Goal: Information Seeking & Learning: Compare options

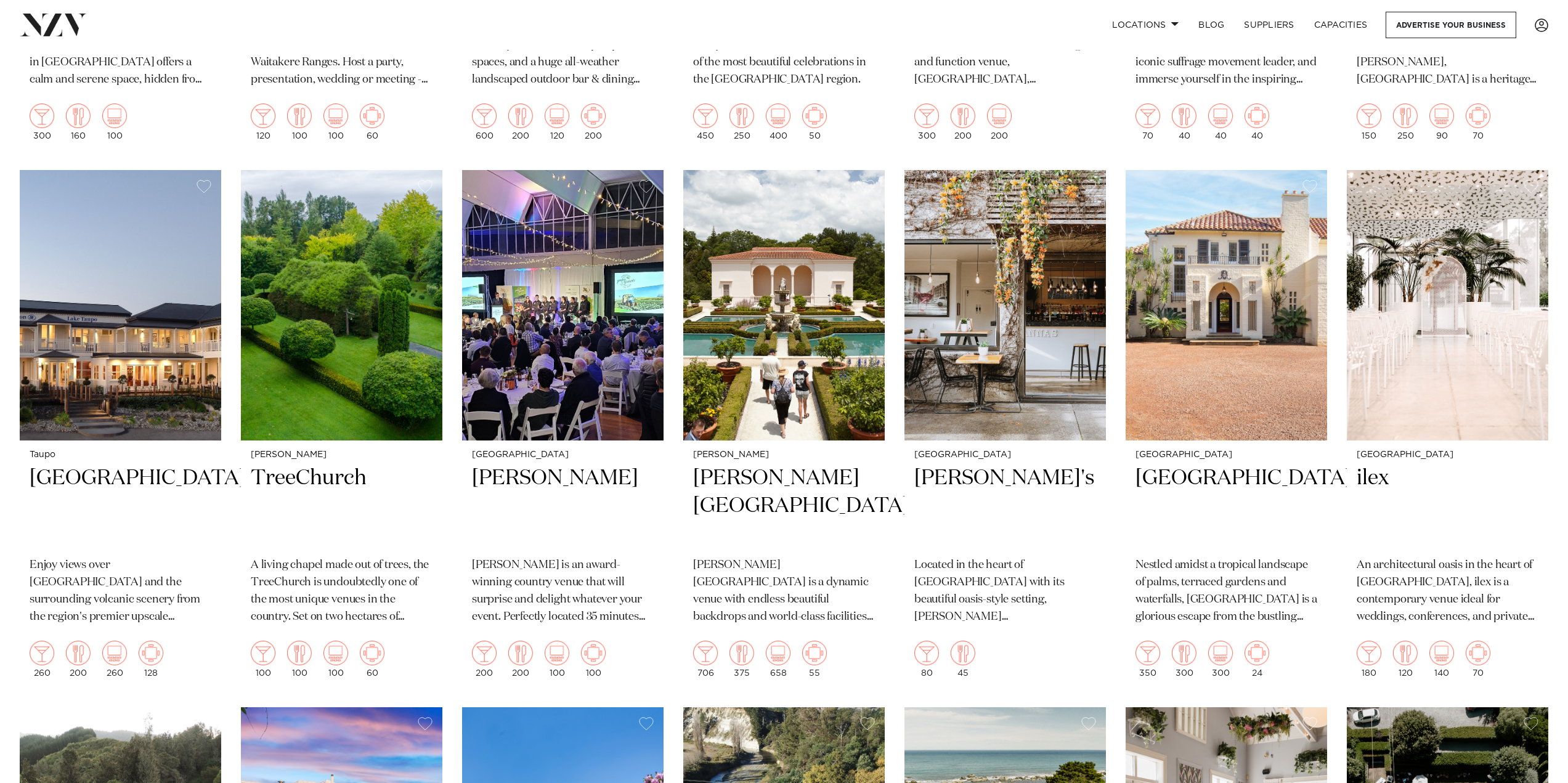
scroll to position [739, 0]
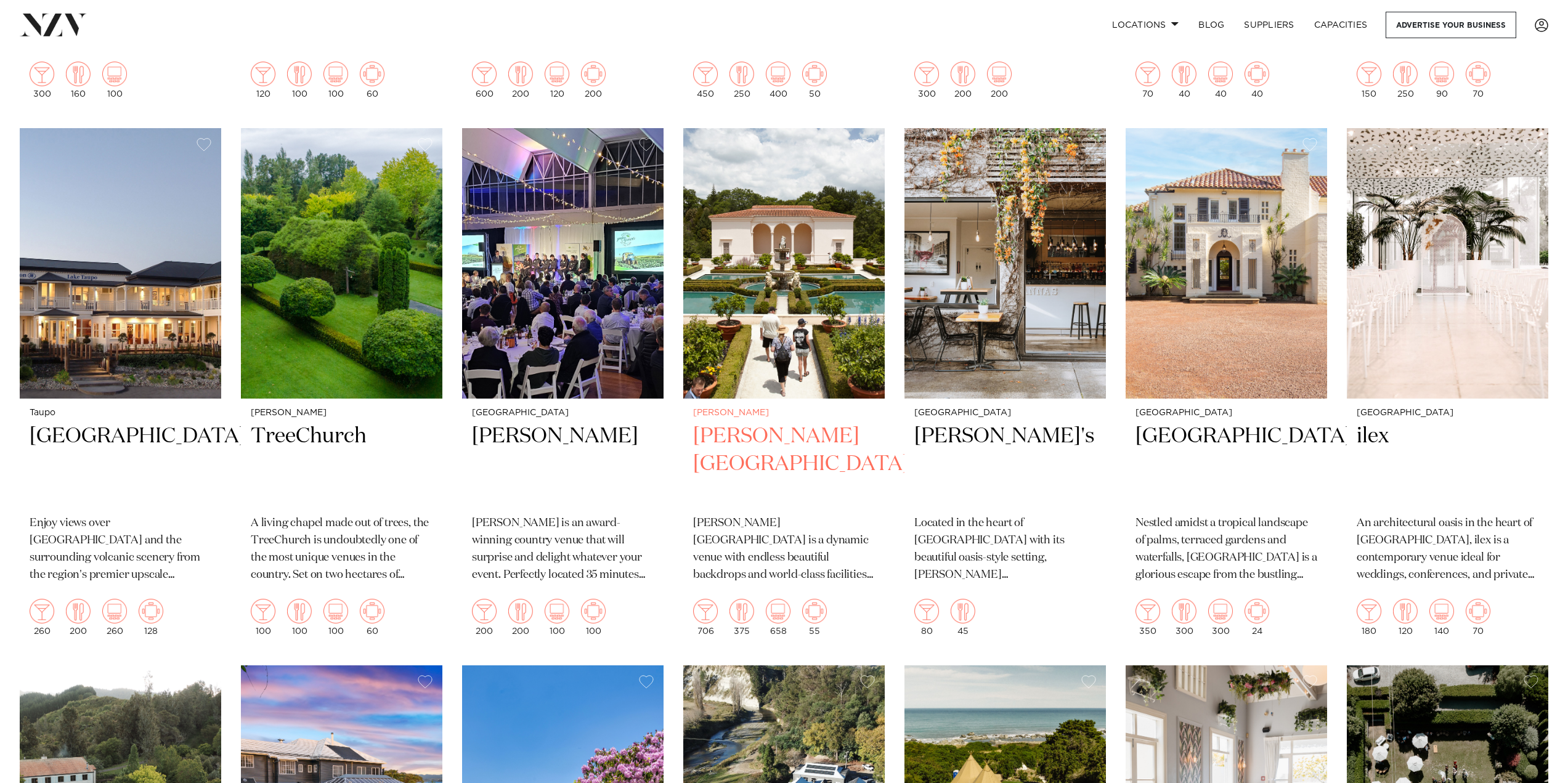
click at [874, 476] on h2 "Hamilton Gardens" at bounding box center [784, 464] width 182 height 83
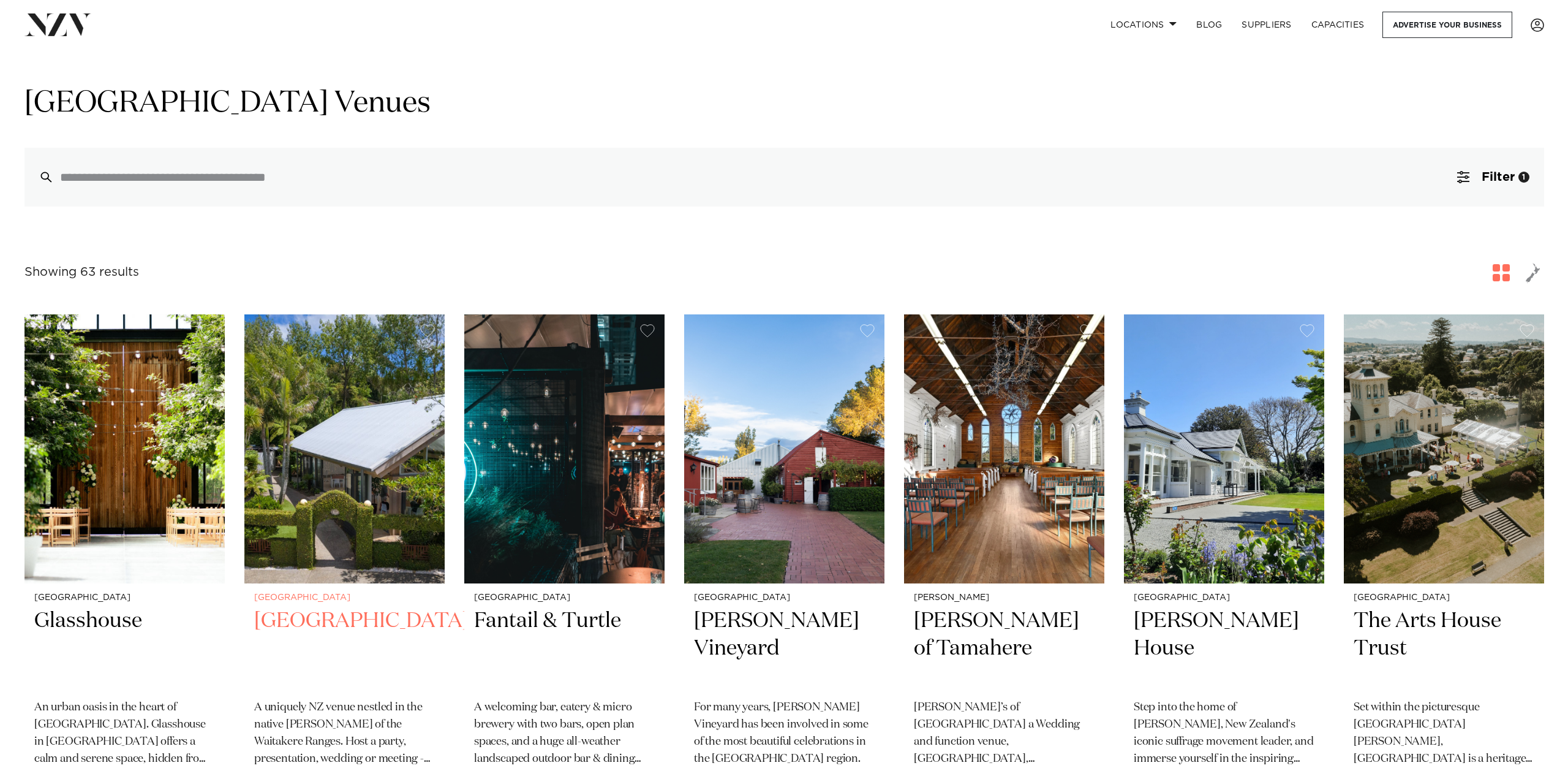
scroll to position [0, 0]
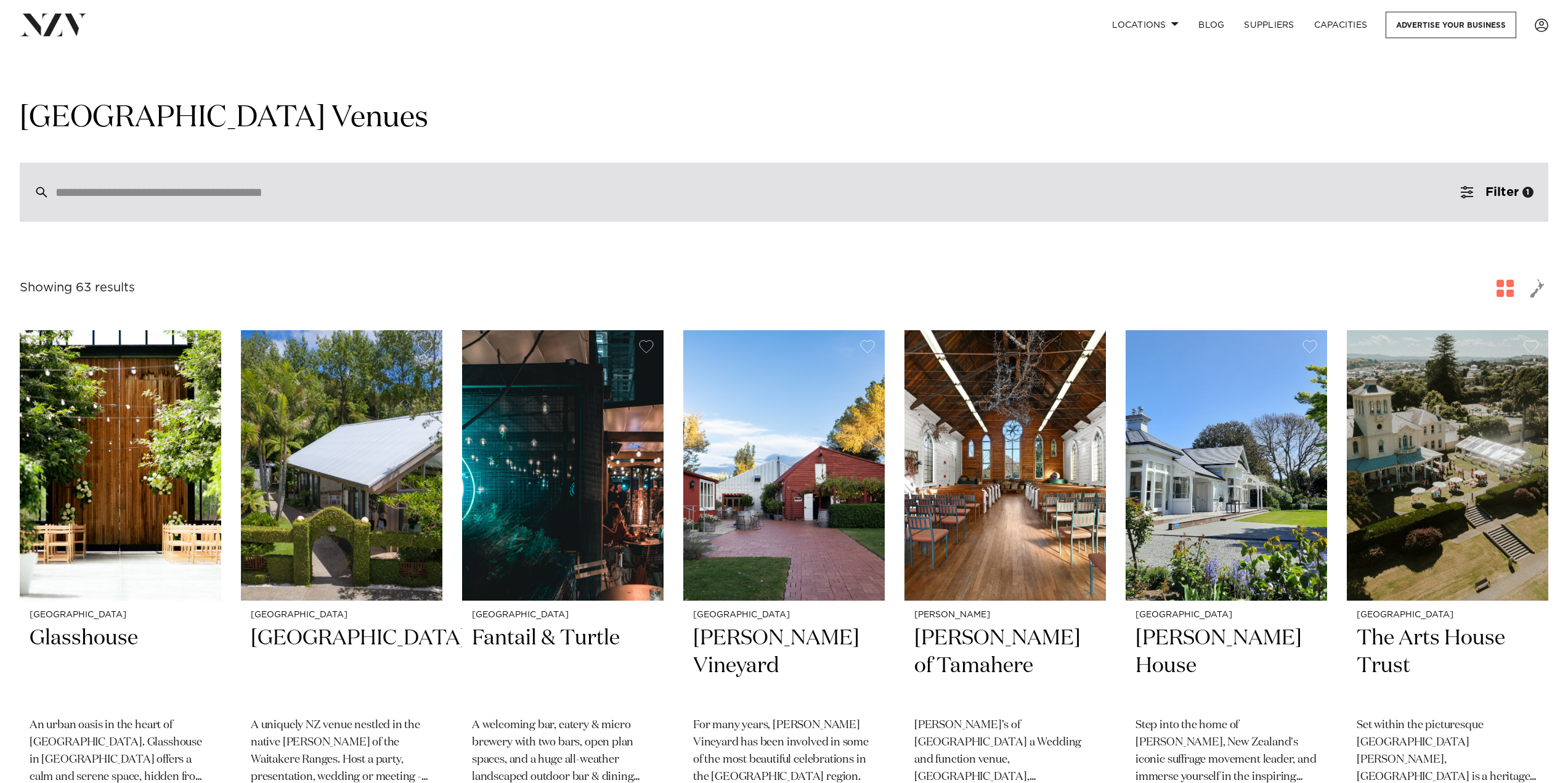
click at [459, 194] on input "search" at bounding box center [758, 192] width 1405 height 14
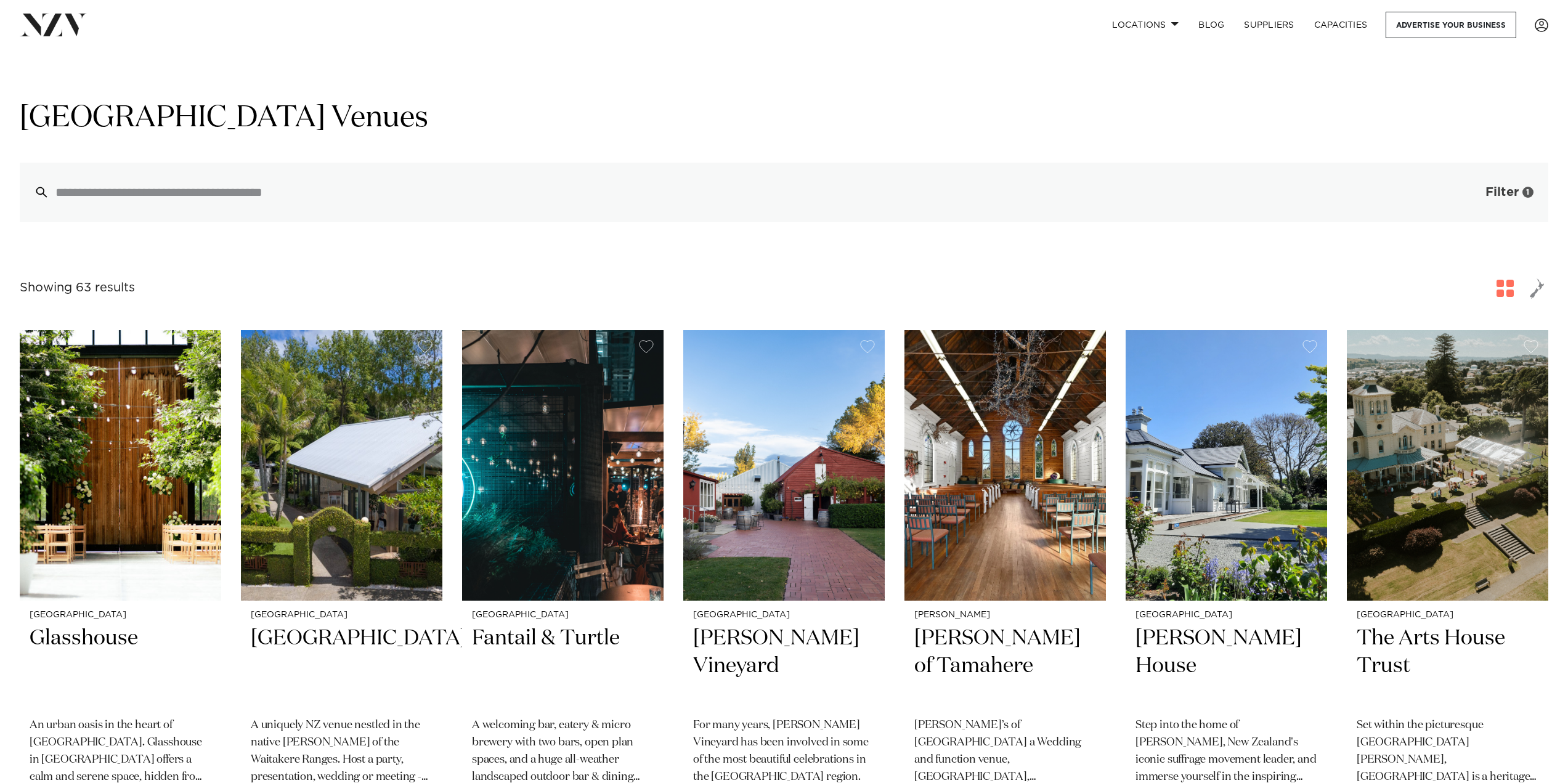
click at [1468, 190] on span "button" at bounding box center [1467, 192] width 12 height 12
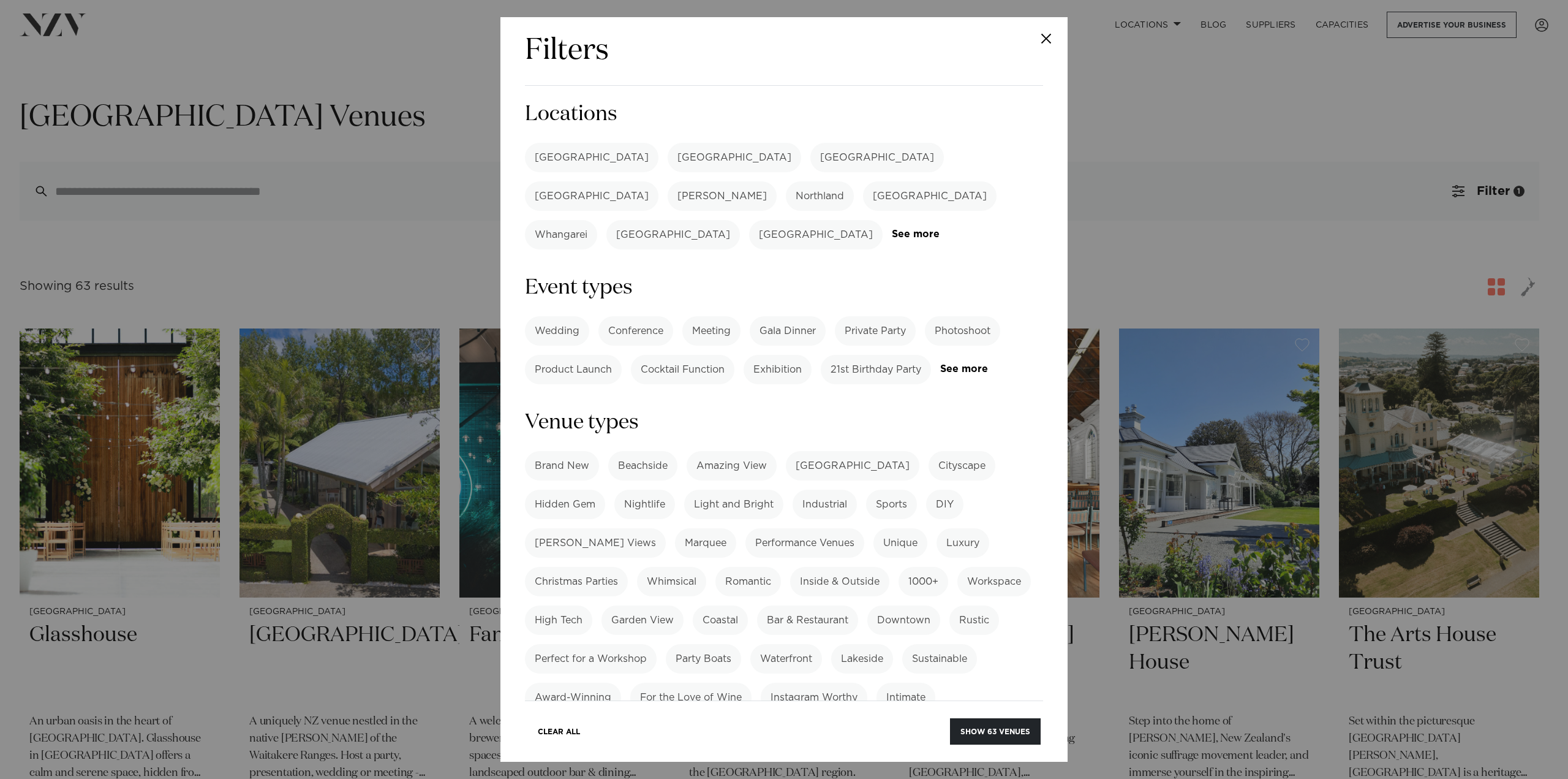
click at [560, 150] on label "[GEOGRAPHIC_DATA]" at bounding box center [592, 157] width 134 height 30
click at [995, 727] on button "Show 18 venues" at bounding box center [995, 731] width 89 height 26
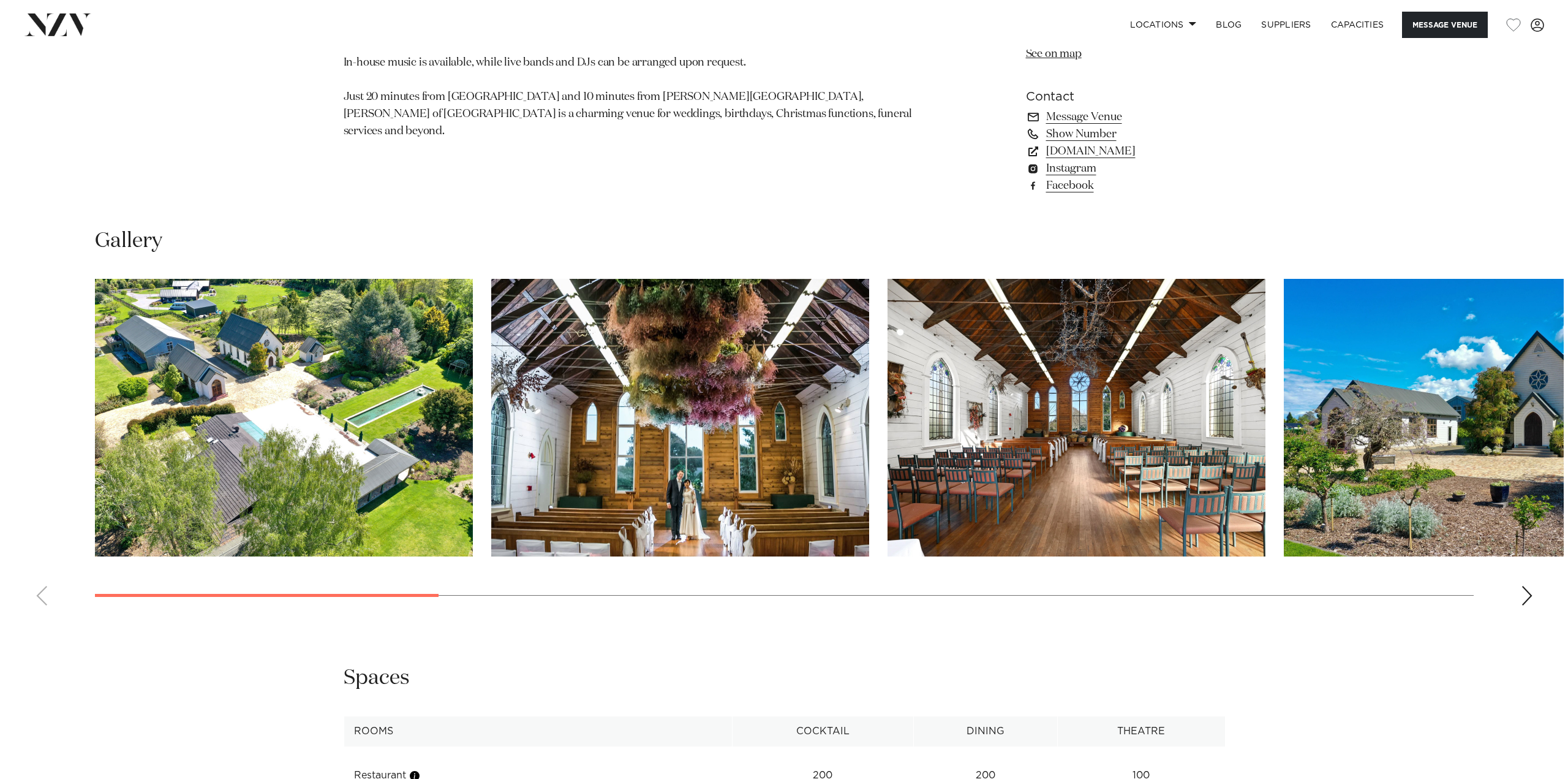
scroll to position [1246, 0]
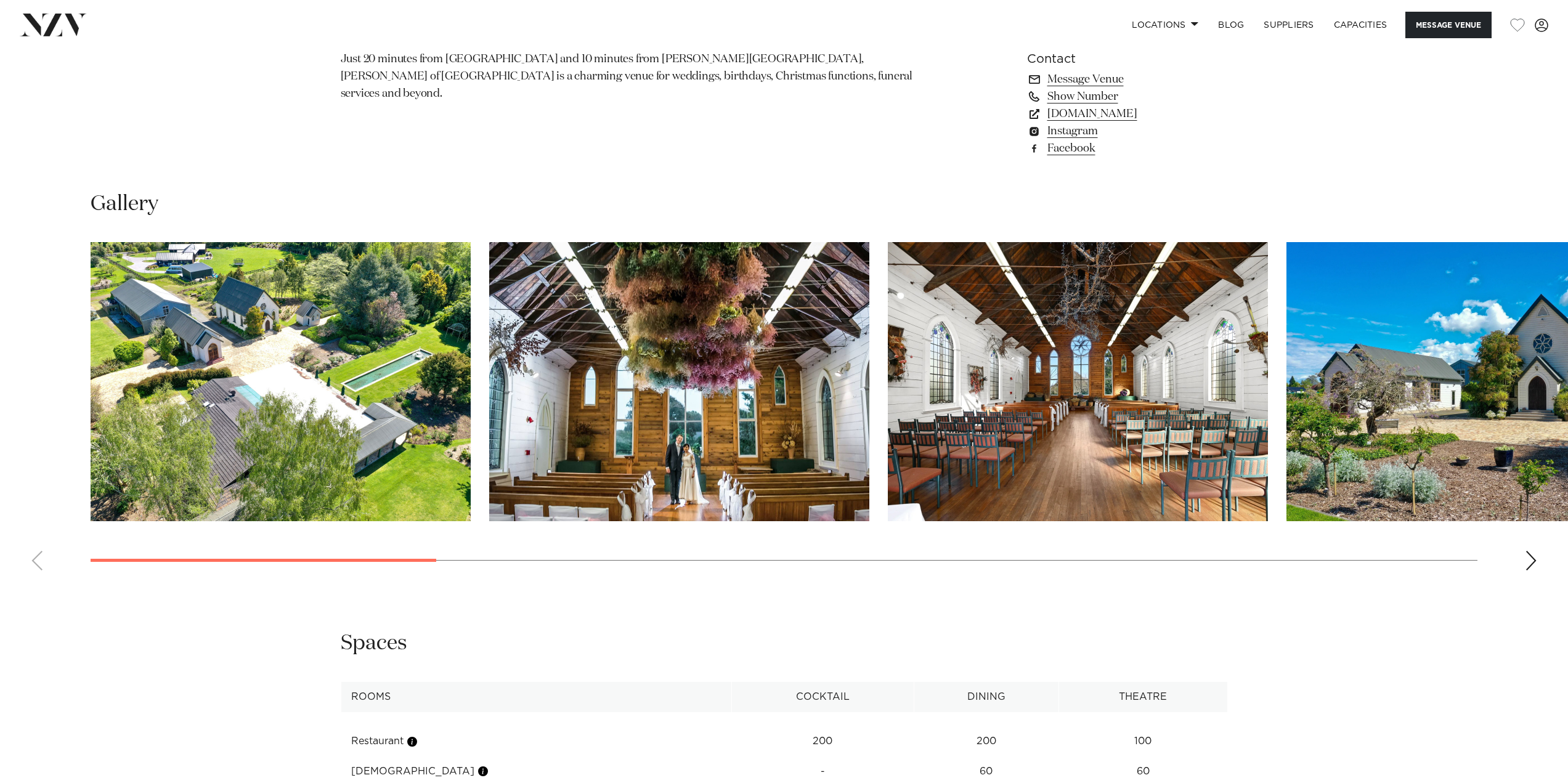
click at [244, 363] on img "1 / 14" at bounding box center [281, 381] width 380 height 279
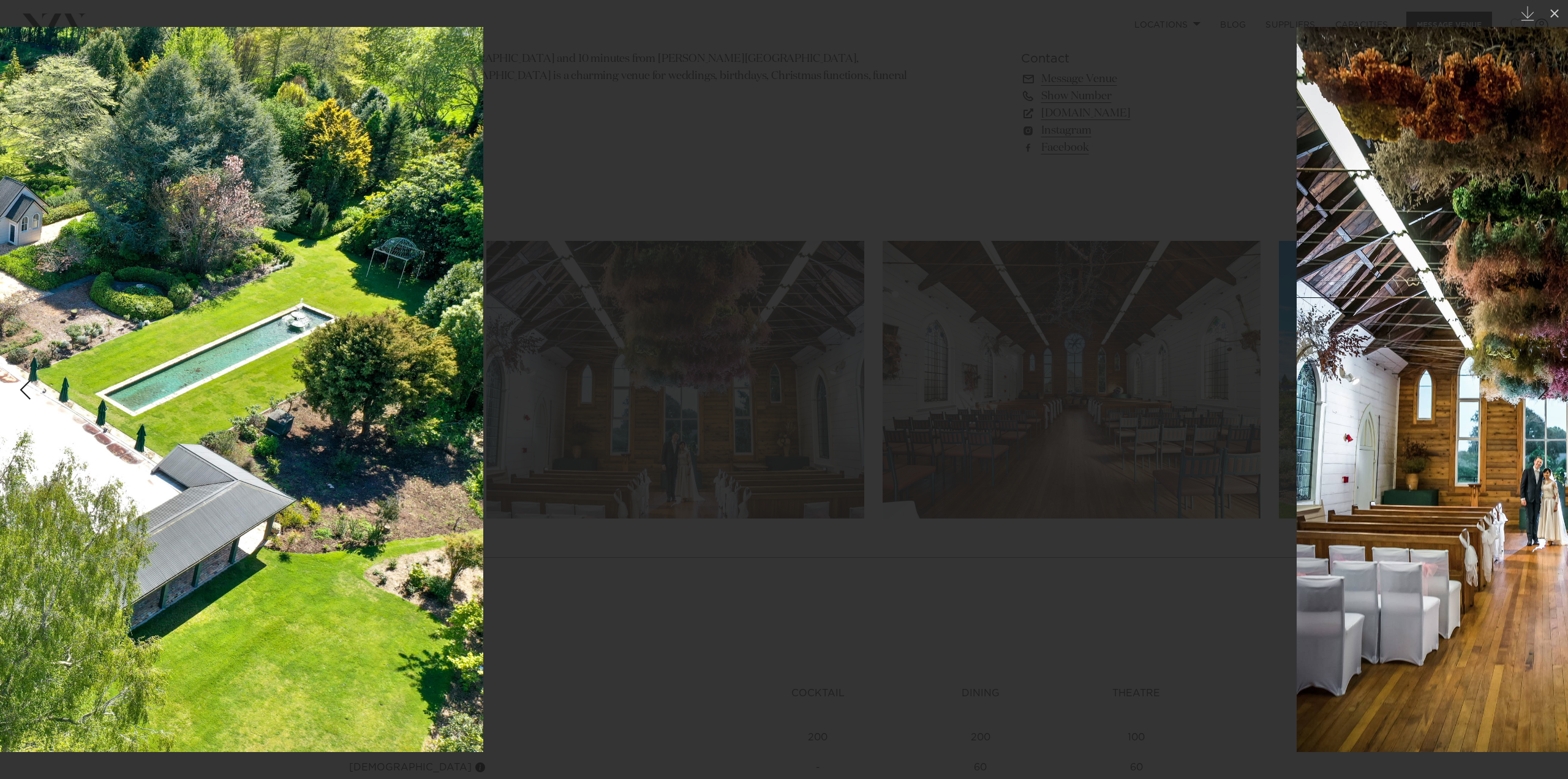
drag, startPoint x: 1289, startPoint y: 411, endPoint x: 279, endPoint y: 317, distance: 1014.4
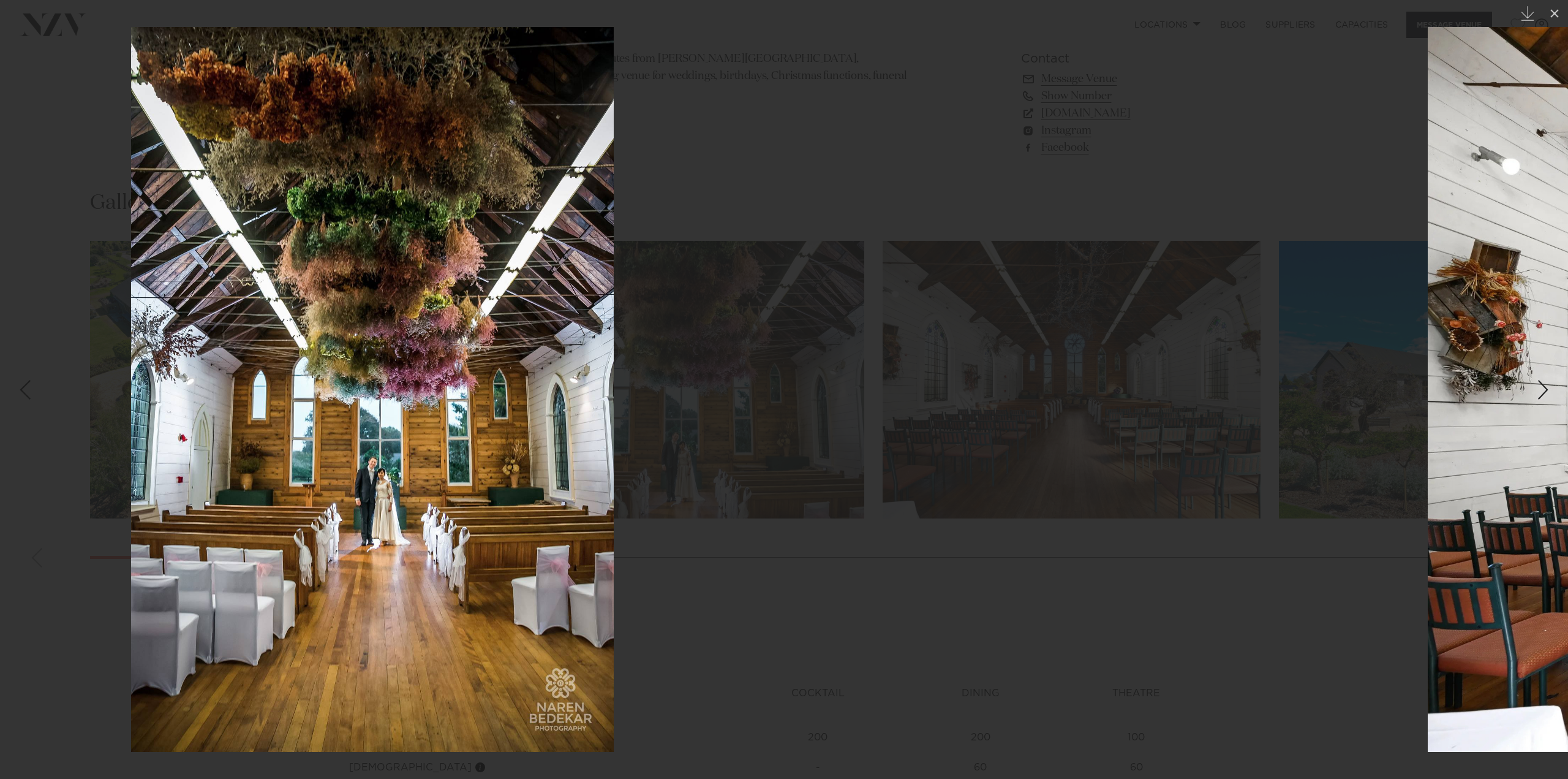
drag, startPoint x: 1154, startPoint y: 384, endPoint x: 444, endPoint y: 431, distance: 711.6
click at [451, 431] on div at bounding box center [373, 389] width 1568 height 779
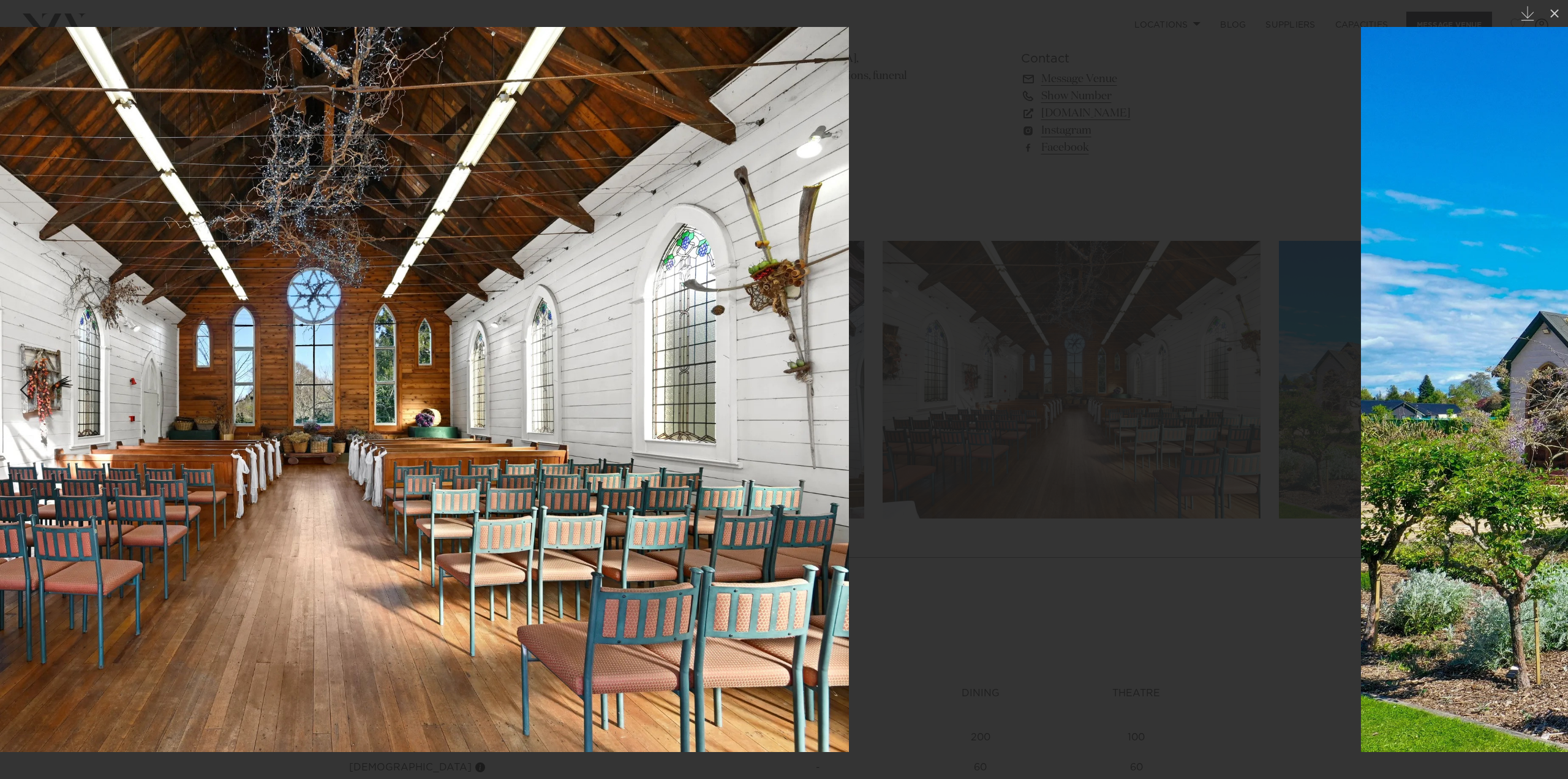
drag, startPoint x: 1229, startPoint y: 395, endPoint x: 560, endPoint y: 391, distance: 669.0
click at [661, 401] on img at bounding box center [305, 389] width 1087 height 725
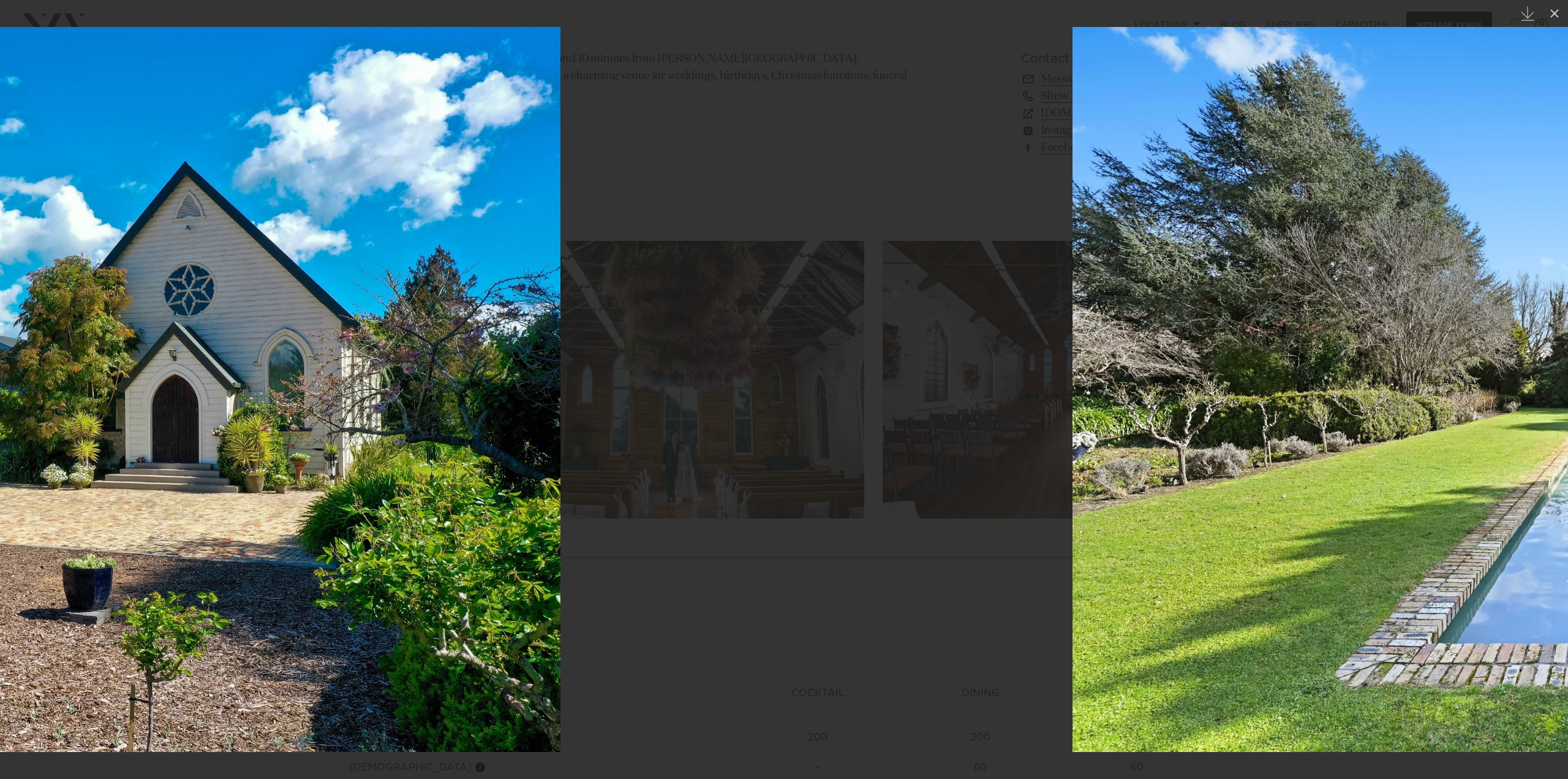
drag, startPoint x: 1131, startPoint y: 433, endPoint x: 280, endPoint y: 420, distance: 851.1
click at [289, 422] on img at bounding box center [17, 389] width 1087 height 725
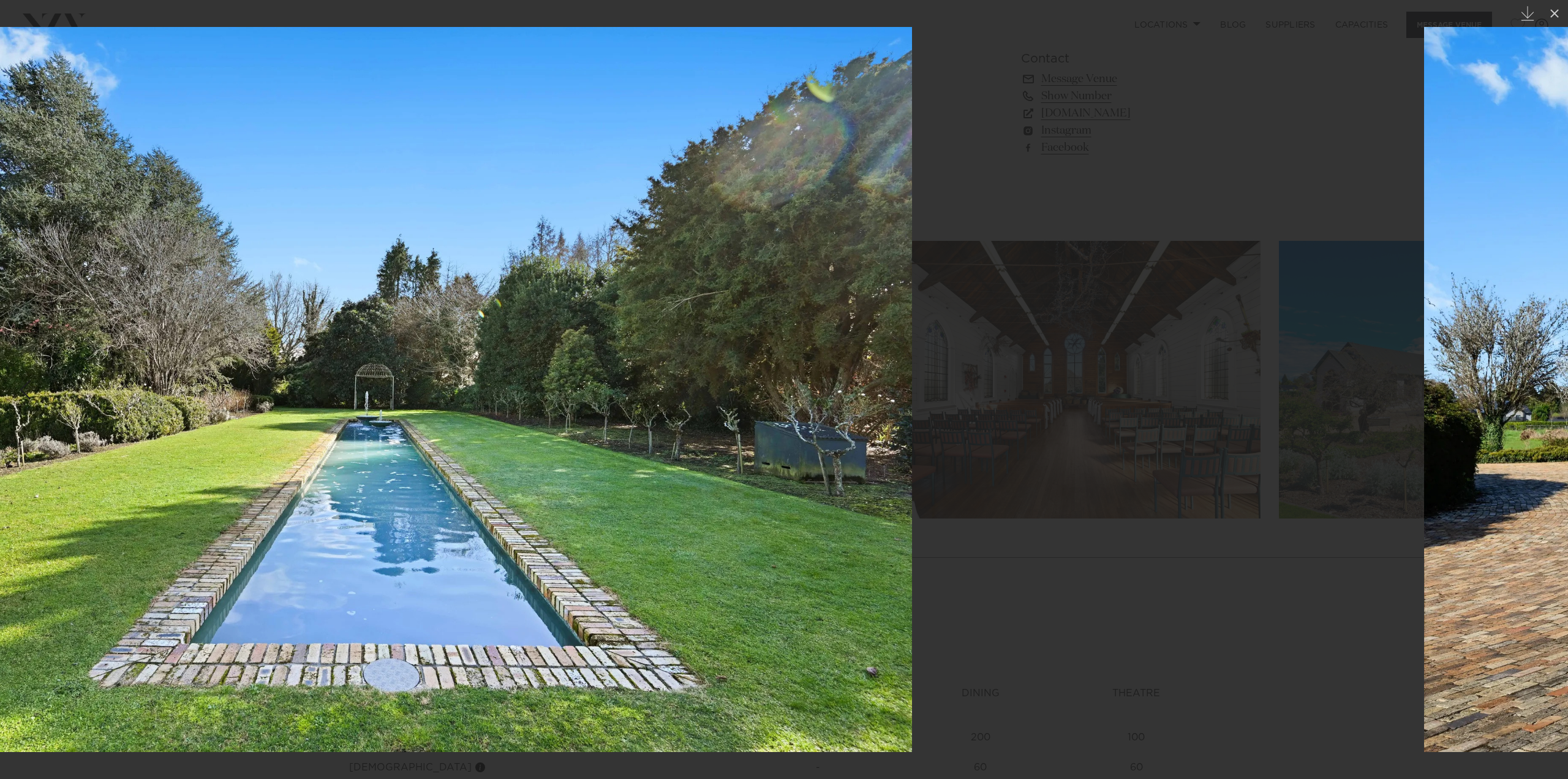
drag, startPoint x: 1062, startPoint y: 424, endPoint x: 205, endPoint y: 451, distance: 857.4
click at [245, 463] on img at bounding box center [369, 389] width 1087 height 725
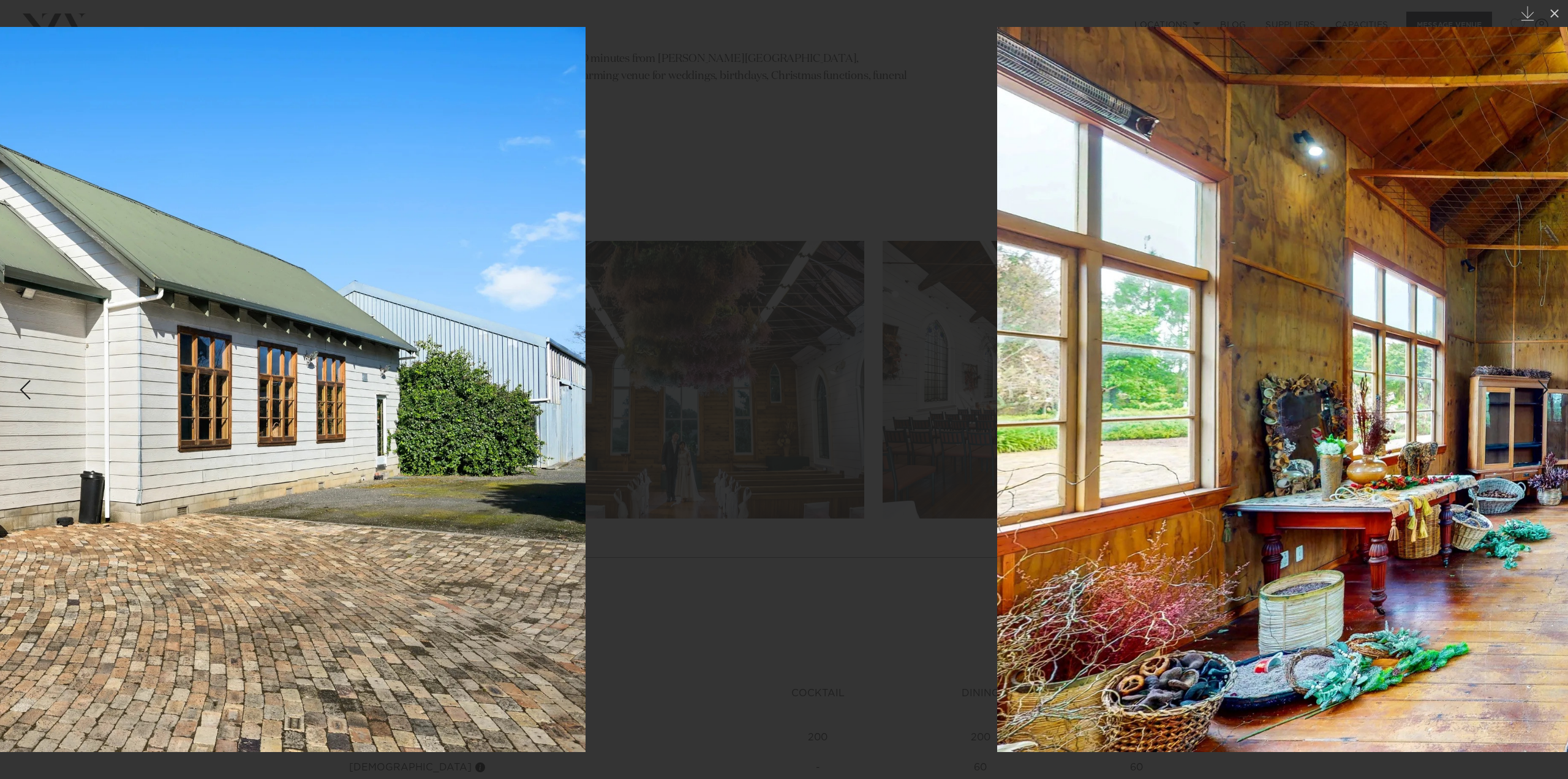
drag, startPoint x: 1022, startPoint y: 441, endPoint x: 260, endPoint y: 391, distance: 763.6
click at [267, 392] on img at bounding box center [42, 389] width 1087 height 725
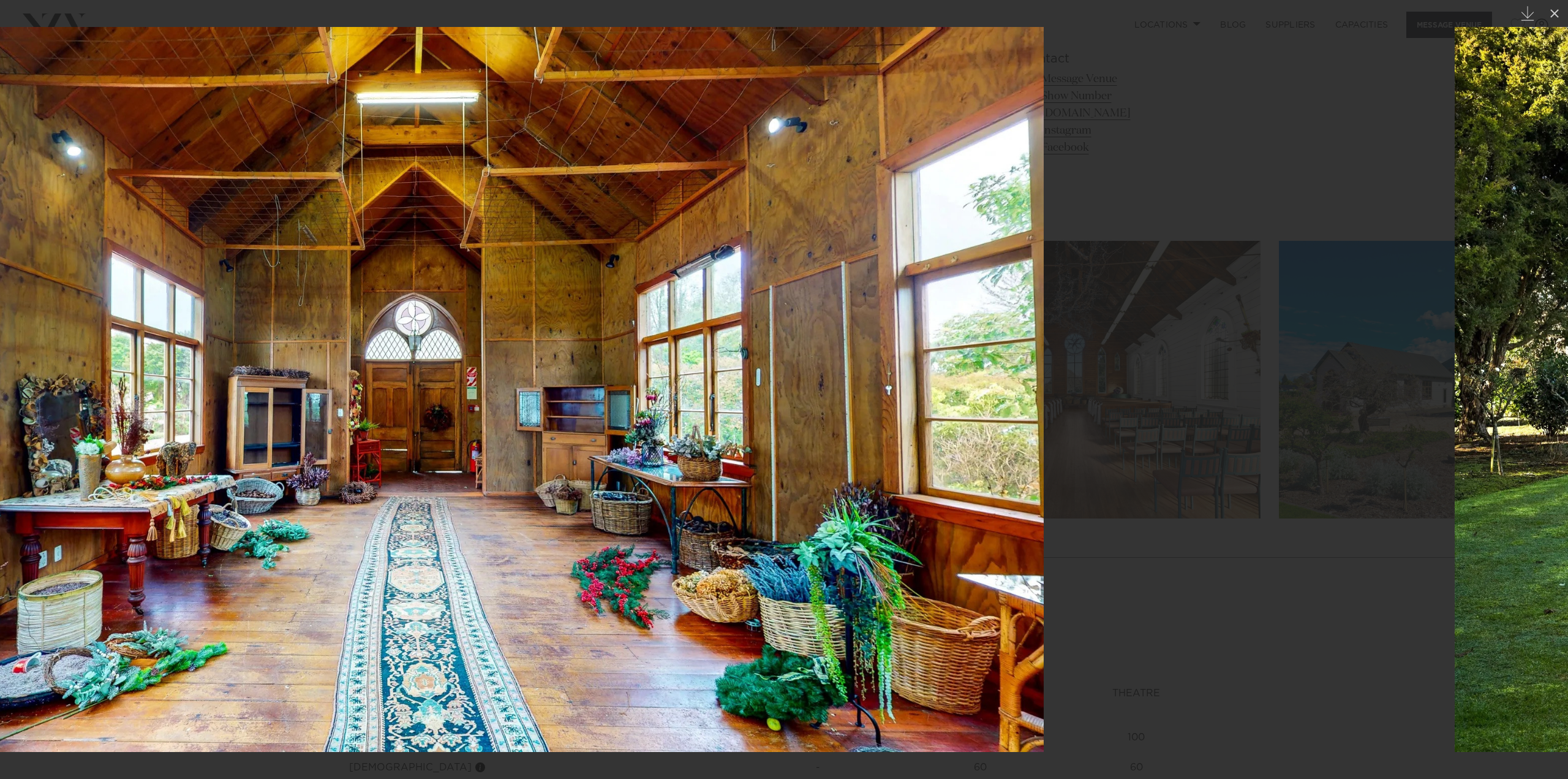
drag, startPoint x: 1076, startPoint y: 428, endPoint x: 267, endPoint y: 407, distance: 809.3
click at [421, 436] on img at bounding box center [399, 389] width 1288 height 725
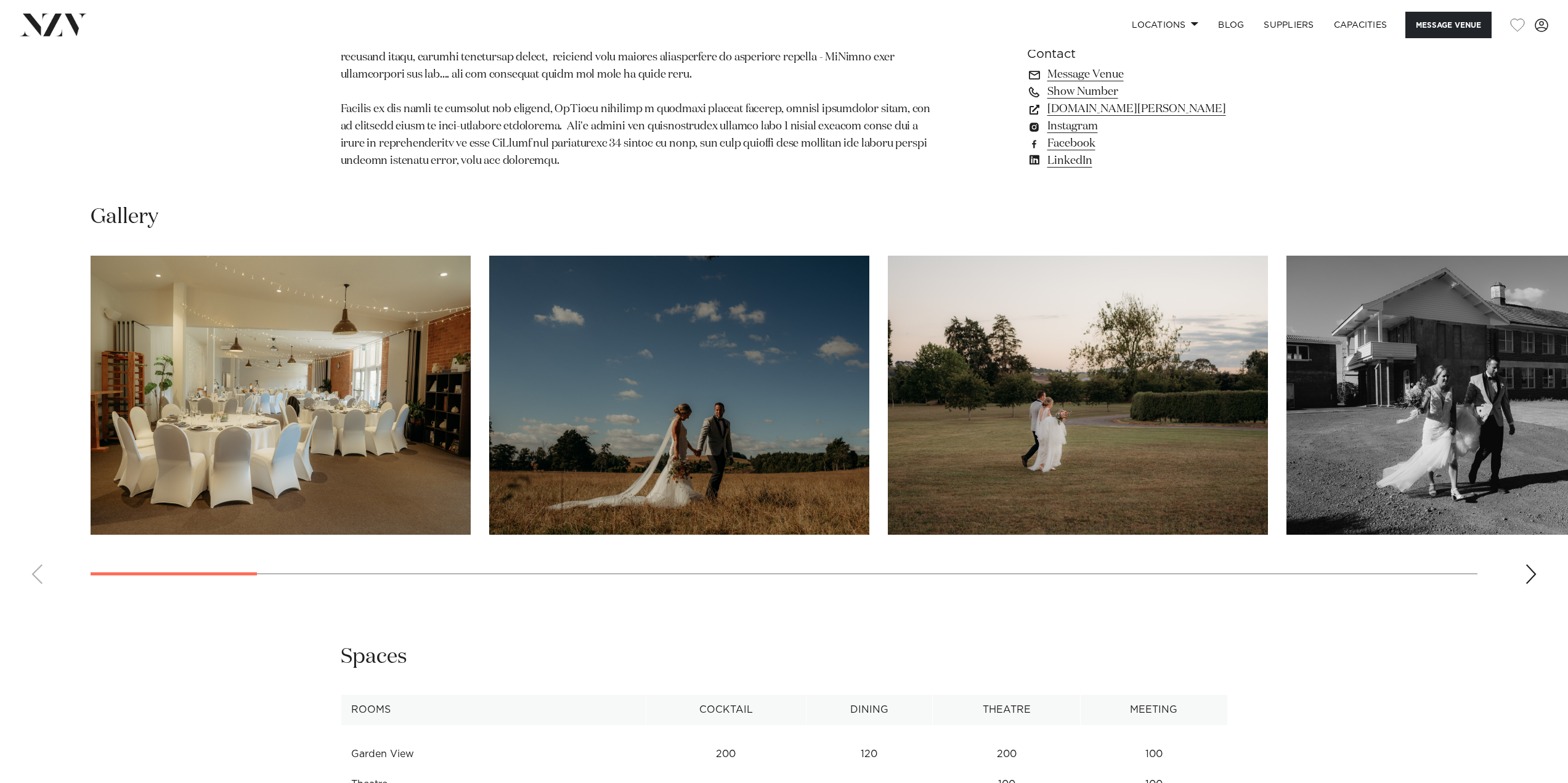
scroll to position [1355, 0]
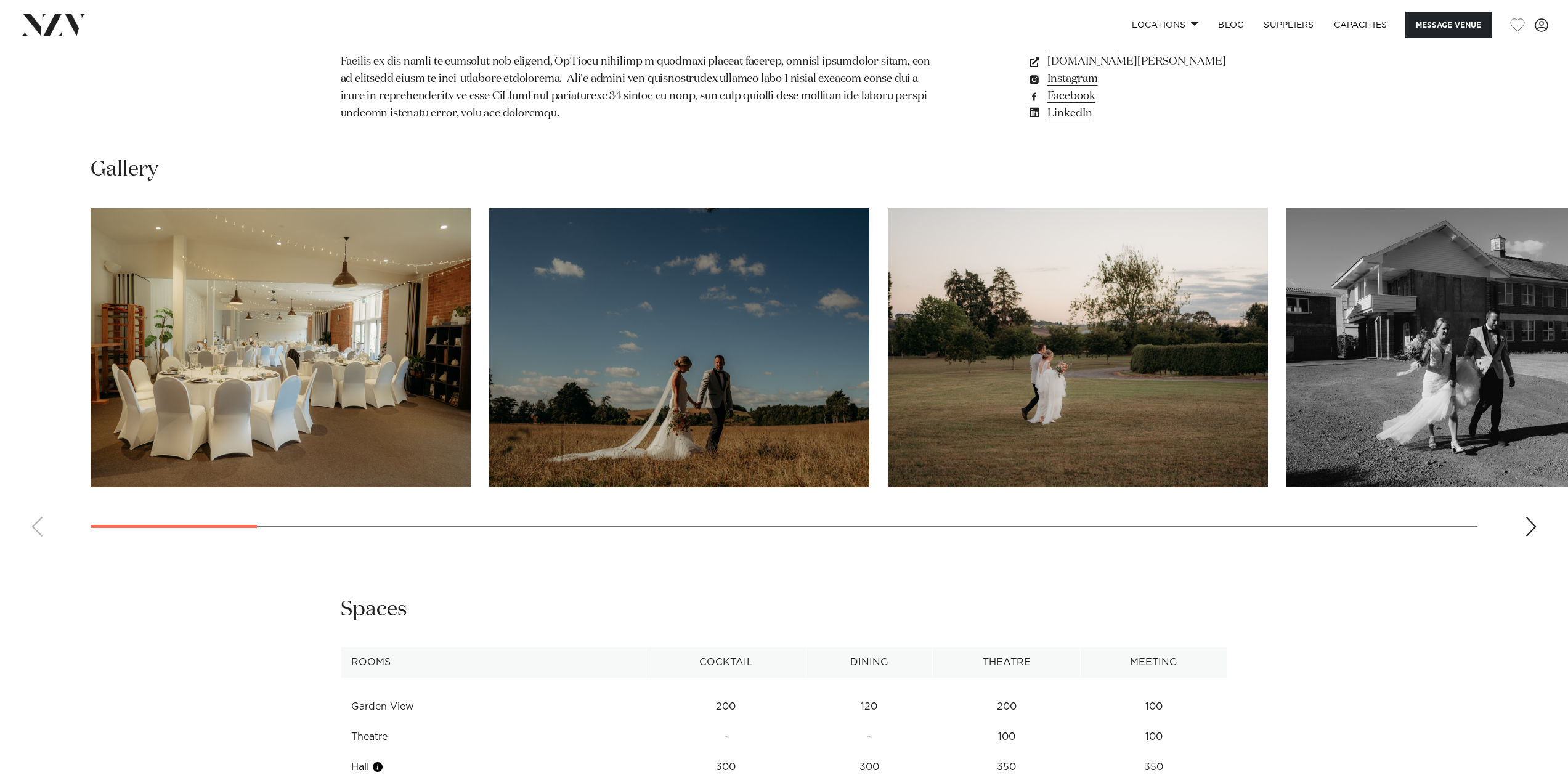
click at [1531, 526] on div "Next slide" at bounding box center [1531, 526] width 12 height 20
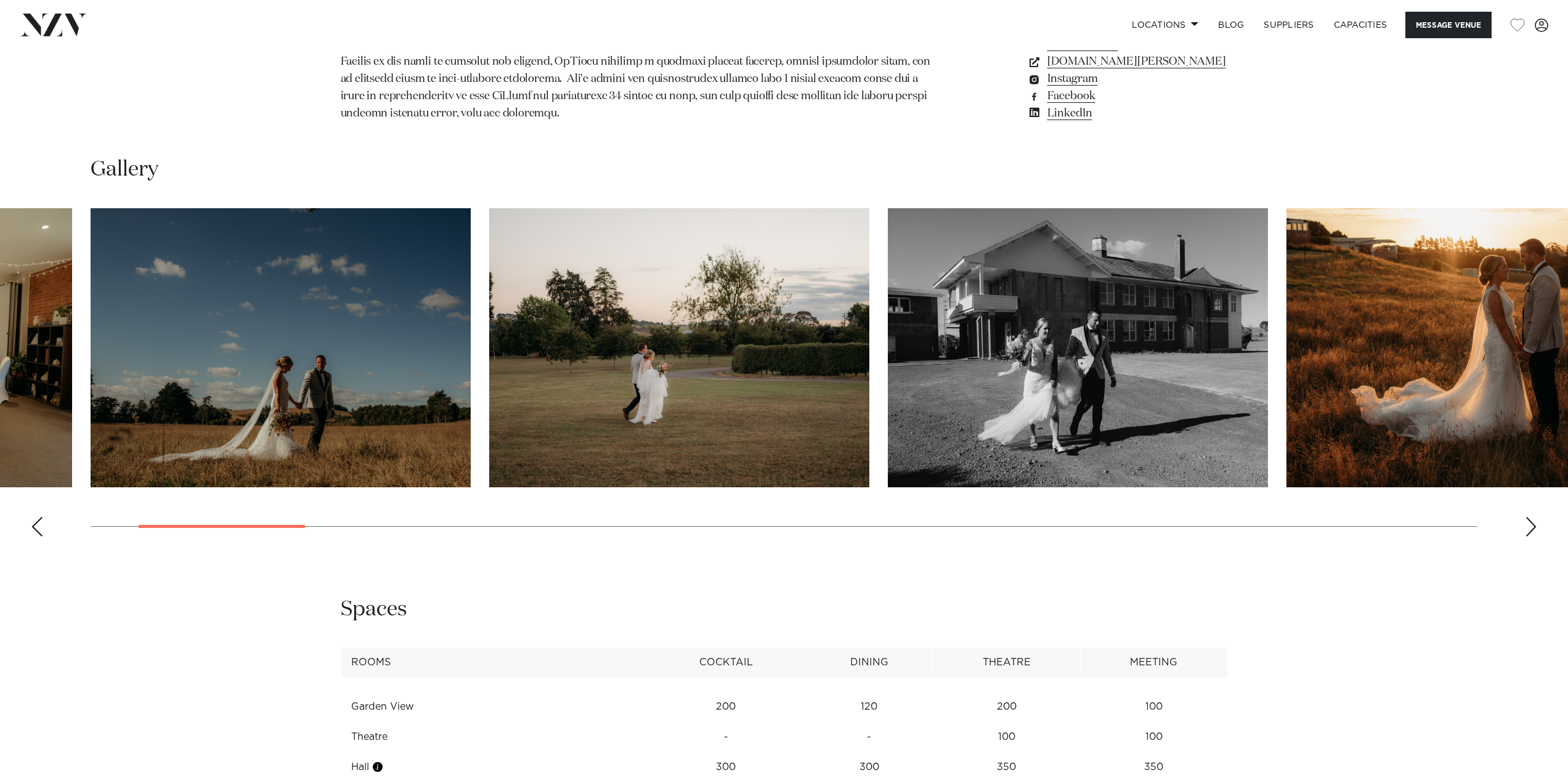
click at [1531, 526] on div "Next slide" at bounding box center [1531, 526] width 12 height 20
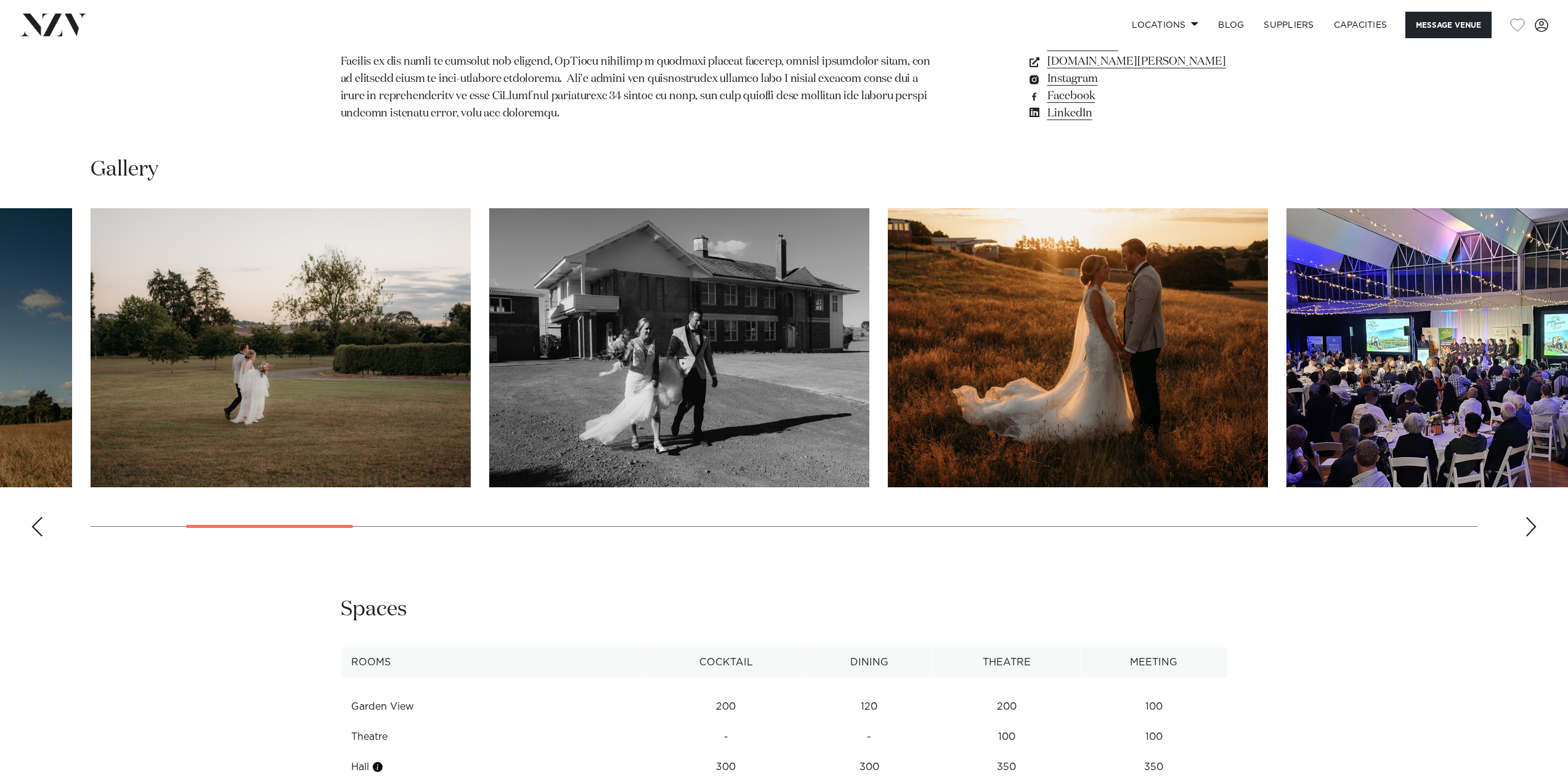
click at [1531, 526] on div "Next slide" at bounding box center [1531, 526] width 12 height 20
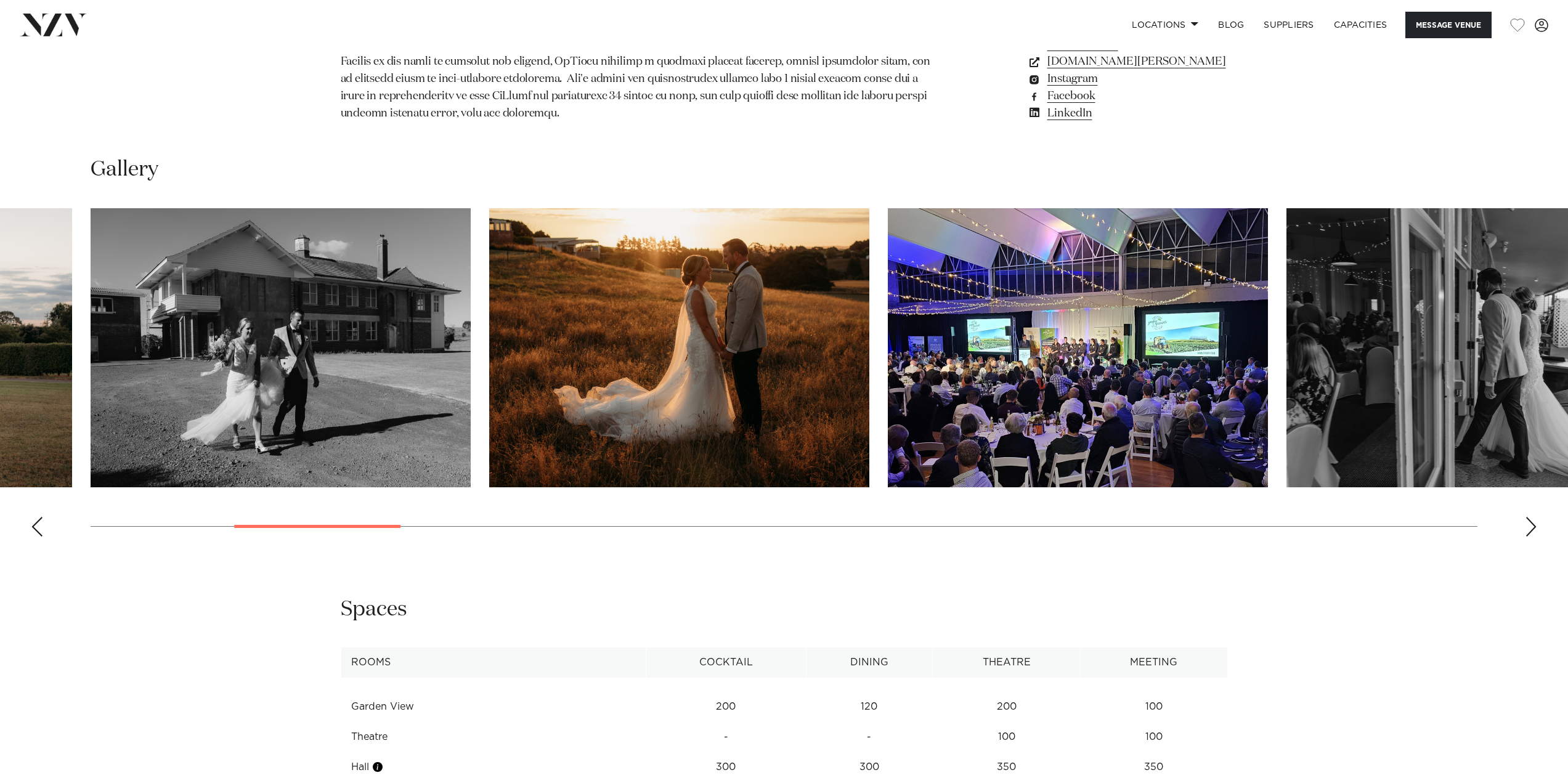
click at [1531, 526] on div "Next slide" at bounding box center [1531, 526] width 12 height 20
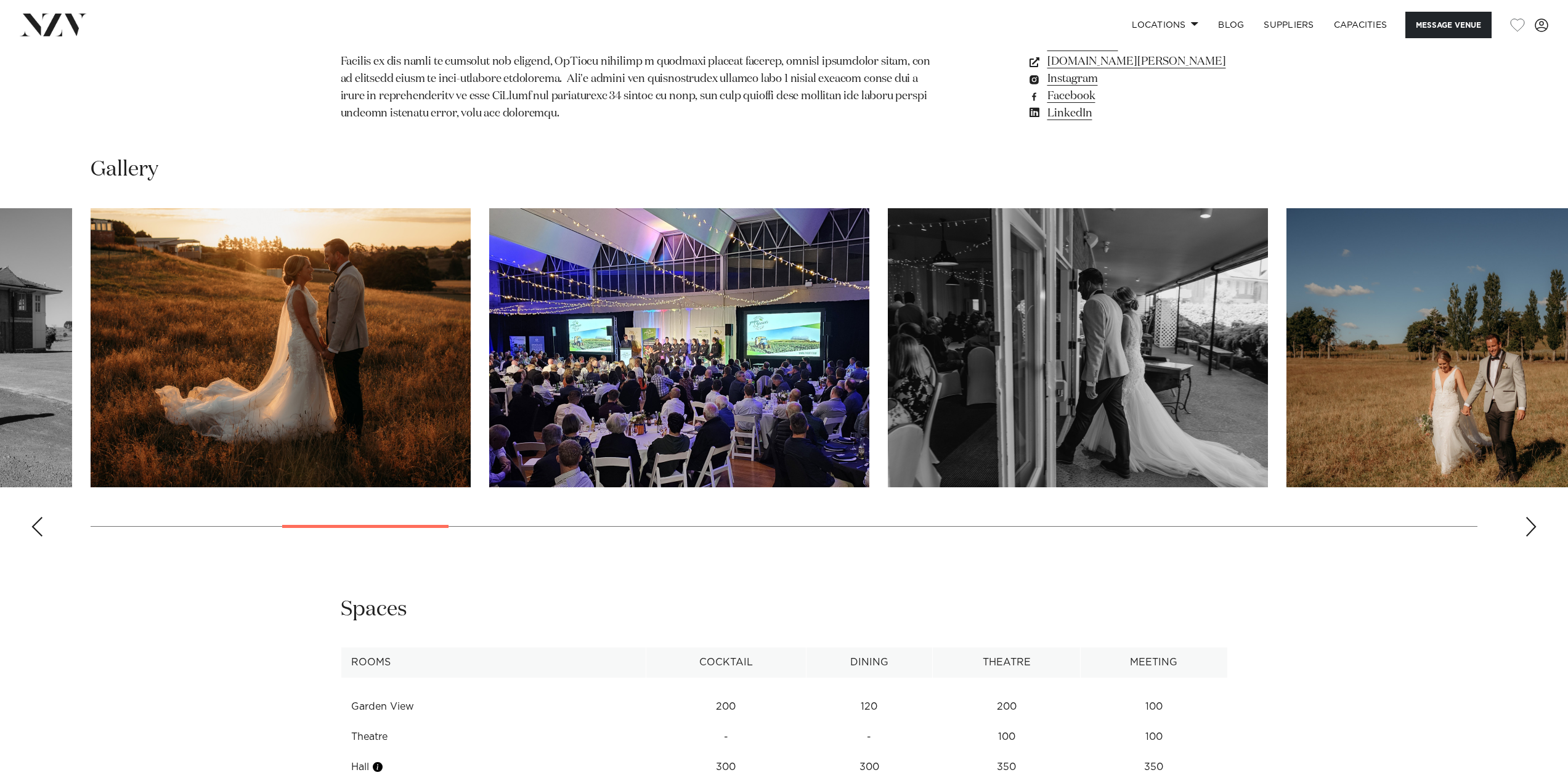
click at [1531, 526] on div "Next slide" at bounding box center [1531, 526] width 12 height 20
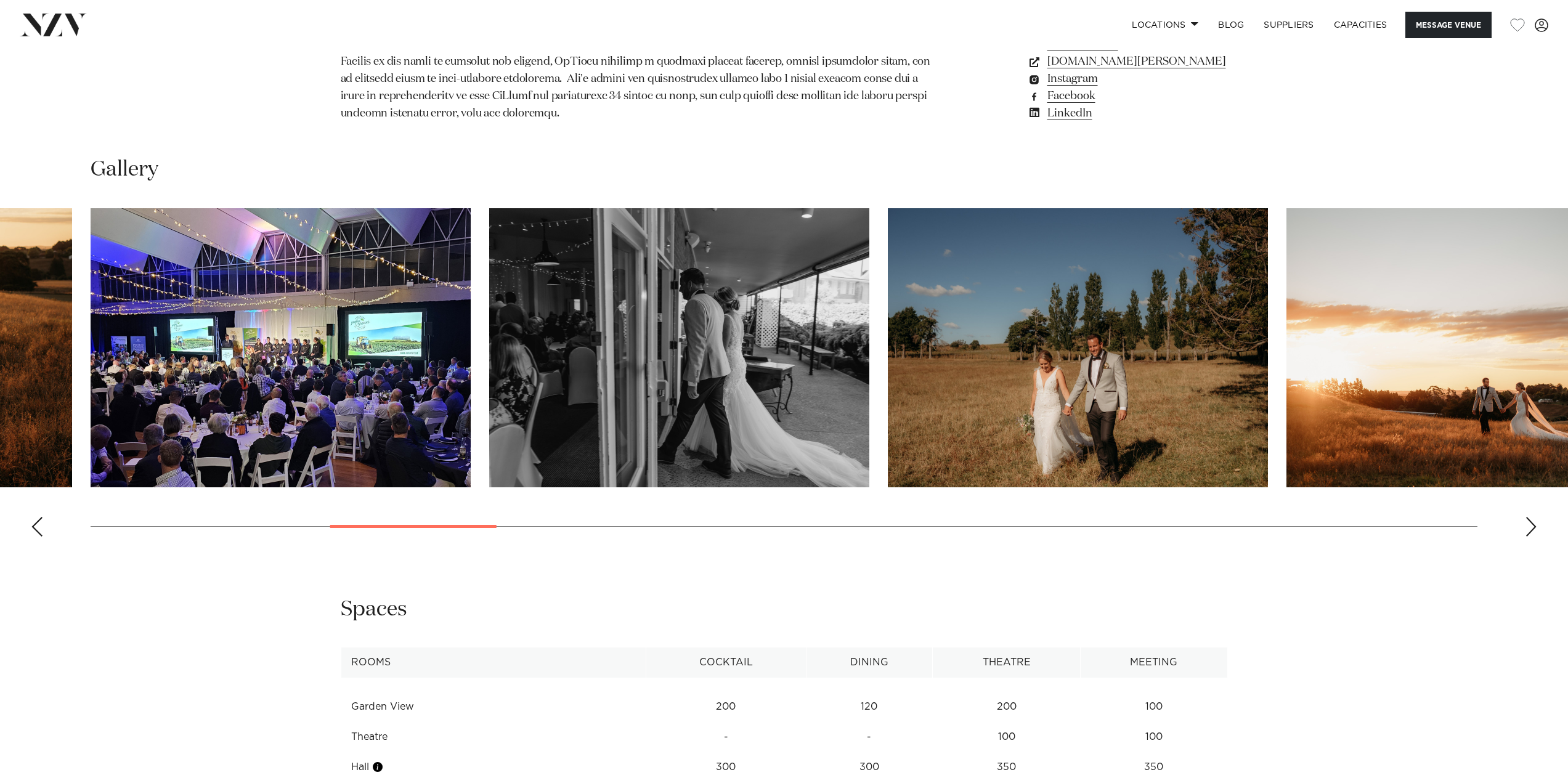
click at [1531, 526] on div "Next slide" at bounding box center [1531, 526] width 12 height 20
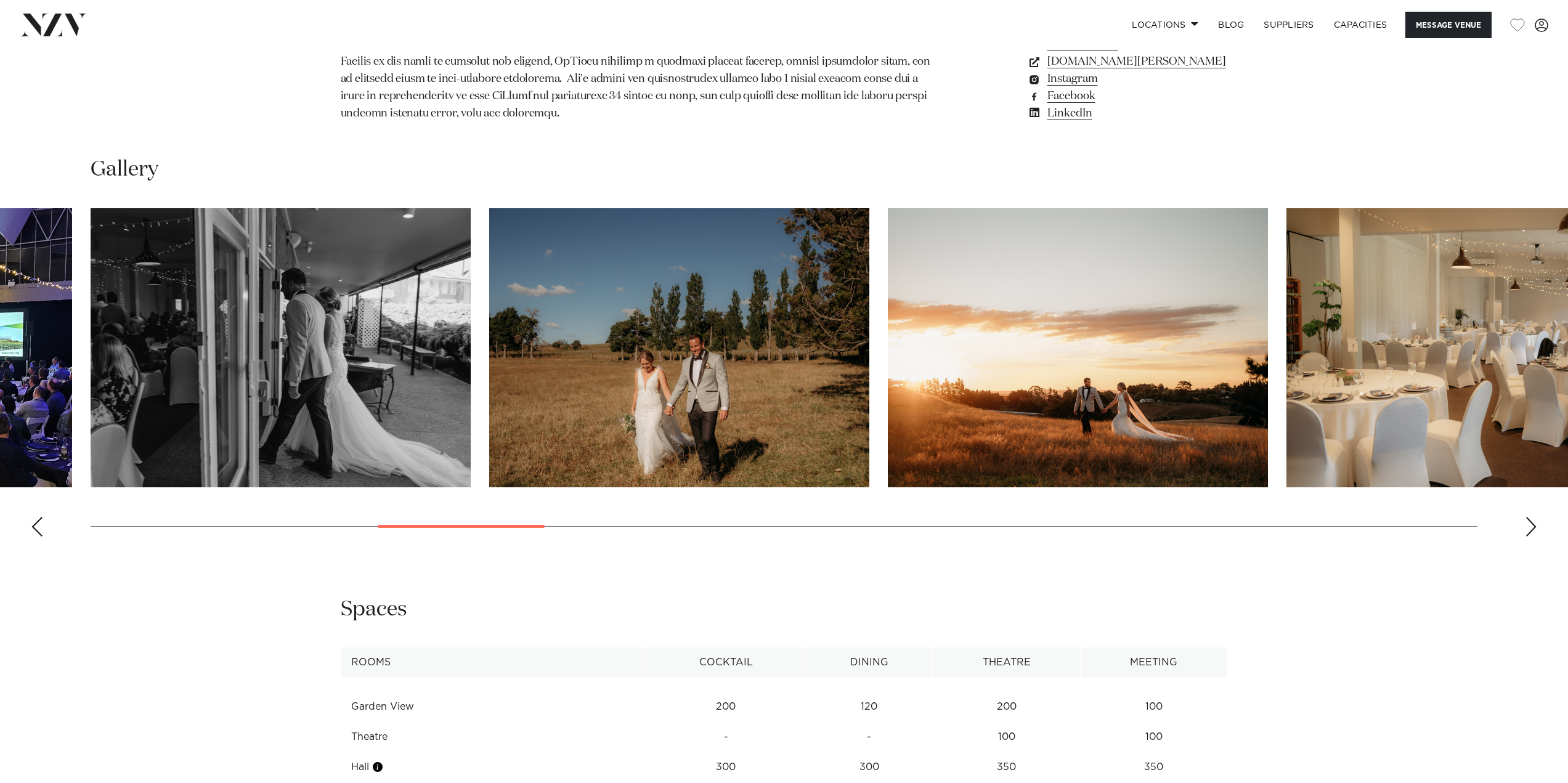
click at [1531, 526] on div "Next slide" at bounding box center [1531, 526] width 12 height 20
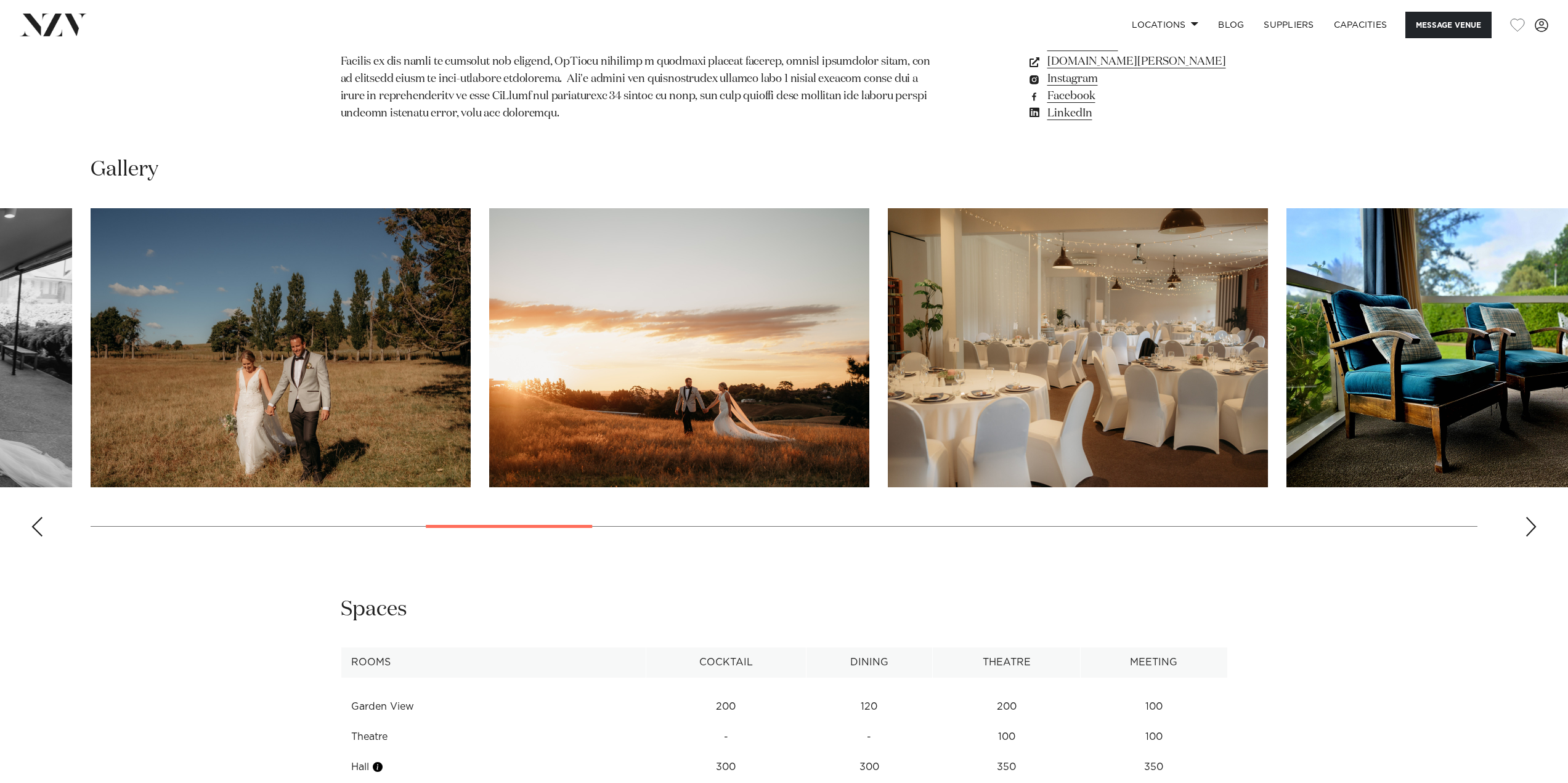
click at [1531, 526] on div "Next slide" at bounding box center [1531, 526] width 12 height 20
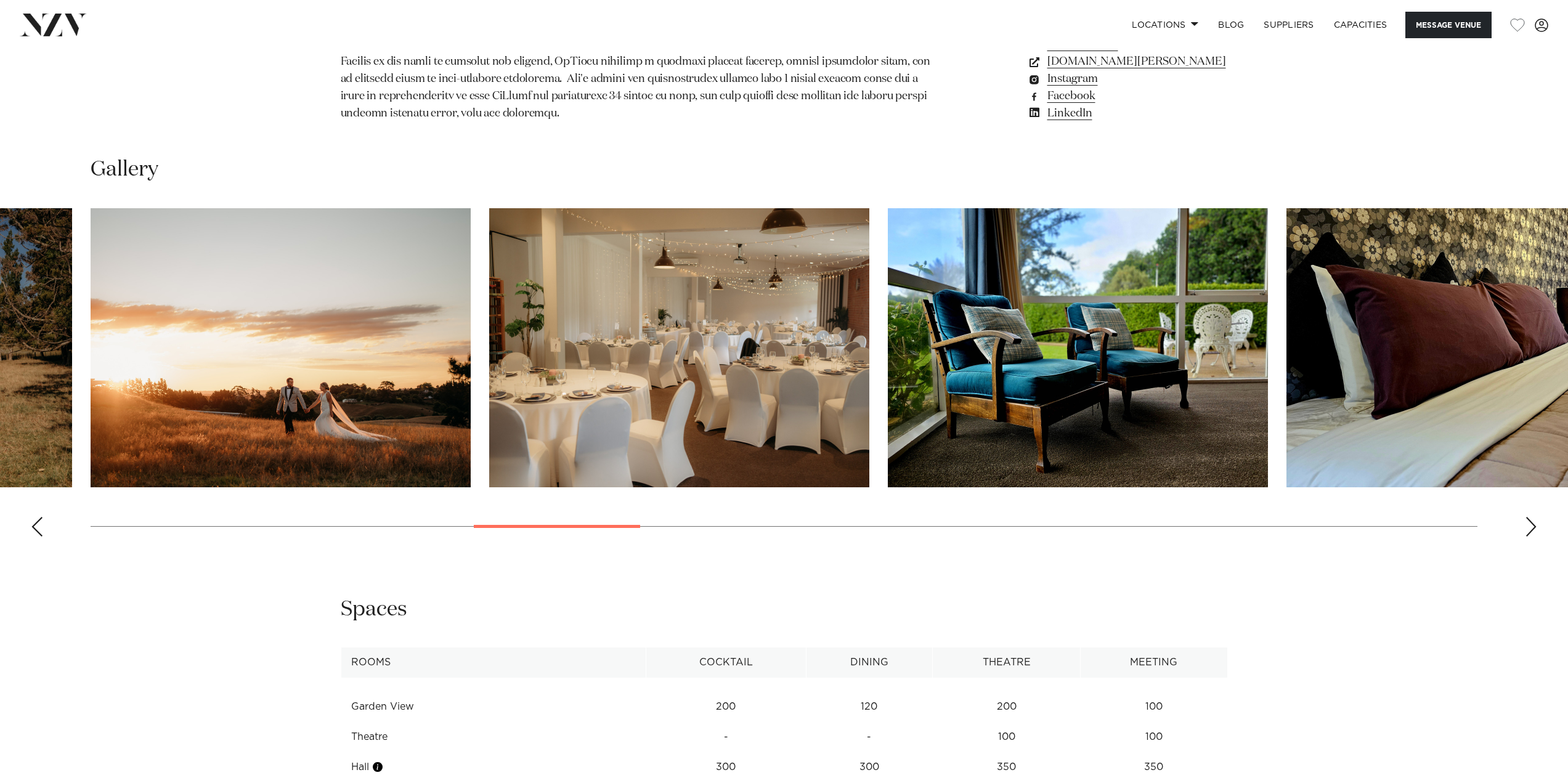
click at [1531, 526] on div "Next slide" at bounding box center [1531, 526] width 12 height 20
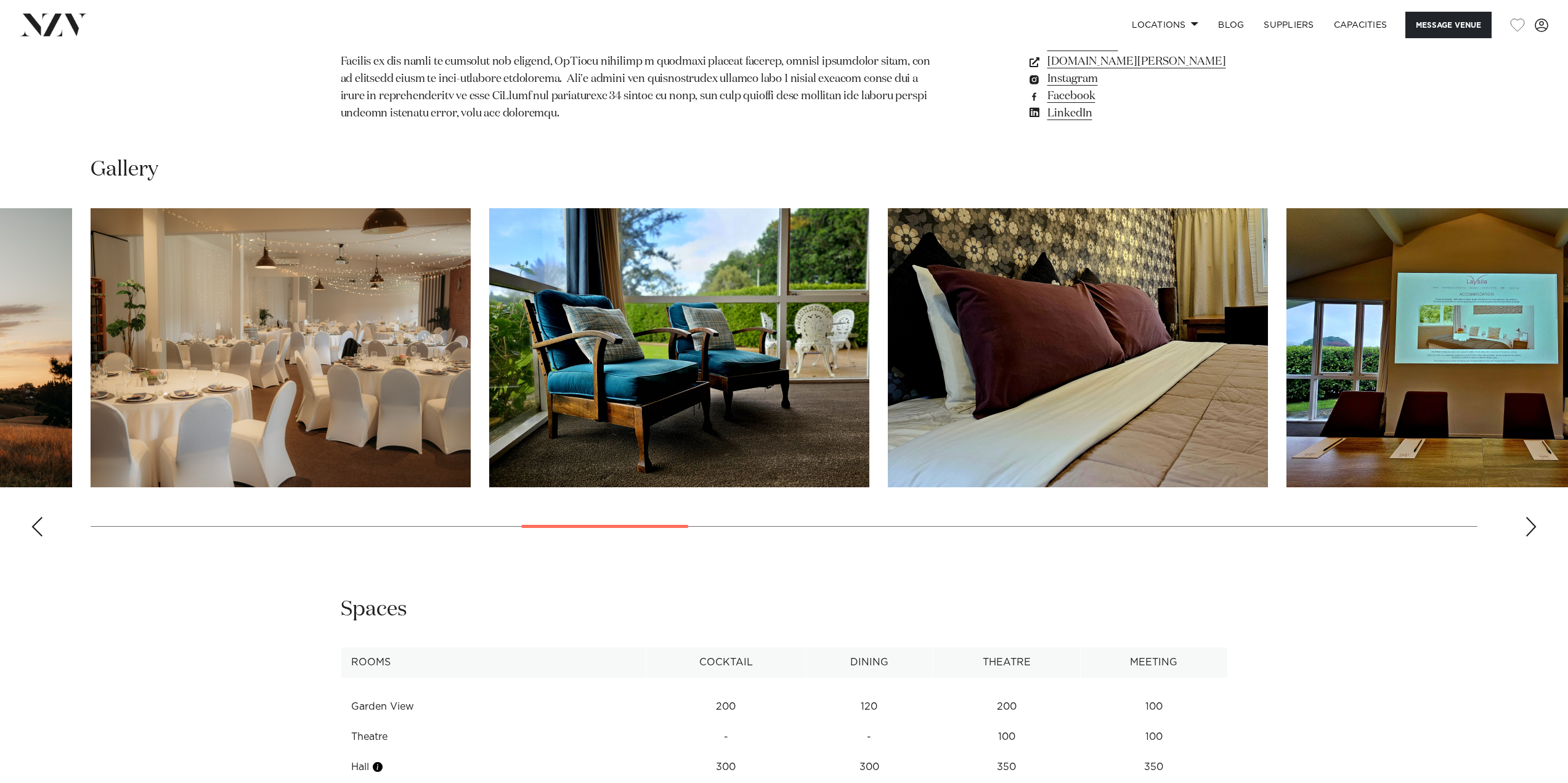
click at [1531, 526] on div "Next slide" at bounding box center [1531, 526] width 12 height 20
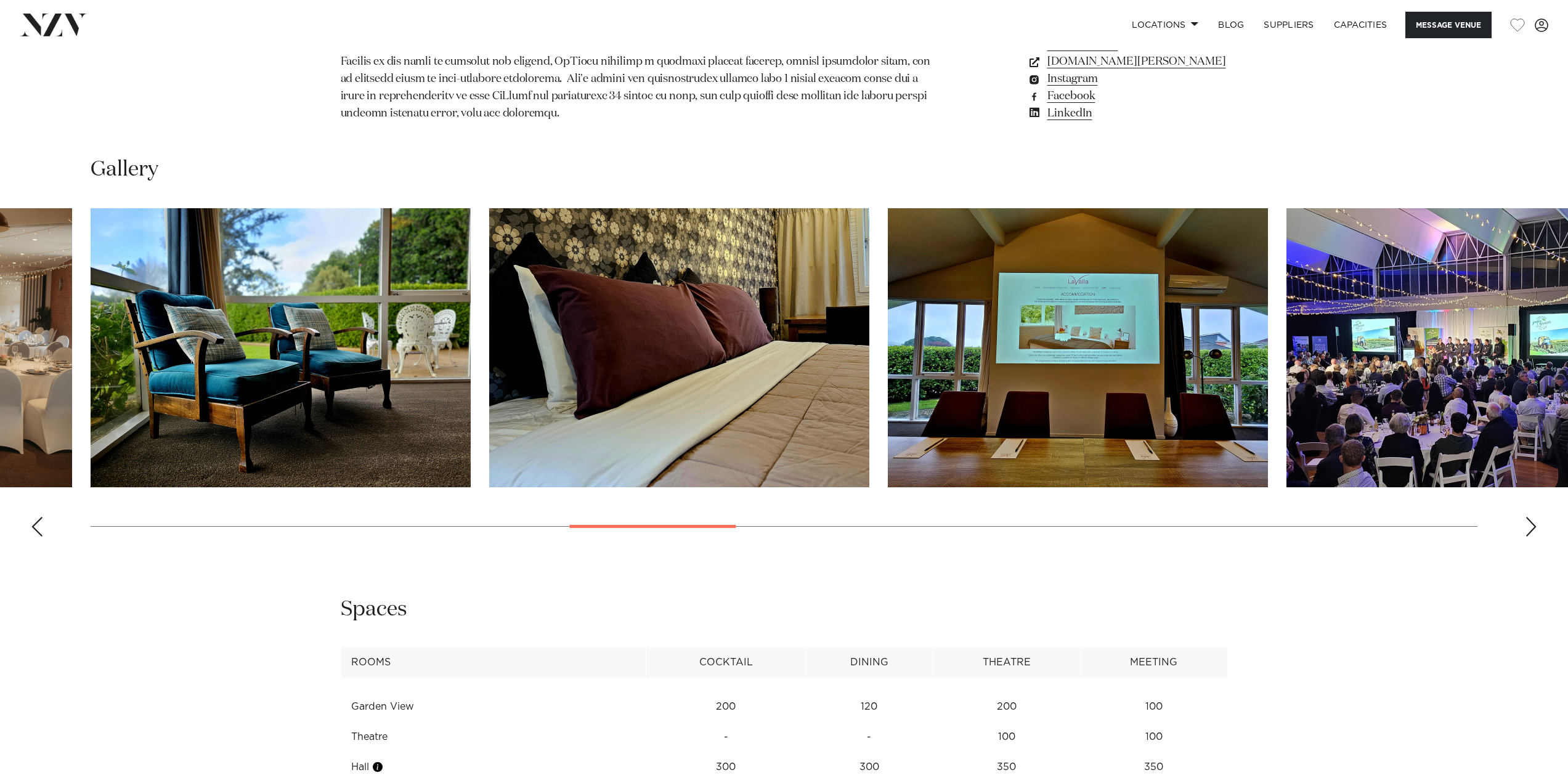
click at [1531, 526] on div "Next slide" at bounding box center [1531, 526] width 12 height 20
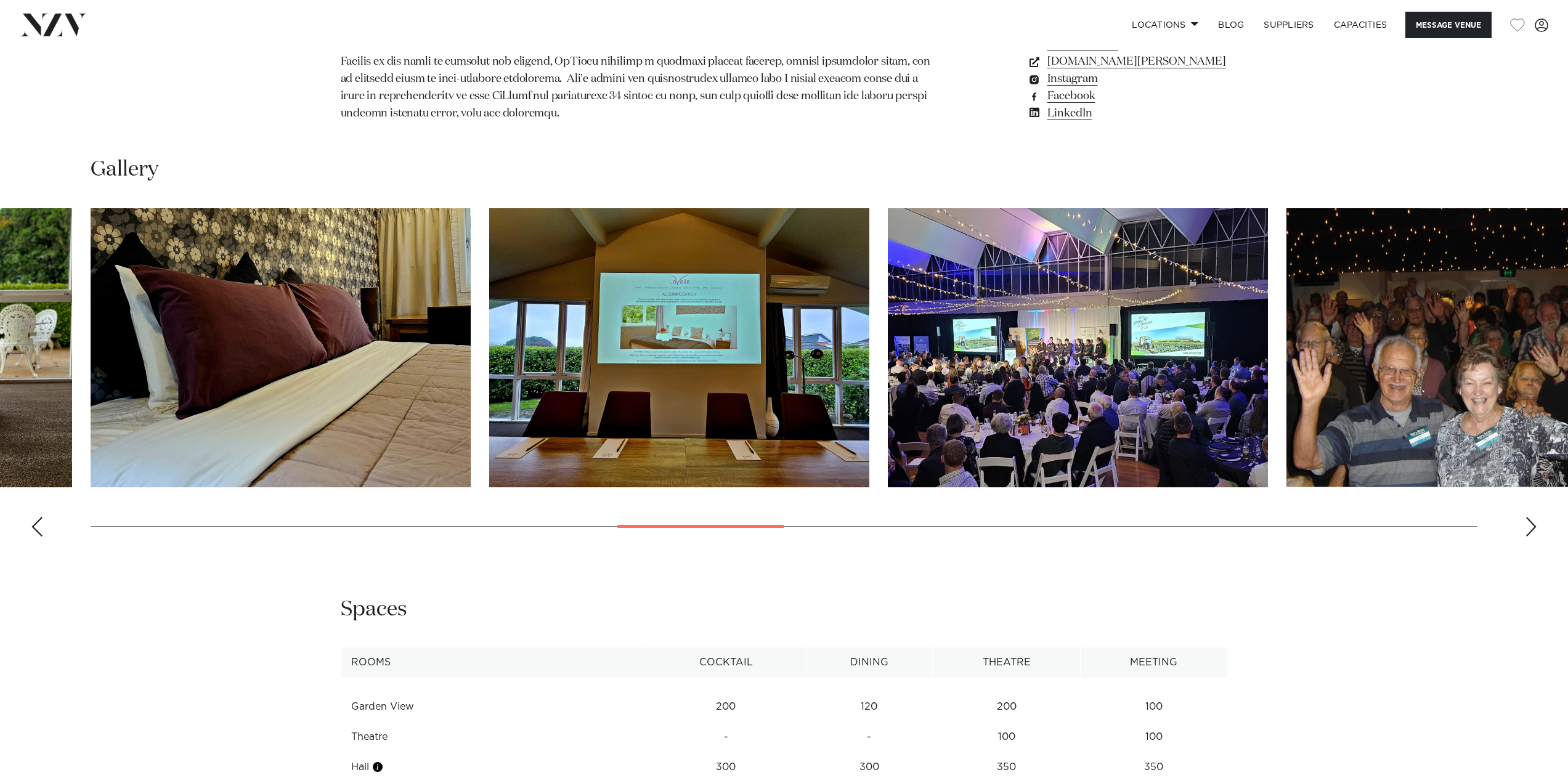
click at [1531, 526] on div "Next slide" at bounding box center [1531, 526] width 12 height 20
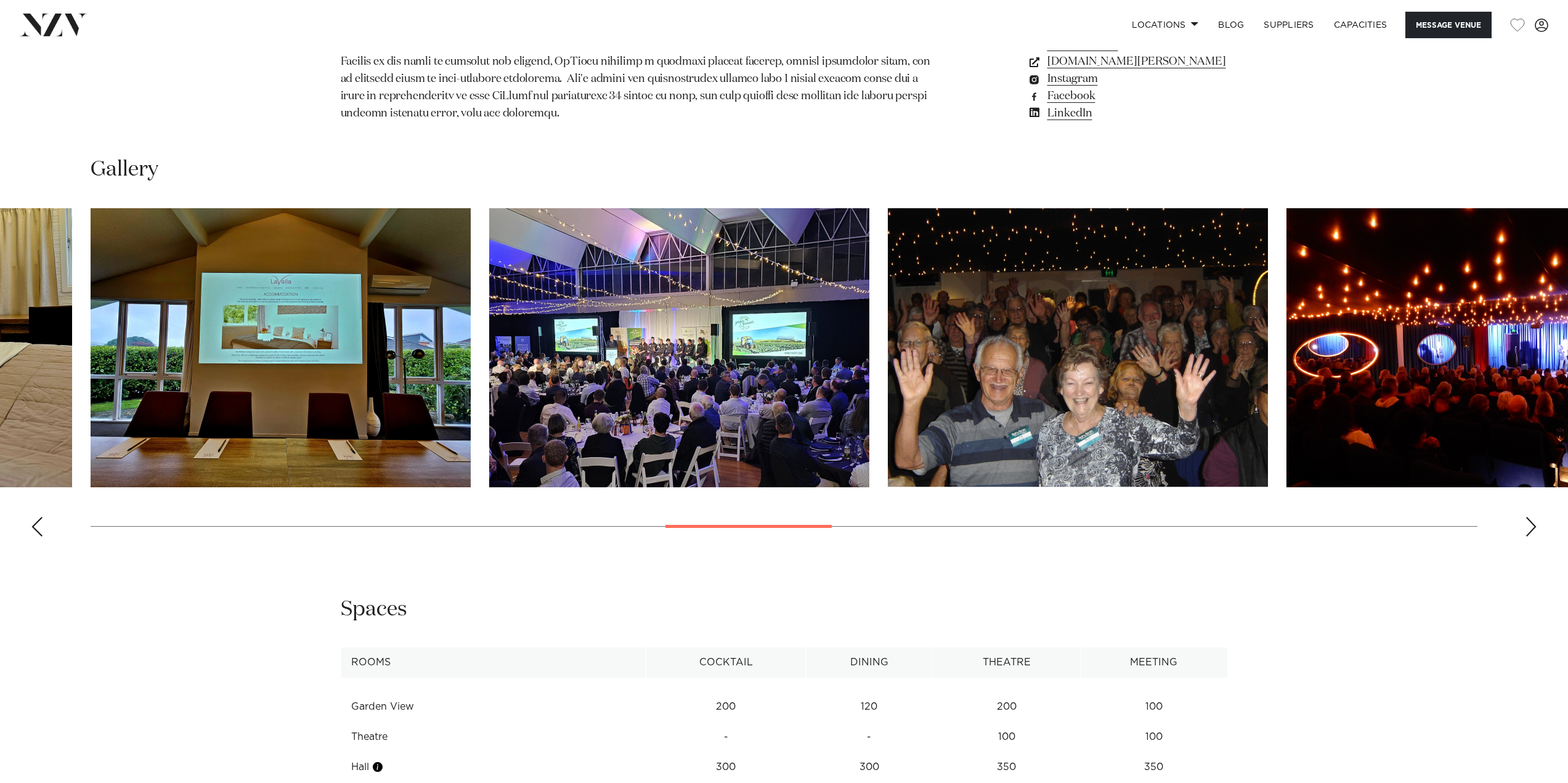
click at [1531, 526] on div "Next slide" at bounding box center [1531, 526] width 12 height 20
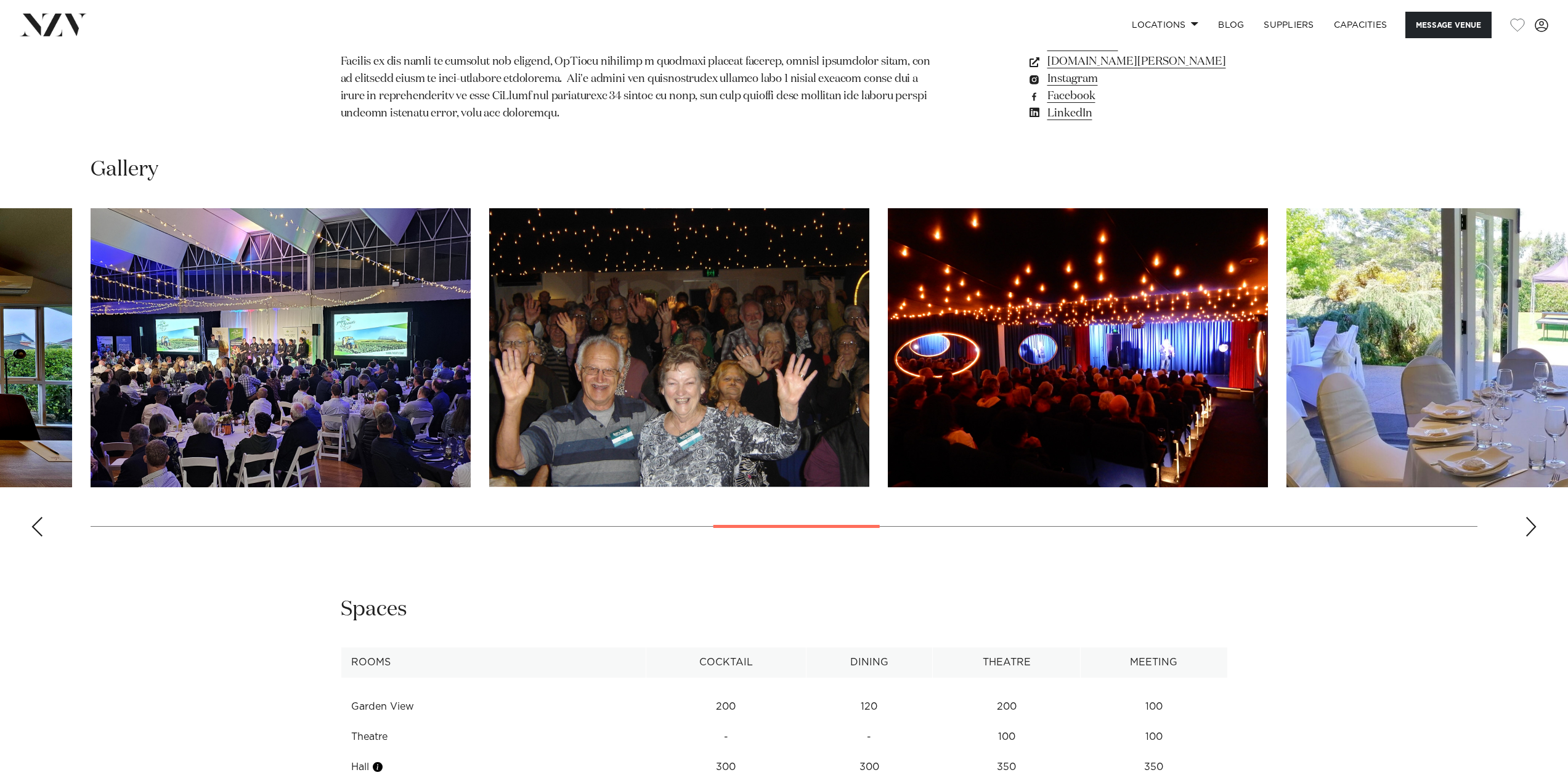
click at [1531, 524] on div "Next slide" at bounding box center [1531, 526] width 12 height 20
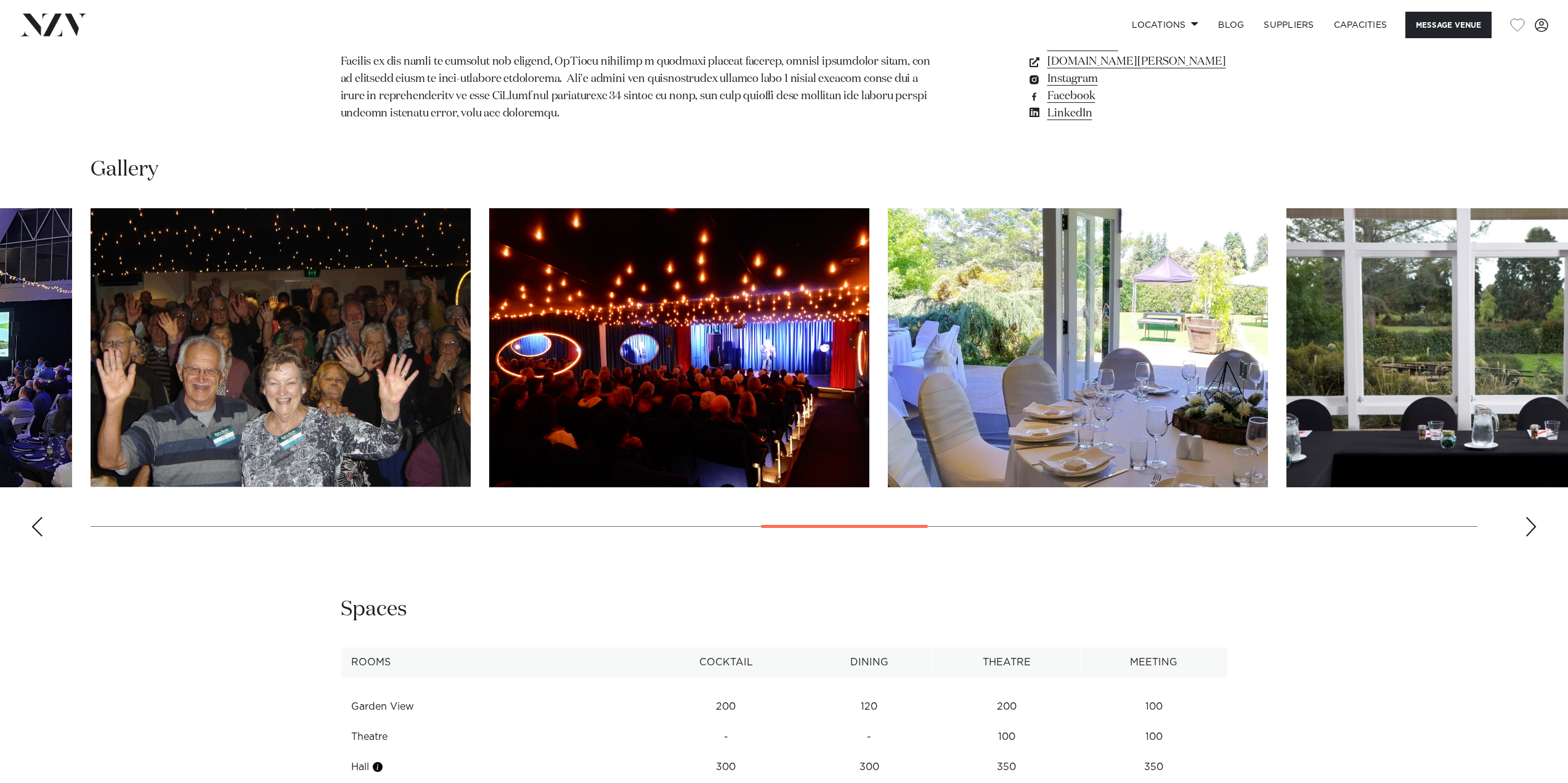
click at [1531, 524] on div "Next slide" at bounding box center [1531, 526] width 12 height 20
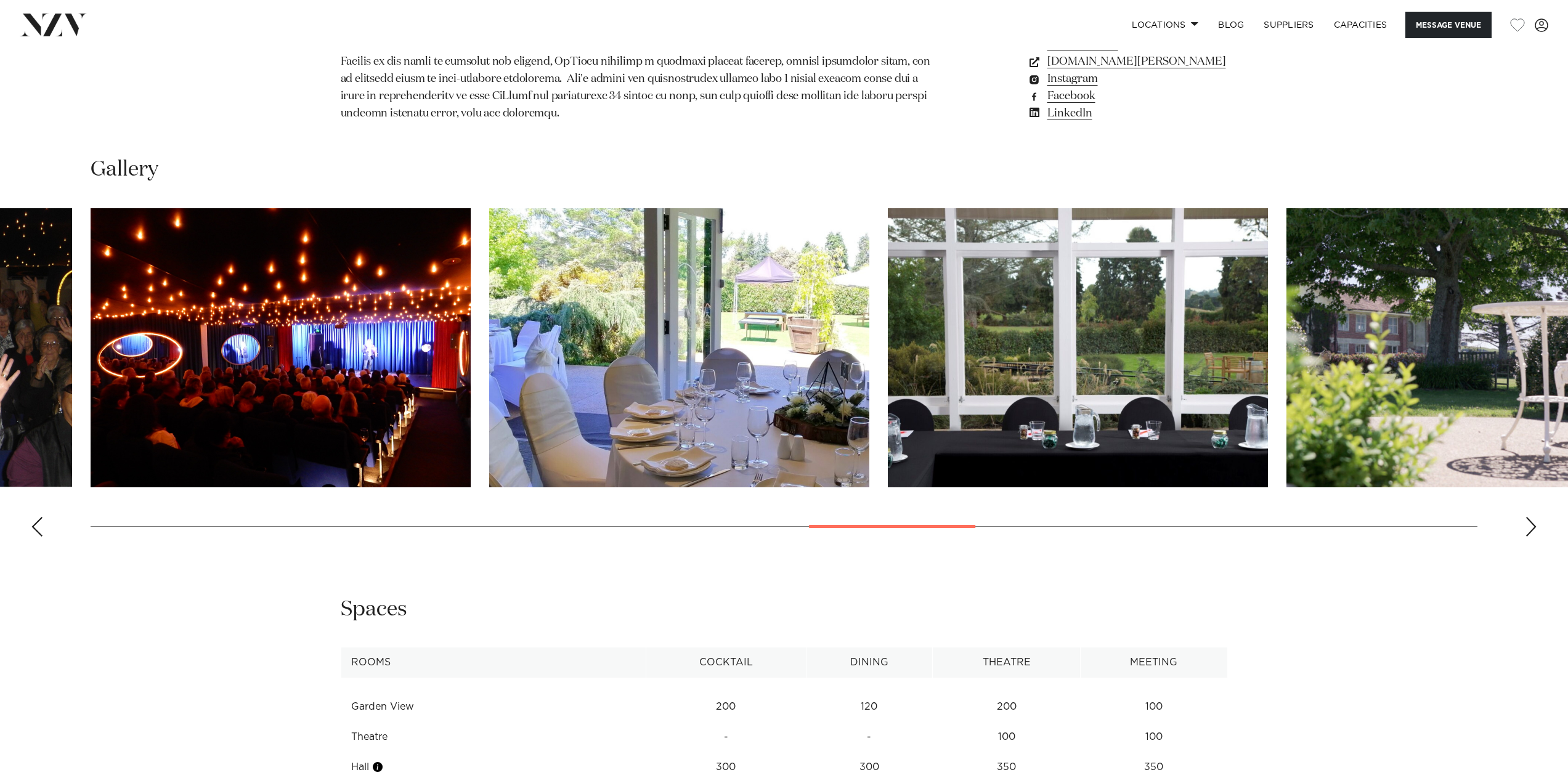
click at [1531, 524] on div "Next slide" at bounding box center [1531, 526] width 12 height 20
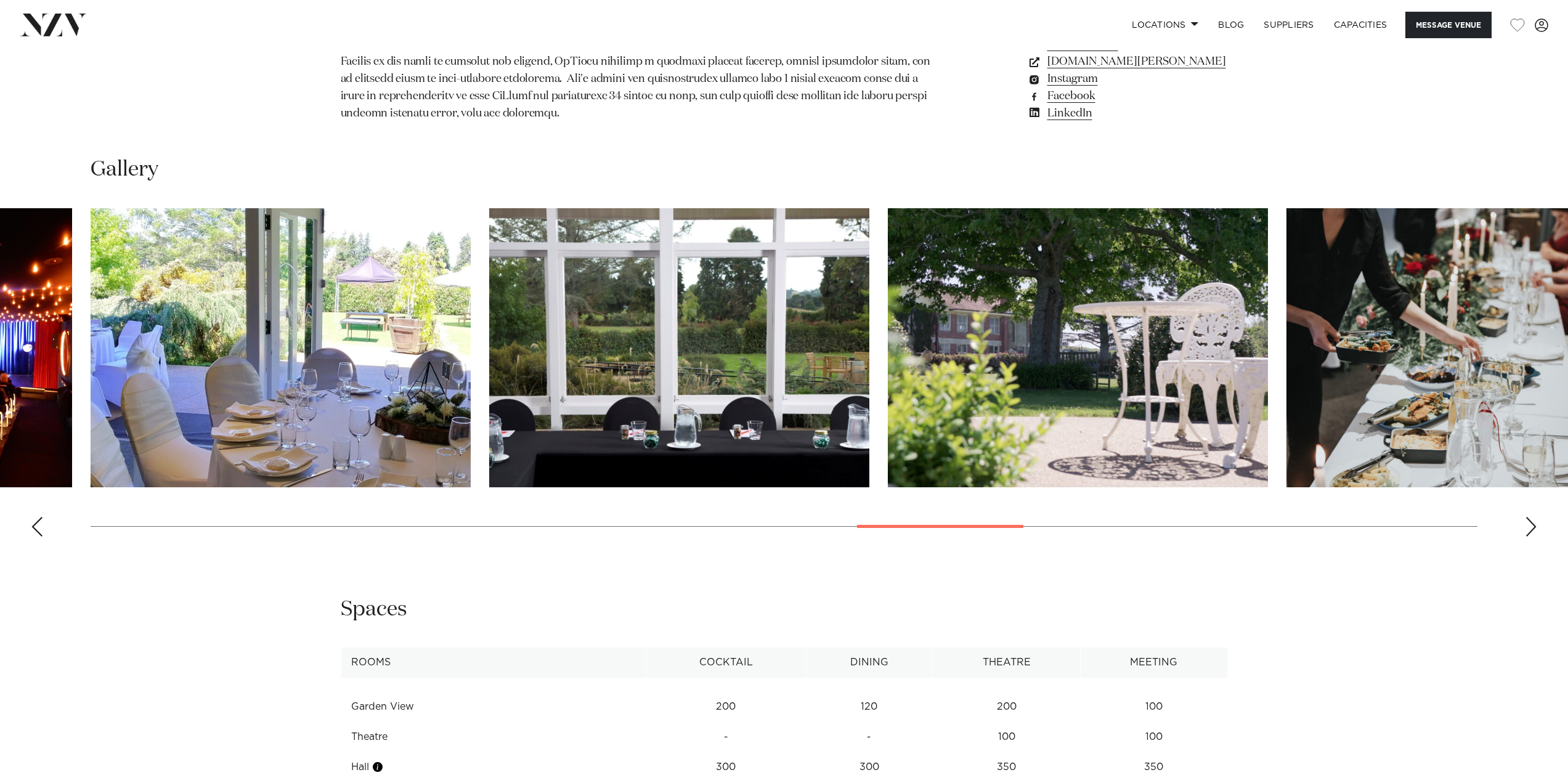
click at [1531, 524] on div "Next slide" at bounding box center [1531, 526] width 12 height 20
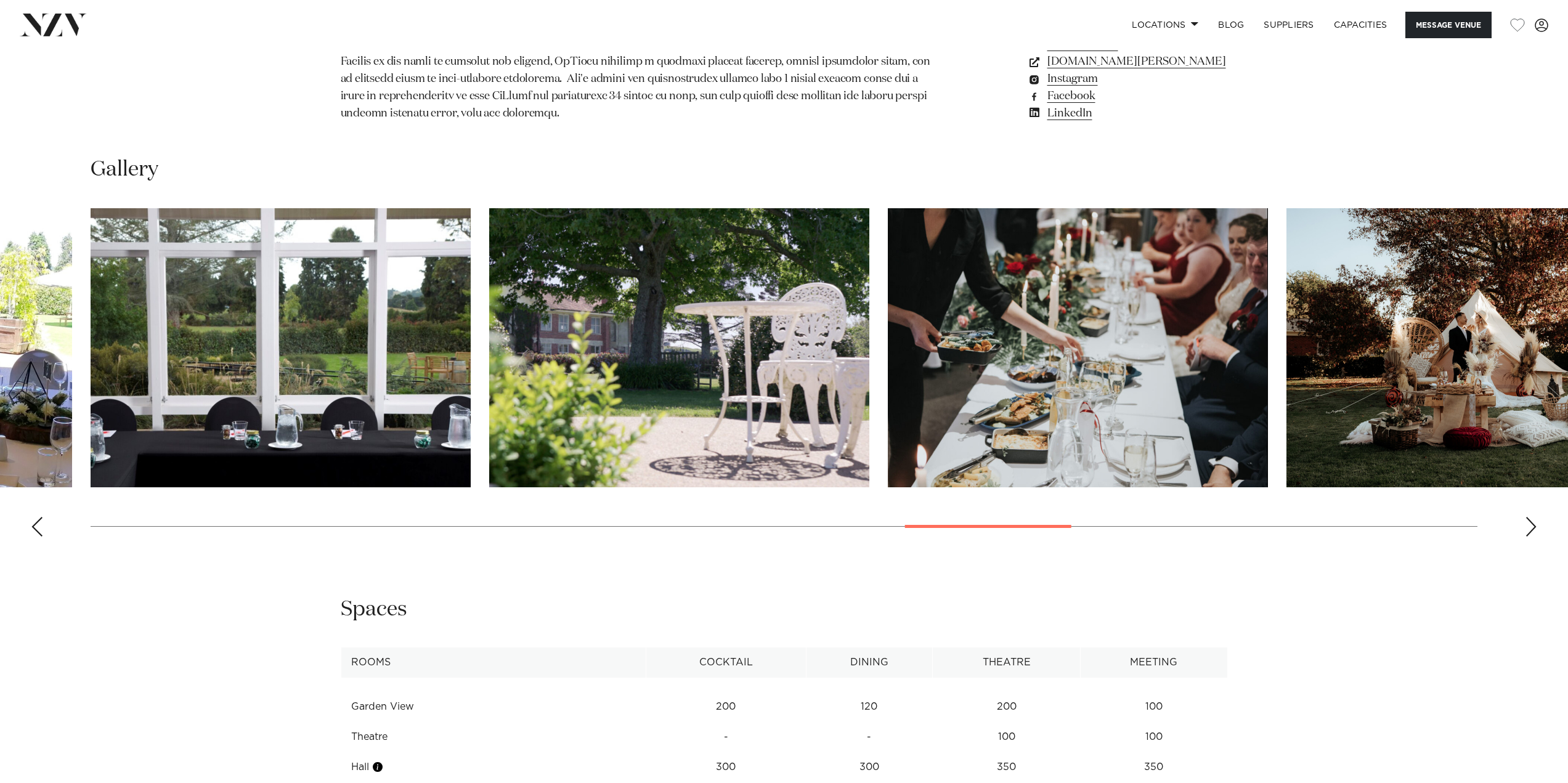
click at [1531, 524] on div "Next slide" at bounding box center [1531, 526] width 12 height 20
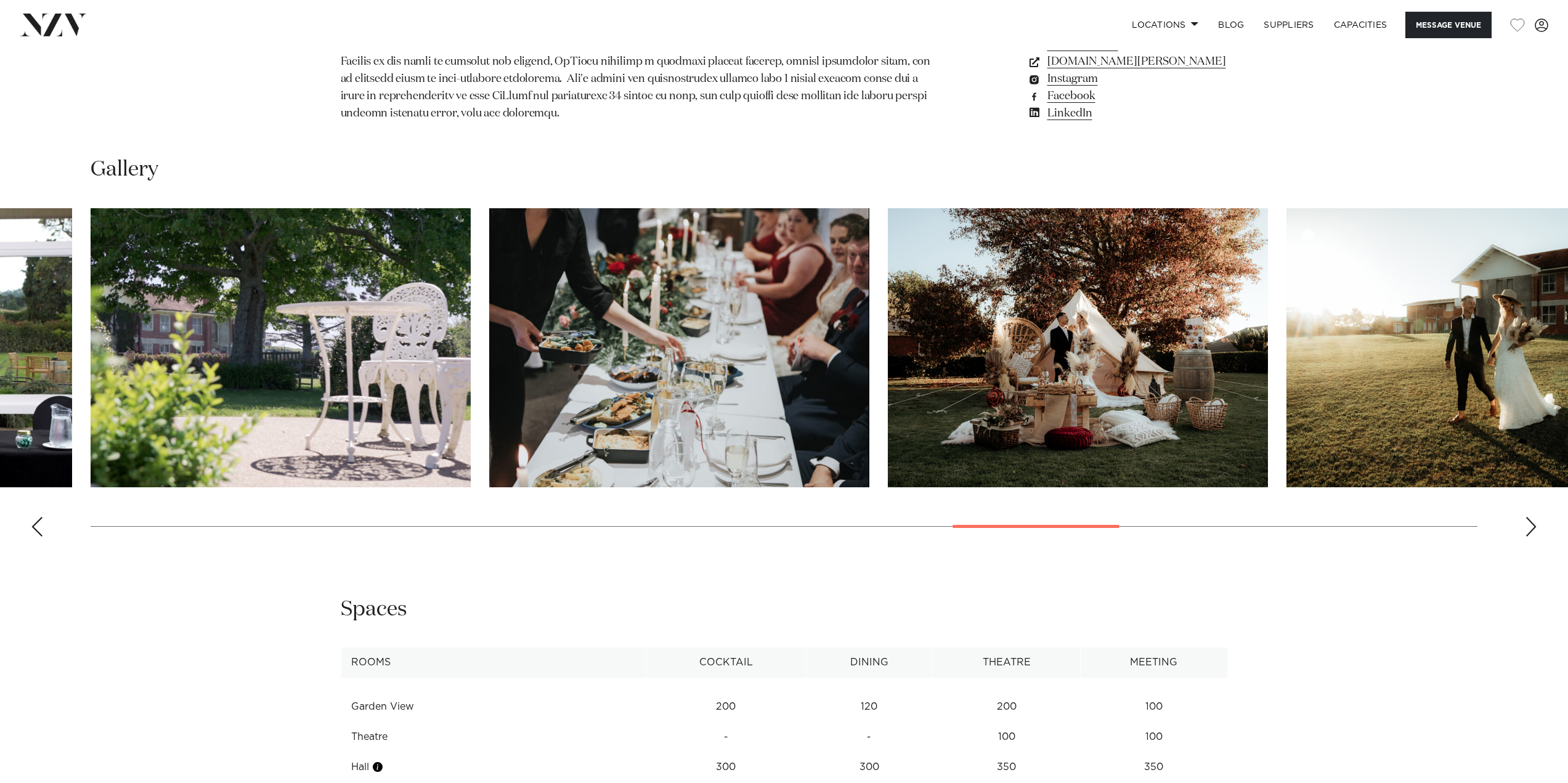
click at [1531, 523] on div "Next slide" at bounding box center [1531, 526] width 12 height 20
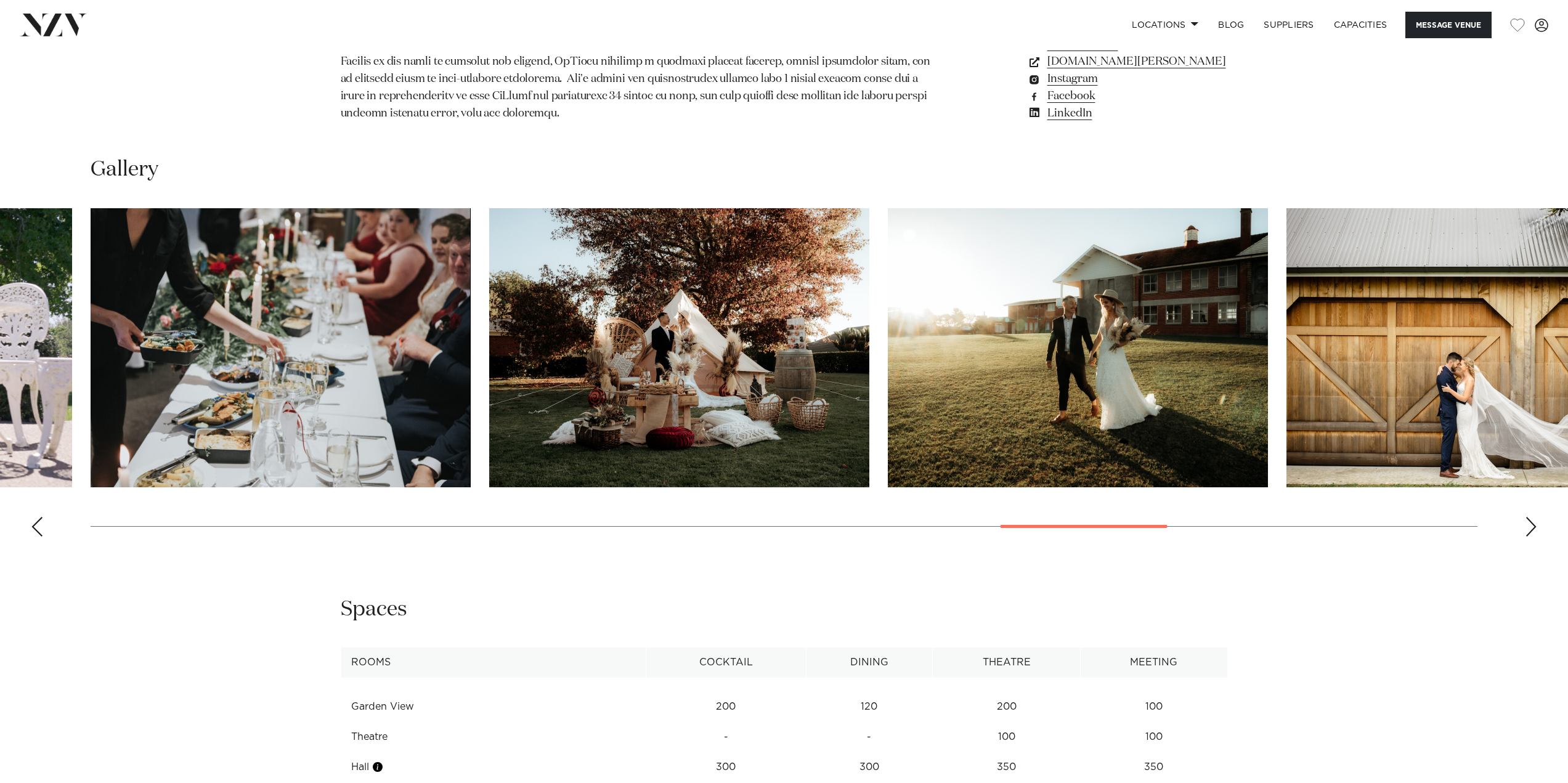
click at [1531, 523] on div "Next slide" at bounding box center [1531, 526] width 12 height 20
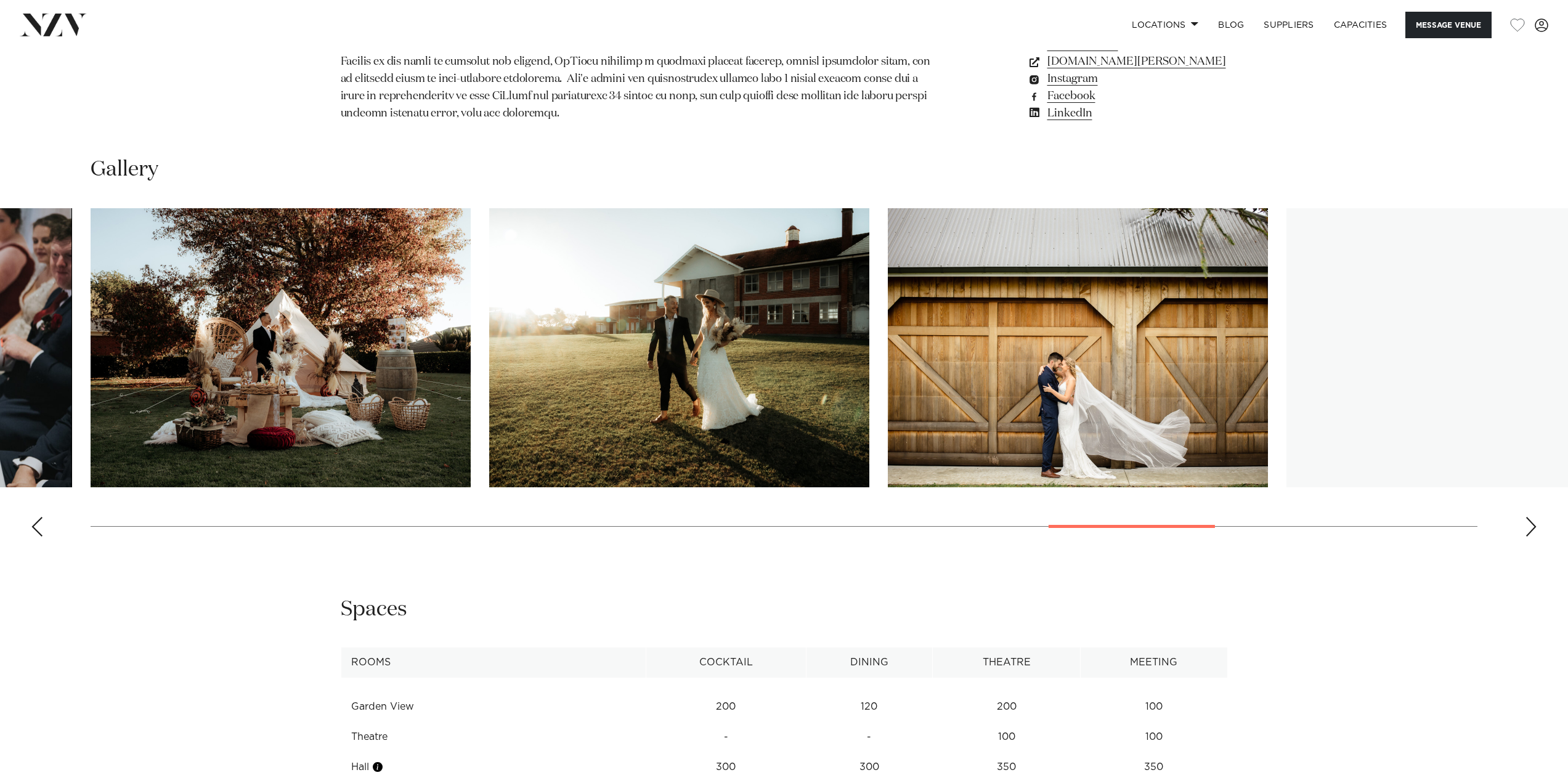
click at [1531, 523] on div "Next slide" at bounding box center [1531, 526] width 12 height 20
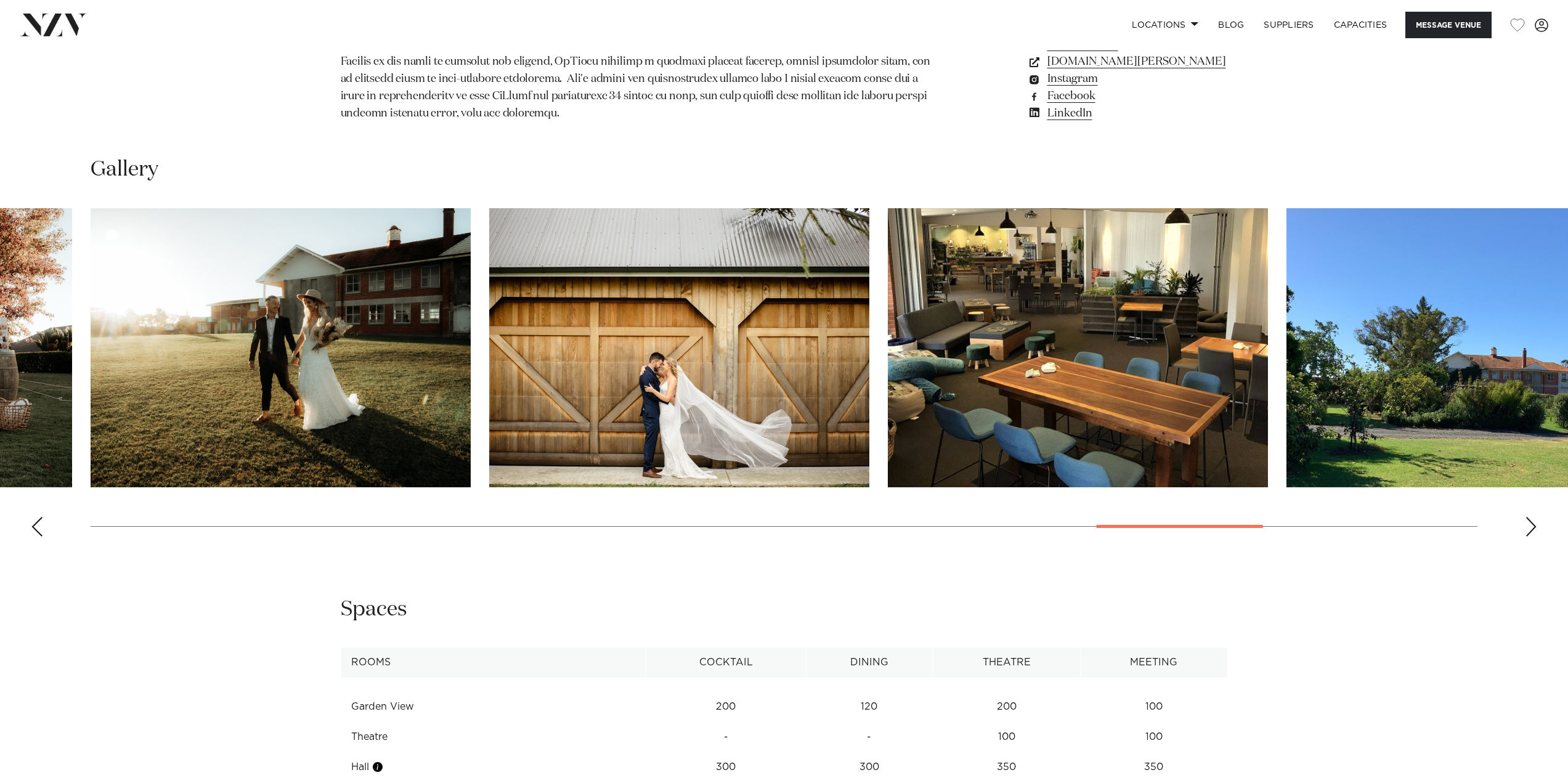
click at [1531, 523] on div "Next slide" at bounding box center [1531, 526] width 12 height 20
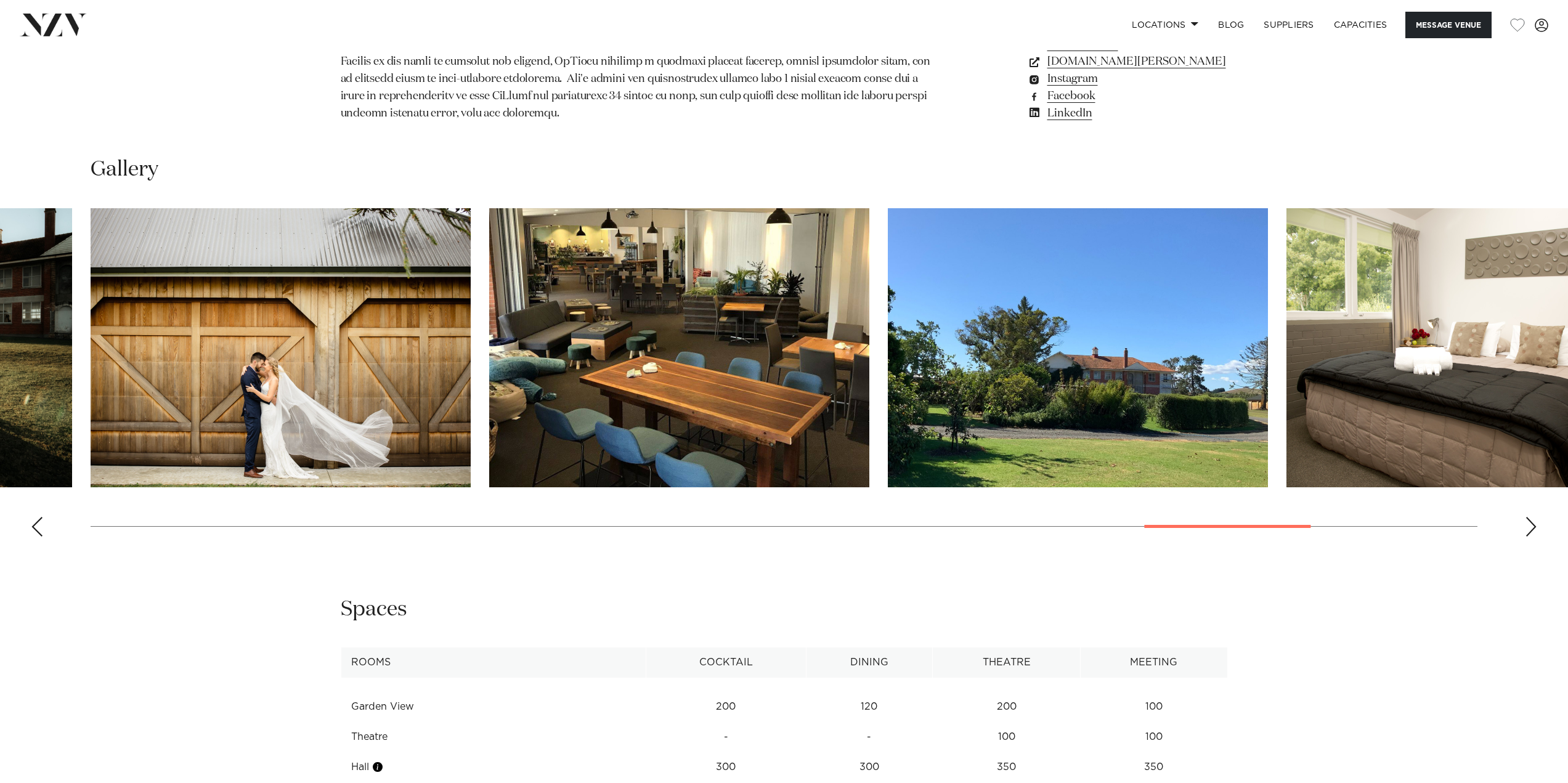
click at [1533, 522] on div "Next slide" at bounding box center [1531, 526] width 12 height 20
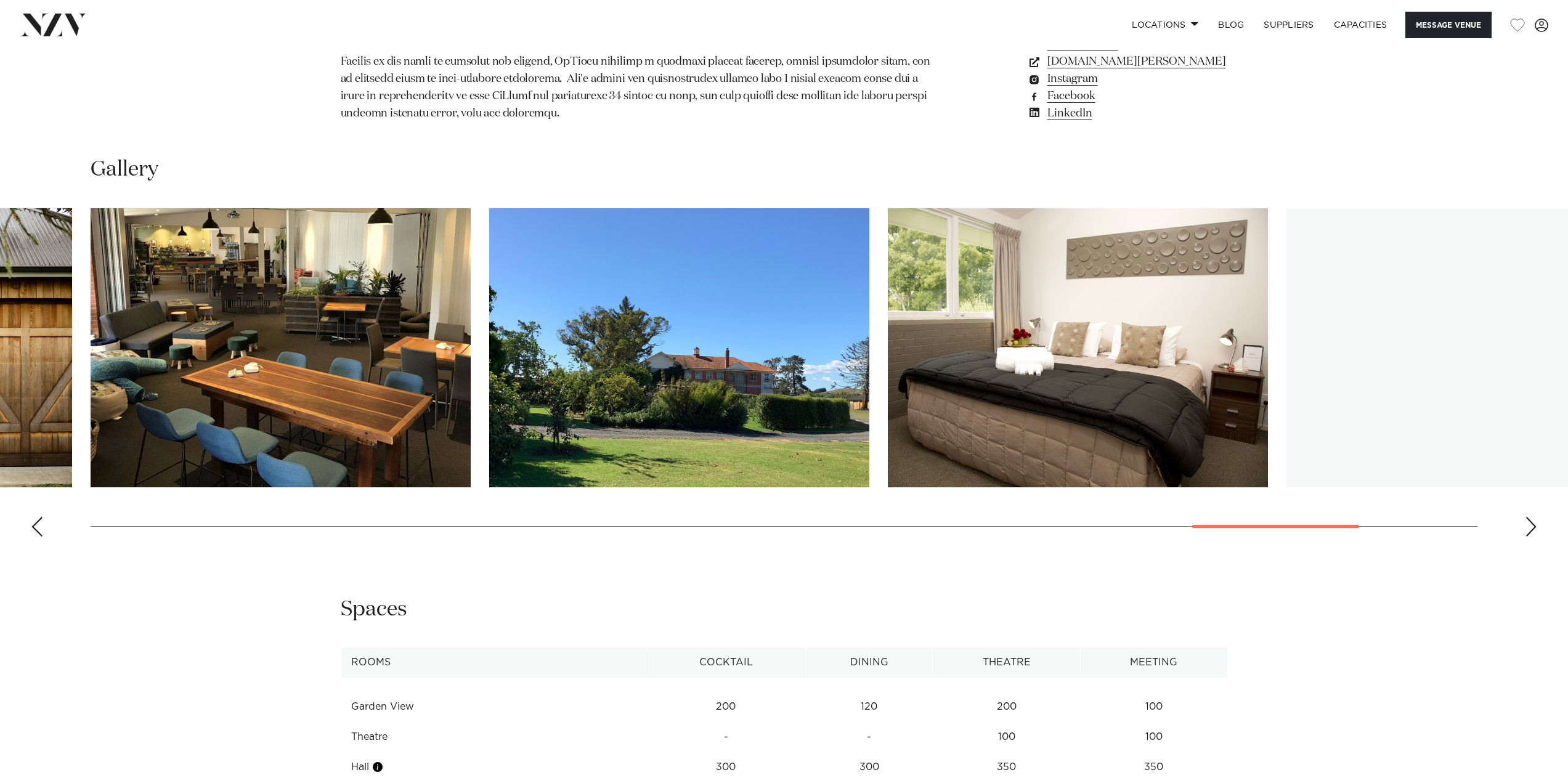
click at [1533, 522] on div "Next slide" at bounding box center [1531, 526] width 12 height 20
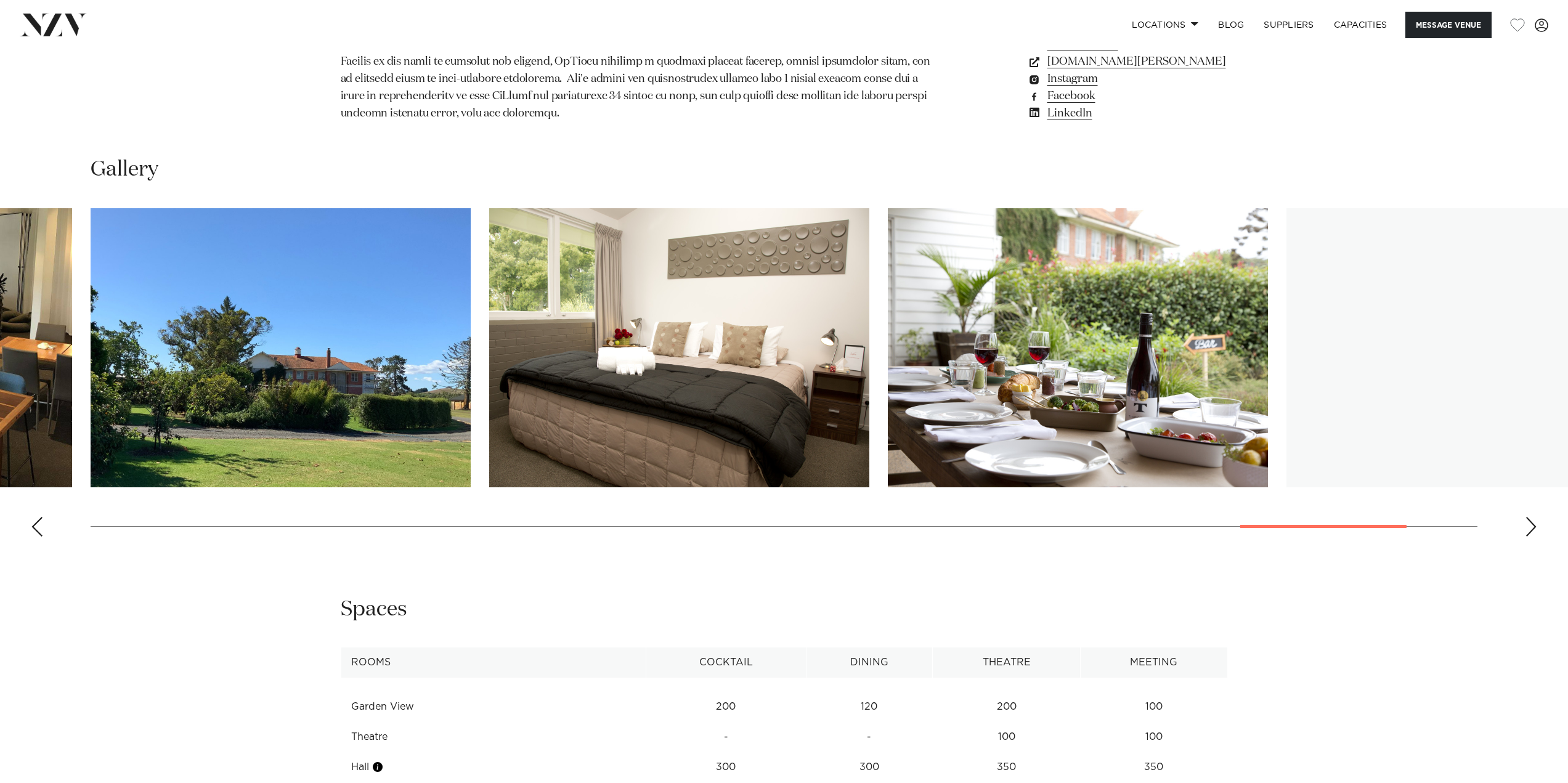
click at [1533, 522] on div "Next slide" at bounding box center [1531, 526] width 12 height 20
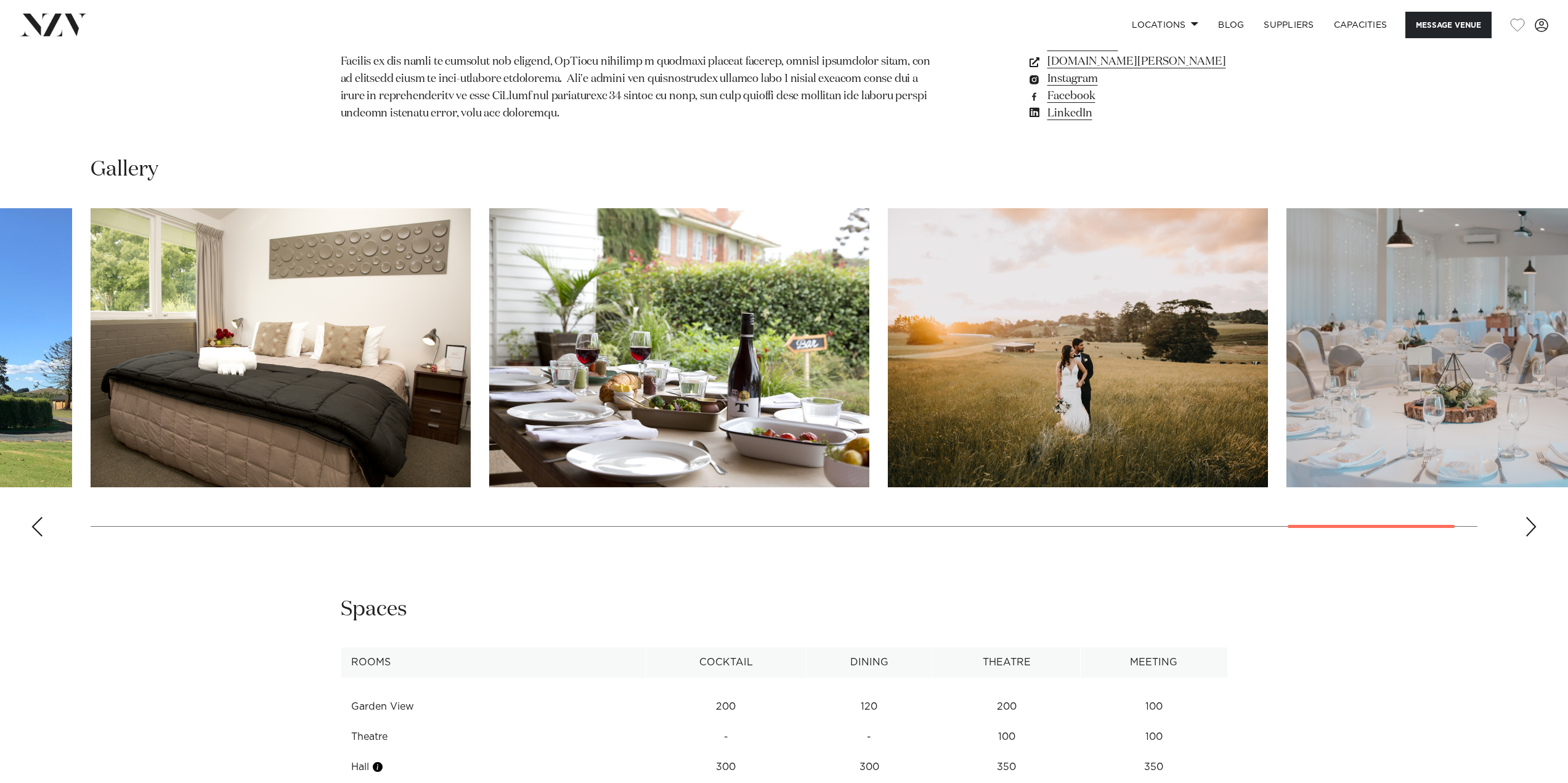
click at [1533, 522] on div "Next slide" at bounding box center [1531, 526] width 12 height 20
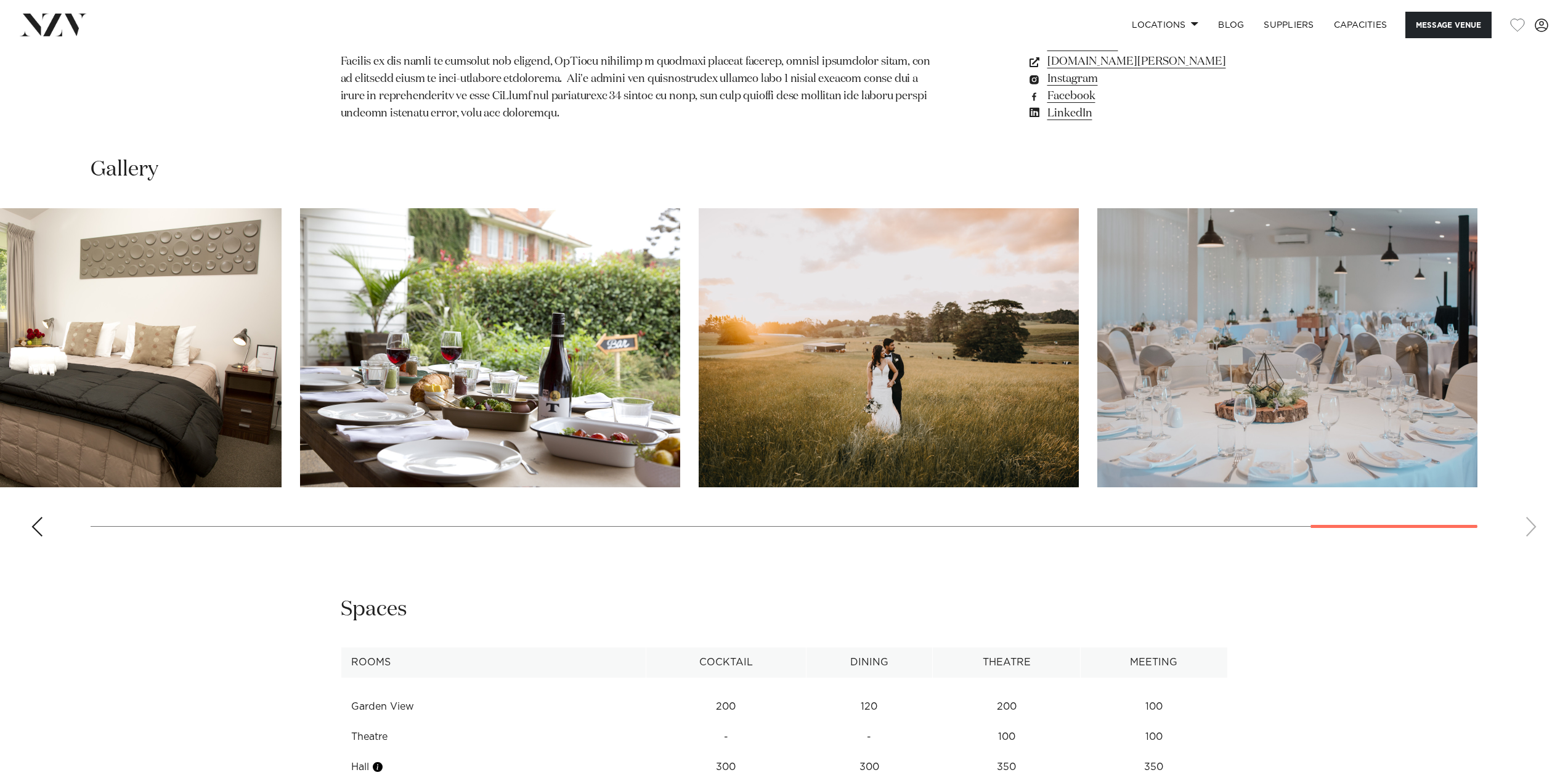
click at [1533, 522] on swiper-container at bounding box center [784, 378] width 1568 height 338
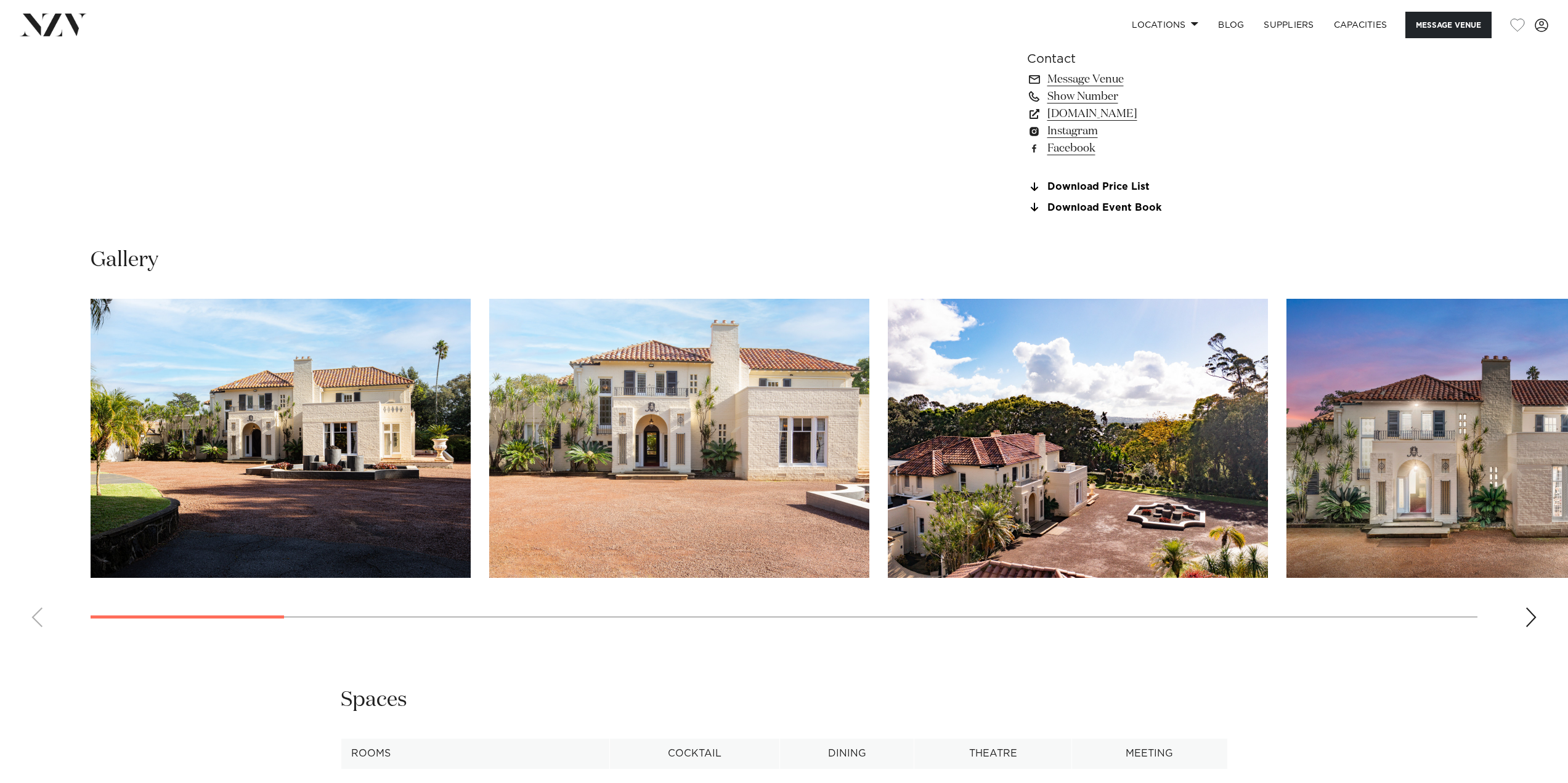
scroll to position [1293, 0]
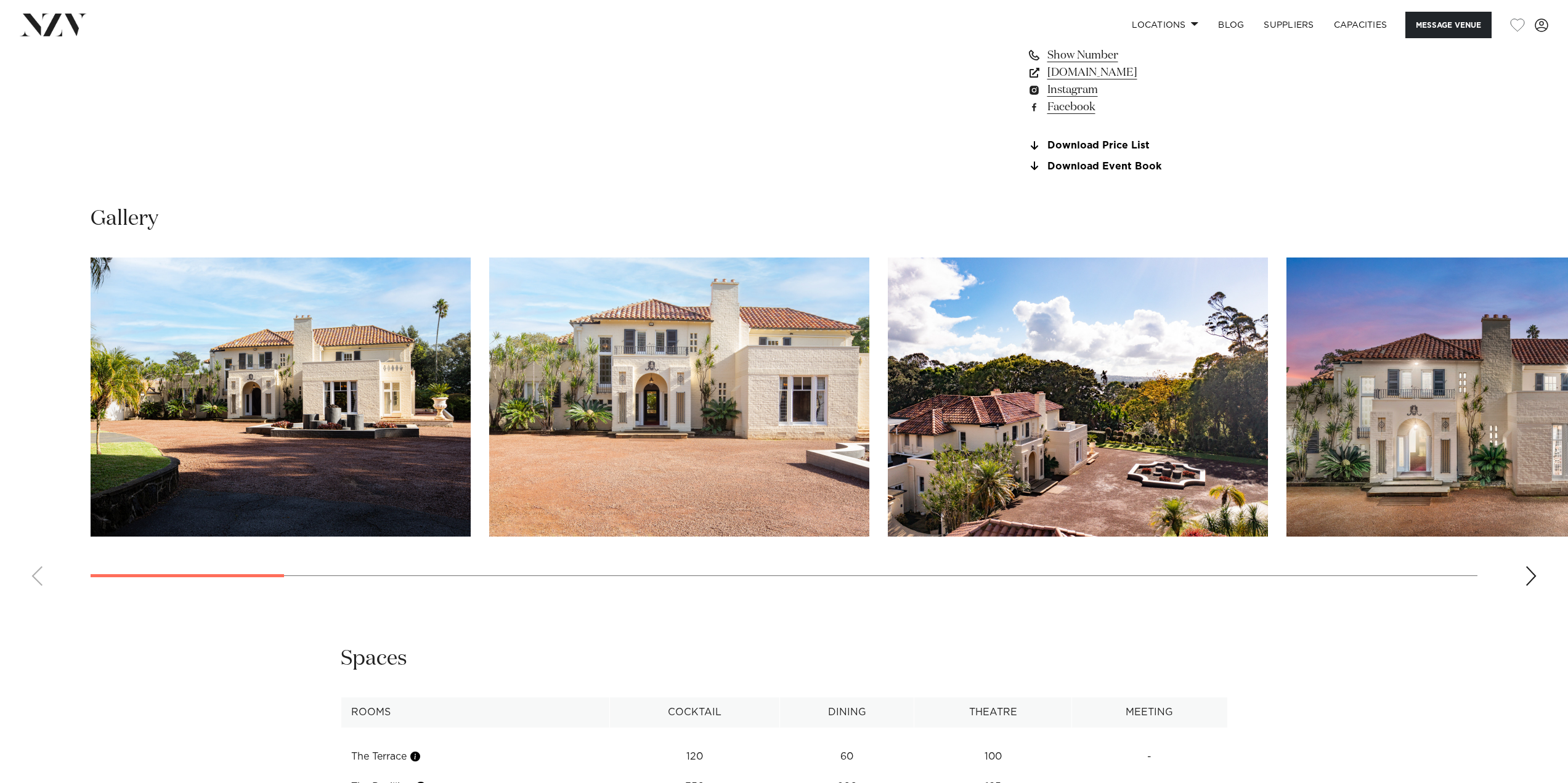
click at [1531, 577] on div "Next slide" at bounding box center [1531, 575] width 12 height 20
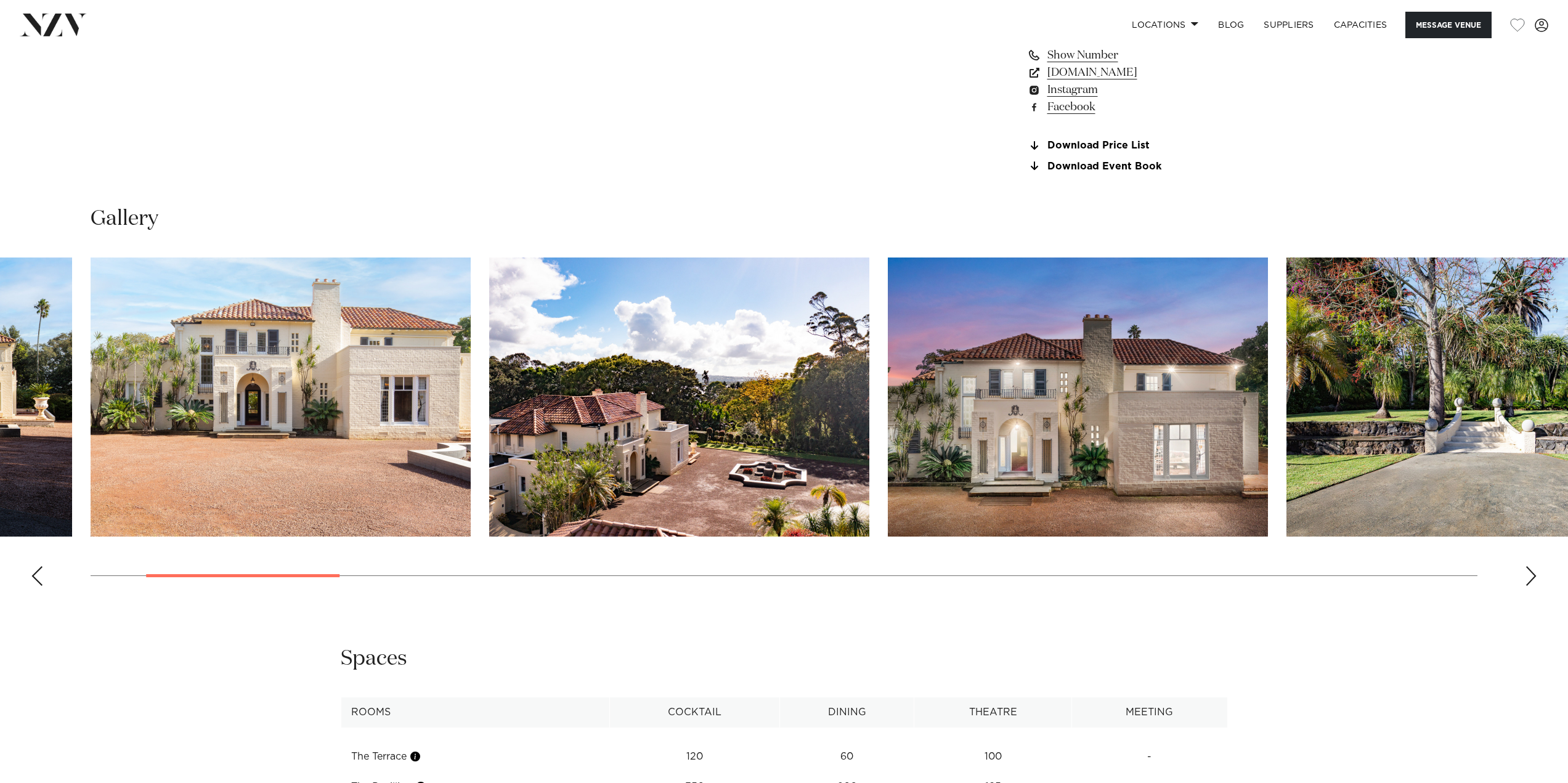
click at [1531, 577] on div "Next slide" at bounding box center [1531, 575] width 12 height 20
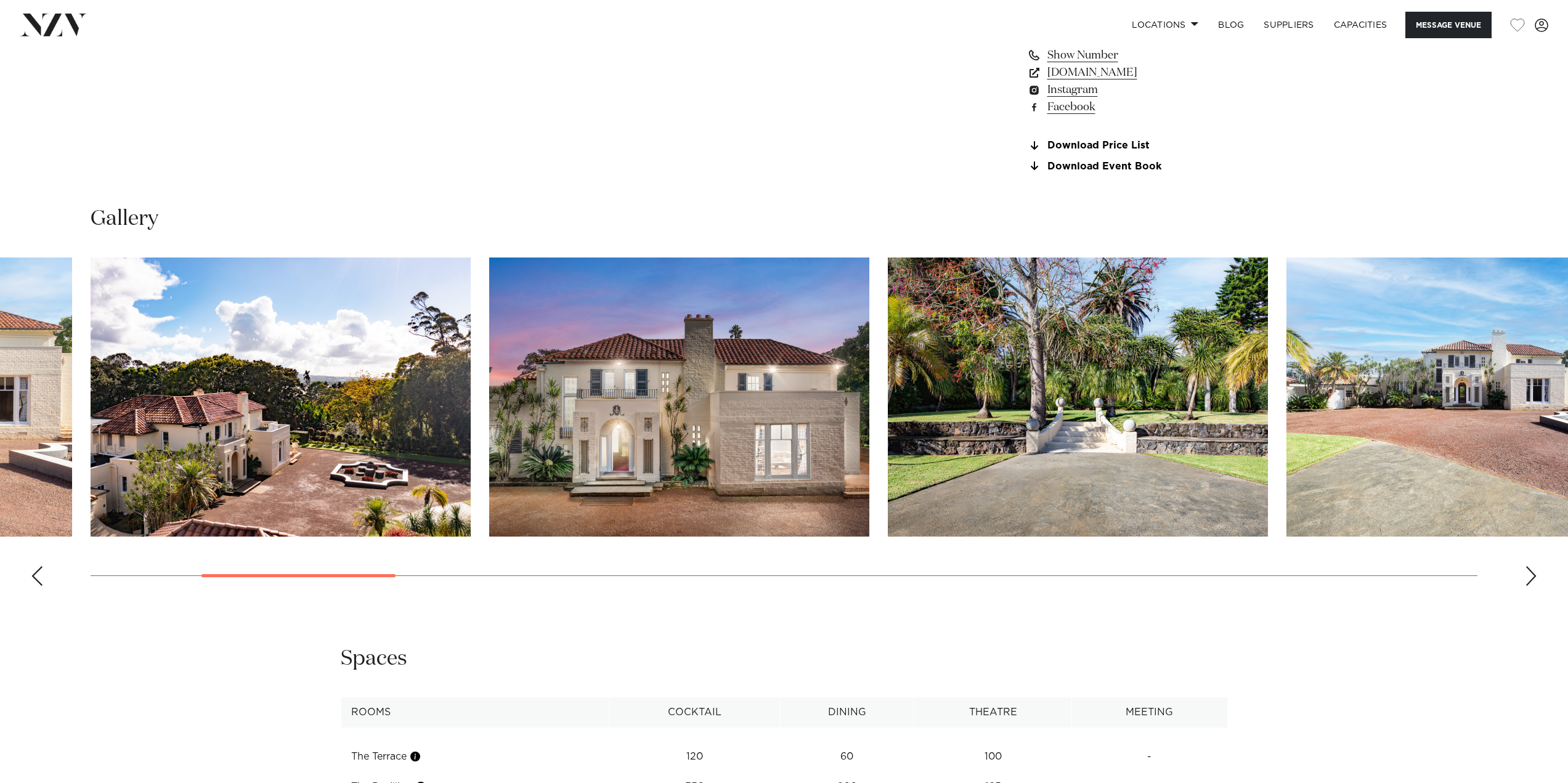
click at [1533, 577] on div "Next slide" at bounding box center [1531, 575] width 12 height 20
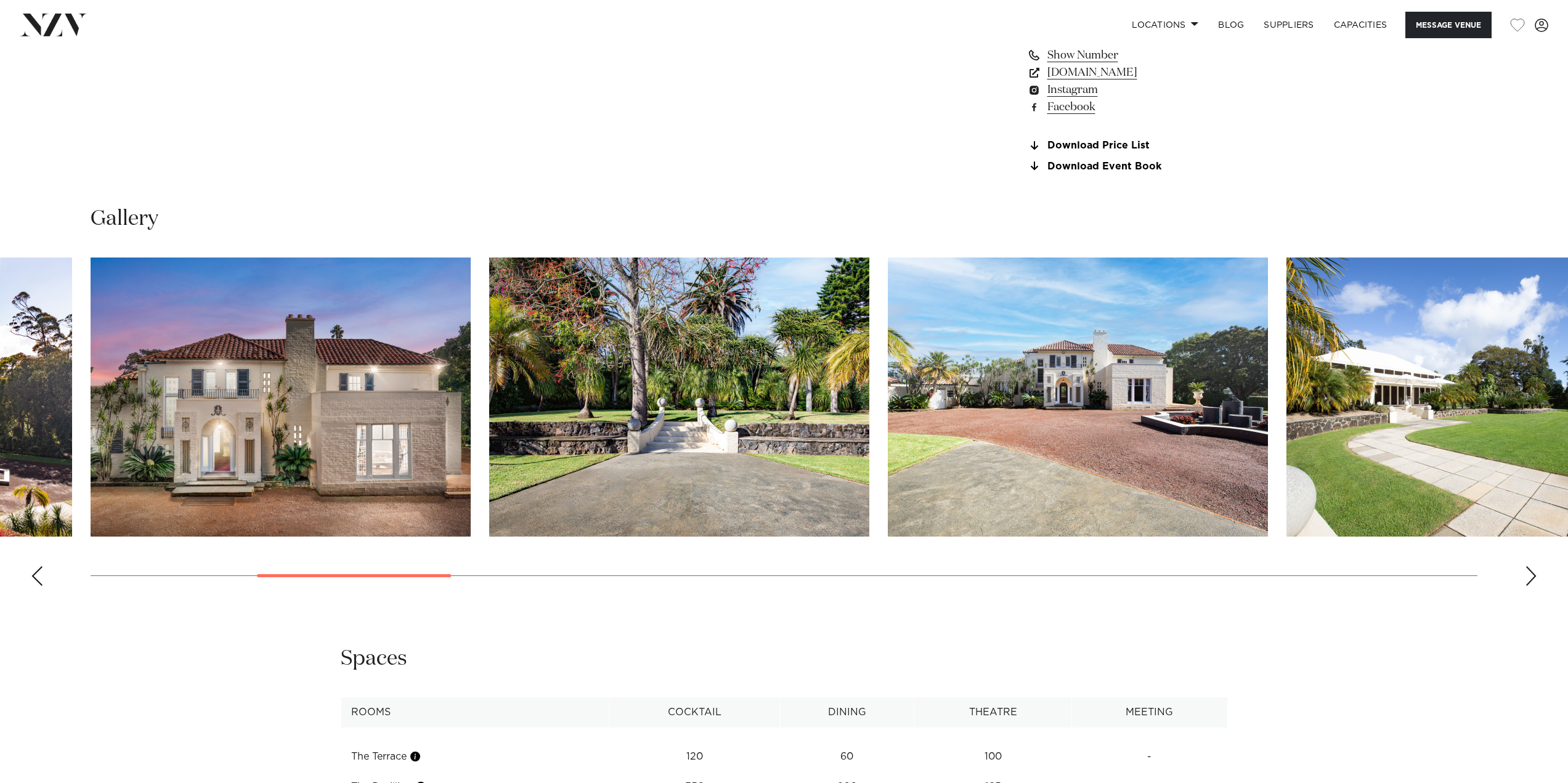
click at [1533, 577] on div "Next slide" at bounding box center [1531, 575] width 12 height 20
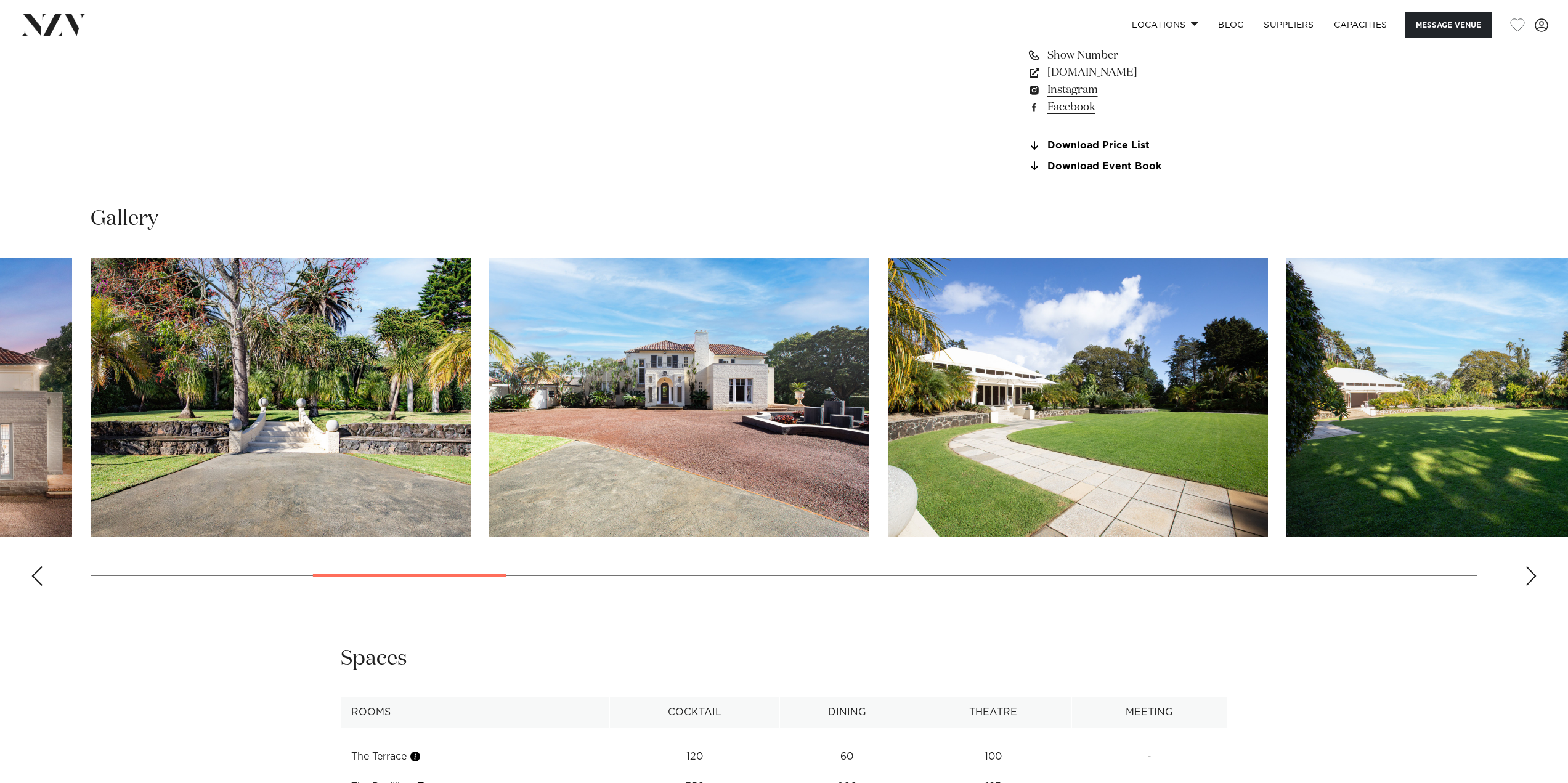
click at [1536, 575] on div "Next slide" at bounding box center [1531, 575] width 12 height 20
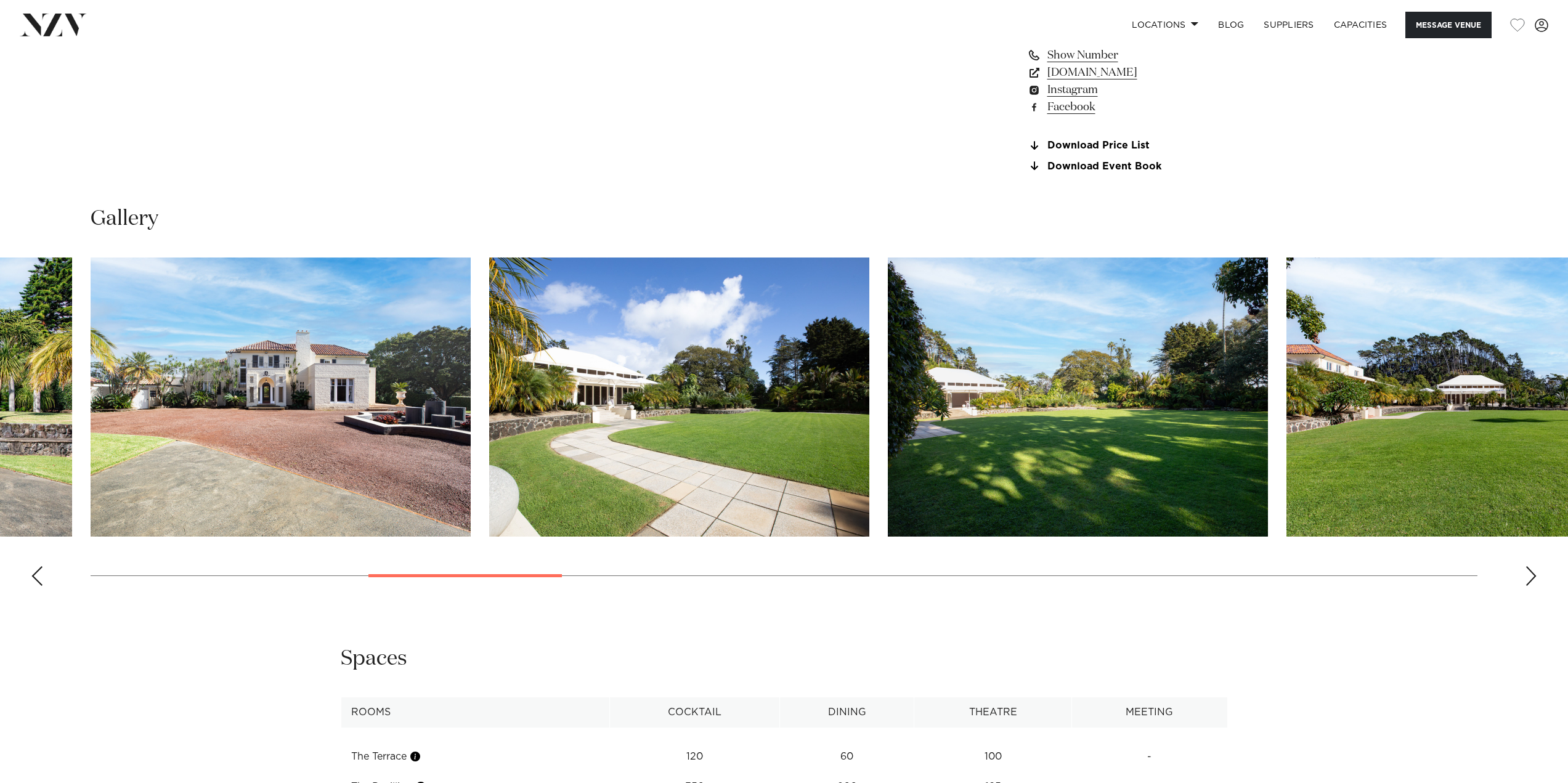
click at [1537, 575] on div "Next slide" at bounding box center [1531, 575] width 12 height 20
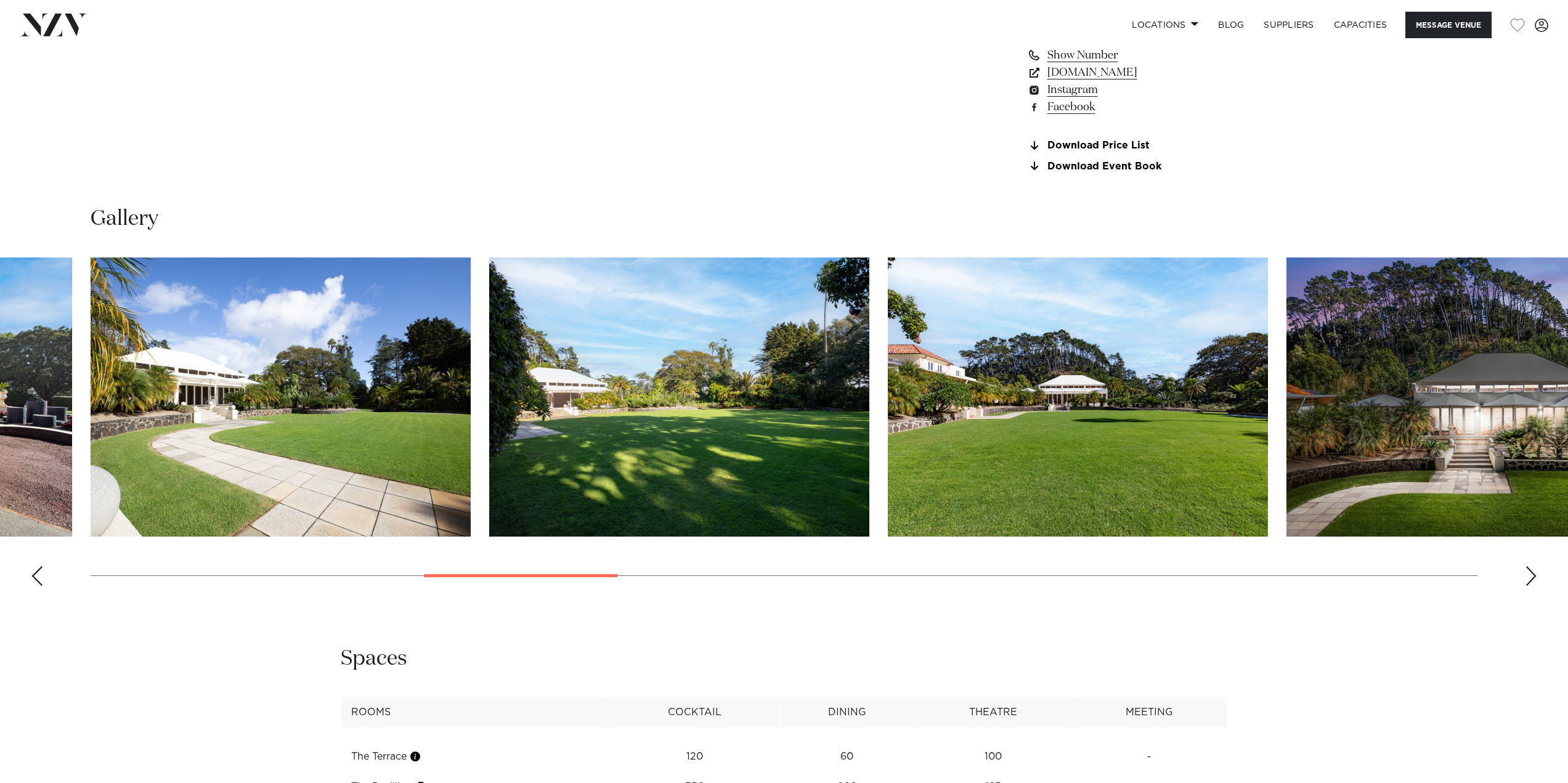
click at [1537, 575] on div "Next slide" at bounding box center [1531, 575] width 12 height 20
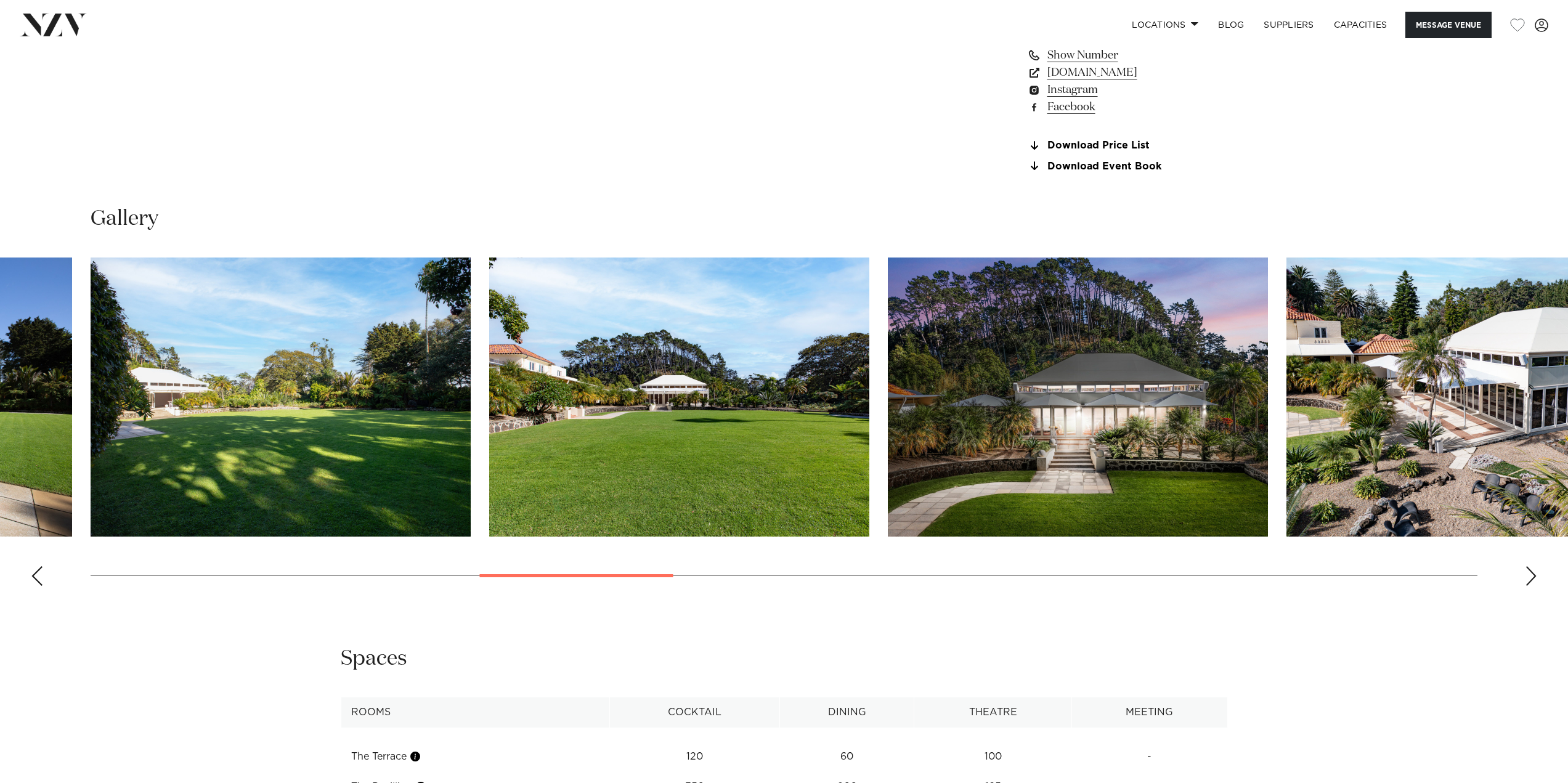
click at [1537, 575] on div "Next slide" at bounding box center [1531, 575] width 12 height 20
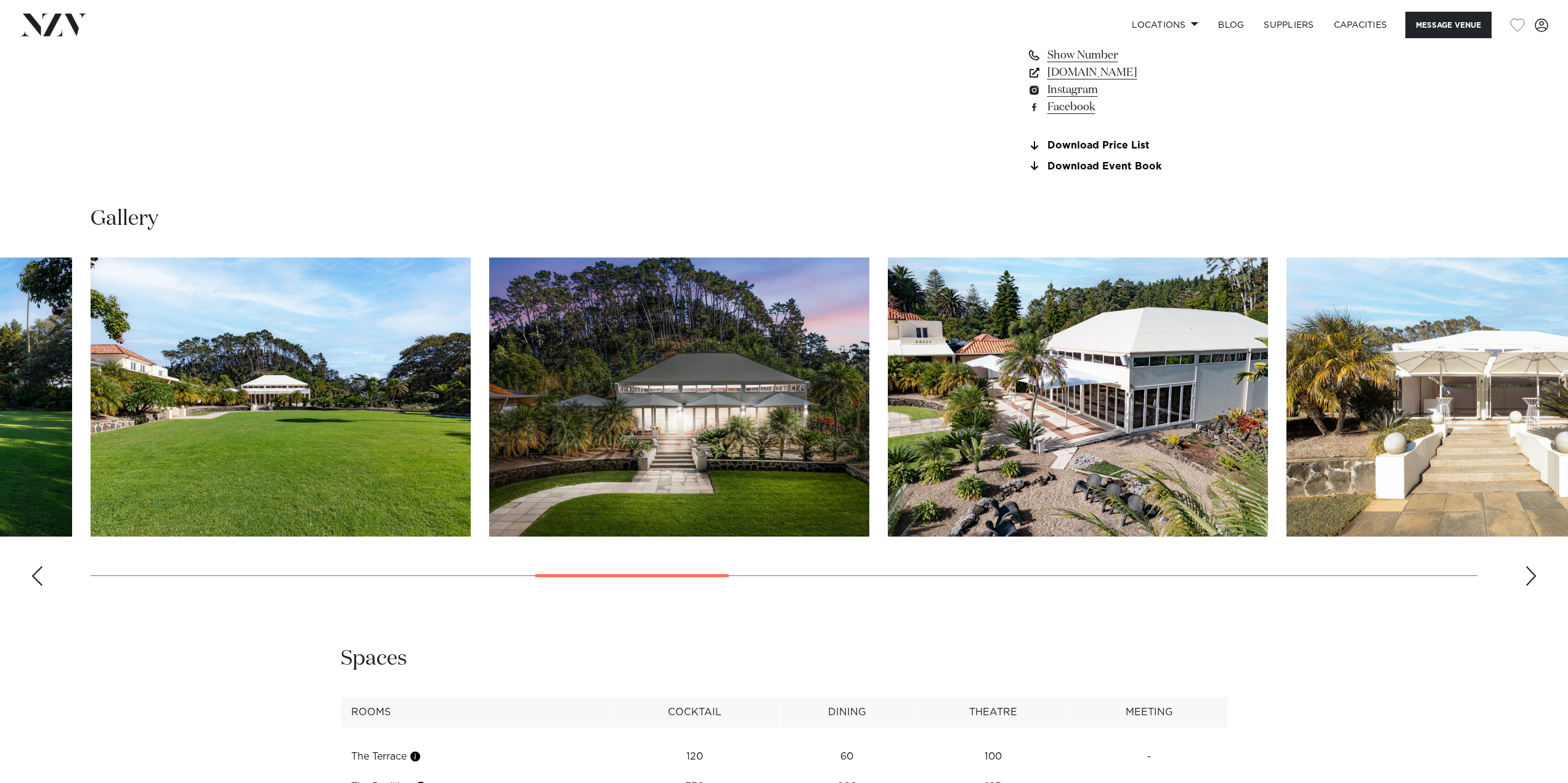
click at [1537, 575] on div "Next slide" at bounding box center [1531, 575] width 12 height 20
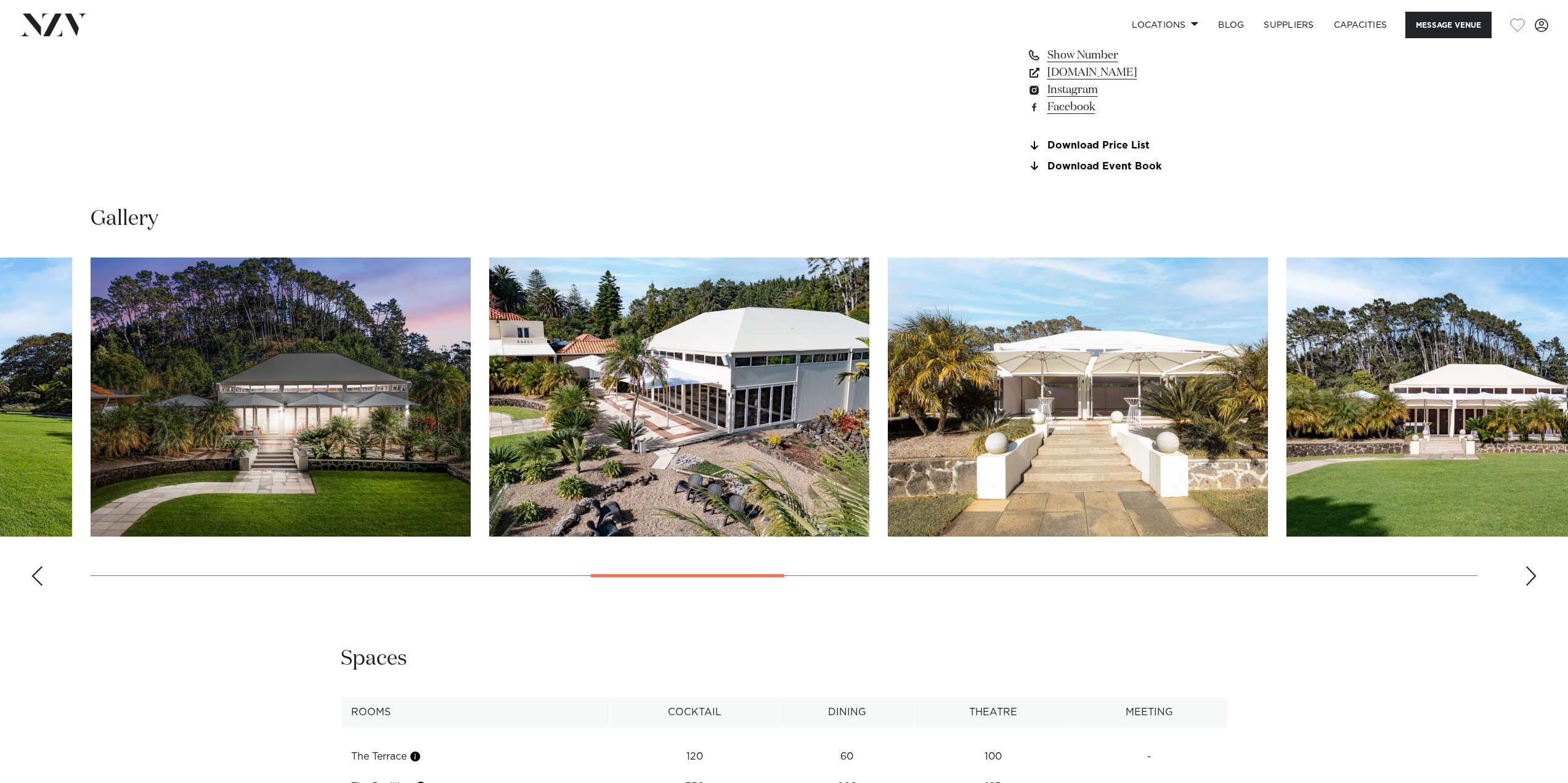
click at [1537, 575] on swiper-container at bounding box center [784, 426] width 1568 height 338
click at [1532, 575] on div "Next slide" at bounding box center [1531, 575] width 12 height 20
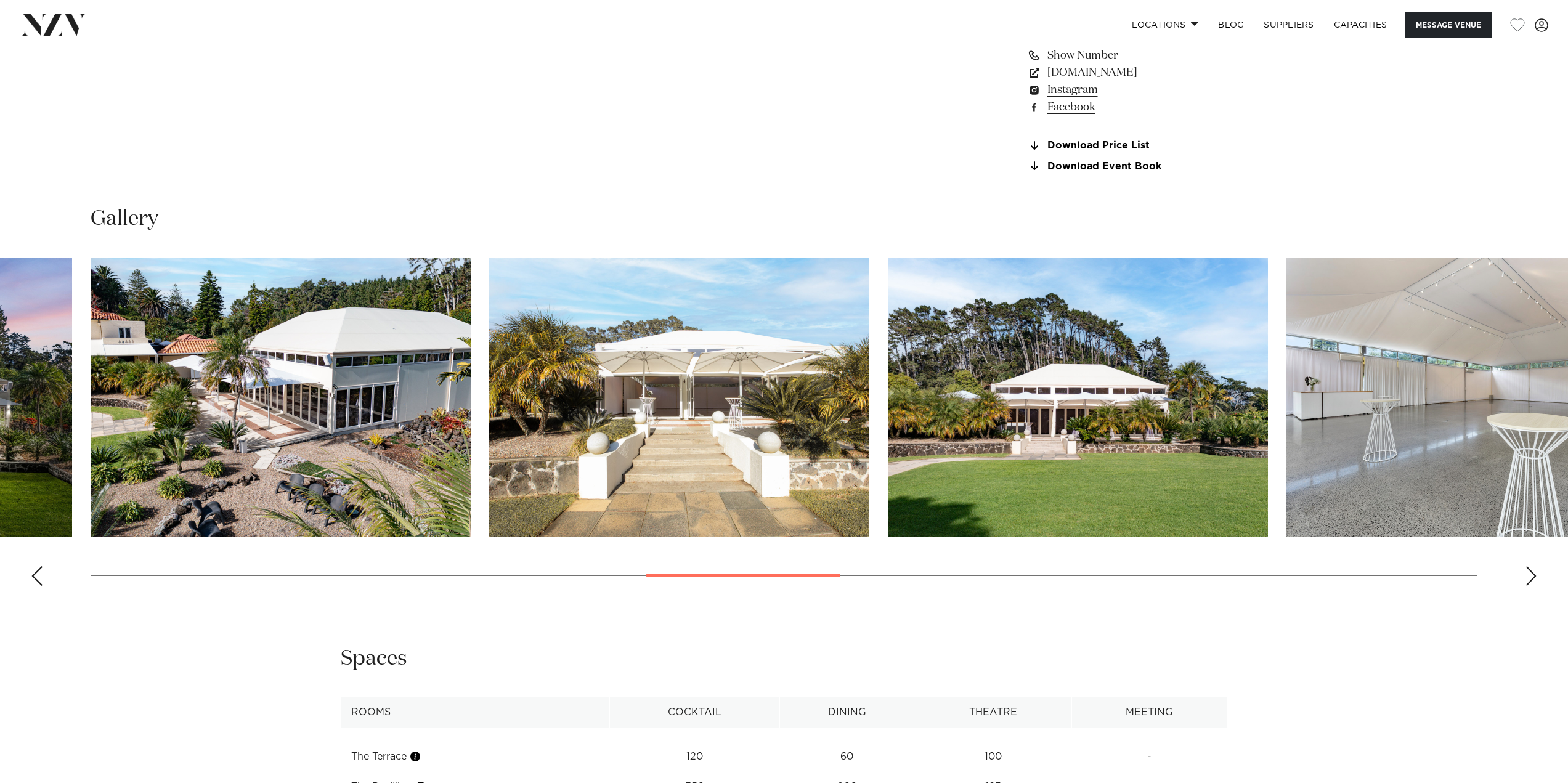
click at [1533, 573] on div "Next slide" at bounding box center [1531, 575] width 12 height 20
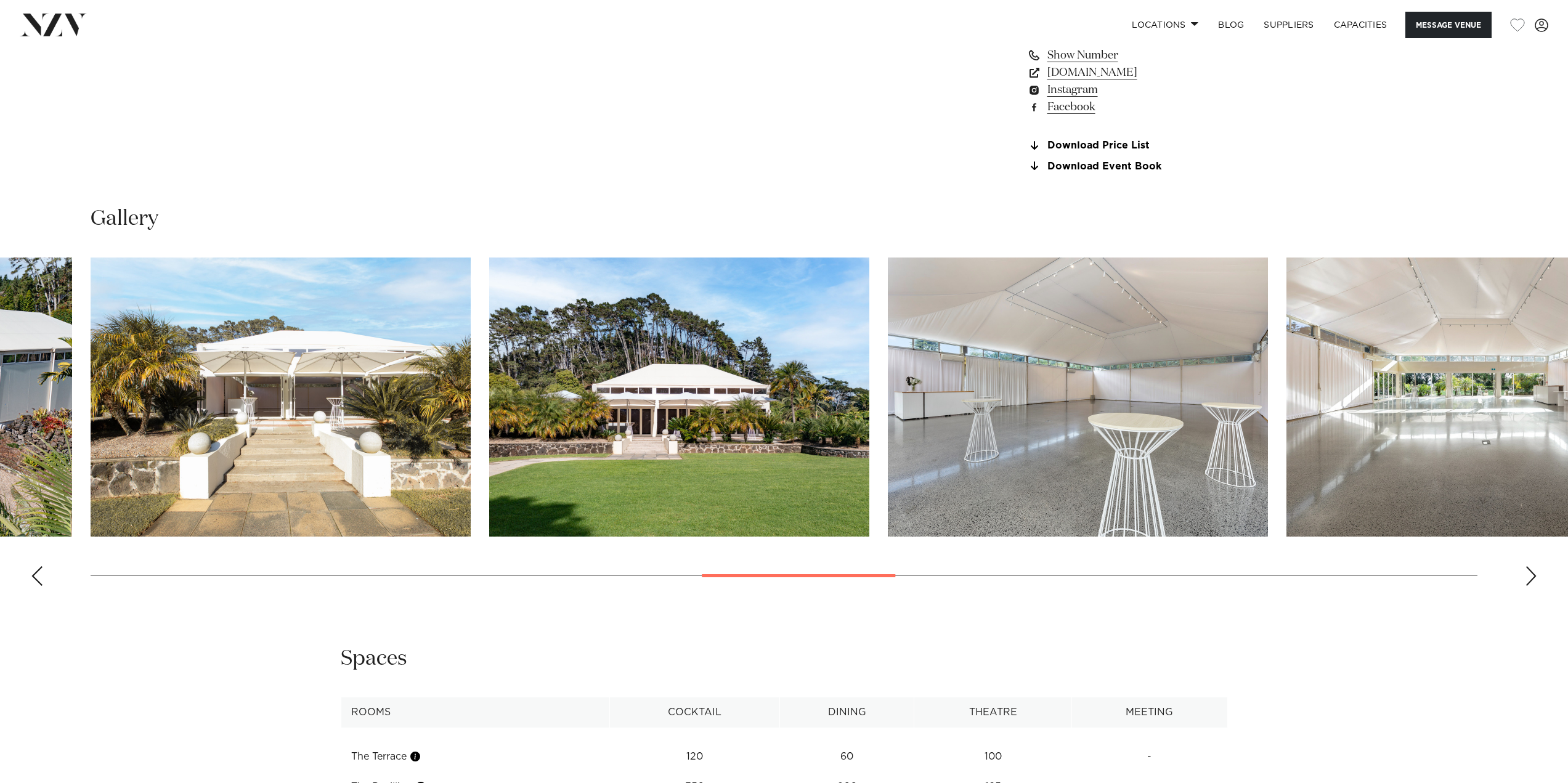
click at [1533, 572] on div "Next slide" at bounding box center [1531, 575] width 12 height 20
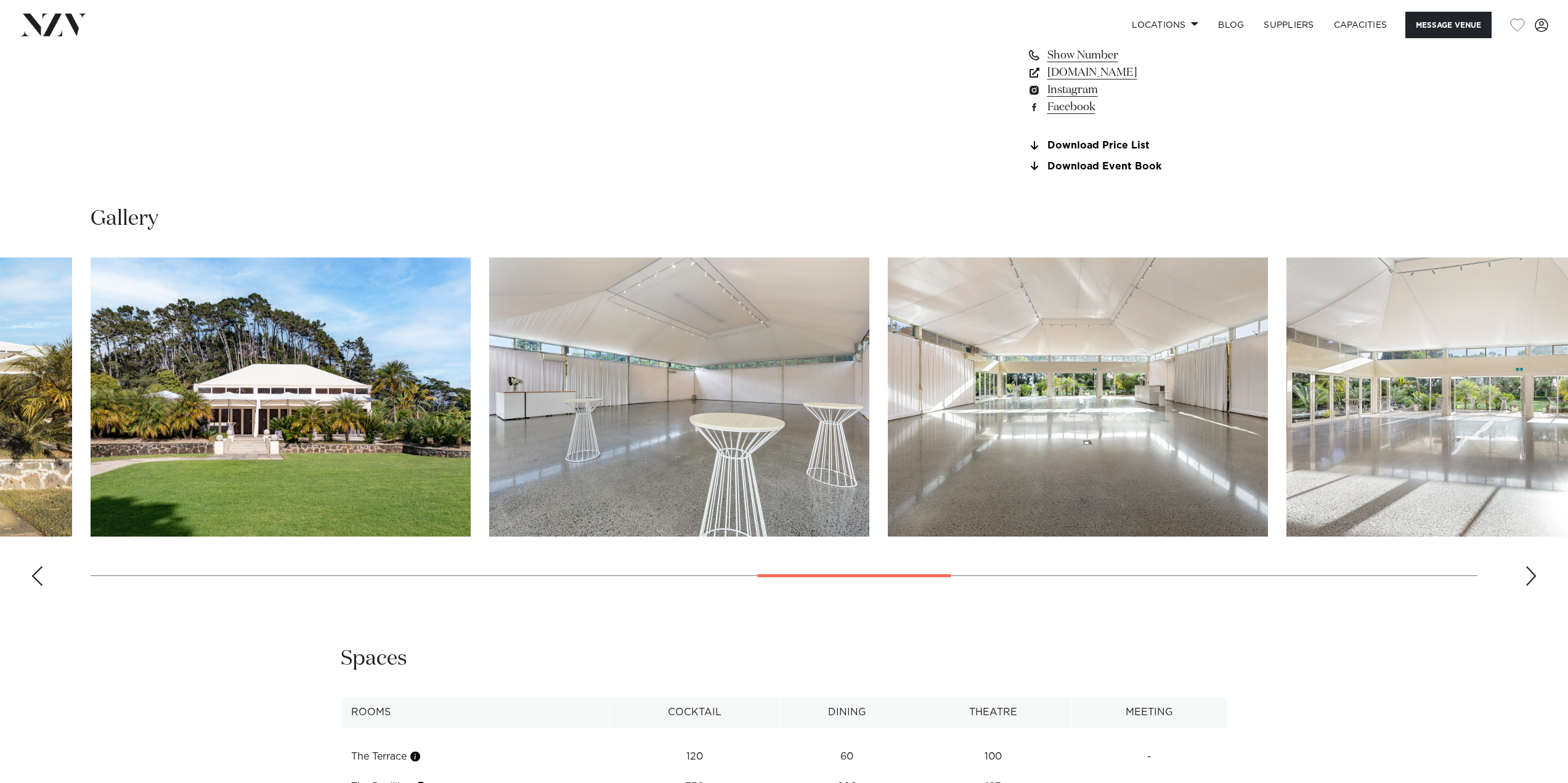
click at [1533, 572] on div "Next slide" at bounding box center [1531, 575] width 12 height 20
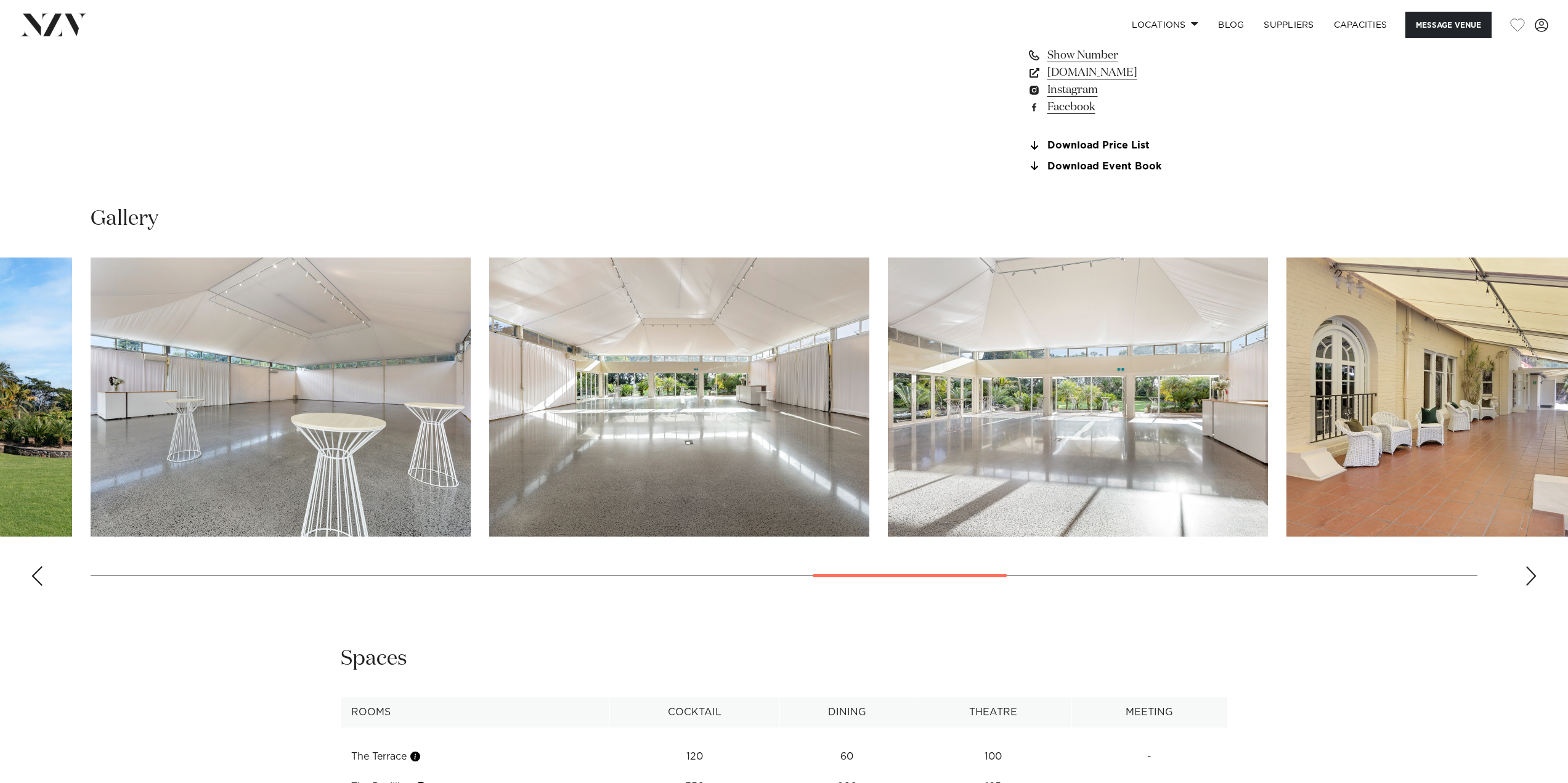
click at [1533, 572] on div "Next slide" at bounding box center [1531, 575] width 12 height 20
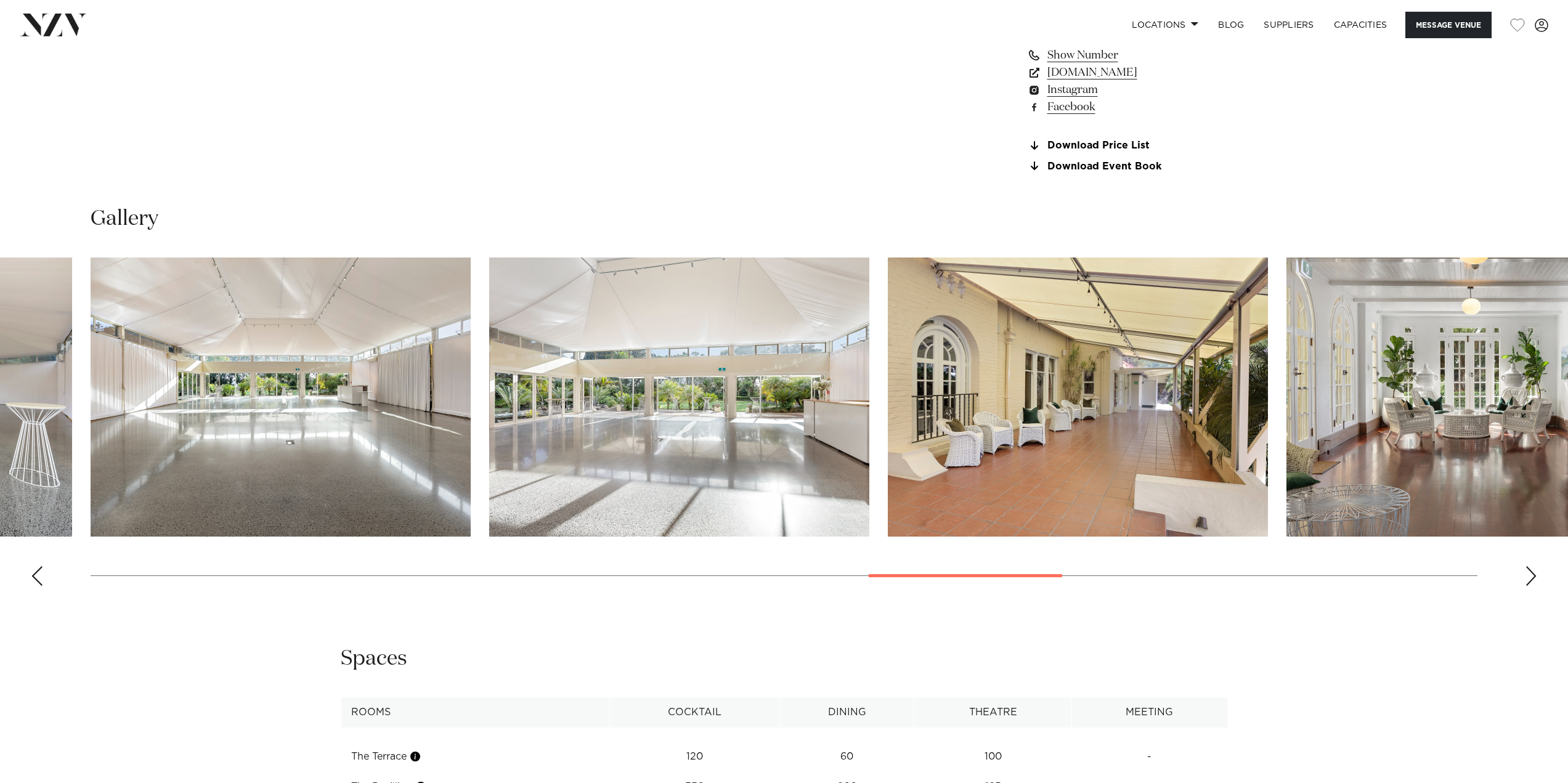
click at [1533, 572] on div "Next slide" at bounding box center [1531, 575] width 12 height 20
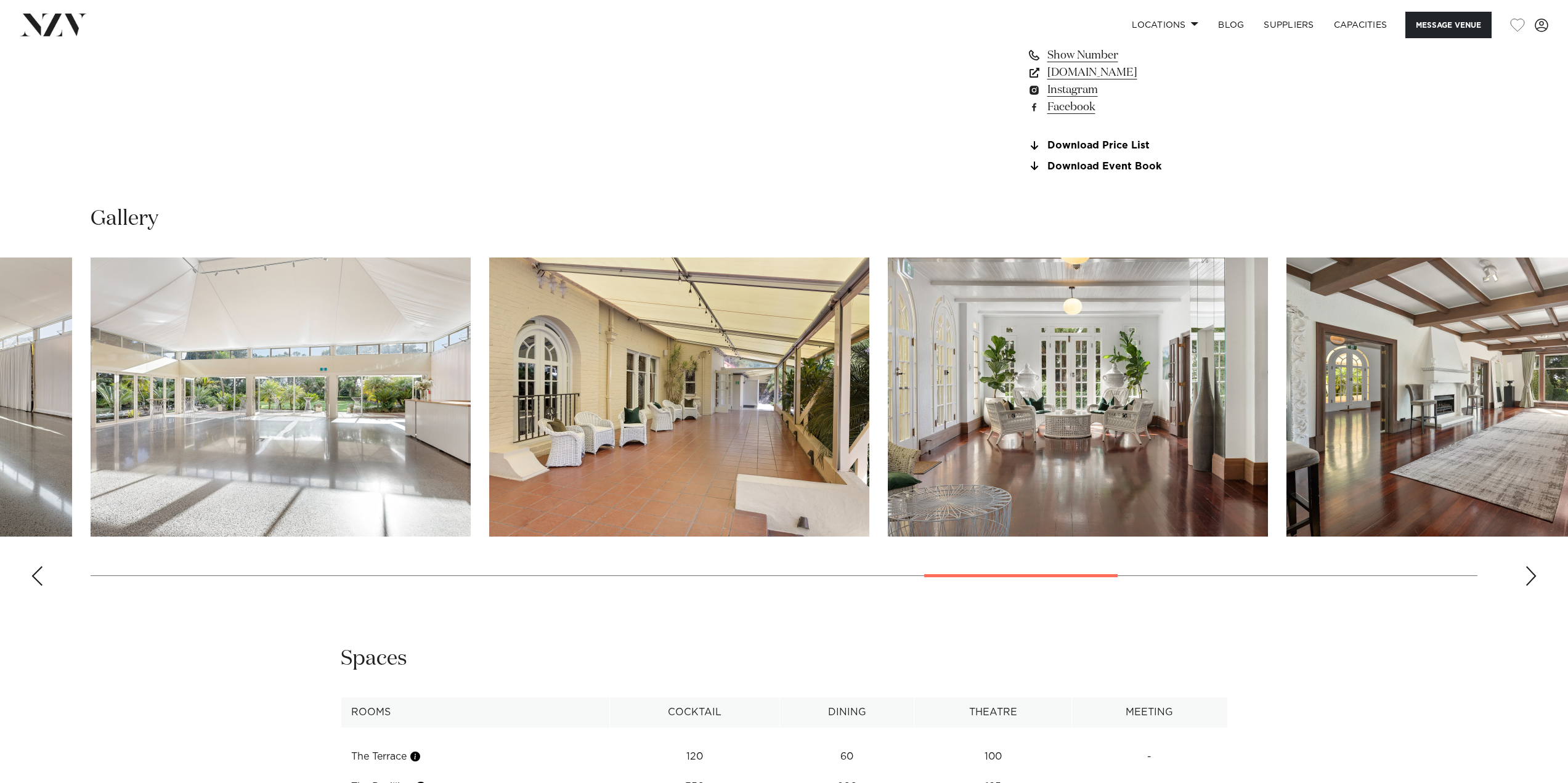
click at [1534, 572] on div "Next slide" at bounding box center [1531, 575] width 12 height 20
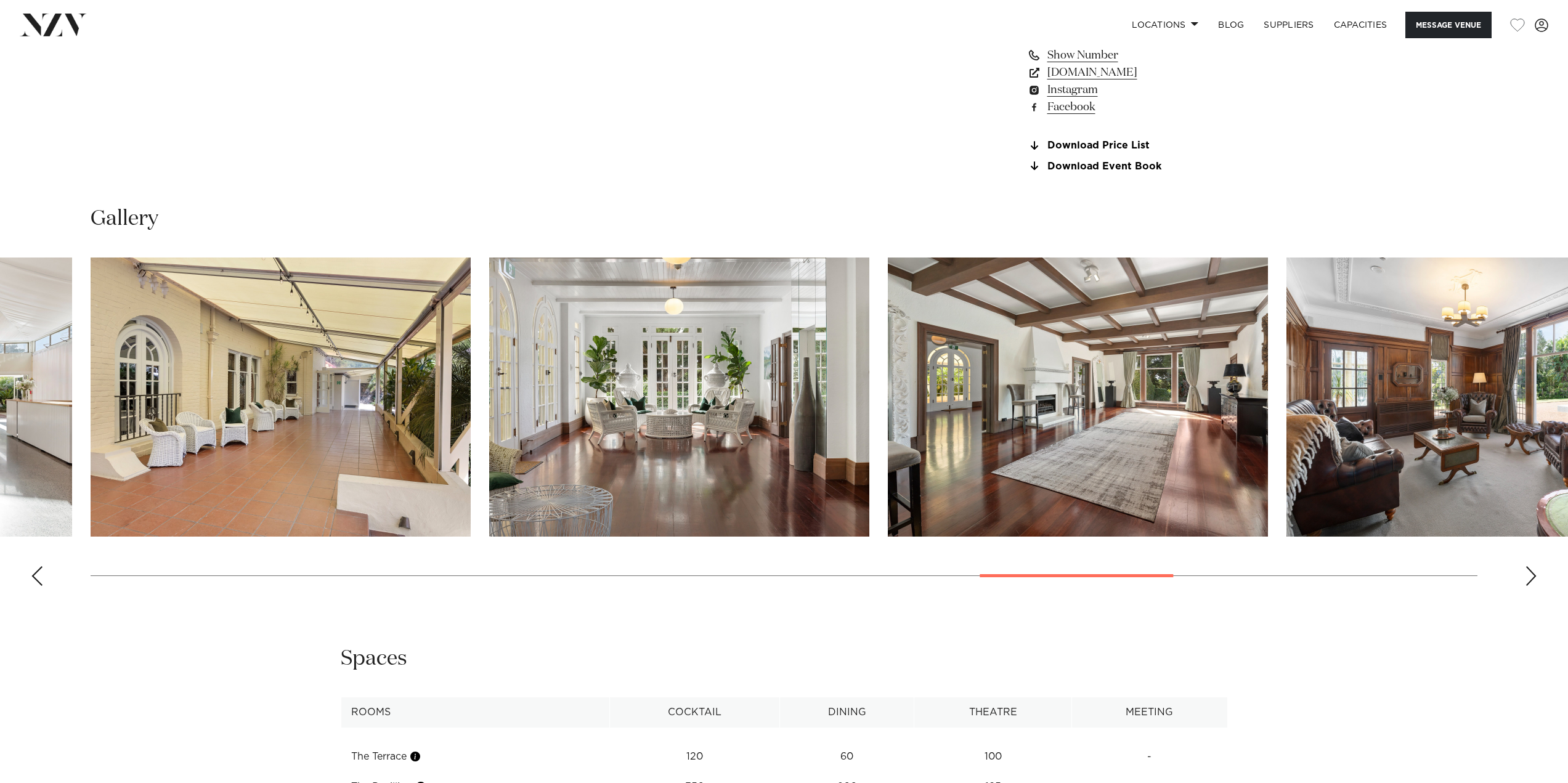
click at [1534, 572] on div "Next slide" at bounding box center [1531, 575] width 12 height 20
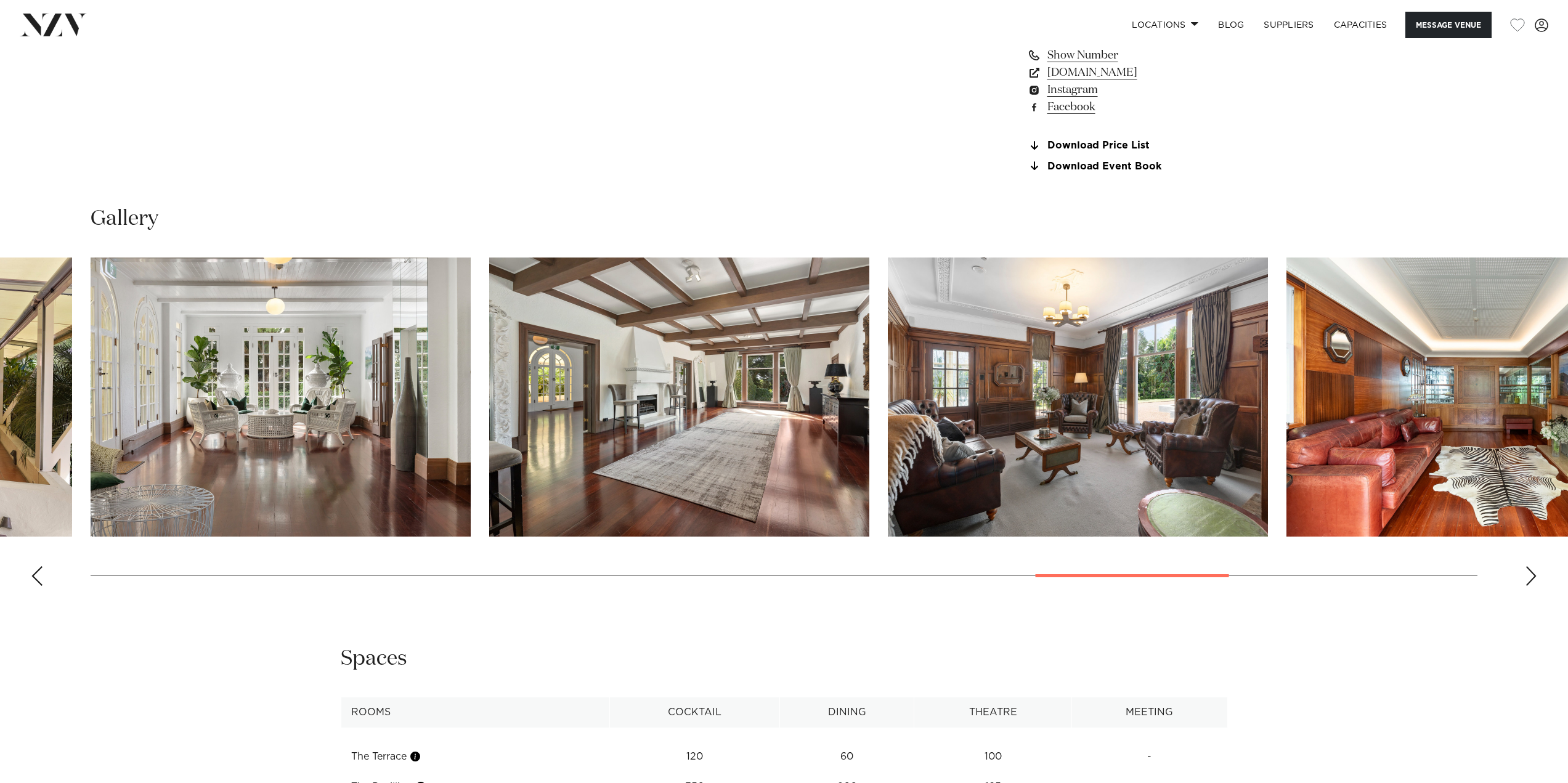
click at [1536, 571] on div "Next slide" at bounding box center [1531, 575] width 12 height 20
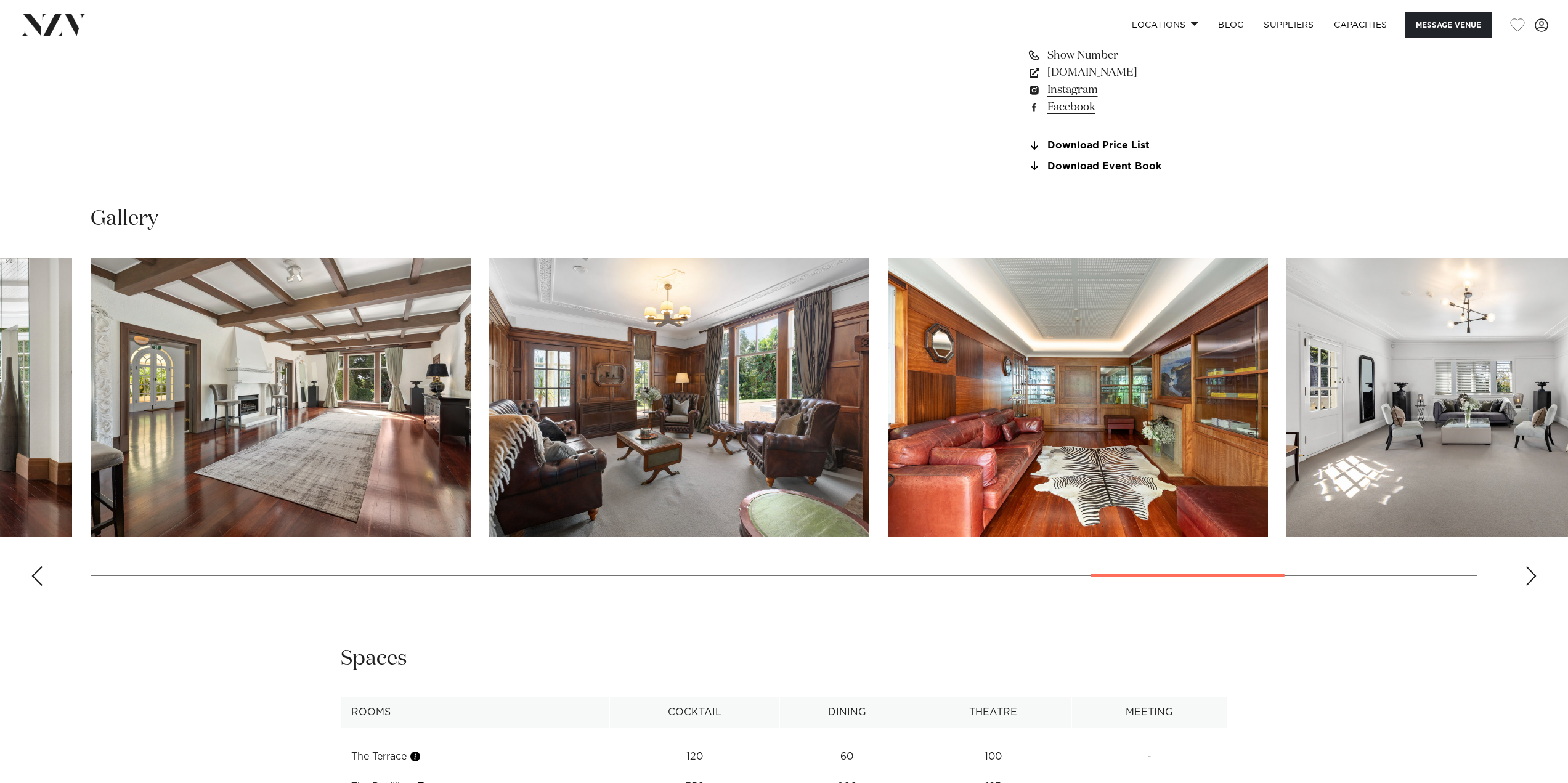
click at [1537, 570] on div "Next slide" at bounding box center [1531, 575] width 12 height 20
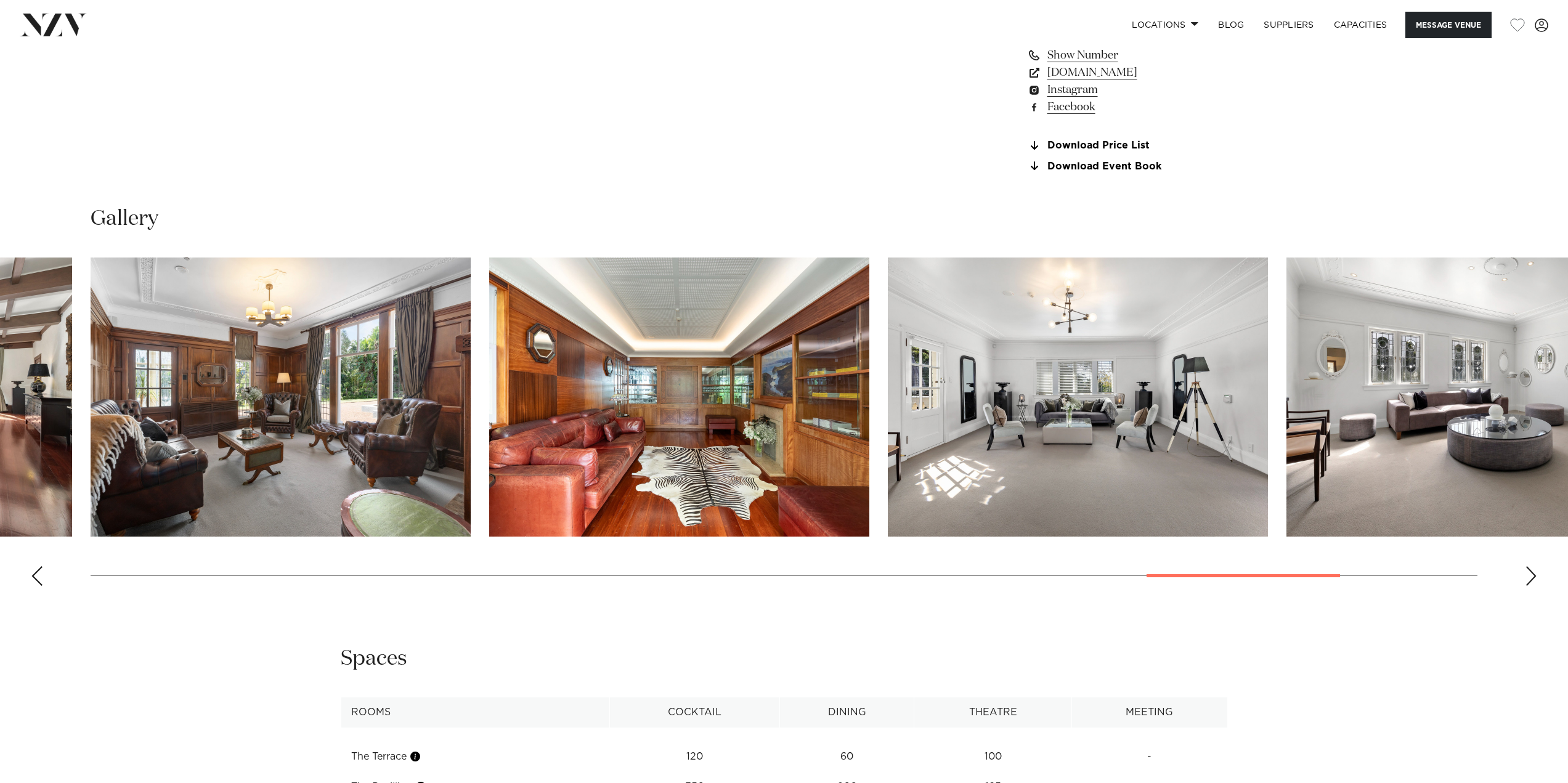
click at [1537, 570] on div "Next slide" at bounding box center [1531, 575] width 12 height 20
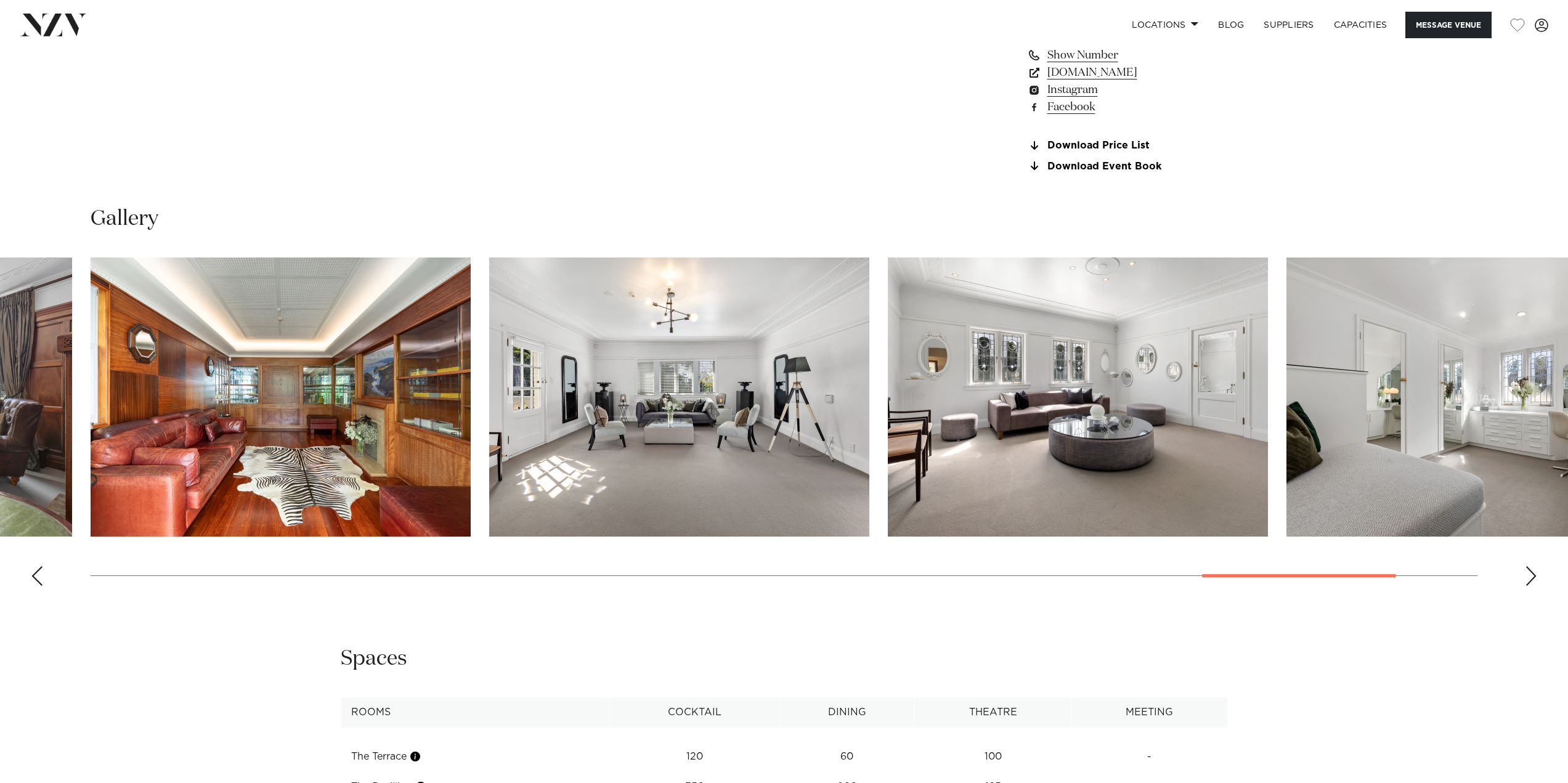
click at [1537, 570] on div "Next slide" at bounding box center [1531, 575] width 12 height 20
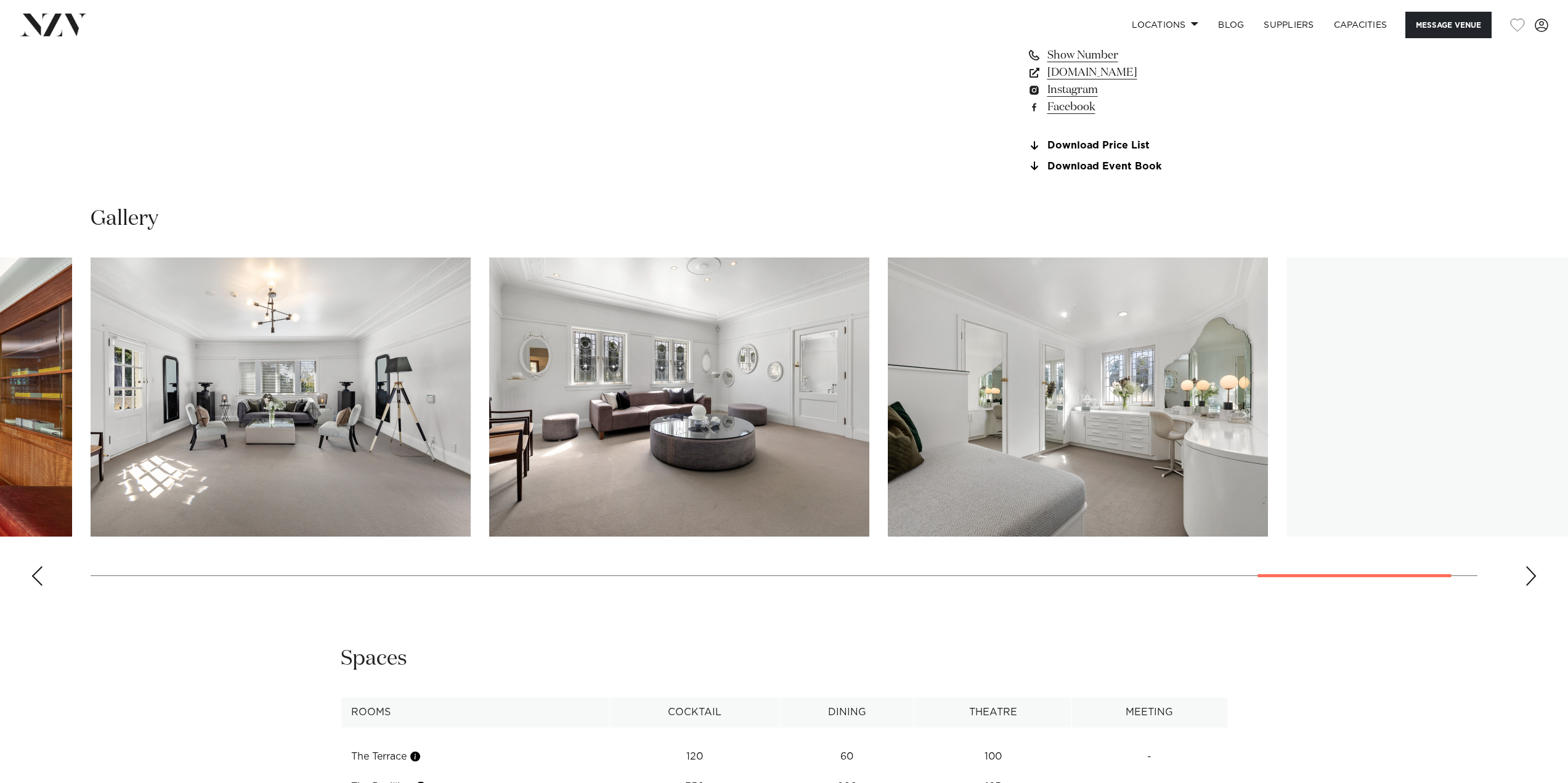
click at [1537, 570] on div "Next slide" at bounding box center [1531, 575] width 12 height 20
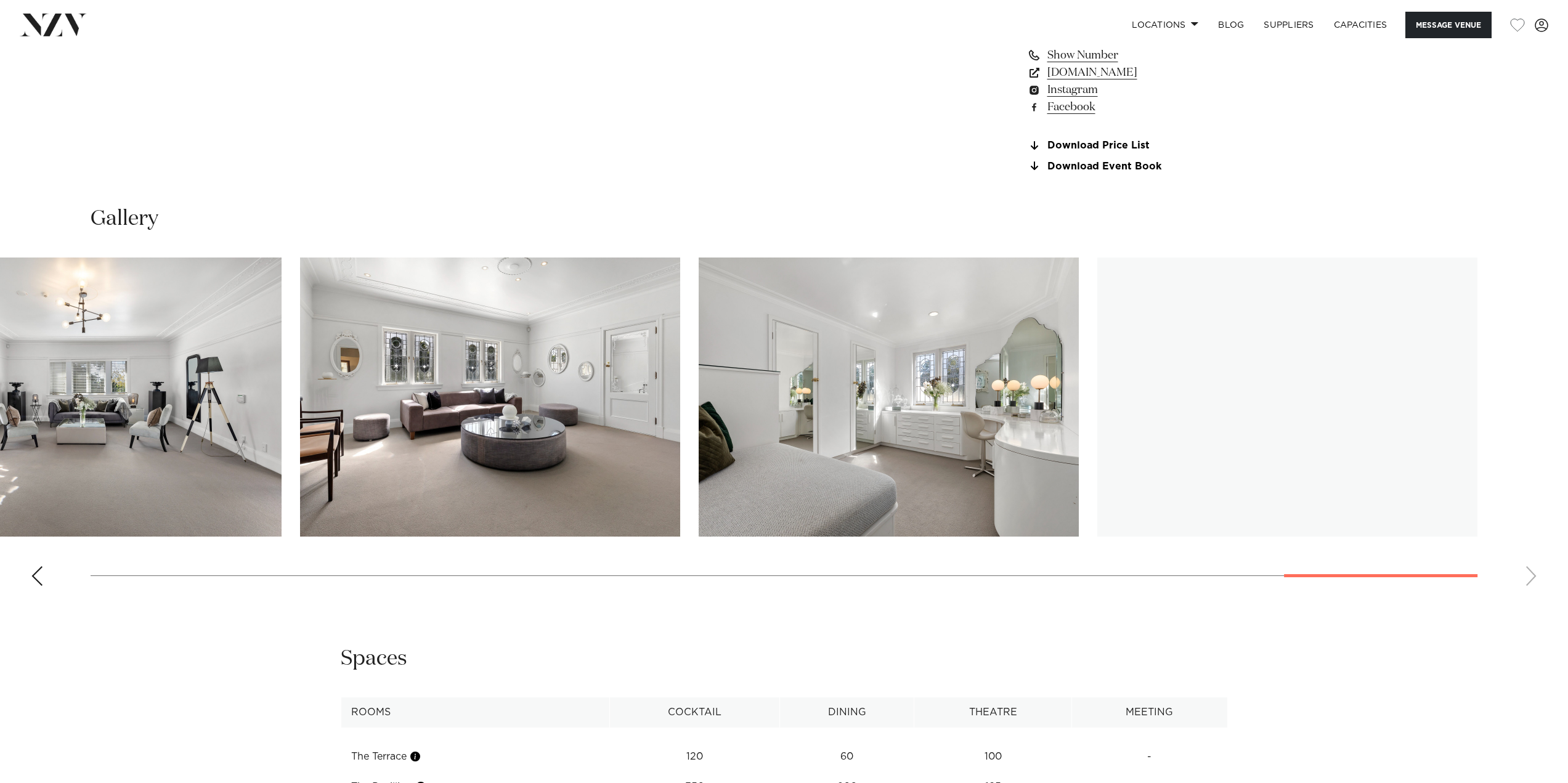
click at [1537, 570] on swiper-container at bounding box center [784, 426] width 1568 height 338
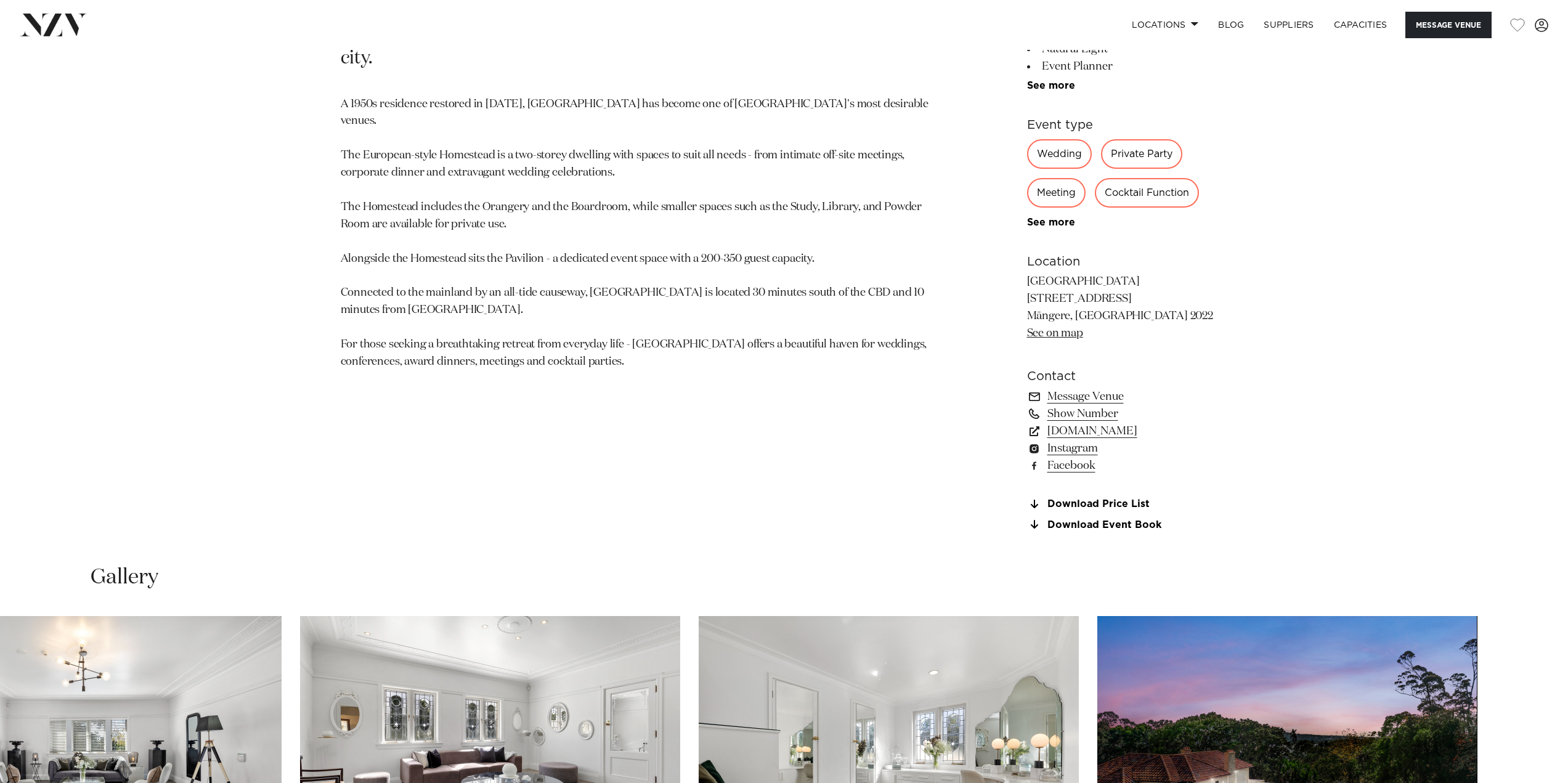
scroll to position [928, 0]
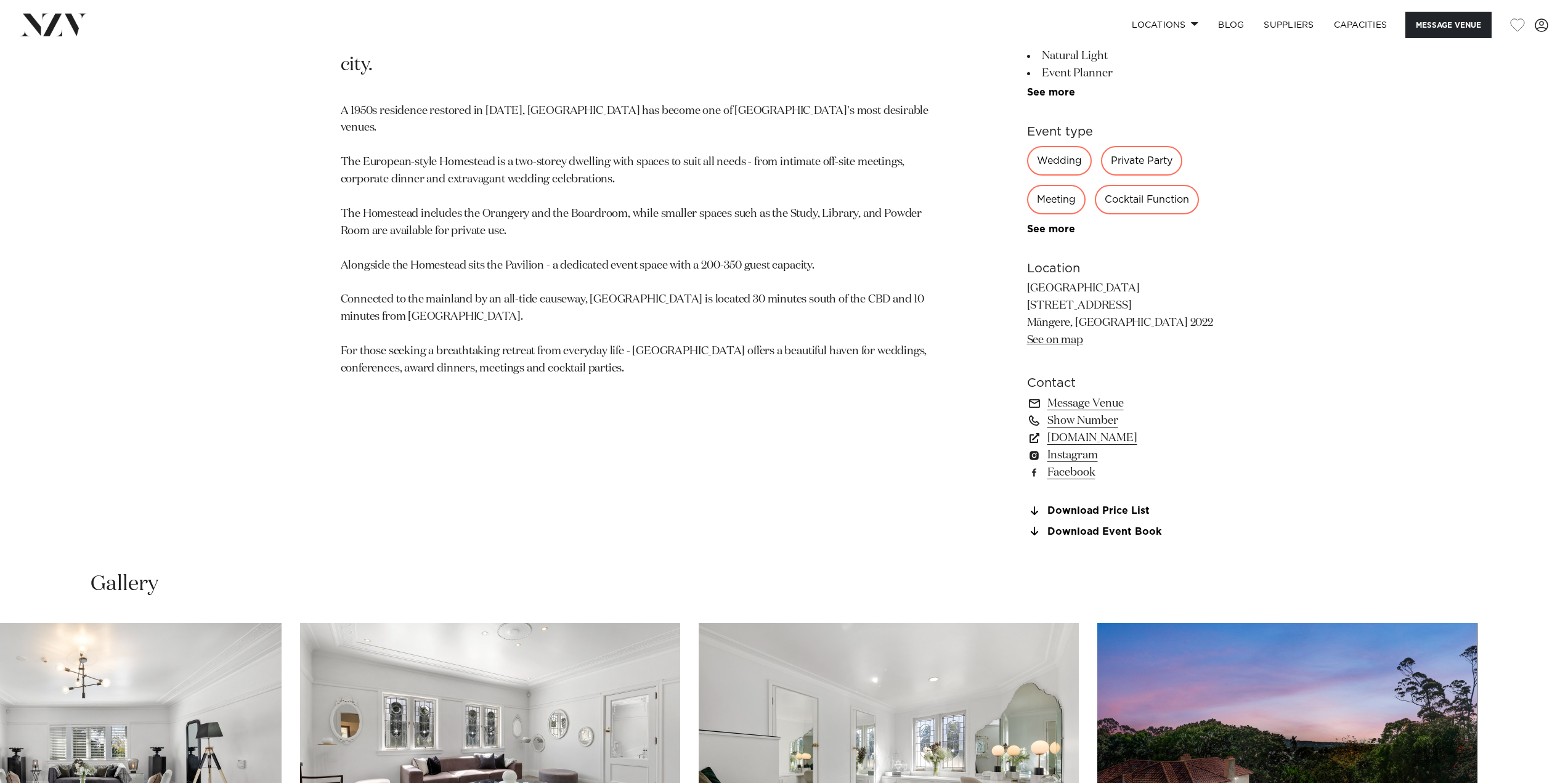
drag, startPoint x: 1111, startPoint y: 302, endPoint x: 1027, endPoint y: 301, distance: 84.0
click at [1027, 301] on p "Puketutu Island Estate 600 Island Road Māngere, Auckland 2022 See on map" at bounding box center [1128, 315] width 201 height 69
copy p "600 Island Road"
click at [1105, 511] on link "Download Price List" at bounding box center [1128, 511] width 201 height 11
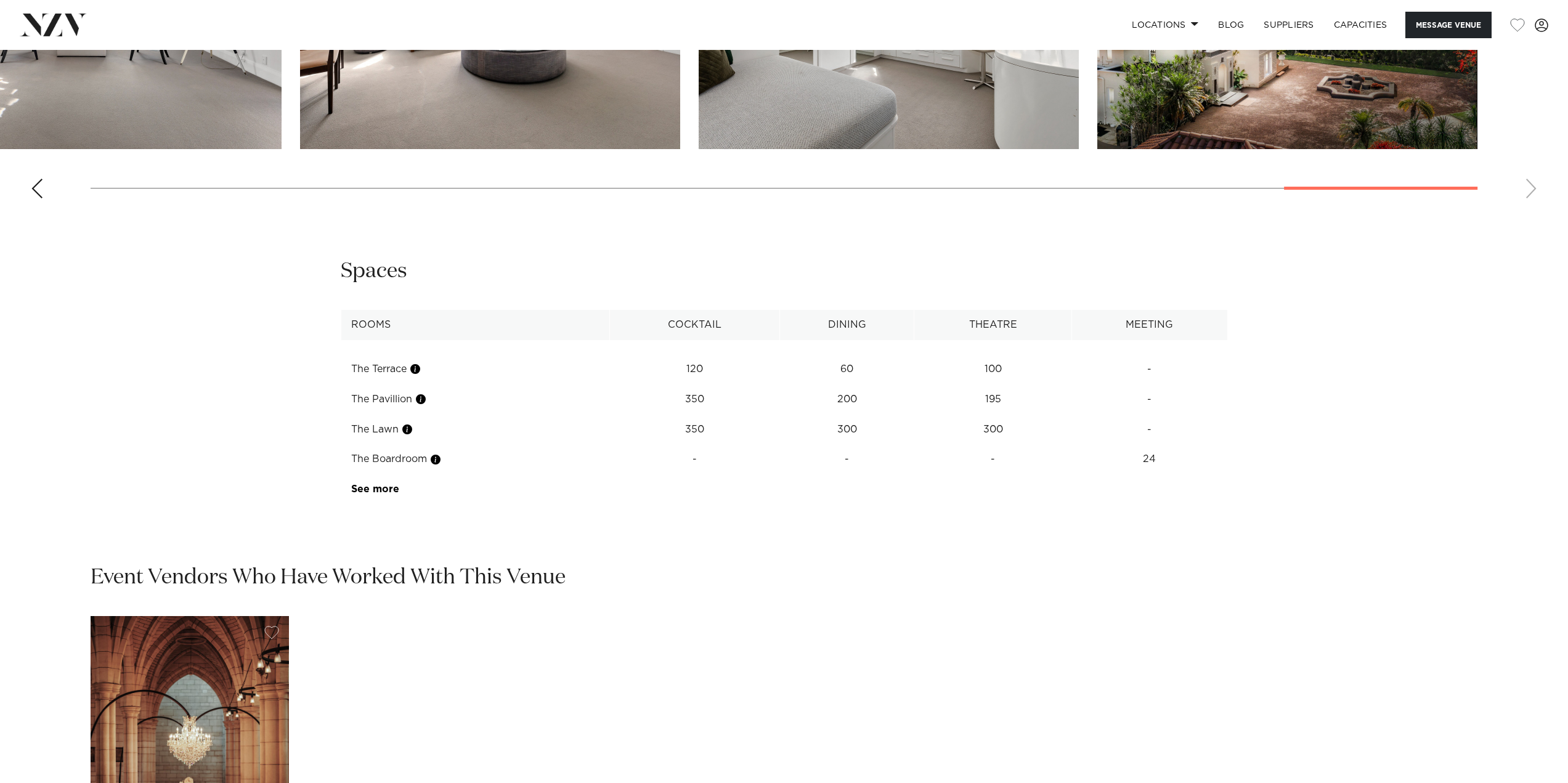
scroll to position [1729, 0]
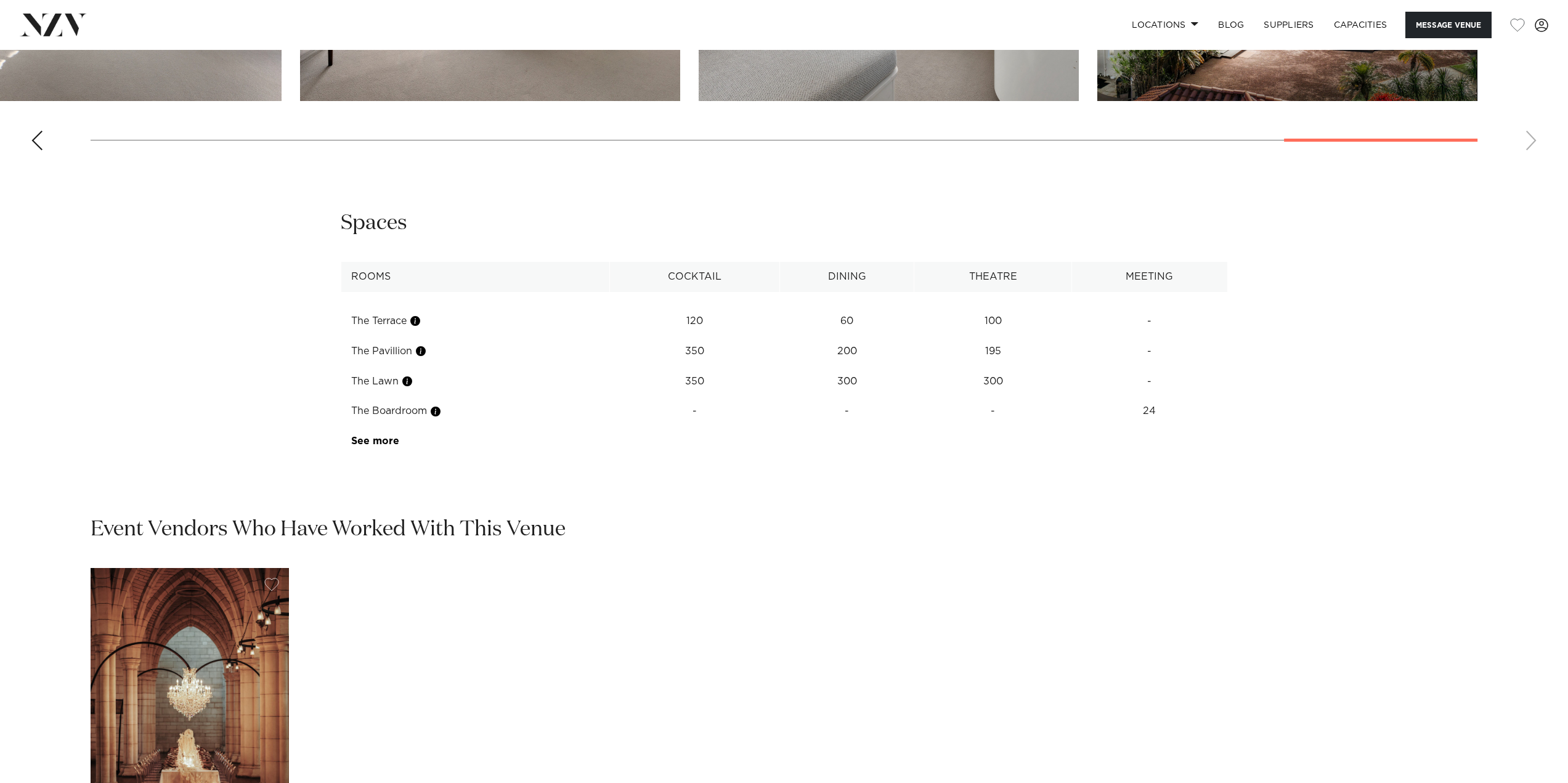
click at [376, 442] on link "See more" at bounding box center [399, 441] width 96 height 10
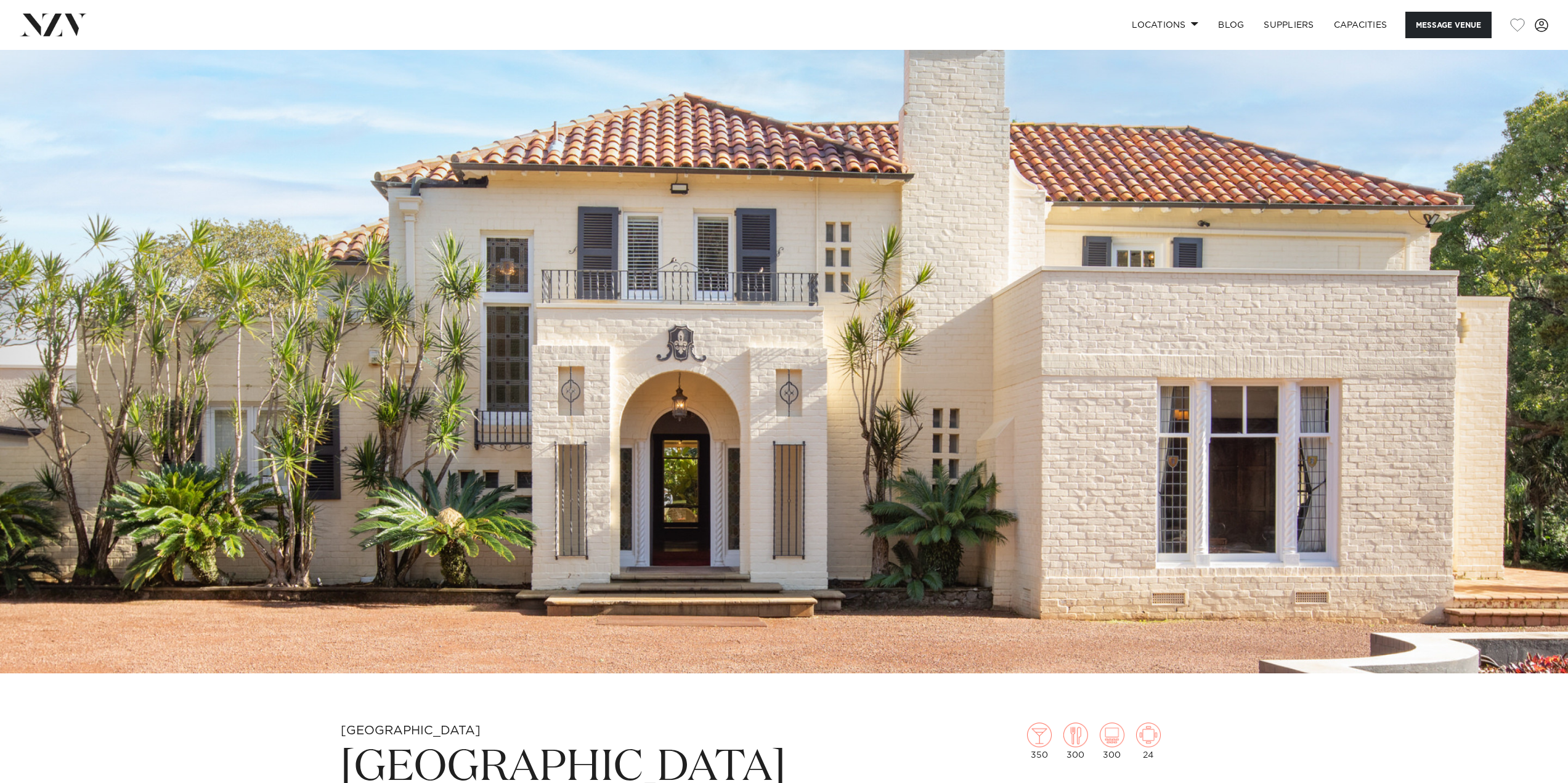
scroll to position [0, 0]
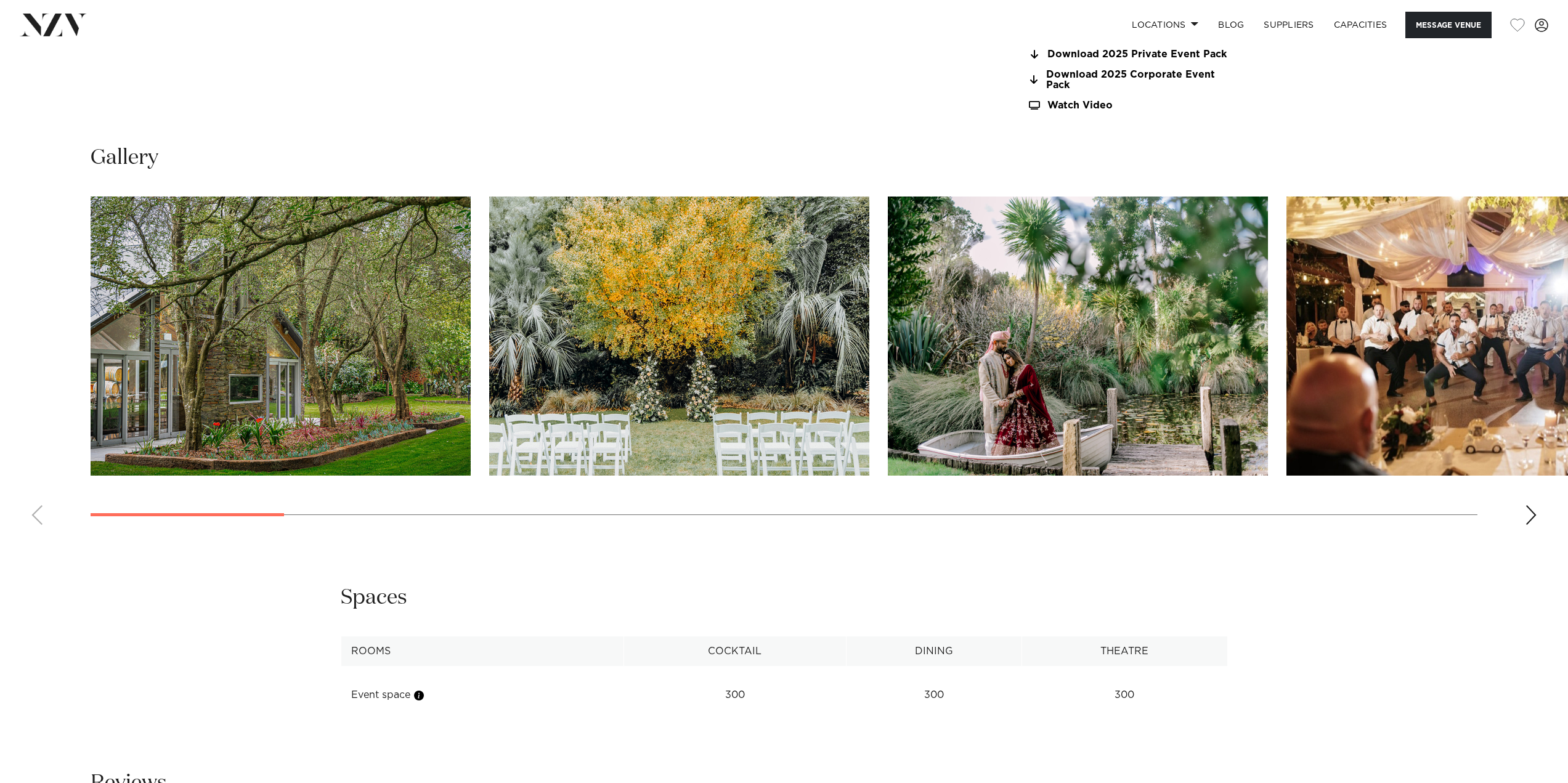
scroll to position [1540, 0]
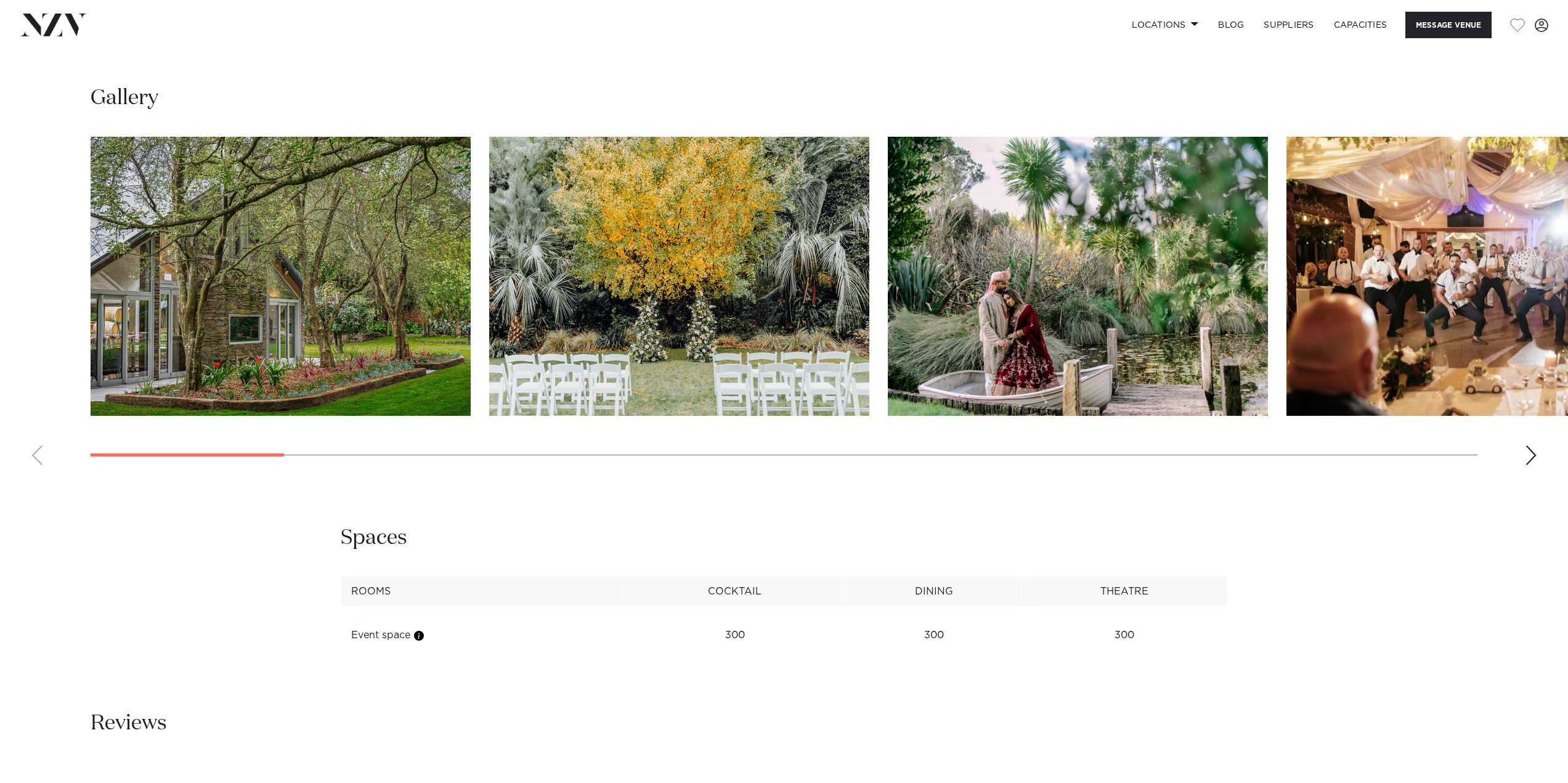
click at [287, 279] on img "1 / 25" at bounding box center [281, 276] width 380 height 279
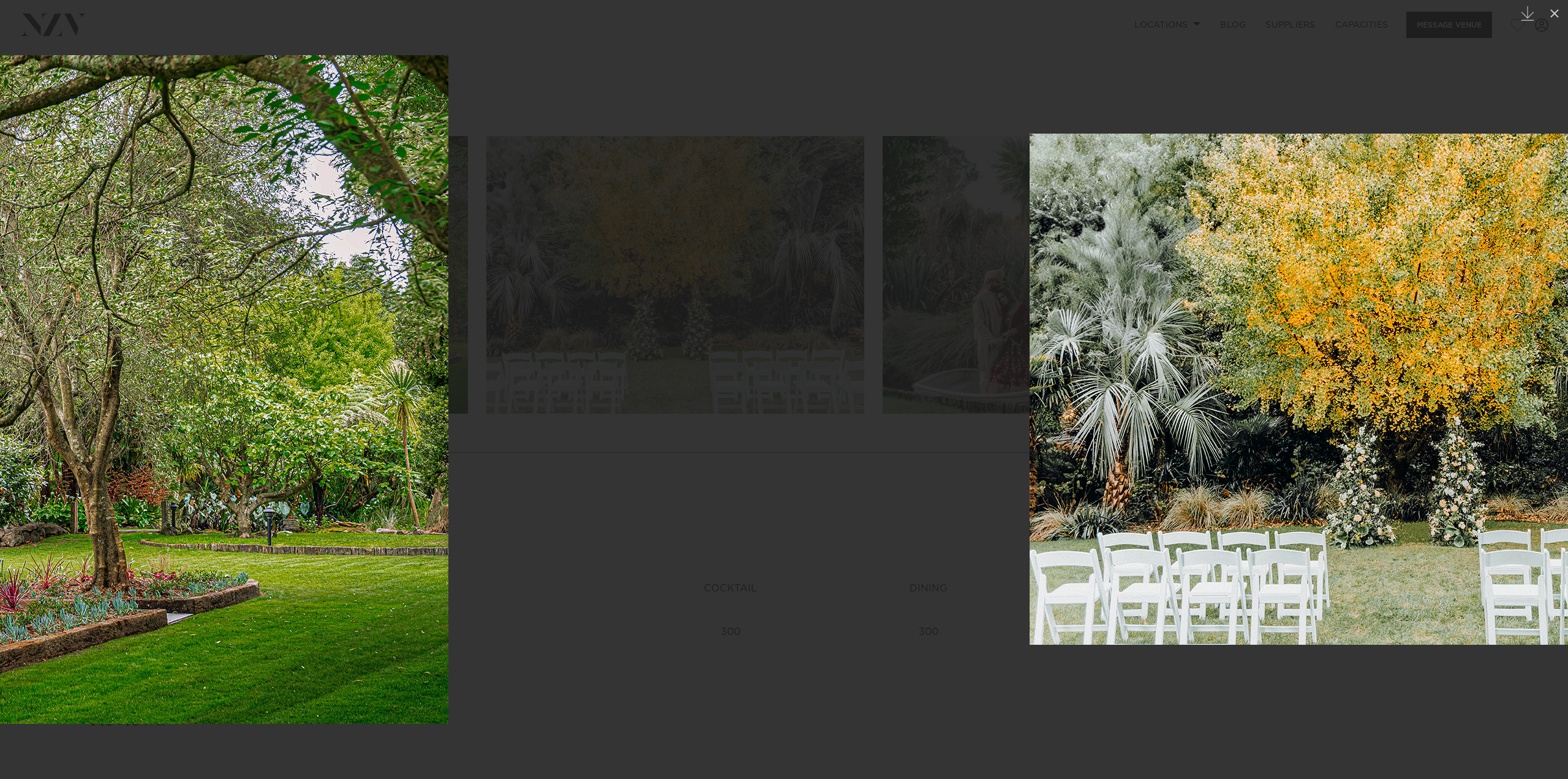
drag, startPoint x: 1287, startPoint y: 399, endPoint x: 141, endPoint y: 364, distance: 1146.5
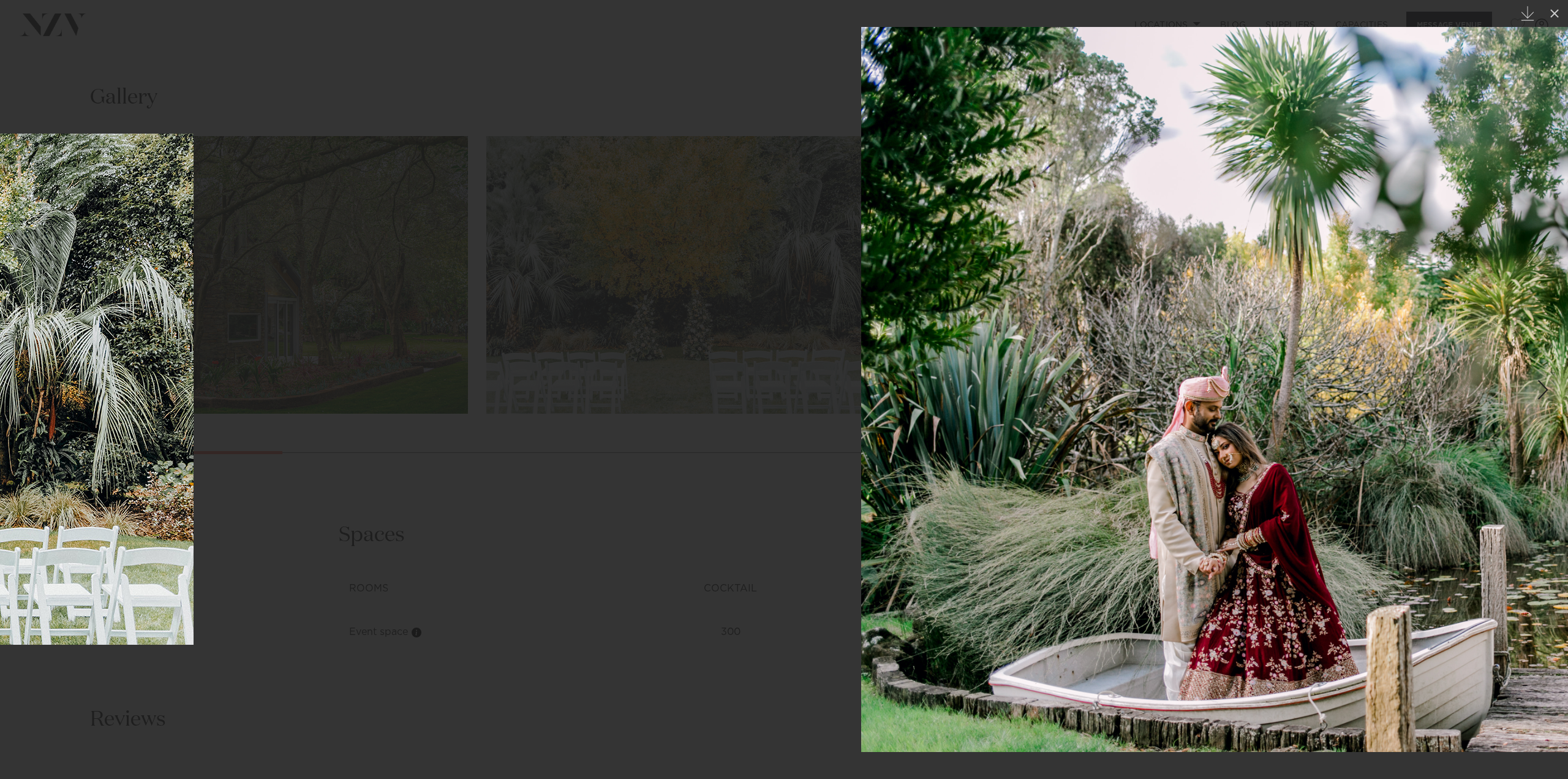
drag, startPoint x: 1042, startPoint y: 407, endPoint x: 0, endPoint y: 383, distance: 1042.3
click at [0, 397] on div "2 / 25 Created with Sketch." at bounding box center [784, 389] width 1568 height 779
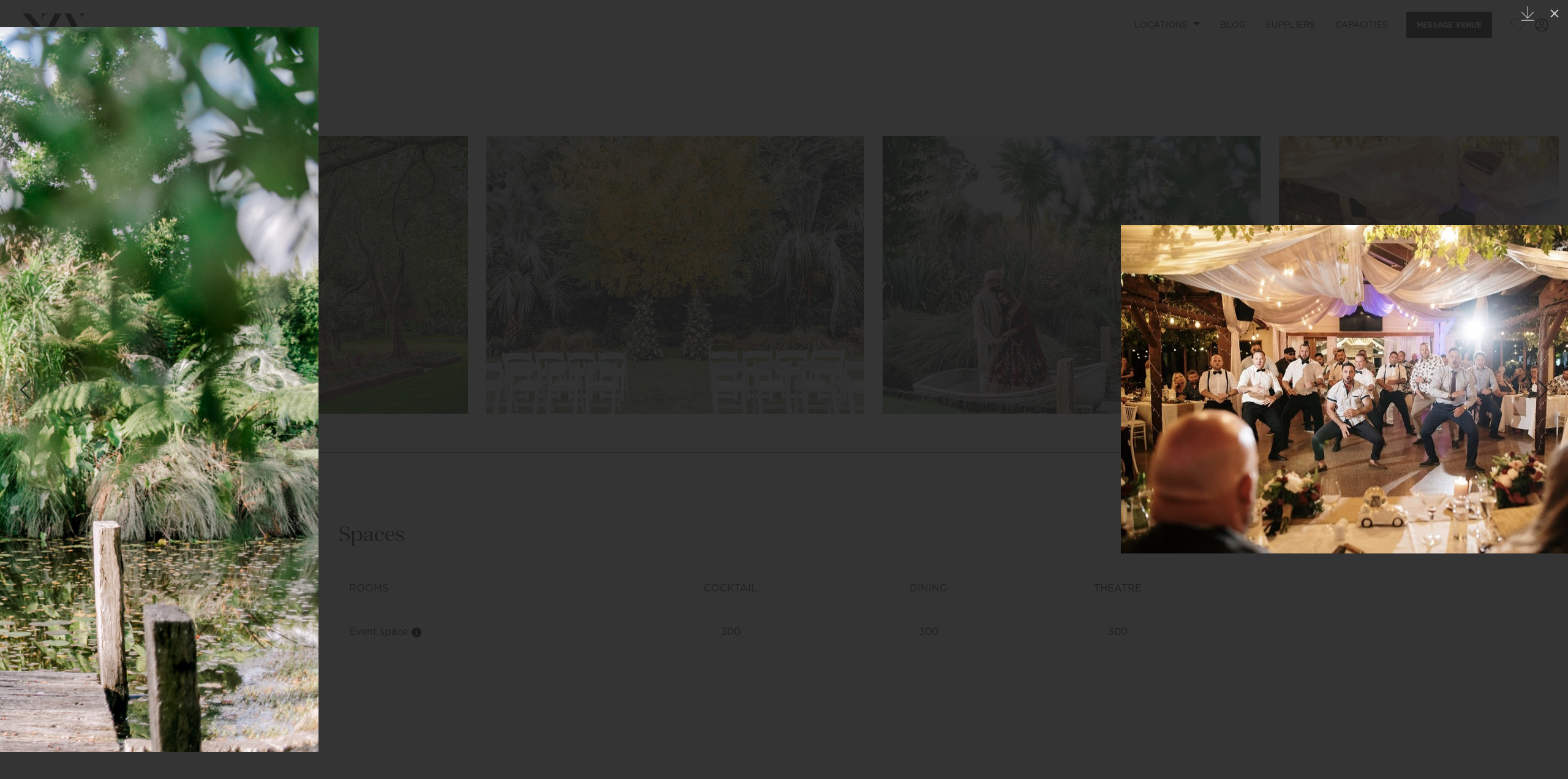
drag, startPoint x: 1192, startPoint y: 448, endPoint x: 3, endPoint y: 410, distance: 1189.6
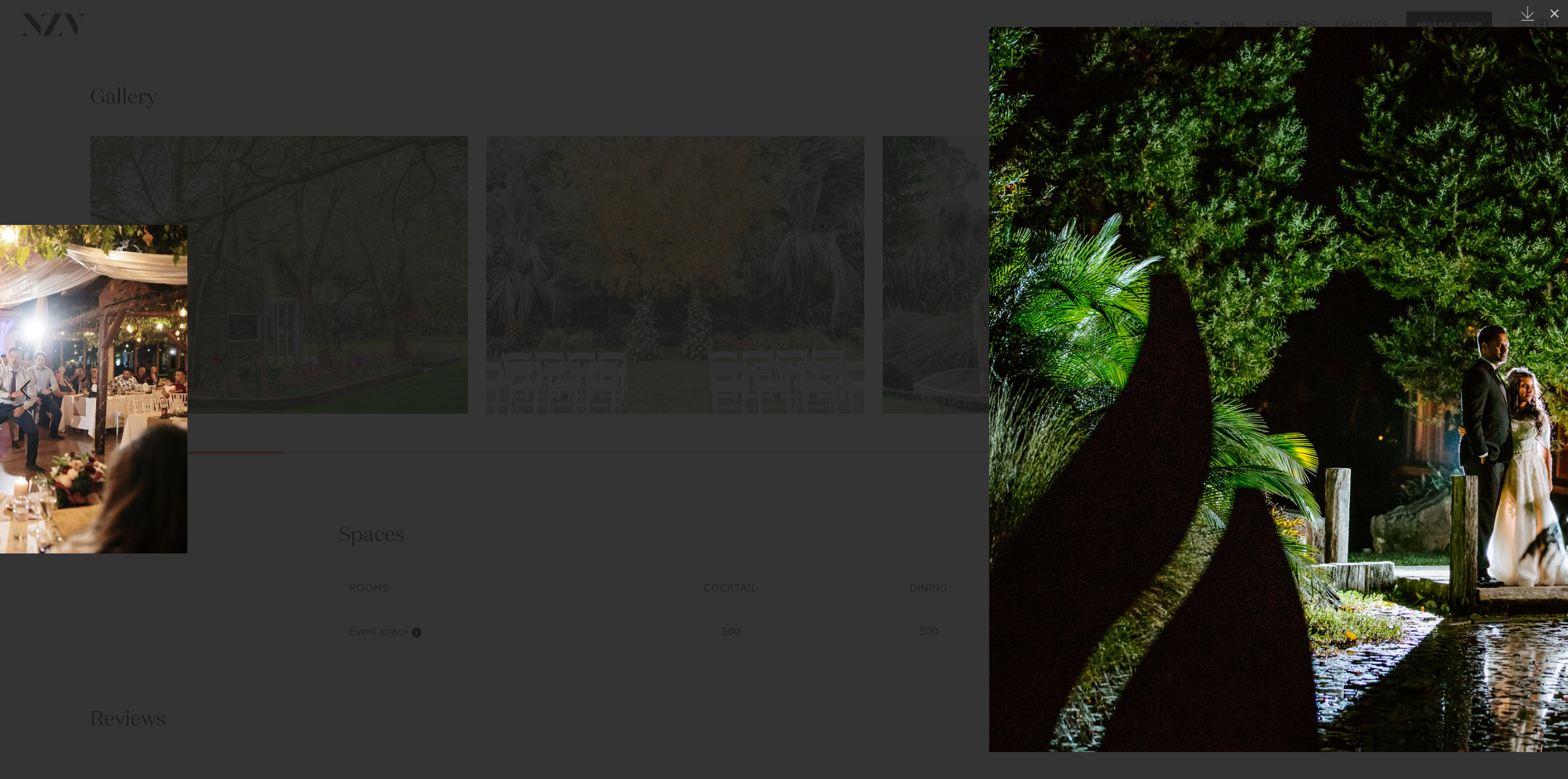
drag, startPoint x: 1085, startPoint y: 428, endPoint x: 31, endPoint y: 413, distance: 1054.1
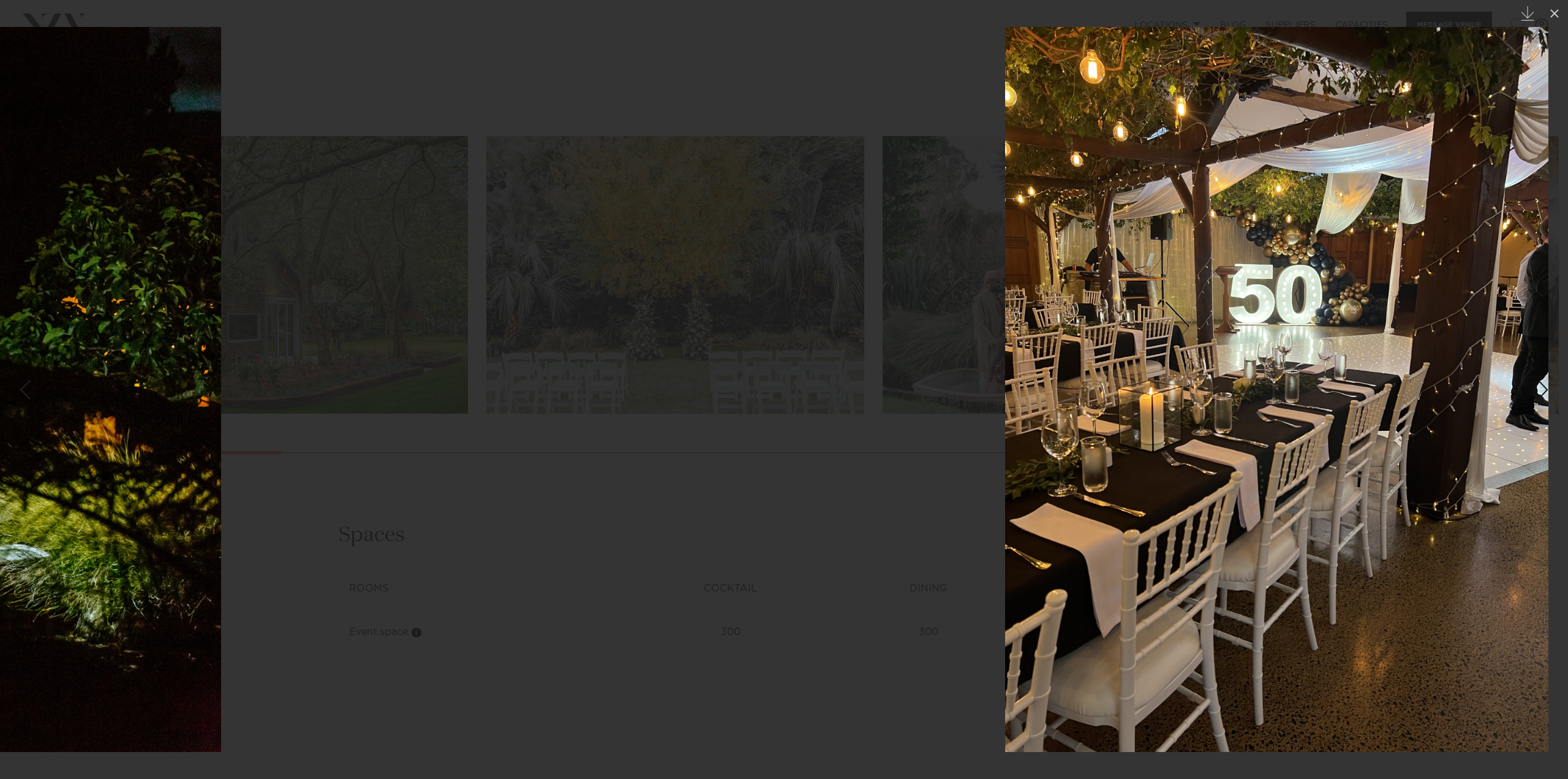
drag, startPoint x: 1247, startPoint y: 420, endPoint x: 82, endPoint y: 420, distance: 1165.0
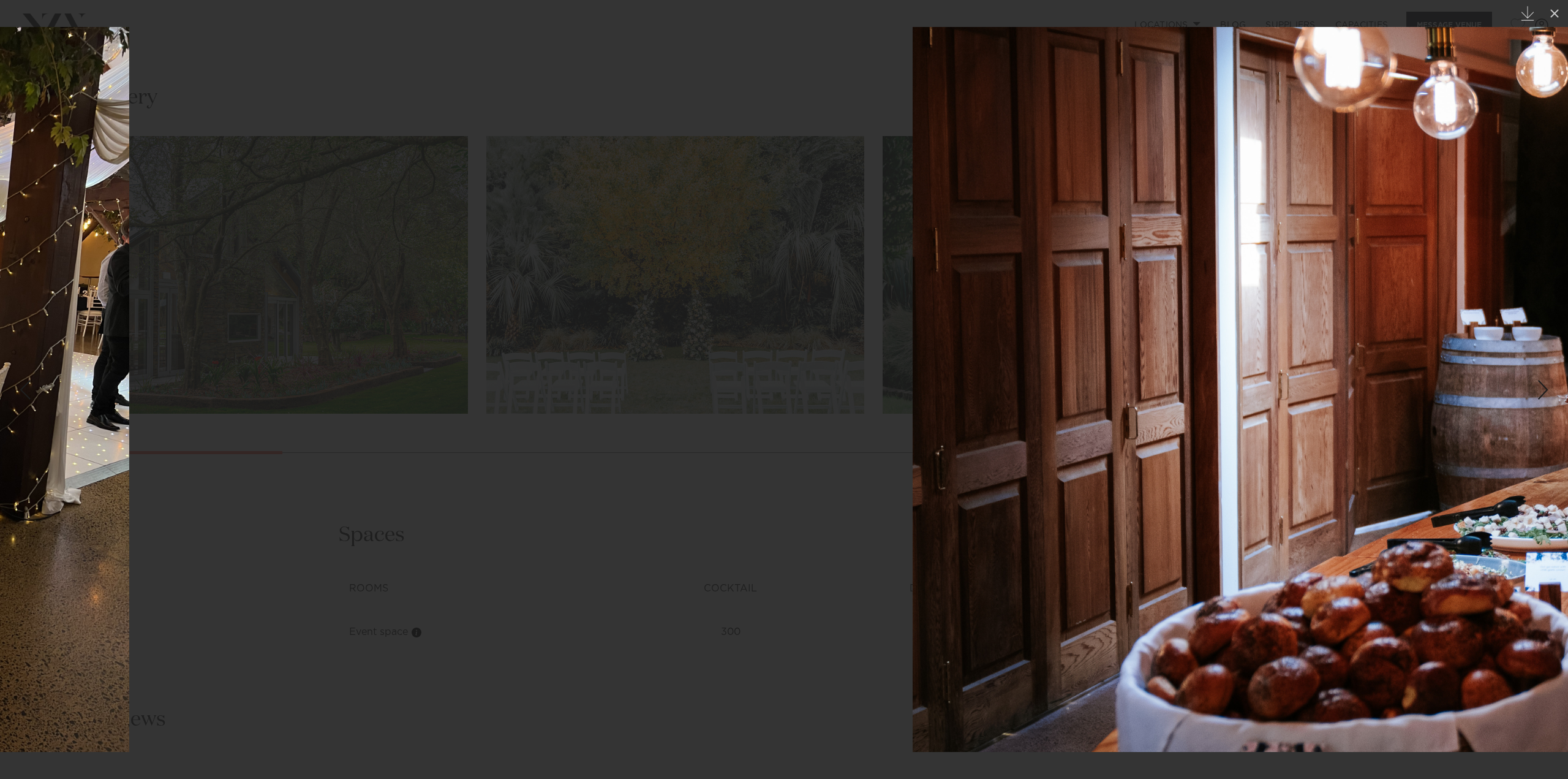
drag, startPoint x: 889, startPoint y: 391, endPoint x: 86, endPoint y: 357, distance: 803.7
click at [0, 360] on div "6 / 25 Created with Sketch." at bounding box center [784, 389] width 1568 height 779
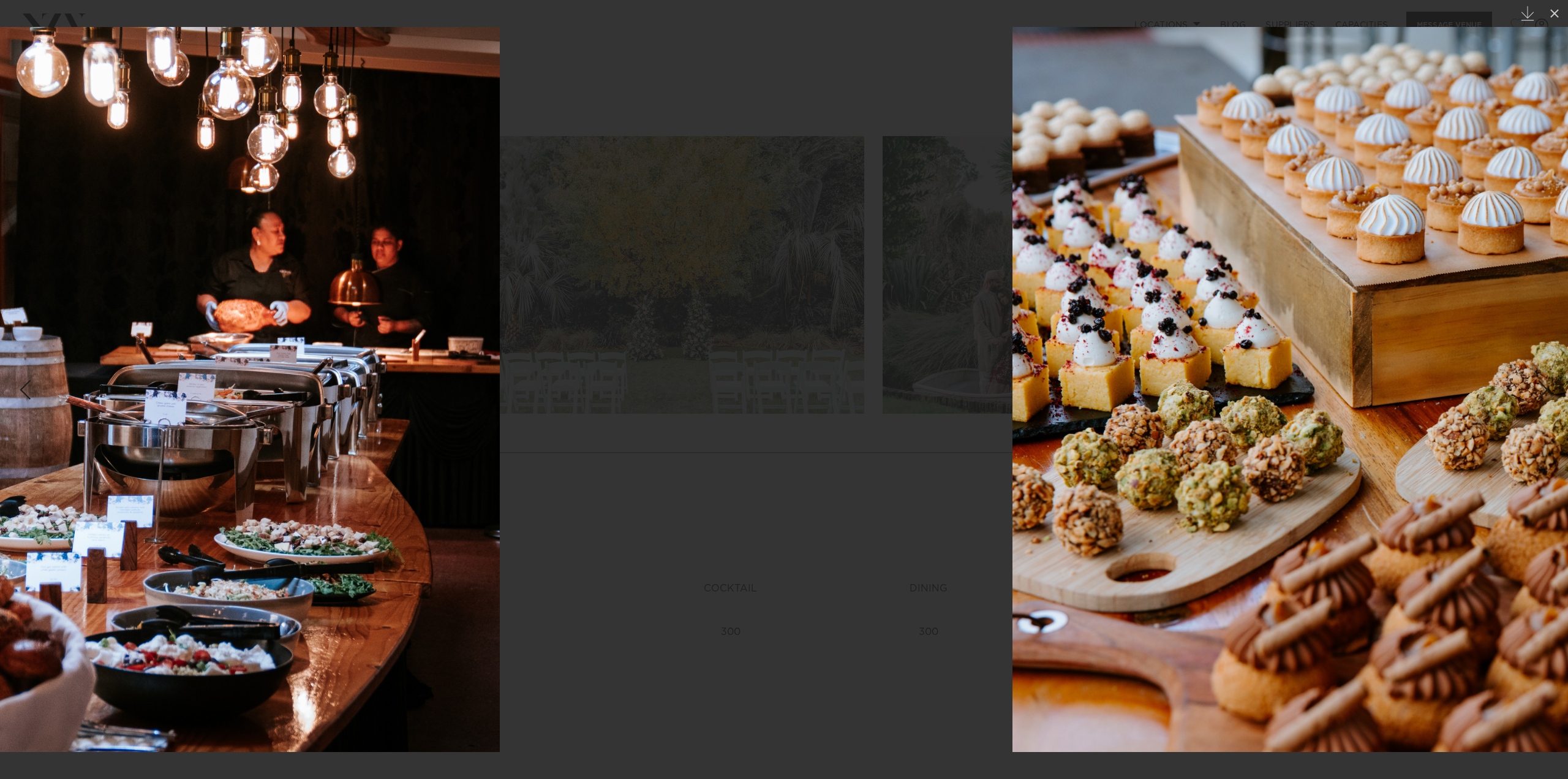
drag, startPoint x: 1261, startPoint y: 374, endPoint x: 159, endPoint y: 355, distance: 1102.2
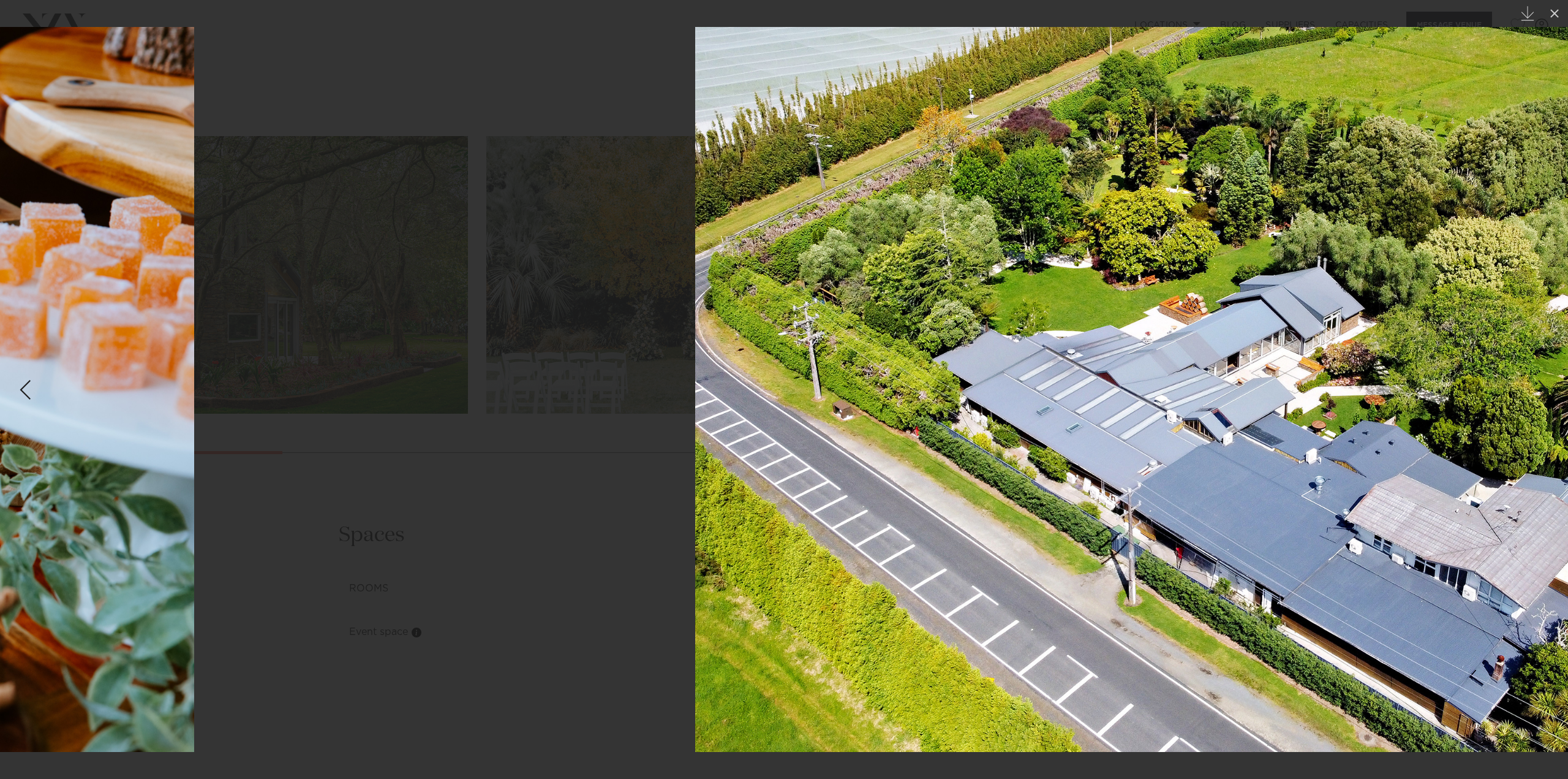
drag, startPoint x: 1155, startPoint y: 332, endPoint x: 0, endPoint y: 324, distance: 1155.0
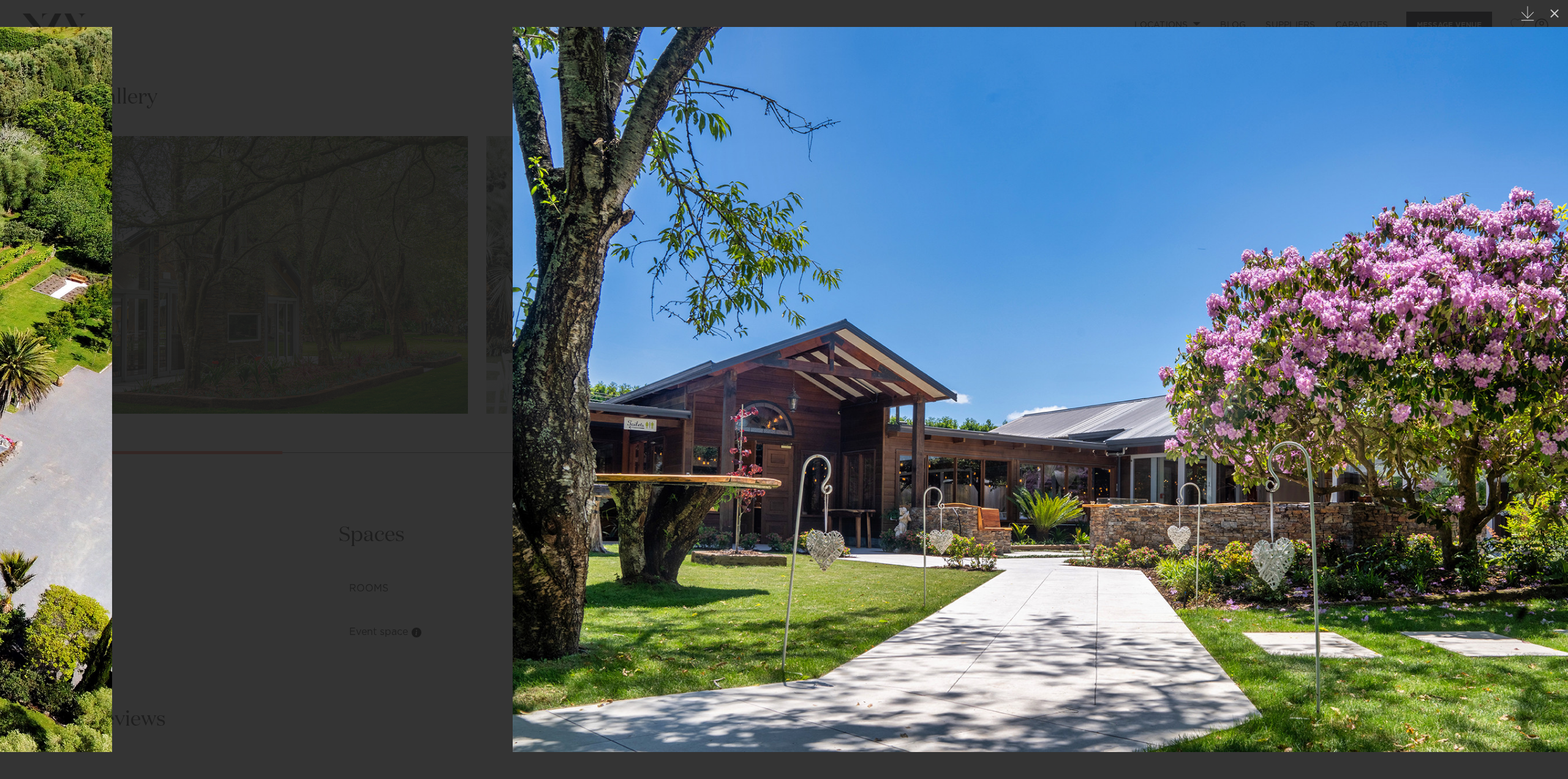
drag, startPoint x: 1234, startPoint y: 391, endPoint x: 3, endPoint y: 318, distance: 1233.2
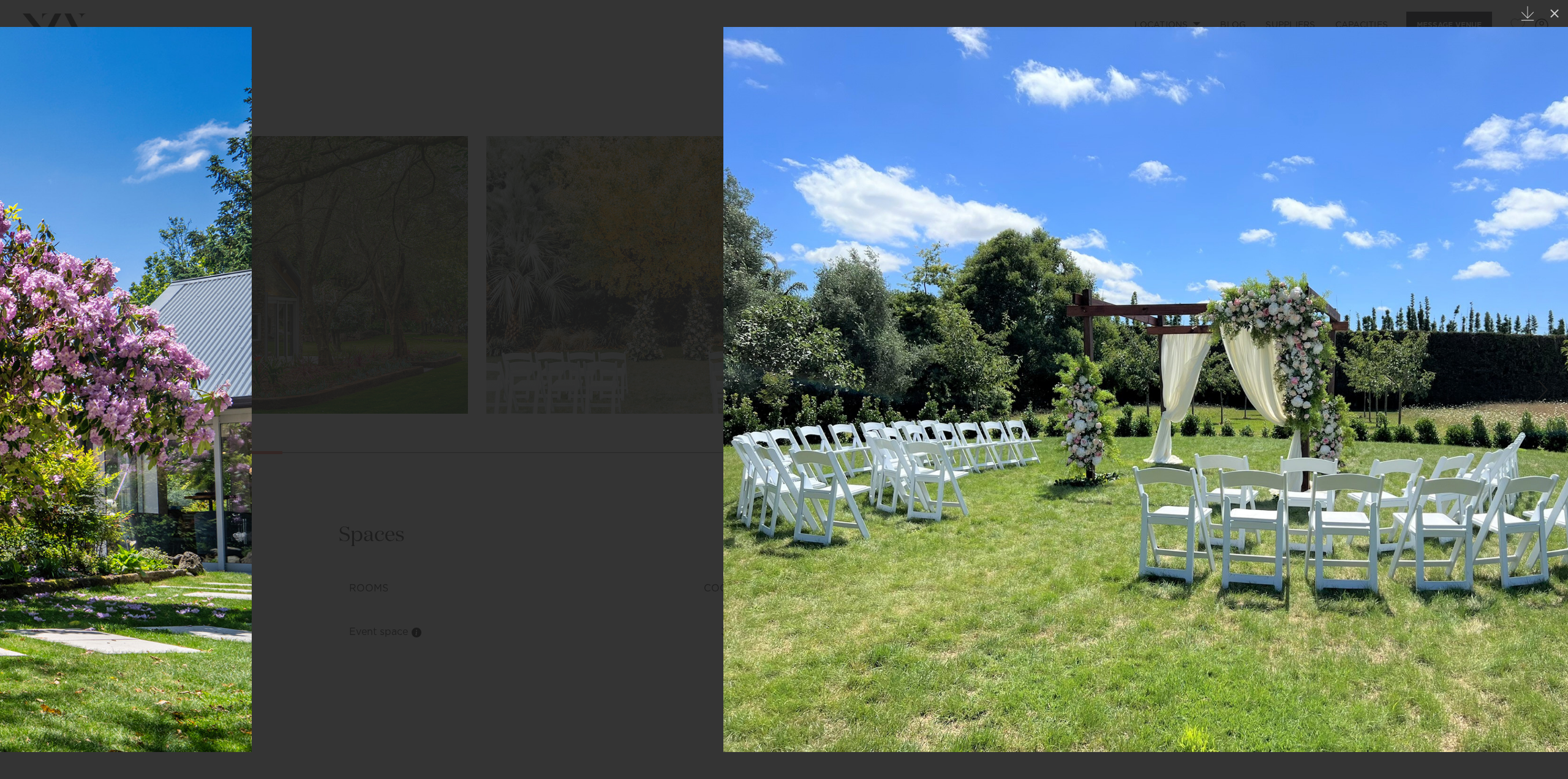
drag, startPoint x: 1295, startPoint y: 427, endPoint x: 101, endPoint y: 395, distance: 1194.4
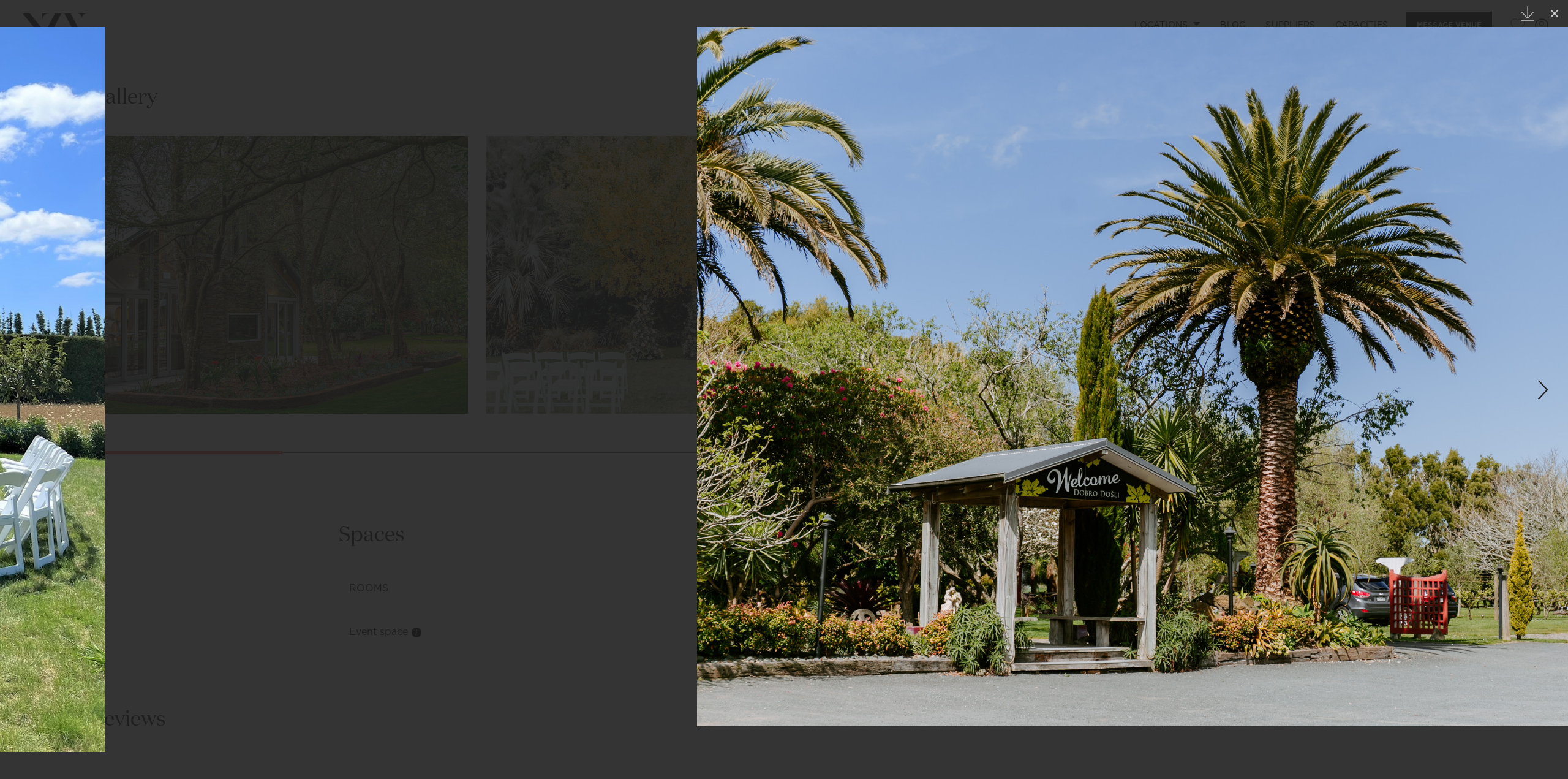
drag, startPoint x: 1174, startPoint y: 434, endPoint x: 55, endPoint y: 343, distance: 1122.7
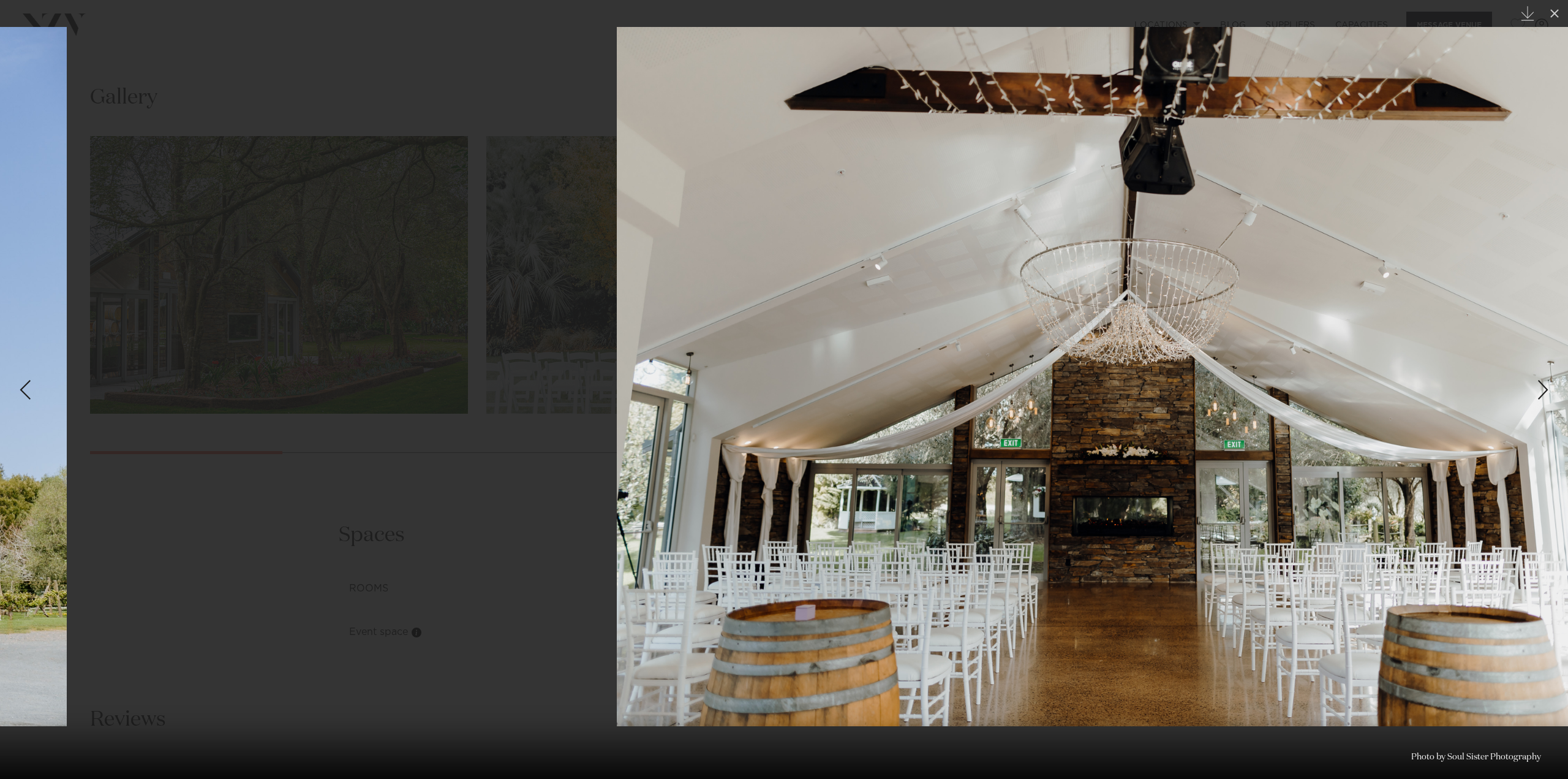
drag, startPoint x: 1239, startPoint y: 407, endPoint x: 23, endPoint y: 274, distance: 1223.3
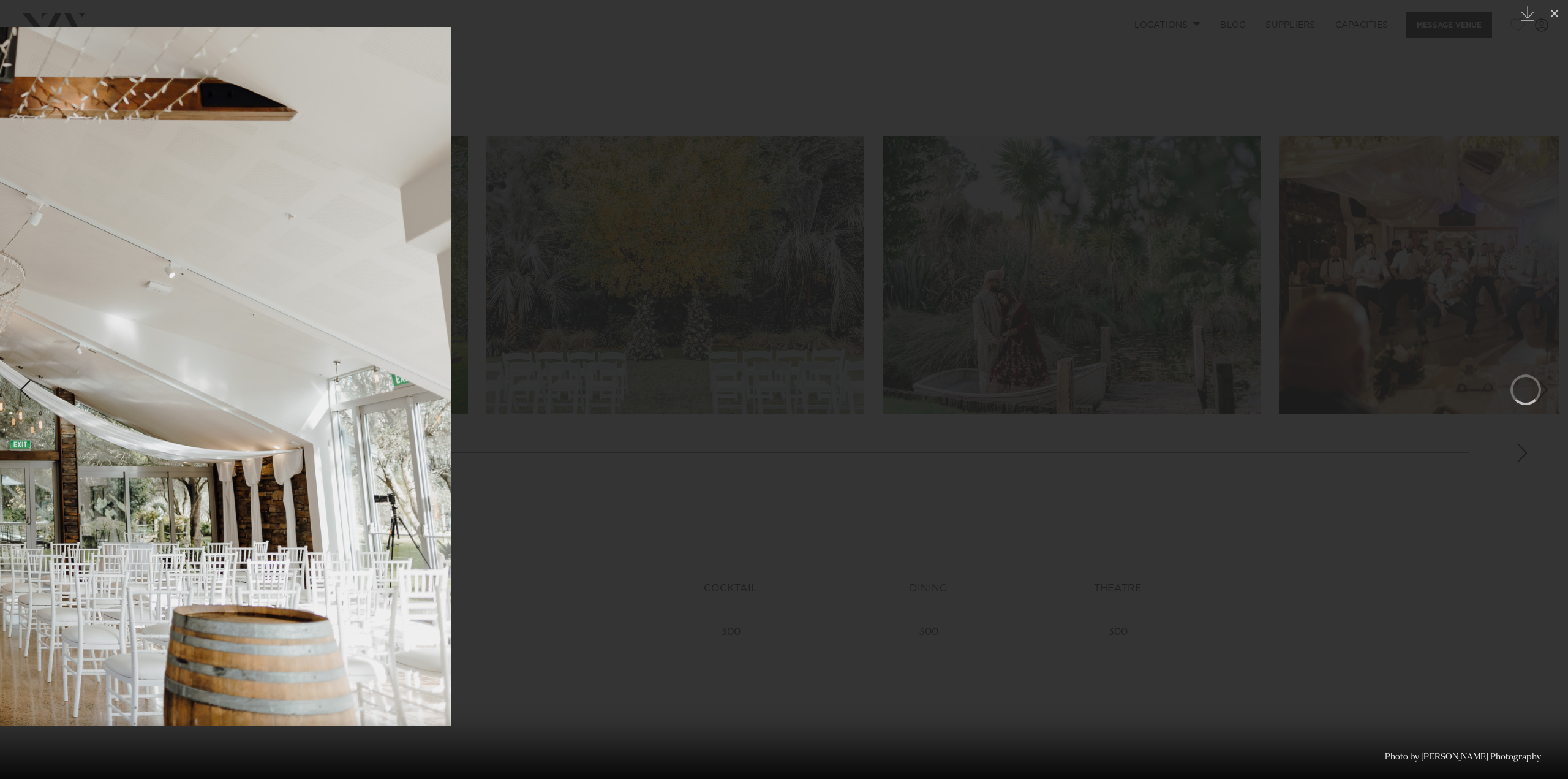
drag, startPoint x: 1224, startPoint y: 391, endPoint x: 132, endPoint y: 320, distance: 1094.3
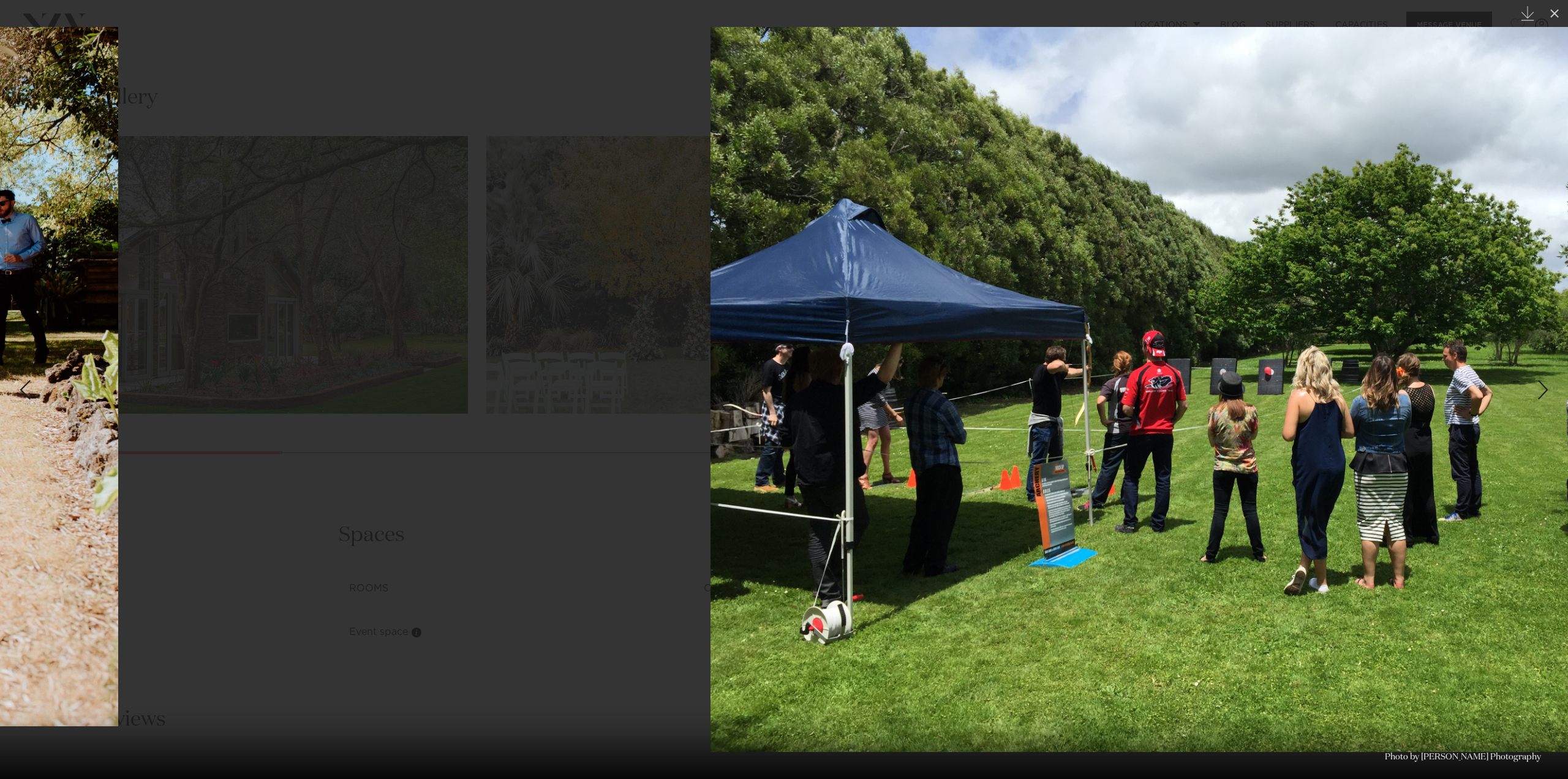
drag, startPoint x: 1226, startPoint y: 396, endPoint x: 0, endPoint y: 320, distance: 1228.4
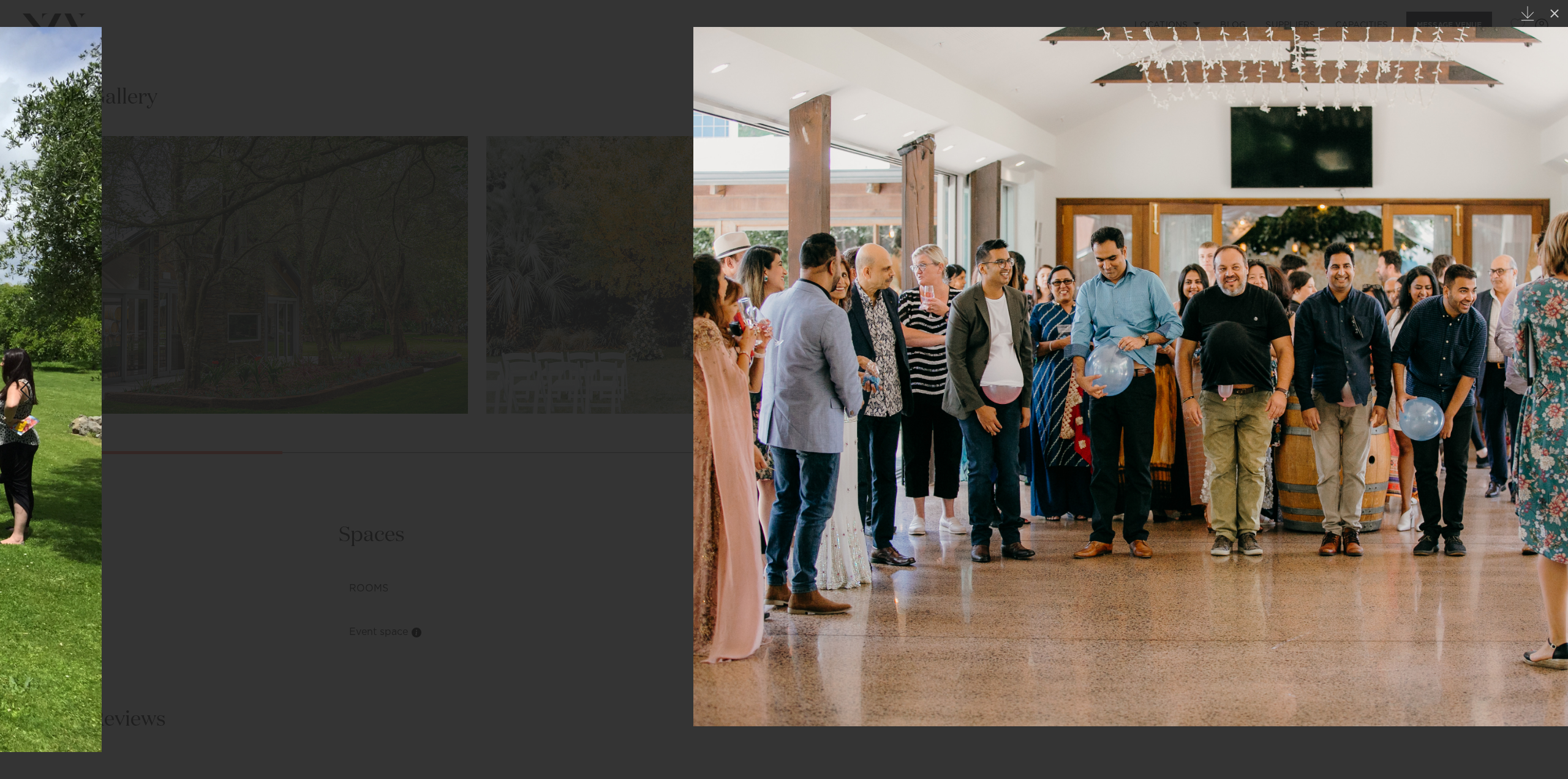
drag, startPoint x: 1227, startPoint y: 406, endPoint x: 0, endPoint y: 349, distance: 1228.3
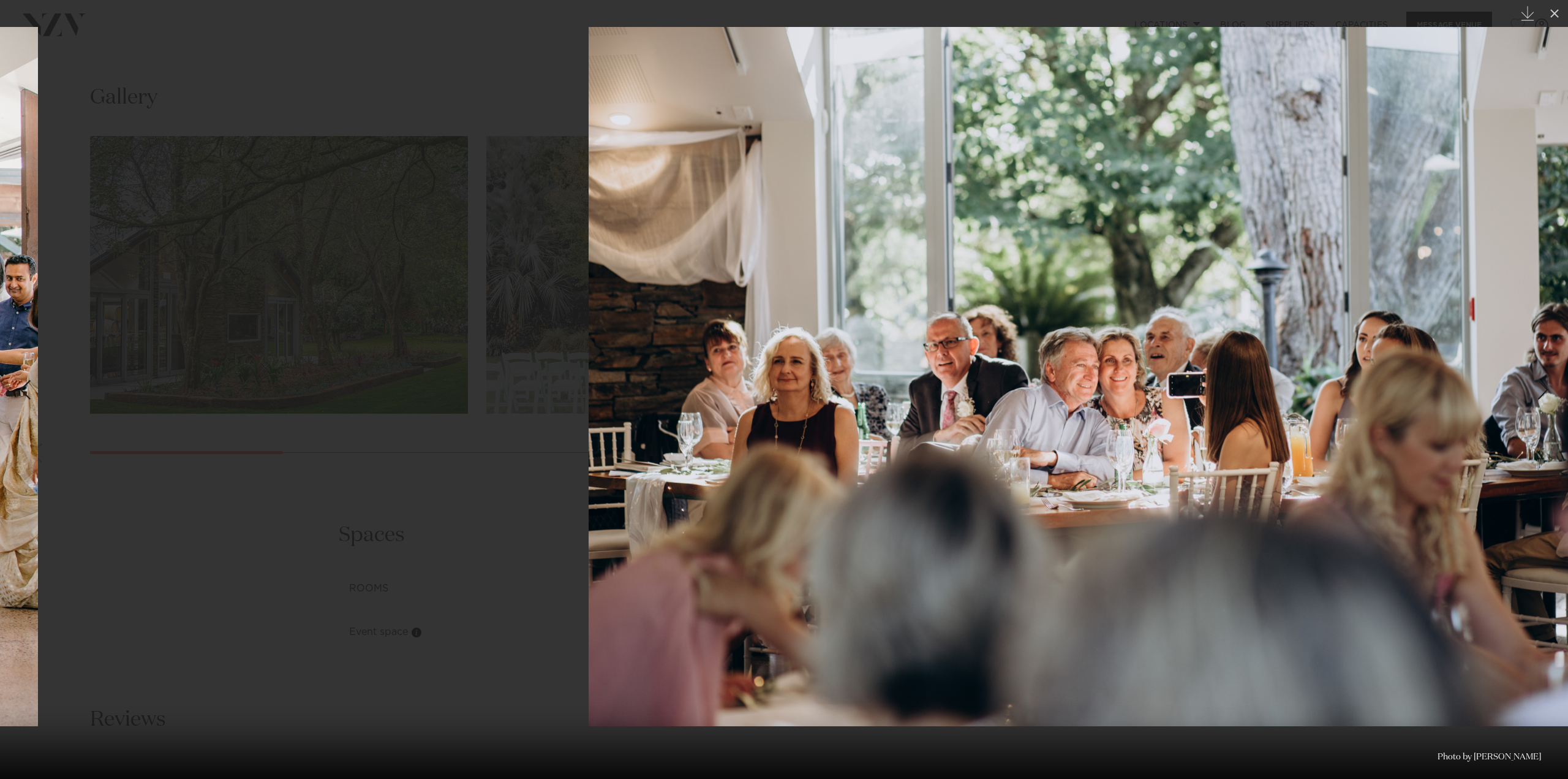
drag, startPoint x: 1288, startPoint y: 392, endPoint x: 0, endPoint y: 347, distance: 1288.8
click at [0, 361] on div "16 / 25 Created with Sketch. Photo by Sarah Webber" at bounding box center [784, 389] width 1568 height 779
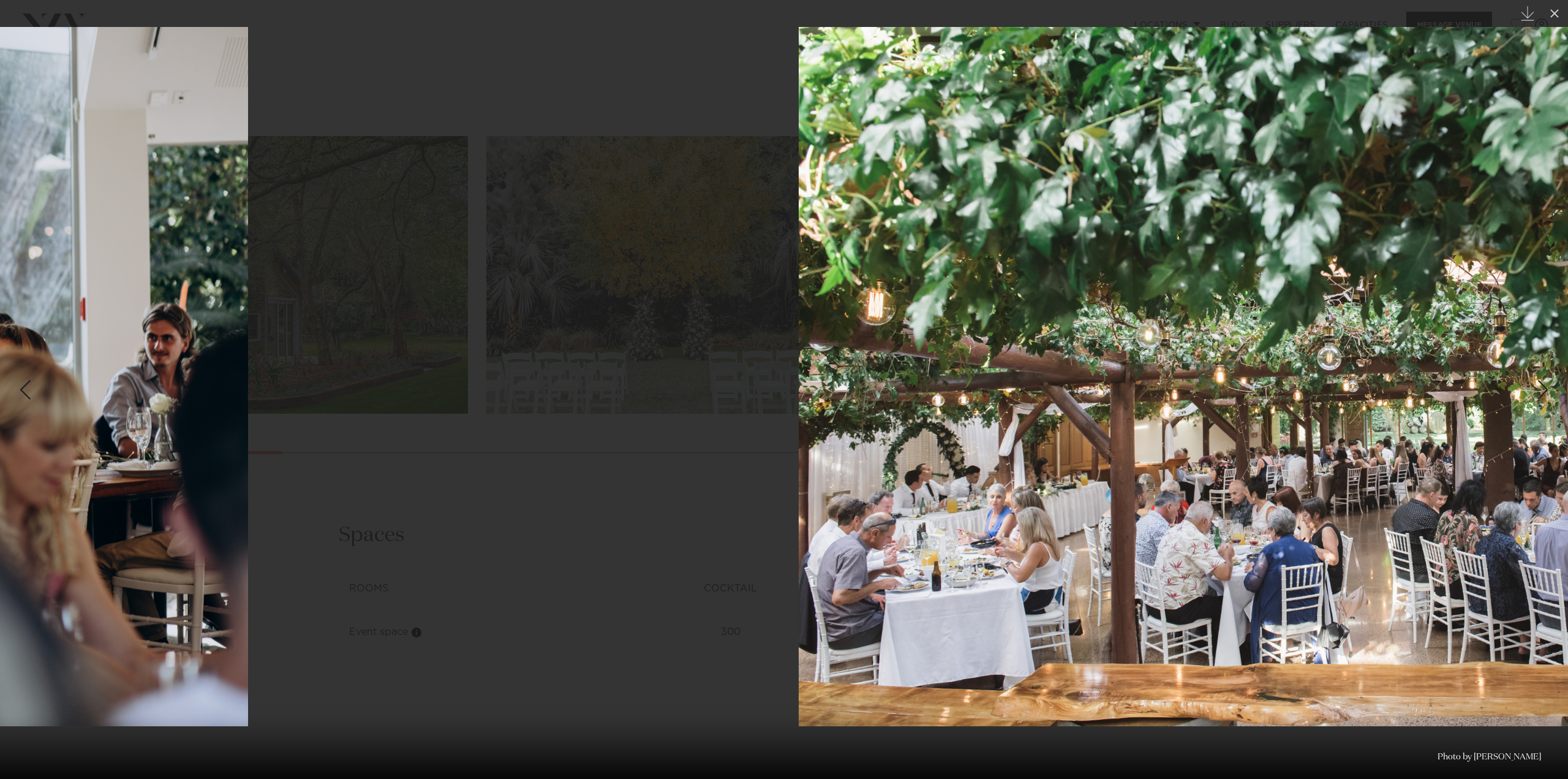
drag, startPoint x: 1120, startPoint y: 391, endPoint x: 5, endPoint y: 351, distance: 1115.7
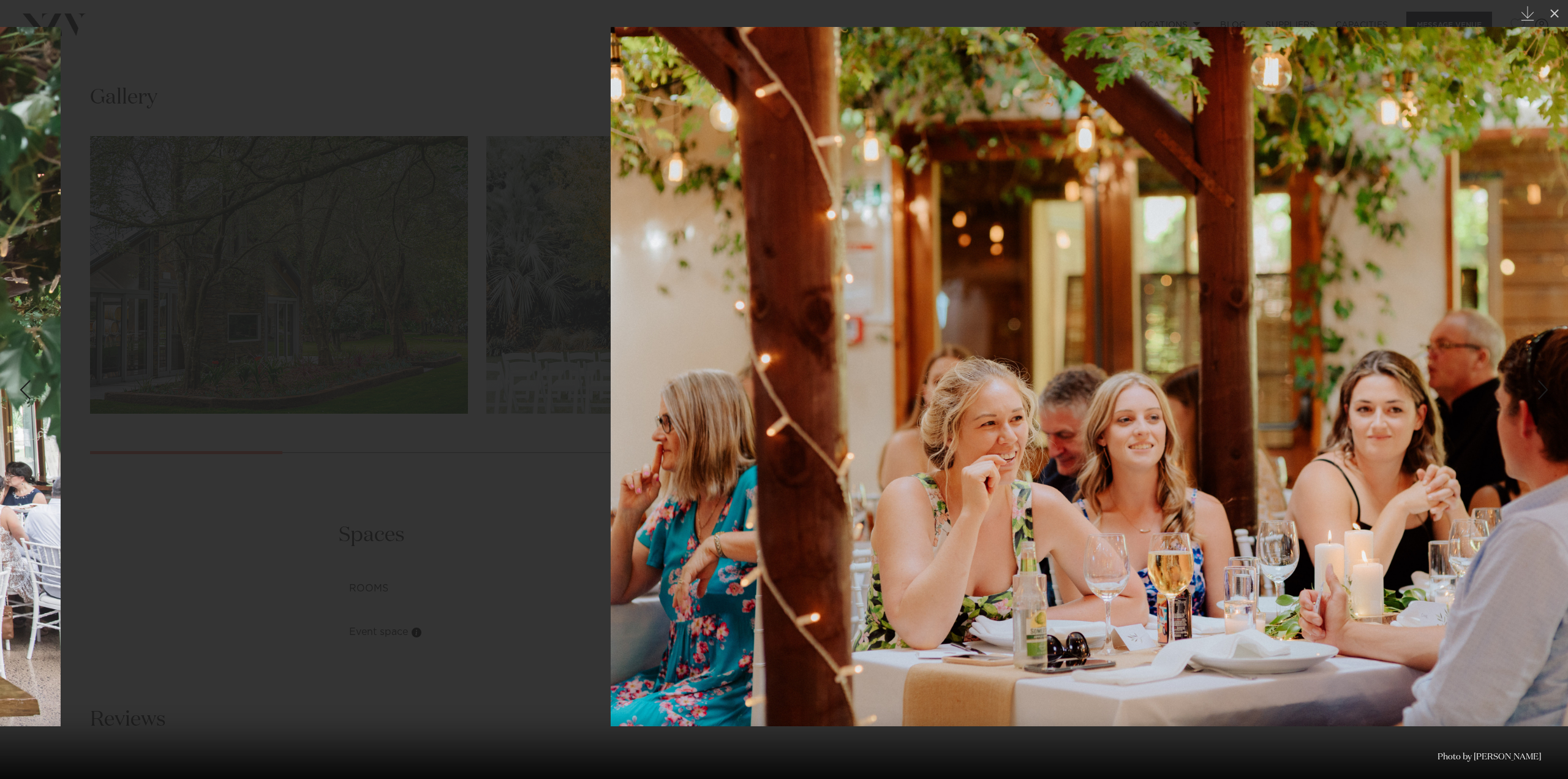
drag, startPoint x: 1265, startPoint y: 447, endPoint x: 16, endPoint y: 417, distance: 1249.4
click at [16, 418] on div "18 / 25 Created with Sketch. Photo by Roy Wang" at bounding box center [784, 389] width 1568 height 779
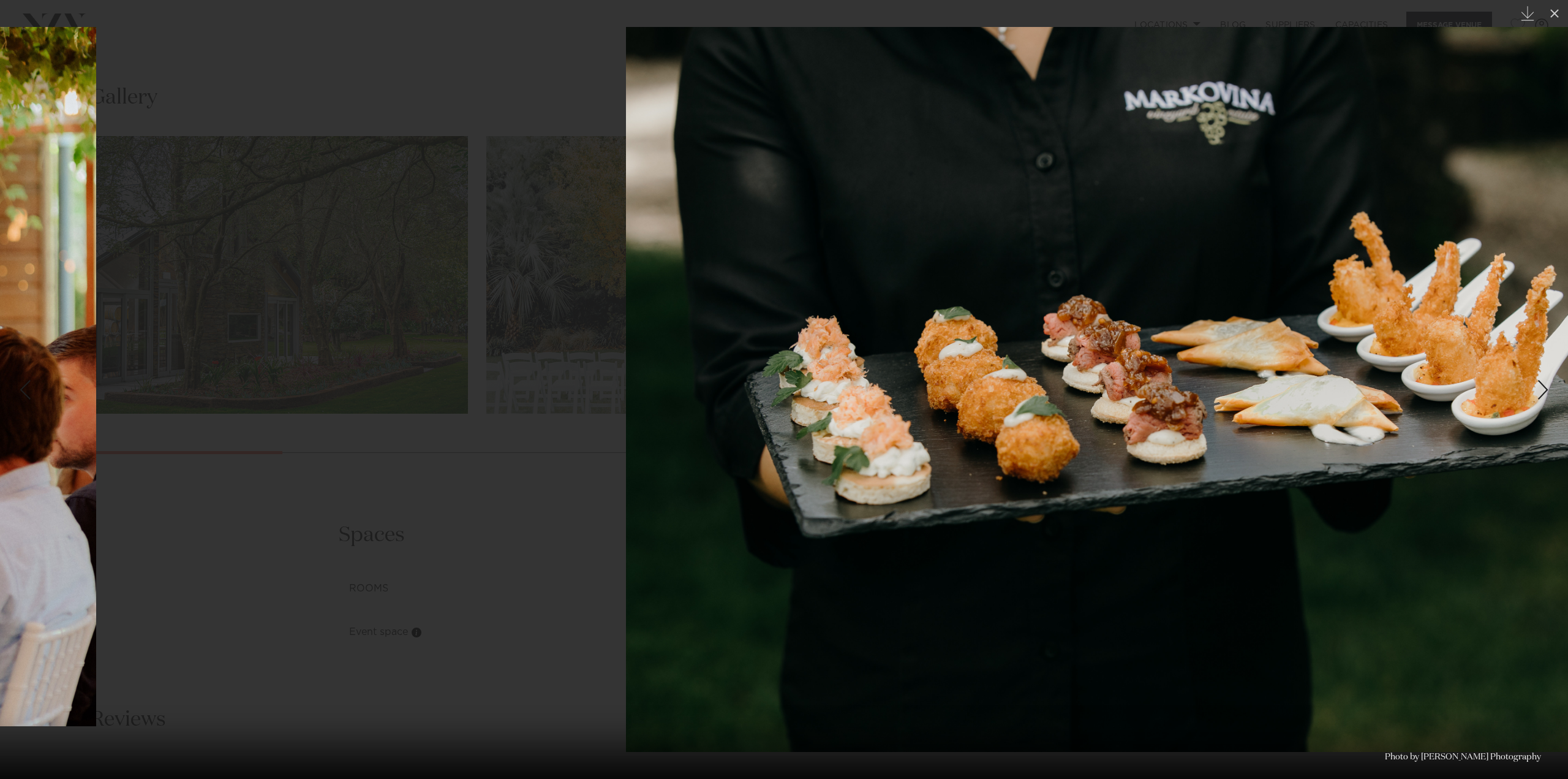
drag, startPoint x: 1224, startPoint y: 437, endPoint x: 4, endPoint y: 363, distance: 1222.2
click at [0, 369] on div "19 / 25 Created with Sketch. Photo by Jonathan Suckling Photography" at bounding box center [784, 389] width 1568 height 779
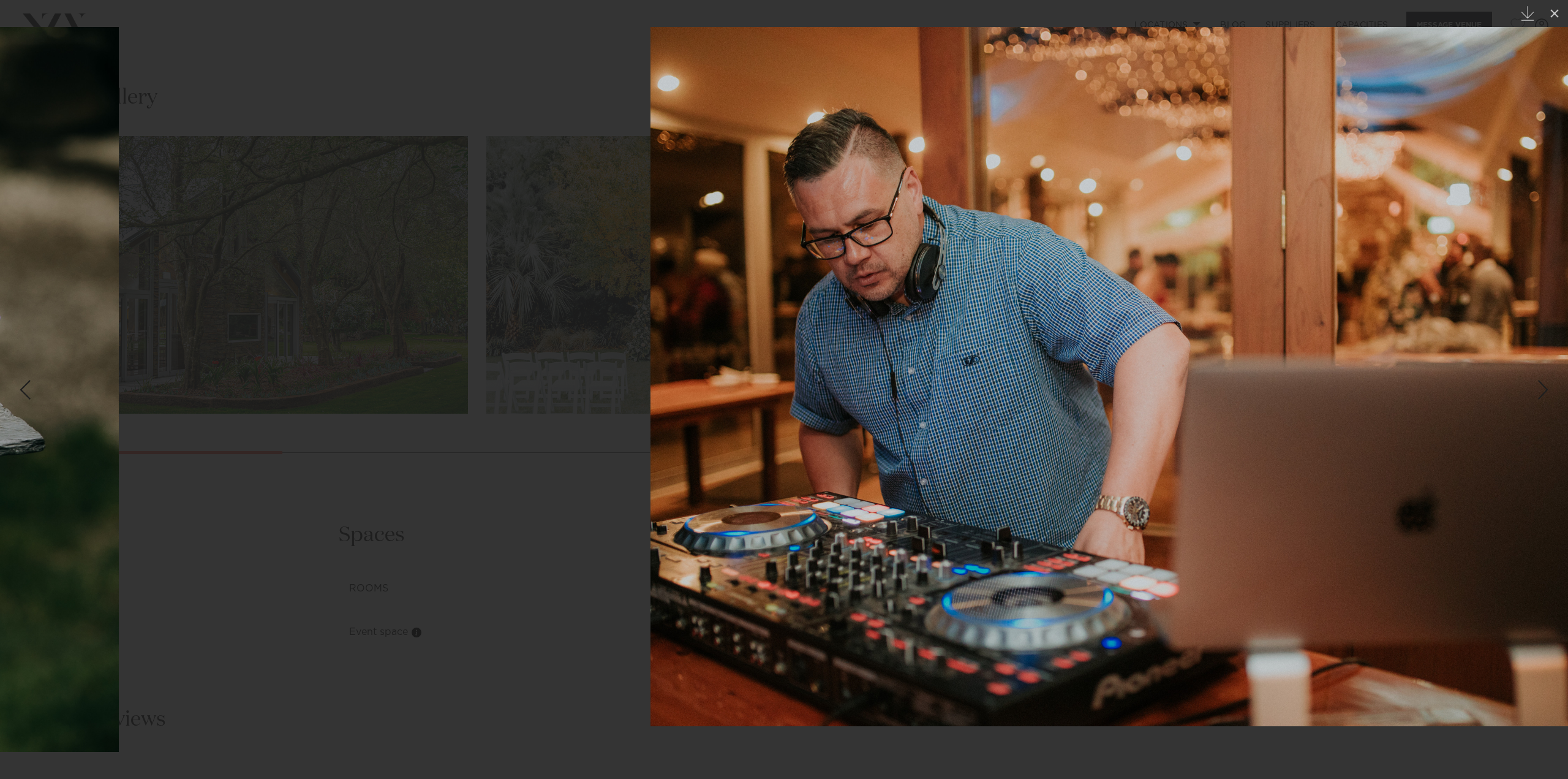
drag, startPoint x: 1051, startPoint y: 381, endPoint x: 0, endPoint y: 345, distance: 1051.6
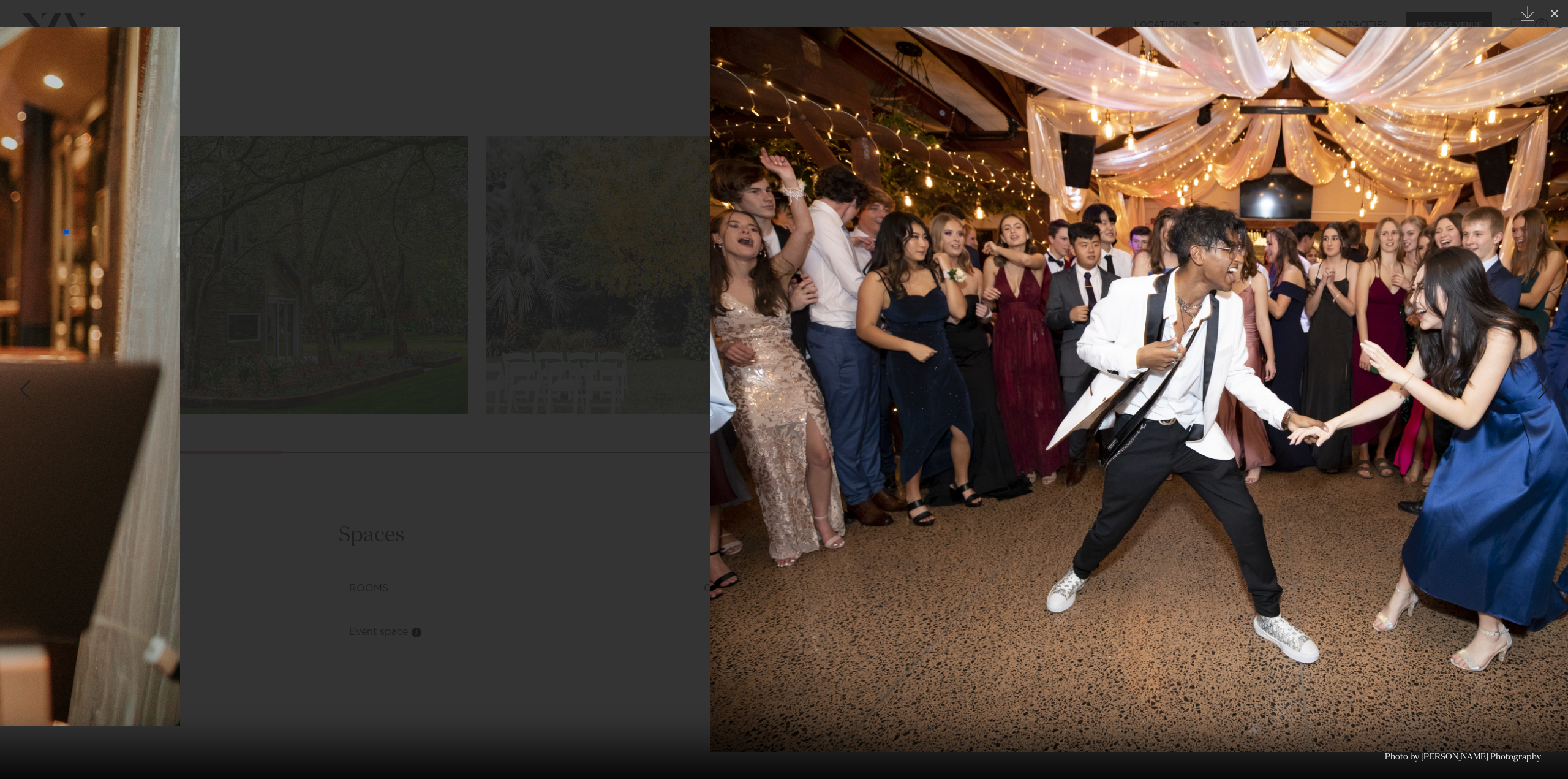
drag, startPoint x: 1139, startPoint y: 381, endPoint x: 0, endPoint y: 299, distance: 1141.9
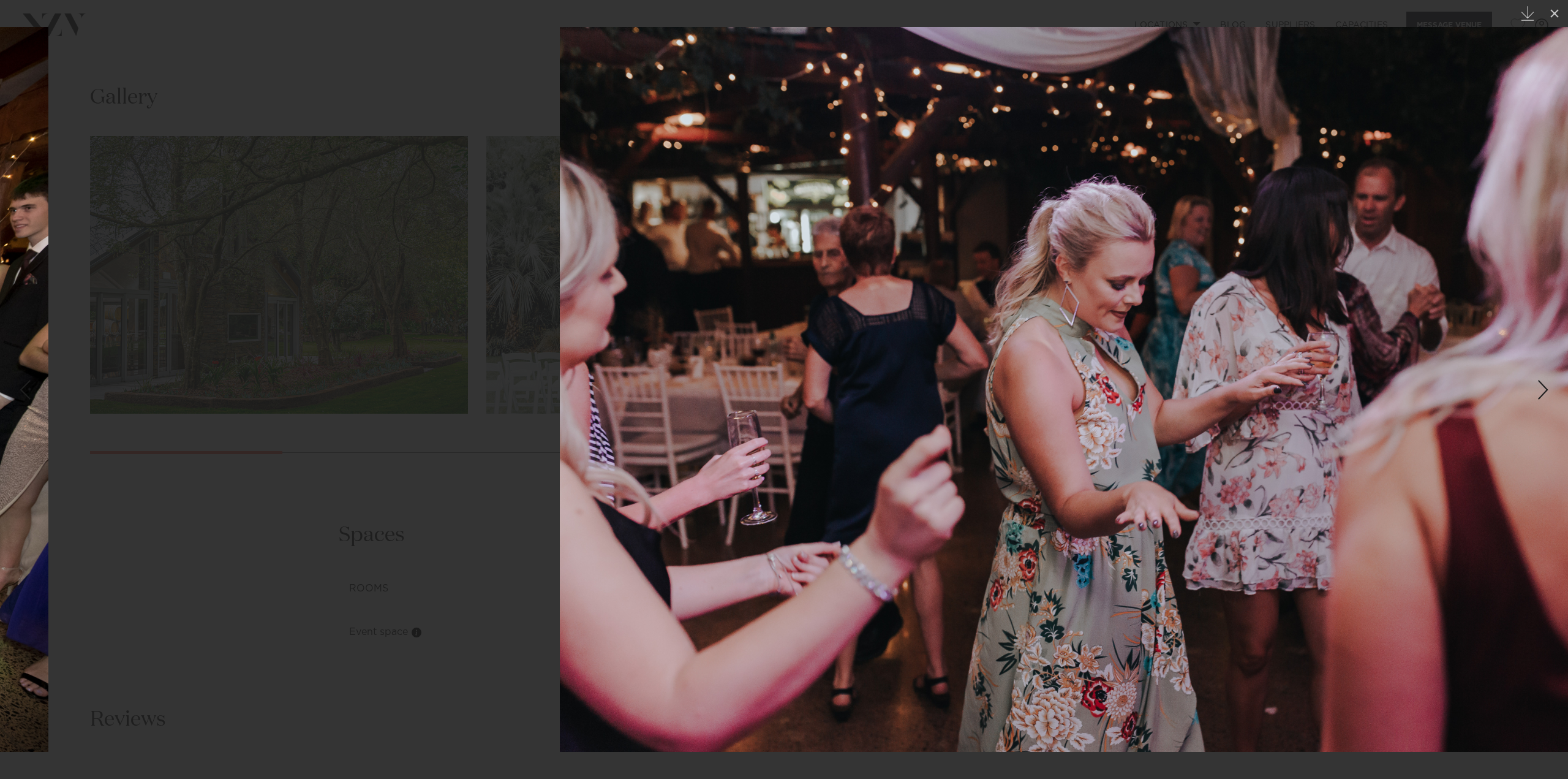
drag, startPoint x: 1297, startPoint y: 380, endPoint x: 9, endPoint y: 374, distance: 1288.0
click at [9, 376] on div "22 / 25 Created with Sketch. Photo by Kouki Photography" at bounding box center [784, 389] width 1568 height 779
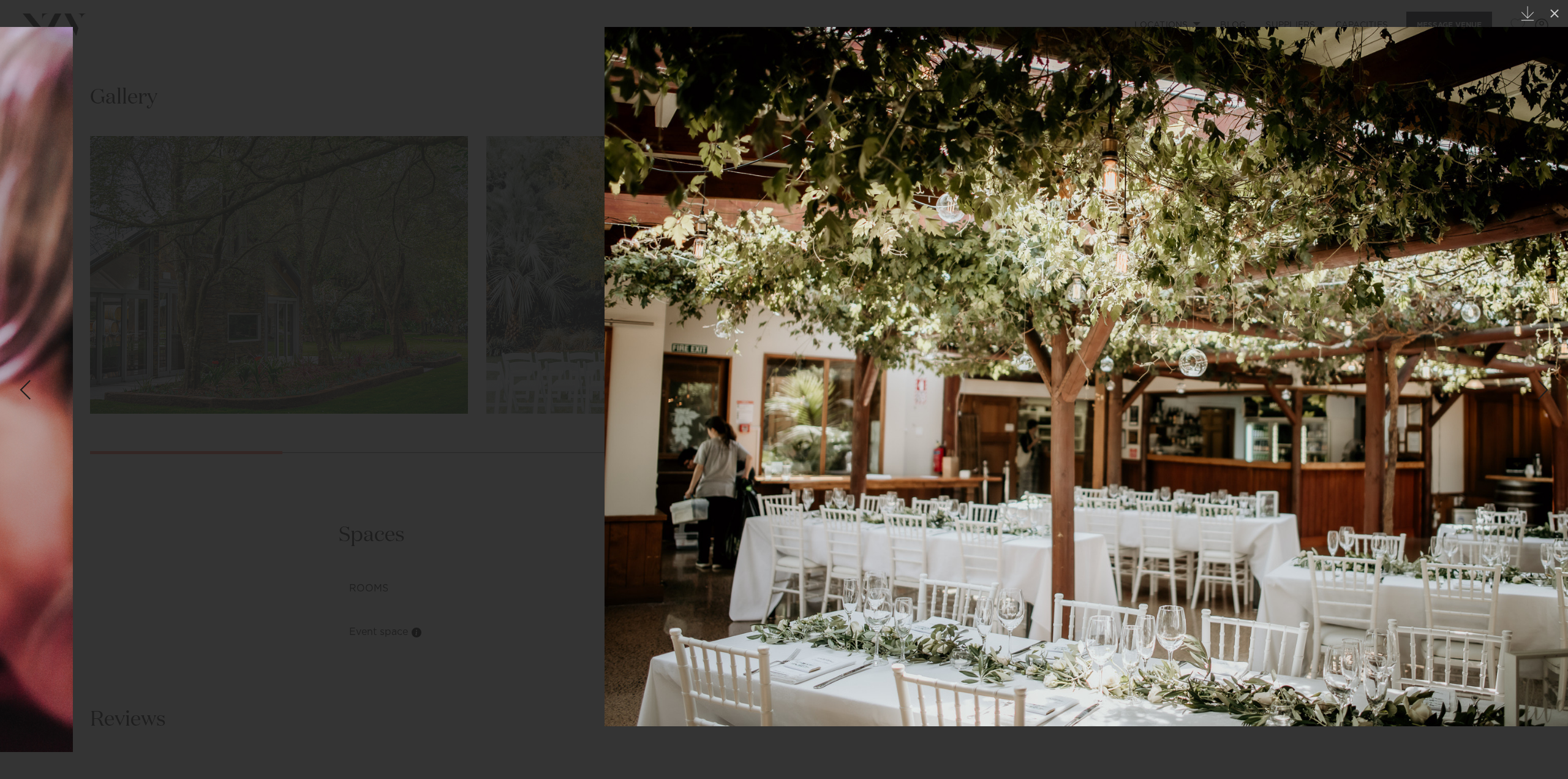
drag, startPoint x: 1261, startPoint y: 407, endPoint x: 0, endPoint y: 364, distance: 1261.7
click at [0, 370] on div "23 / 25 Created with Sketch. Photo by Kouki Photography" at bounding box center [784, 389] width 1568 height 779
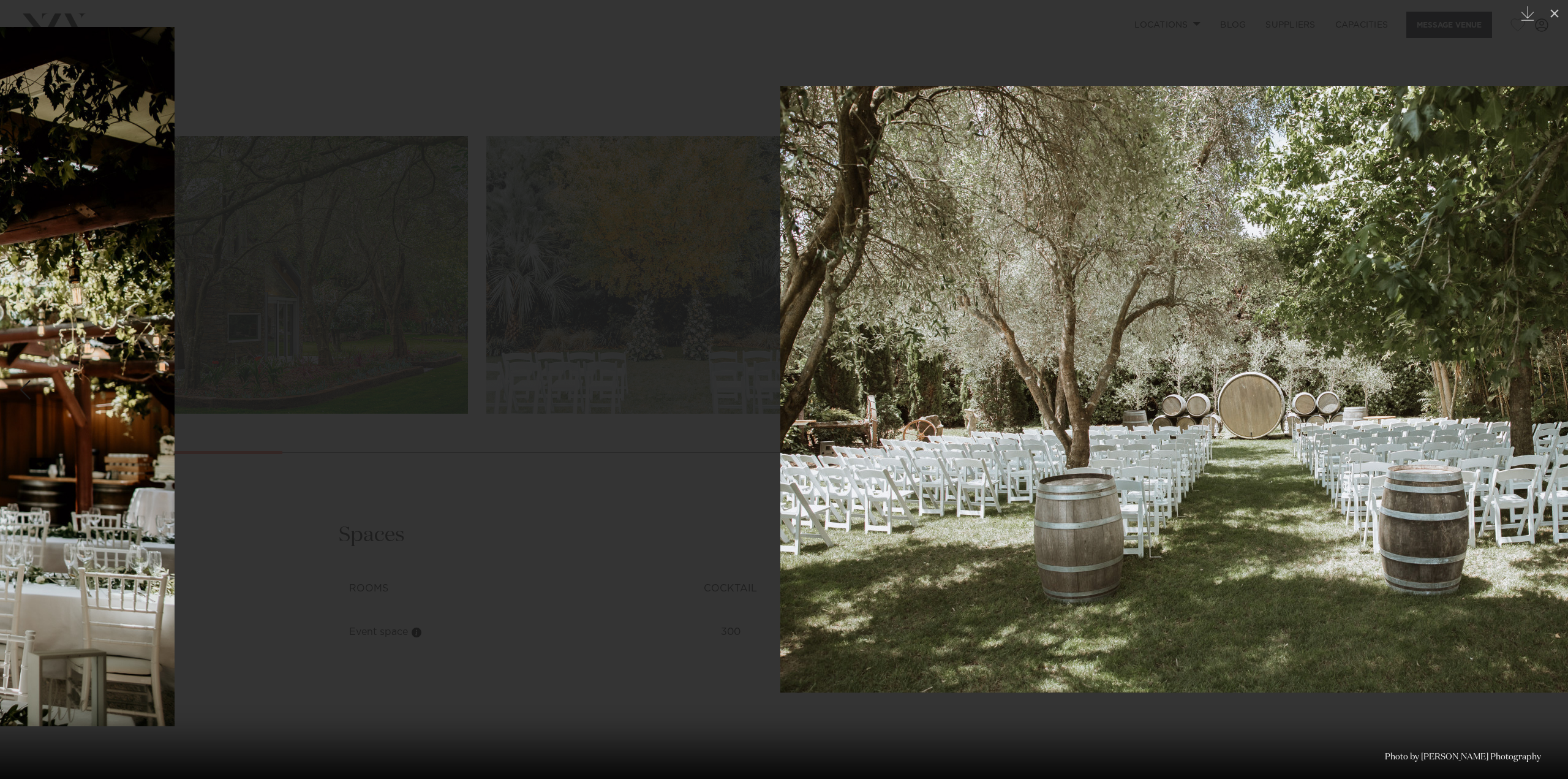
drag, startPoint x: 1258, startPoint y: 386, endPoint x: 62, endPoint y: 349, distance: 1196.6
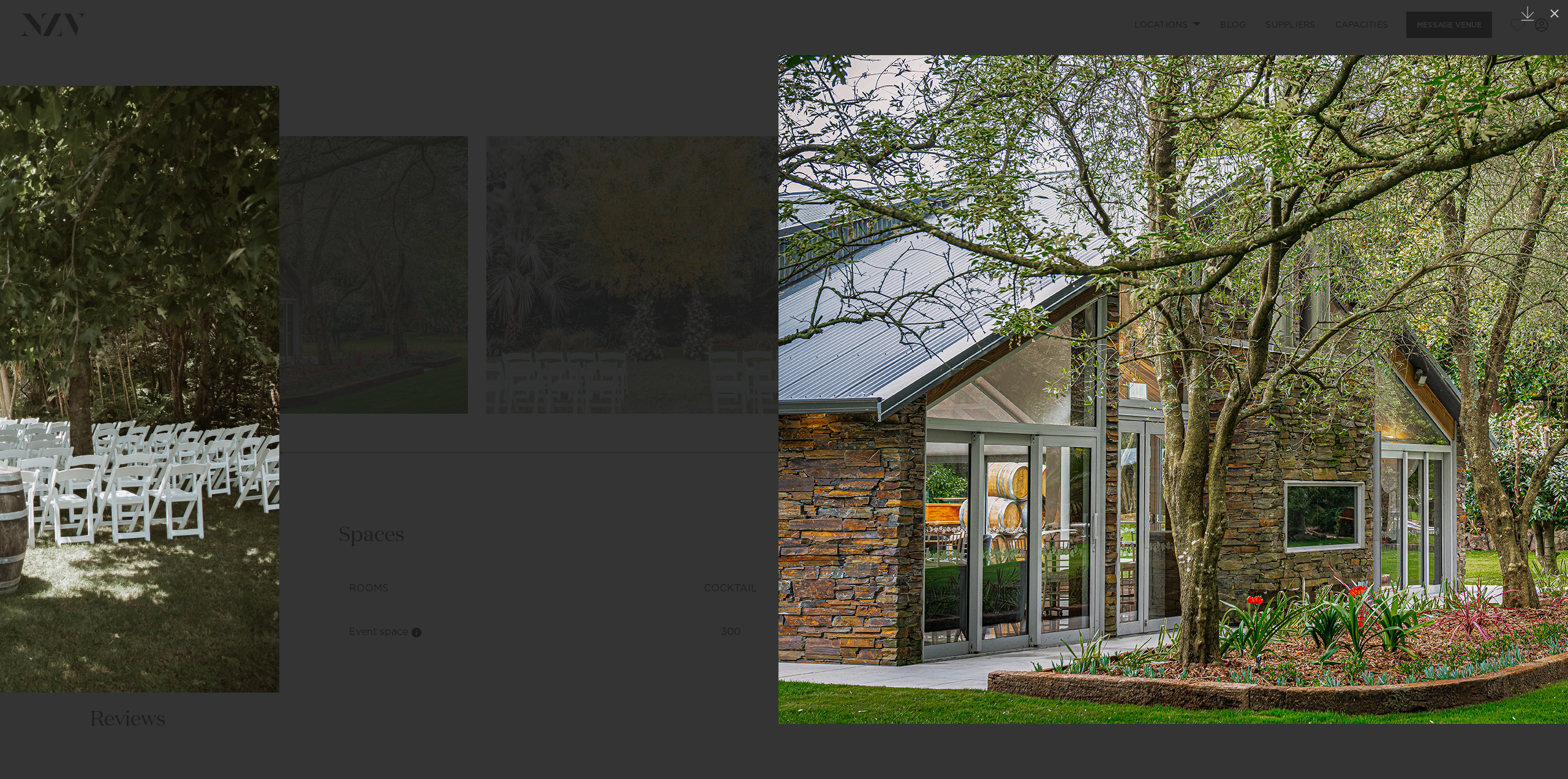
drag, startPoint x: 1197, startPoint y: 427, endPoint x: 197, endPoint y: 368, distance: 1001.7
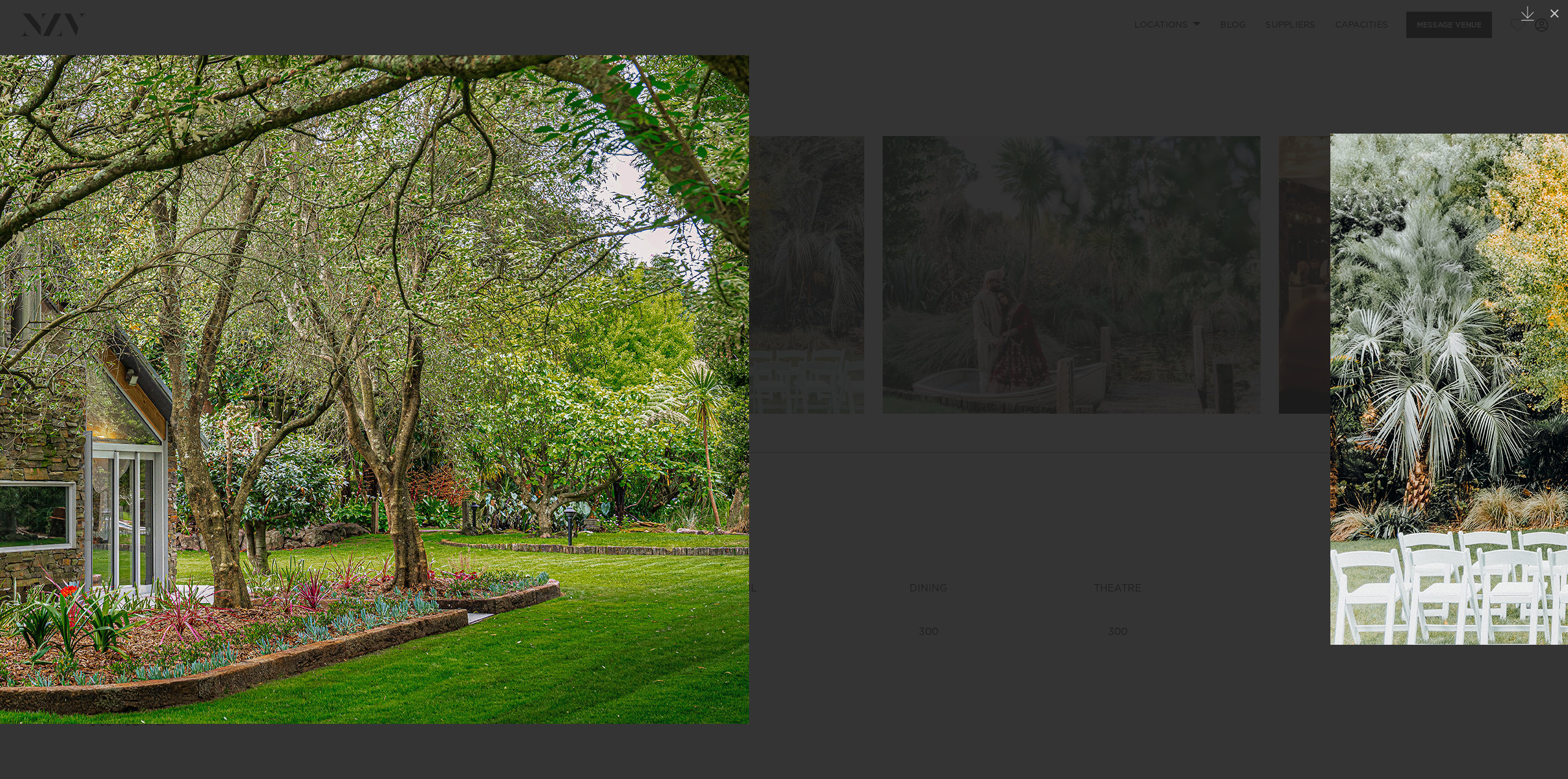
drag, startPoint x: 1262, startPoint y: 428, endPoint x: 16, endPoint y: 273, distance: 1255.6
click at [9, 272] on img at bounding box center [120, 389] width 1259 height 668
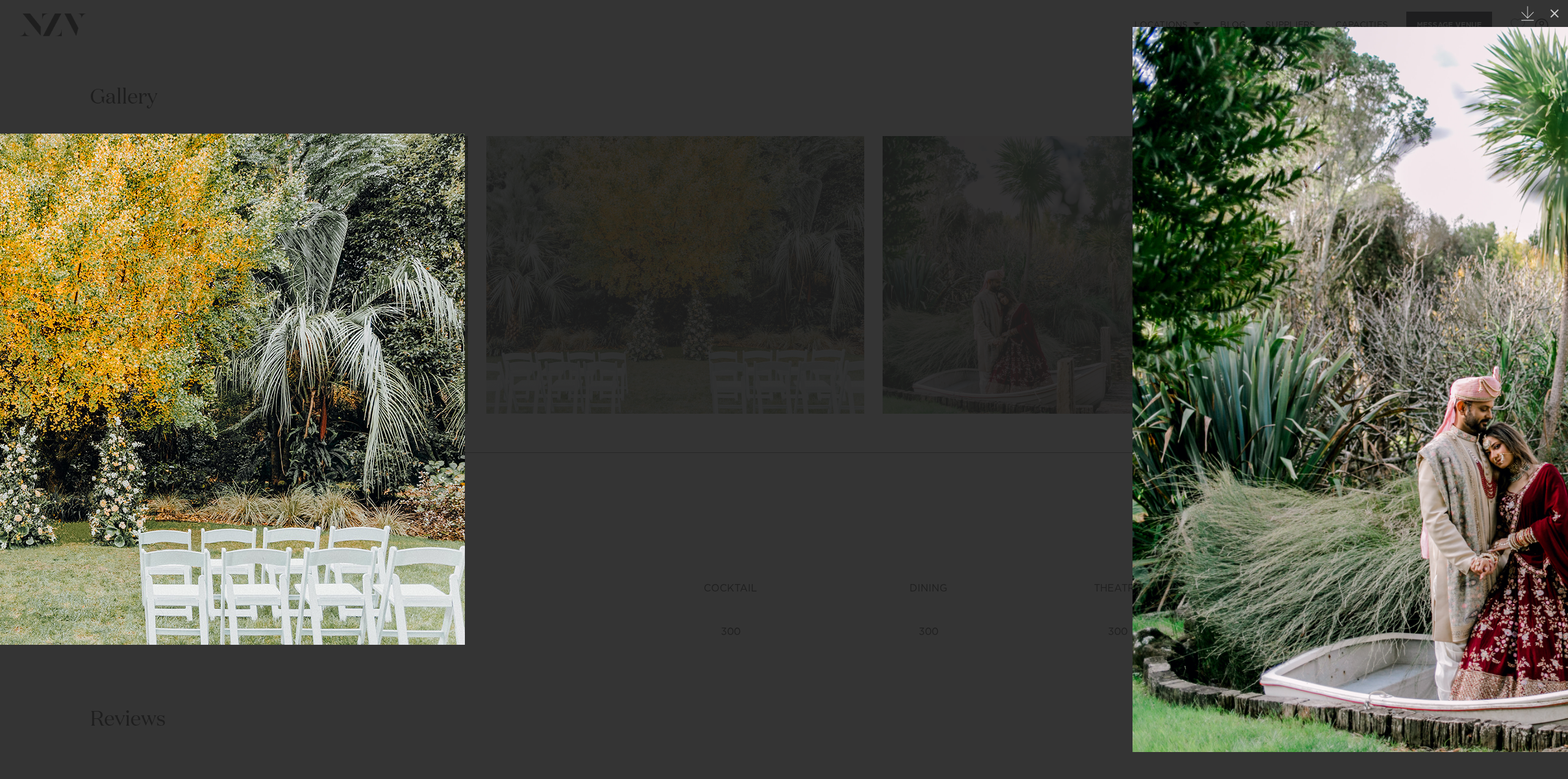
drag, startPoint x: 1061, startPoint y: 437, endPoint x: 0, endPoint y: 306, distance: 1069.1
click at [0, 305] on img at bounding box center [77, 389] width 775 height 511
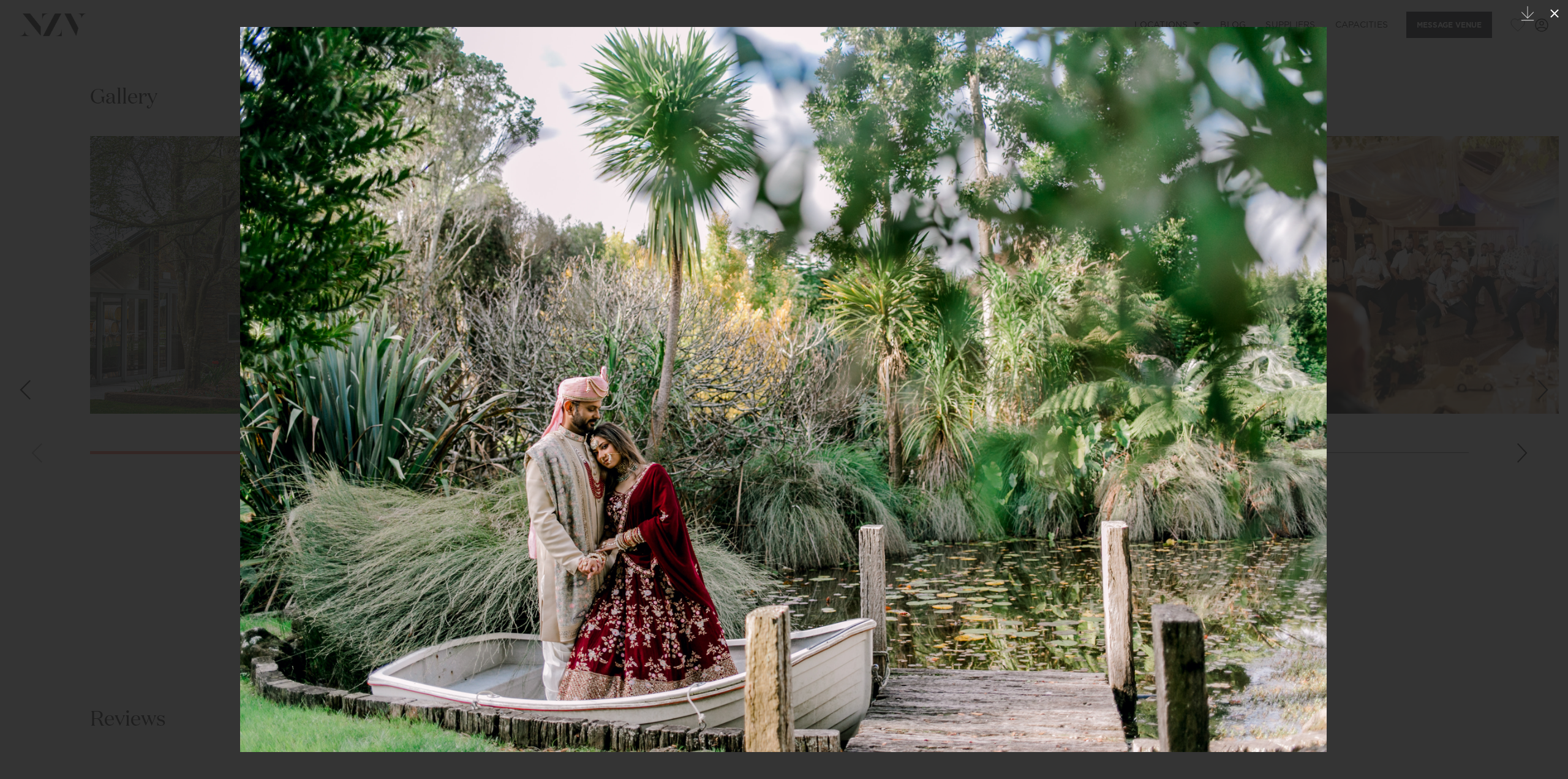
click at [1557, 16] on icon at bounding box center [1554, 14] width 15 height 15
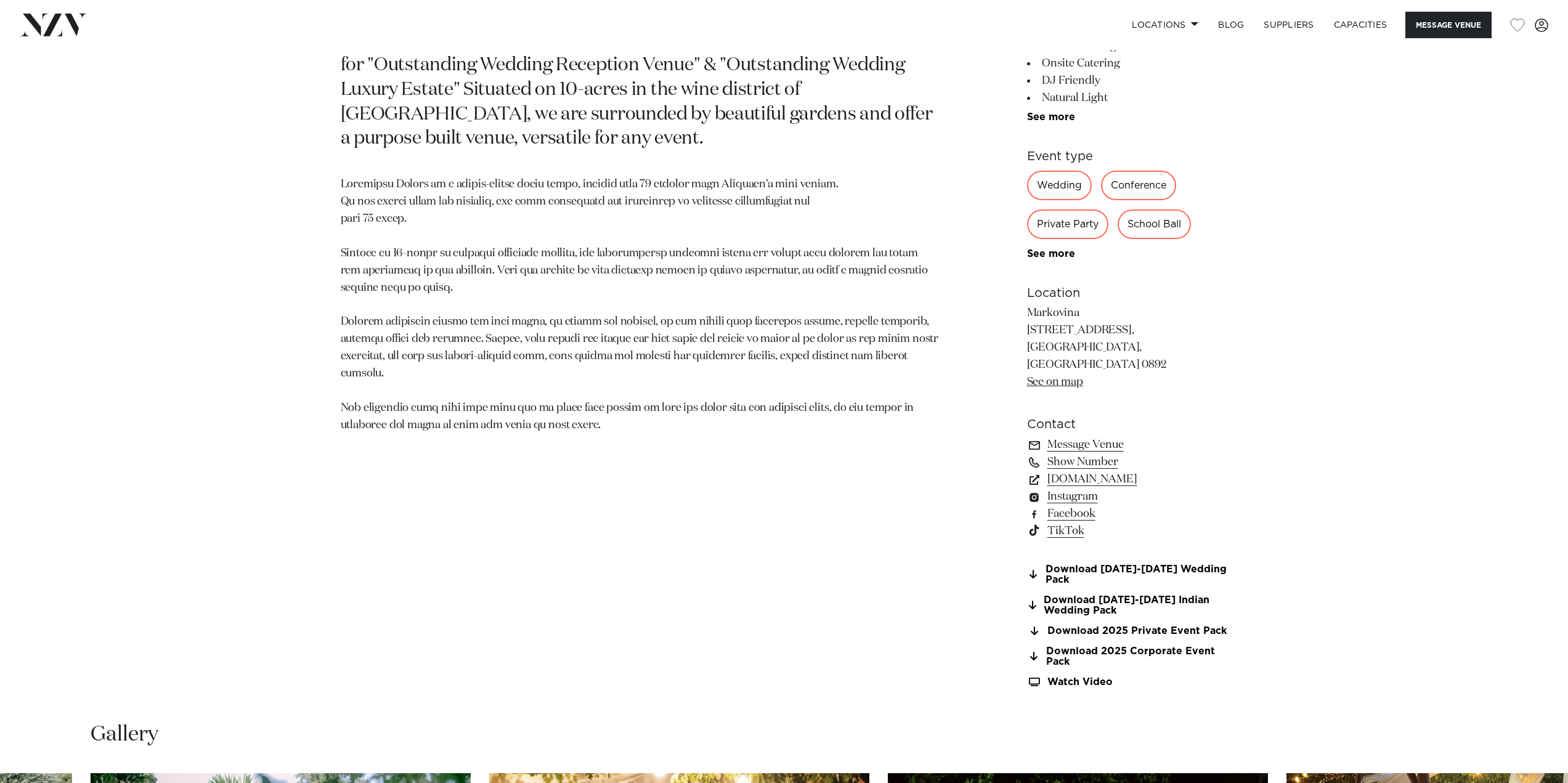
scroll to position [841, 0]
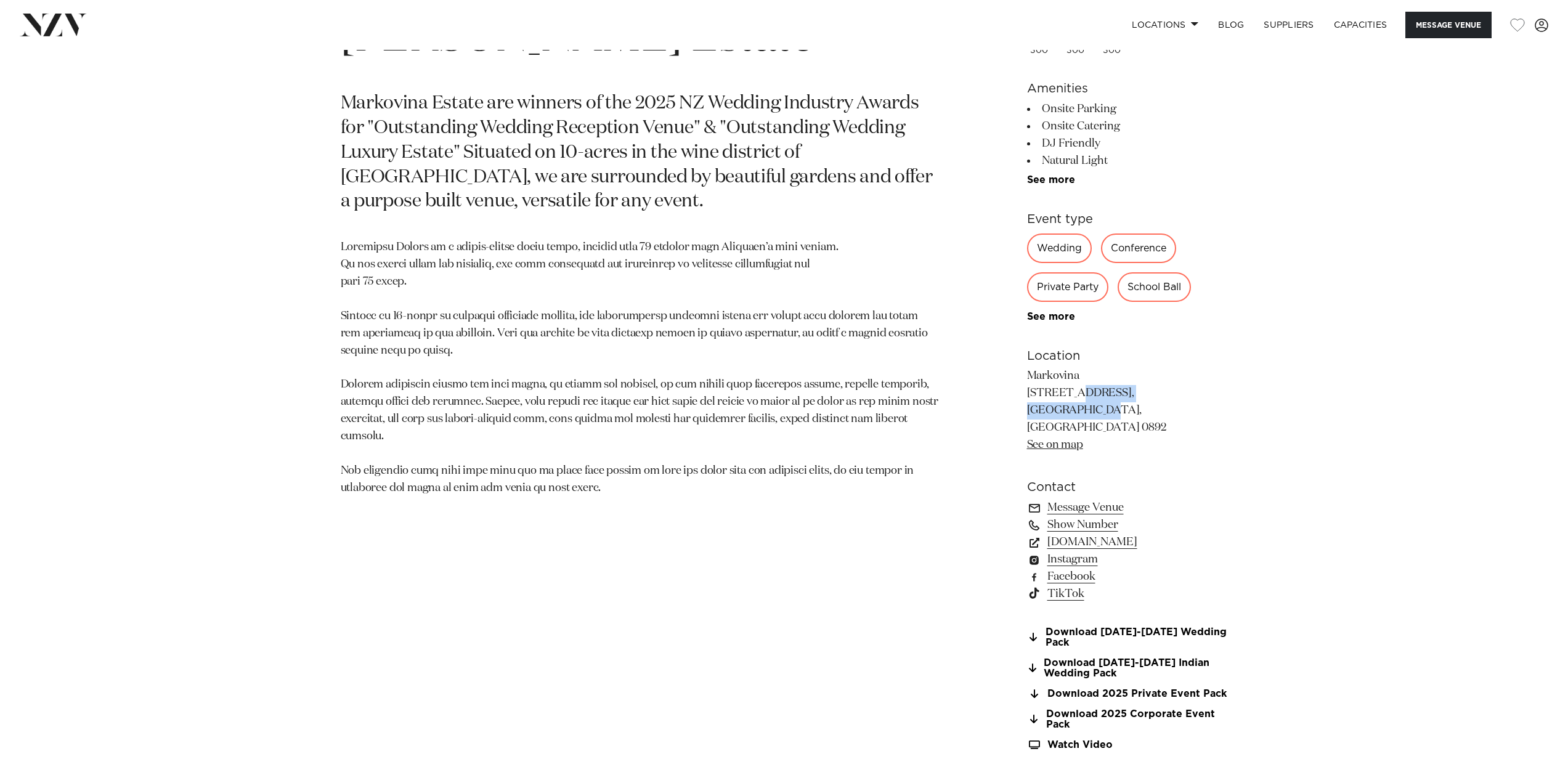
drag, startPoint x: 1063, startPoint y: 408, endPoint x: 1027, endPoint y: 388, distance: 41.2
click at [1027, 388] on p "Markovina 84 Old Railway Road, Kumeu, Auckland 0892 See on map" at bounding box center [1128, 410] width 201 height 86
copy p "84 Old Railway Road, Kumeu"
click at [917, 647] on section "Auckland Markovina Vineyard Estate Markovina Estate are winners of the 2025 NZ …" at bounding box center [639, 379] width 599 height 771
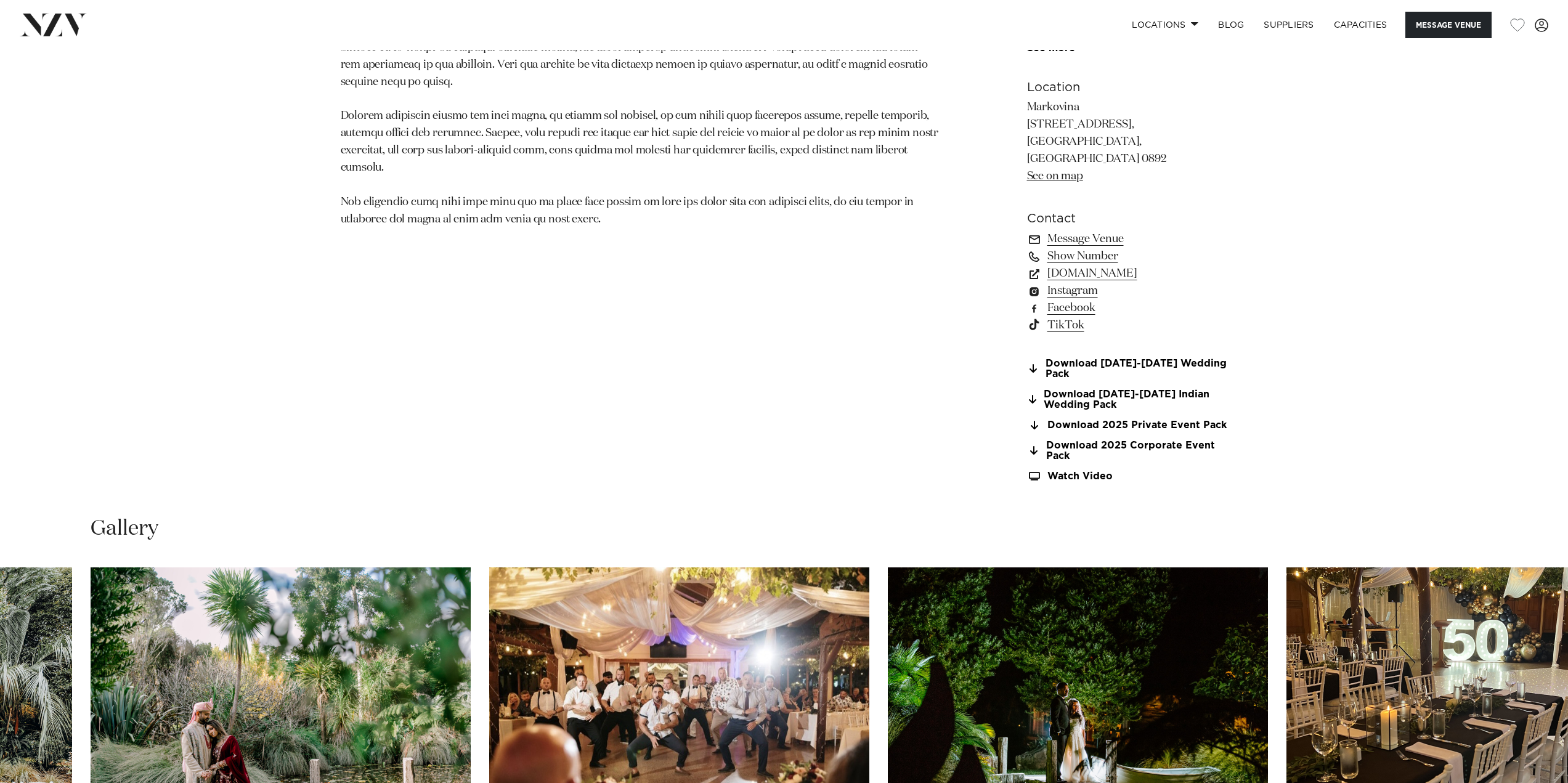
scroll to position [1333, 0]
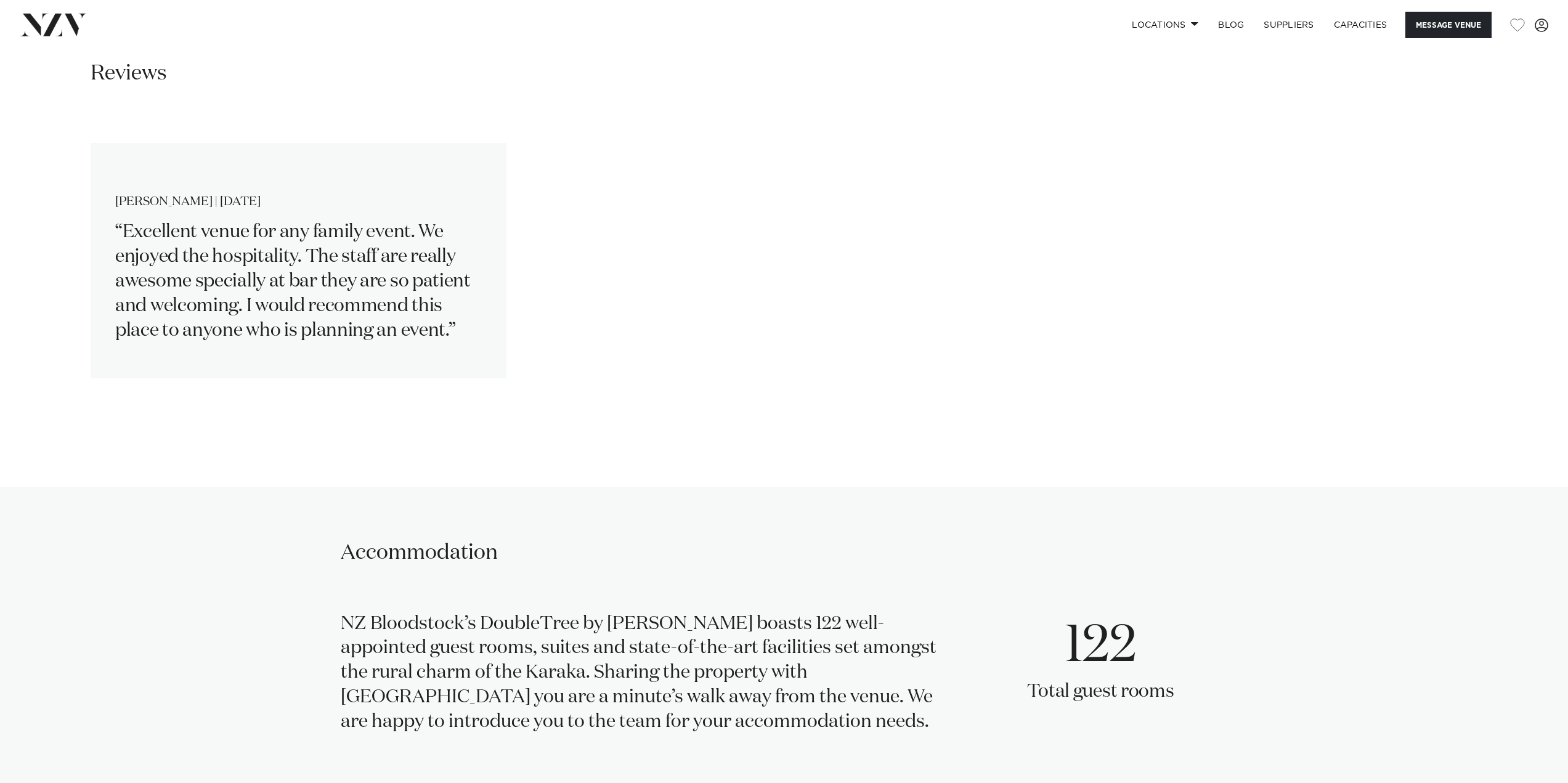
scroll to position [2155, 0]
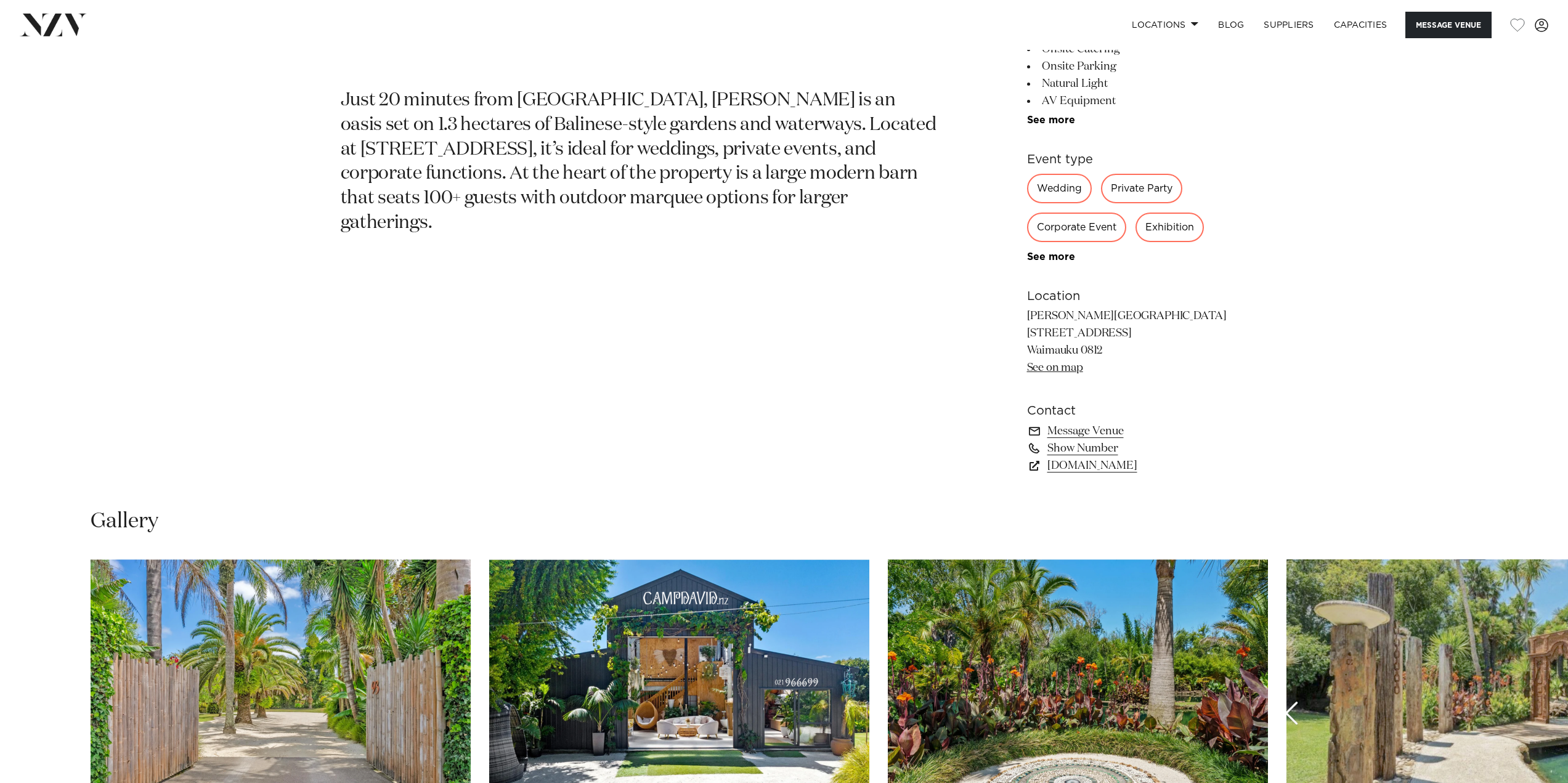
scroll to position [801, 0]
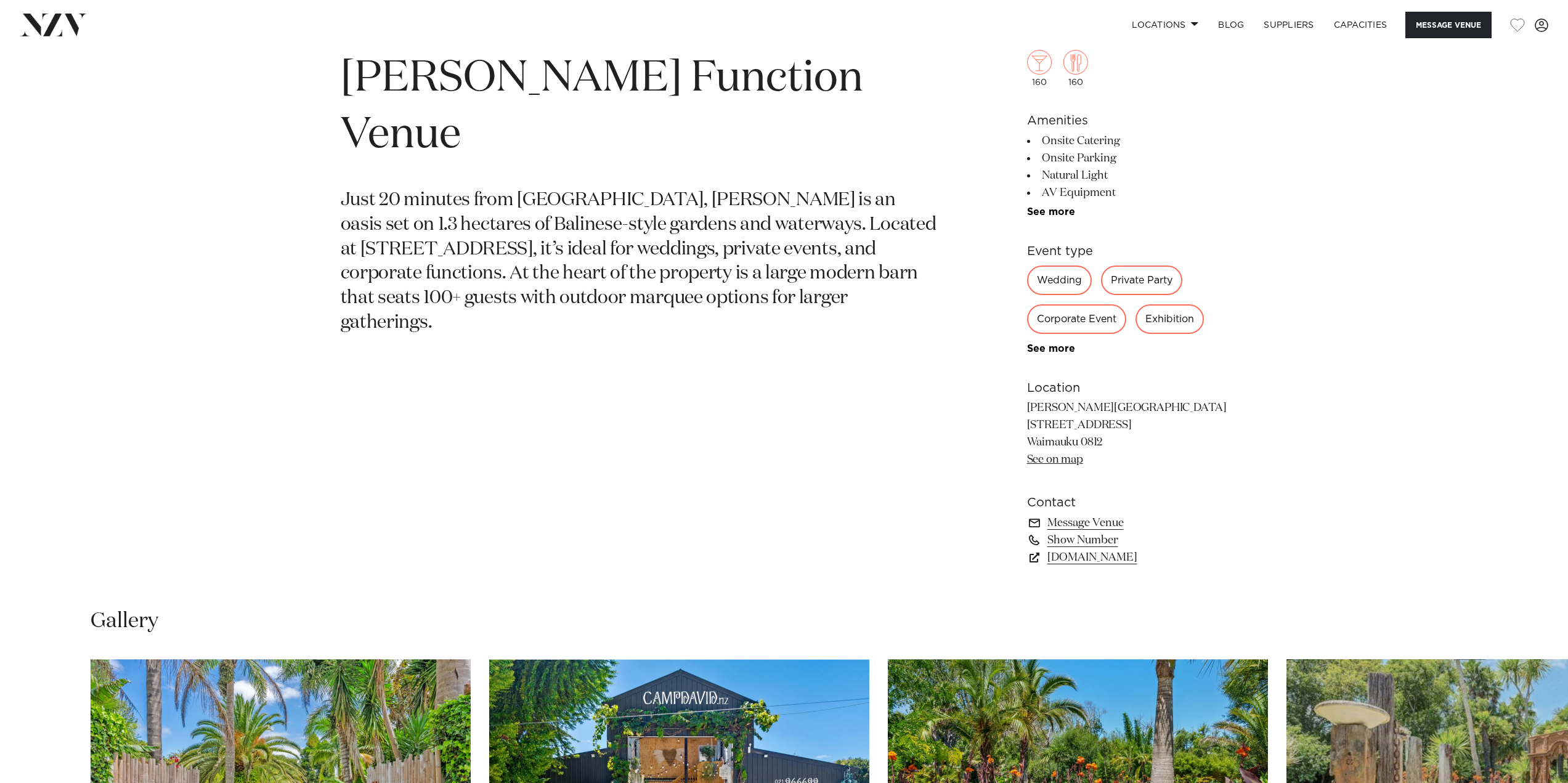
drag, startPoint x: 1176, startPoint y: 425, endPoint x: 1016, endPoint y: 433, distance: 160.2
click at [1028, 421] on p "[PERSON_NAME][GEOGRAPHIC_DATA] [STREET_ADDRESS] Waimauku 0812 See on map" at bounding box center [1128, 435] width 201 height 69
copy p "[STREET_ADDRESS]"
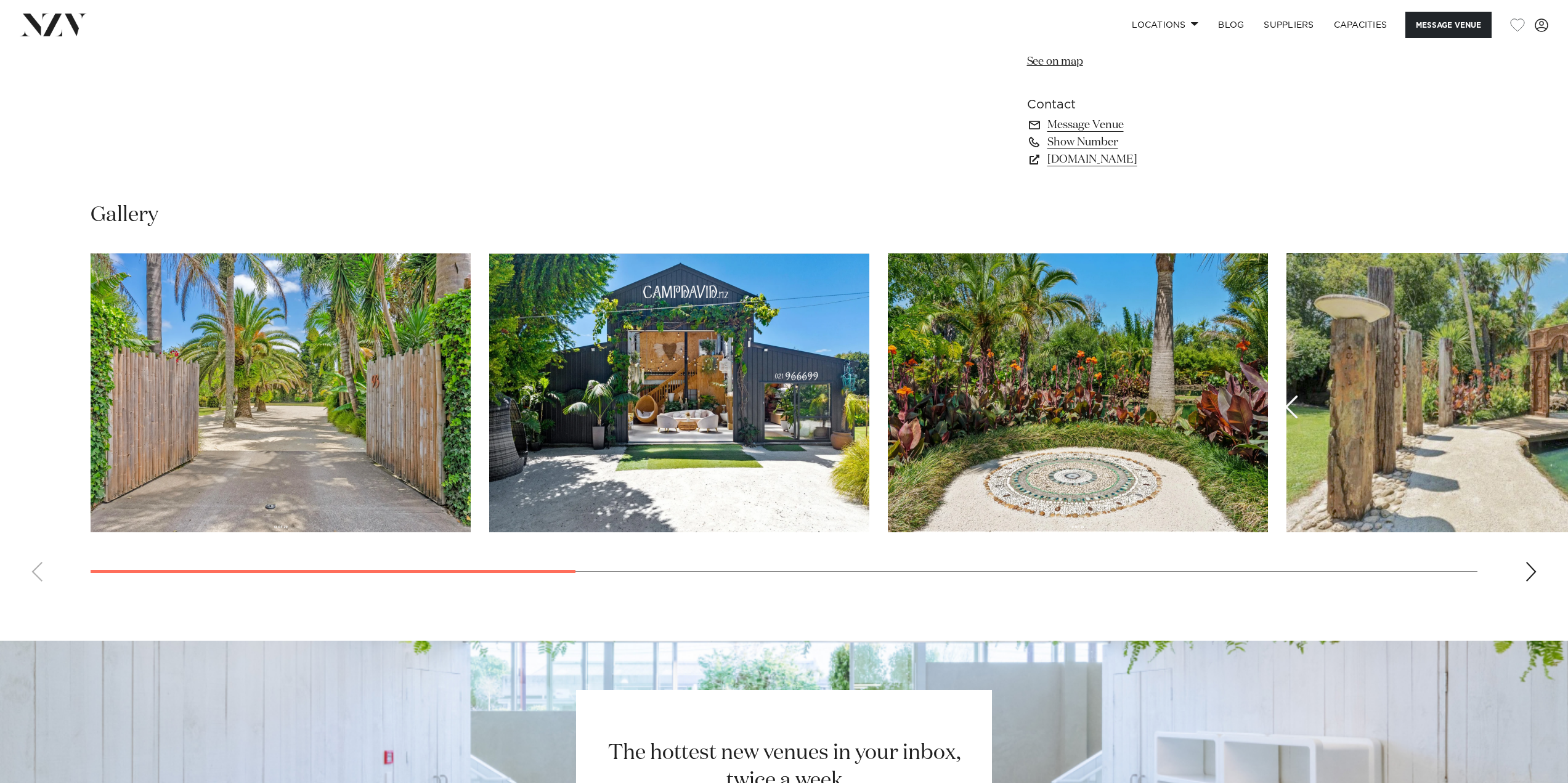
scroll to position [1232, 0]
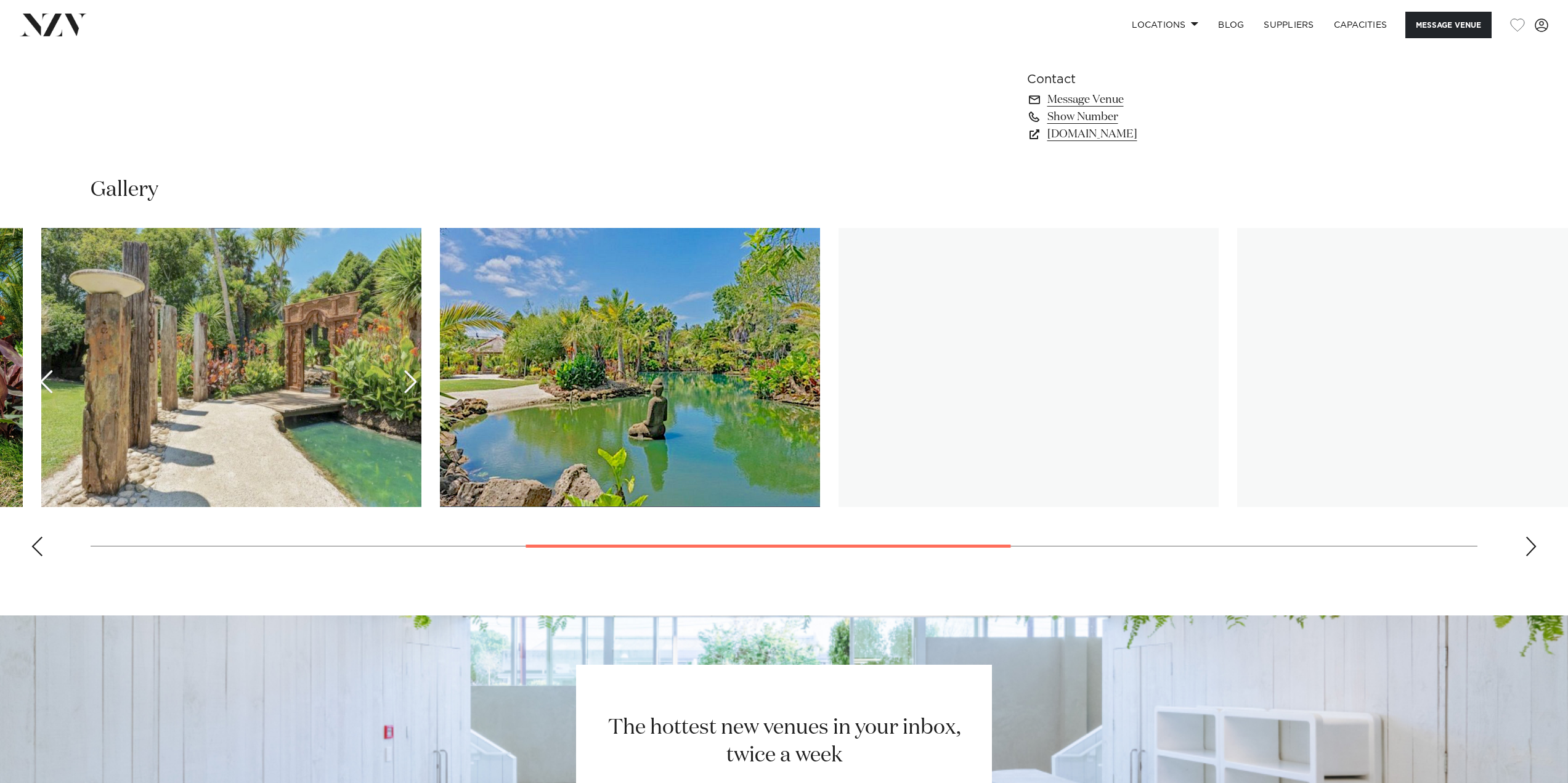
click at [246, 381] on img "4 / 10" at bounding box center [232, 367] width 380 height 279
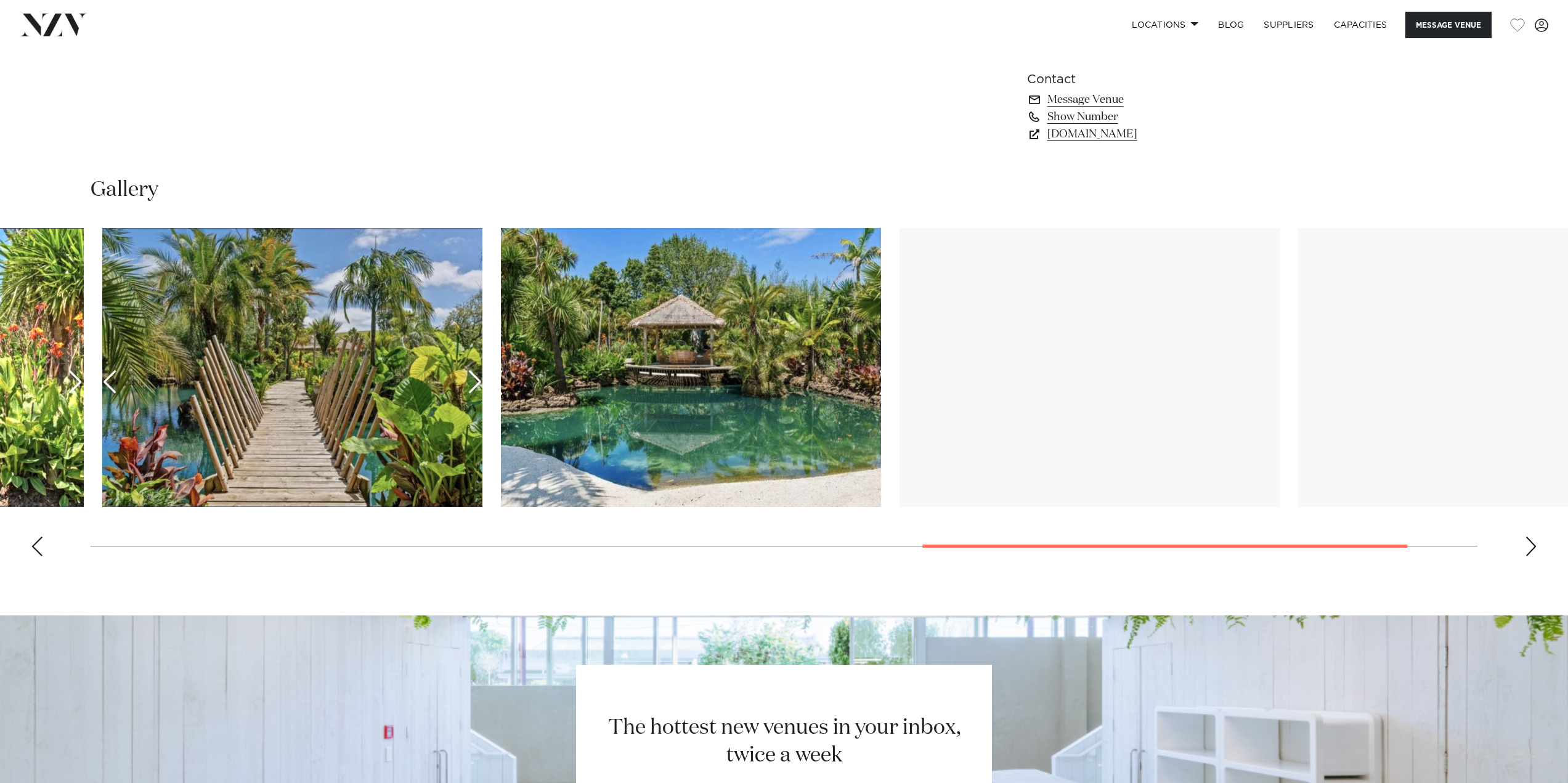
click at [218, 354] on img "7 / 10" at bounding box center [293, 367] width 380 height 279
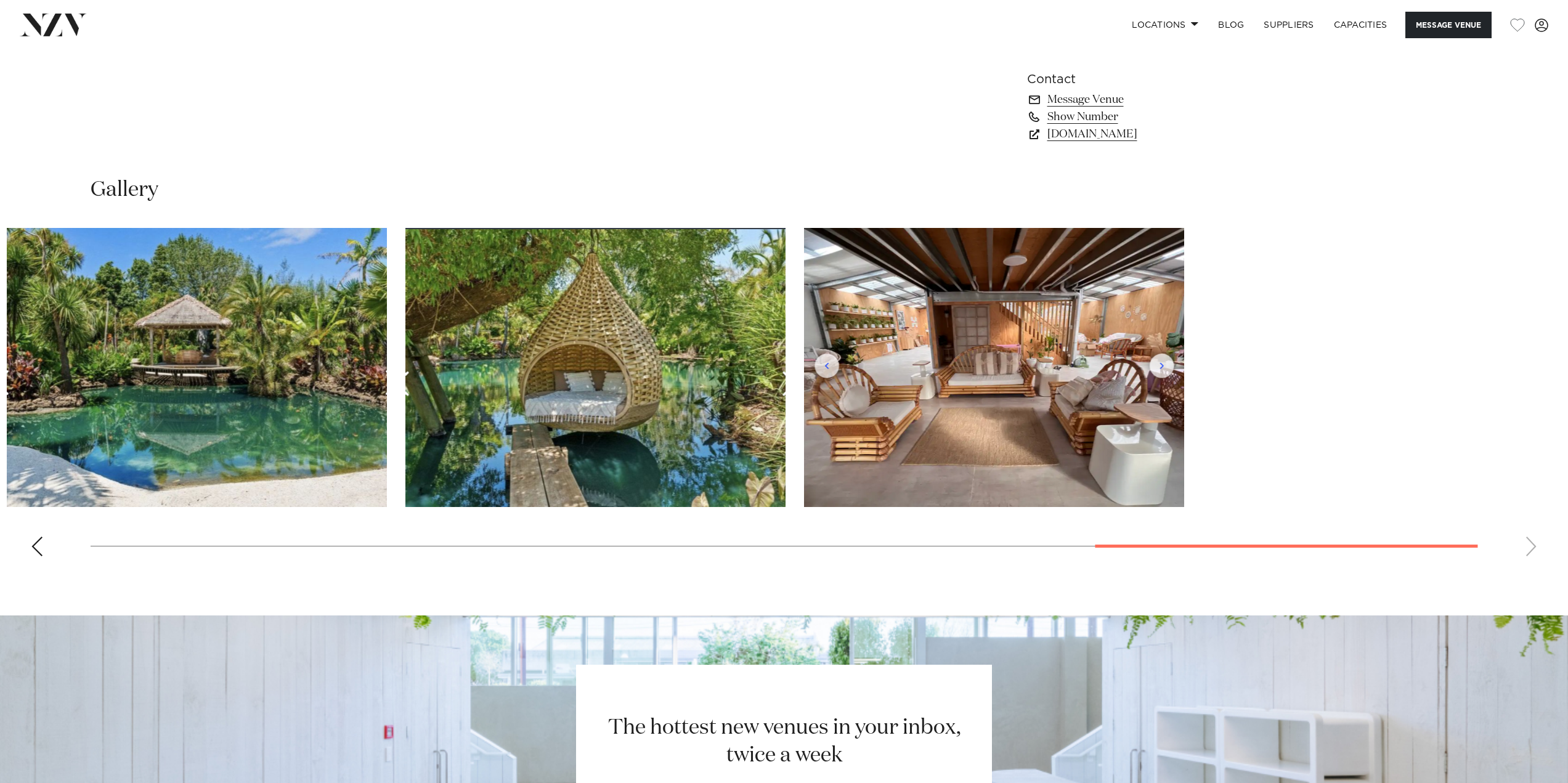
click at [0, 0] on slot at bounding box center [0, 0] width 0 height 0
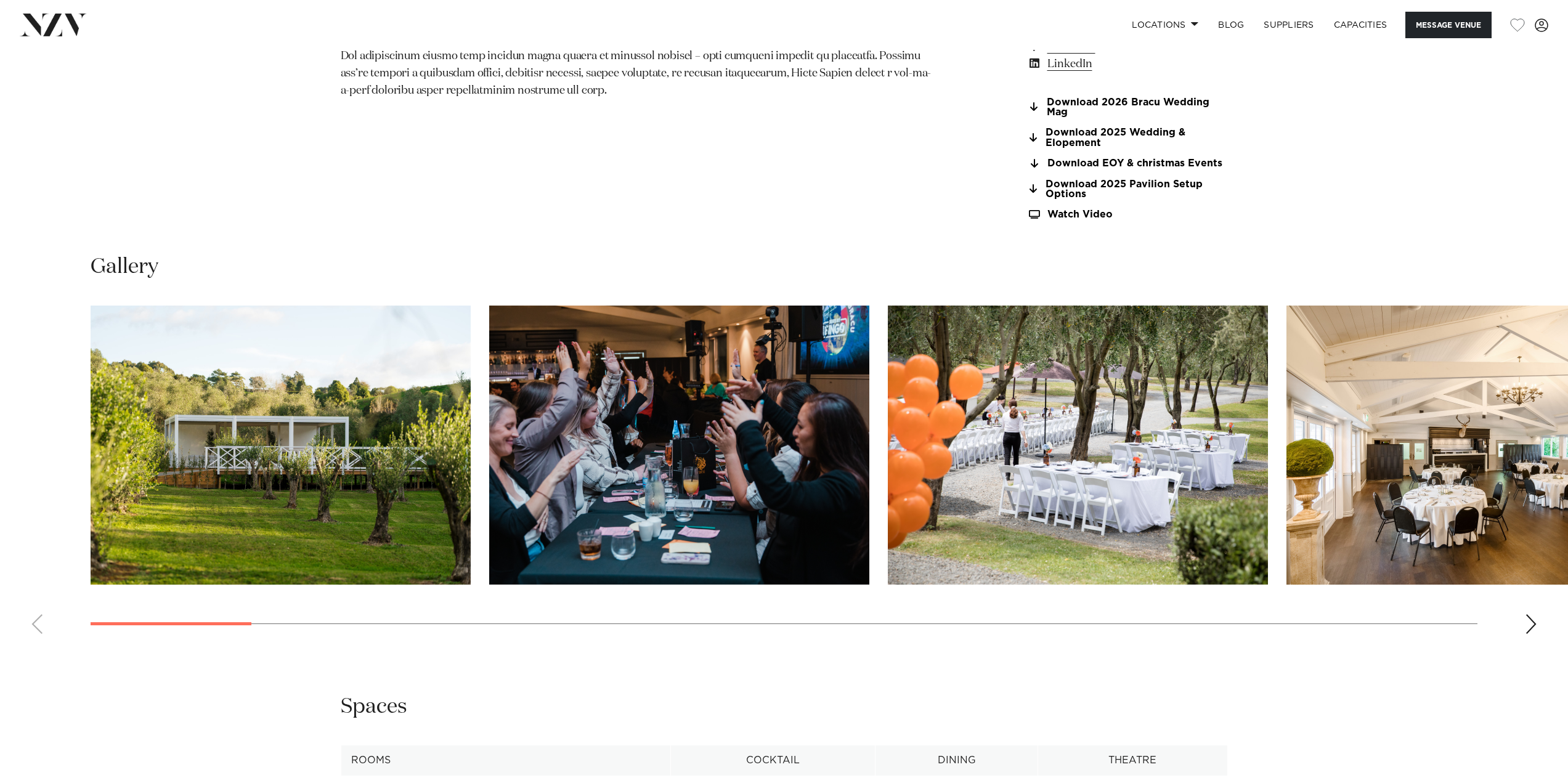
scroll to position [1417, 0]
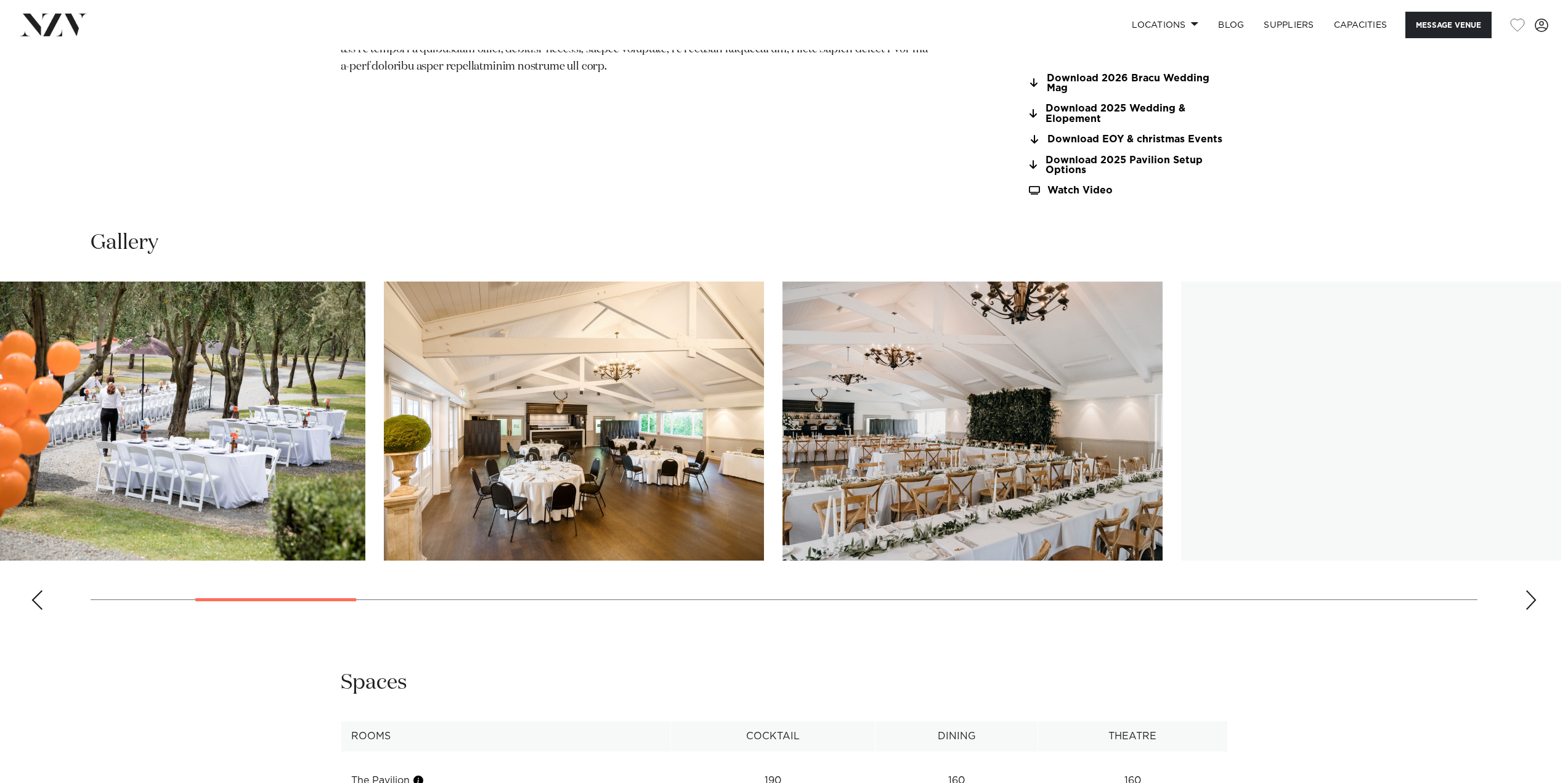
click at [321, 386] on img "3 / 30" at bounding box center [175, 420] width 380 height 279
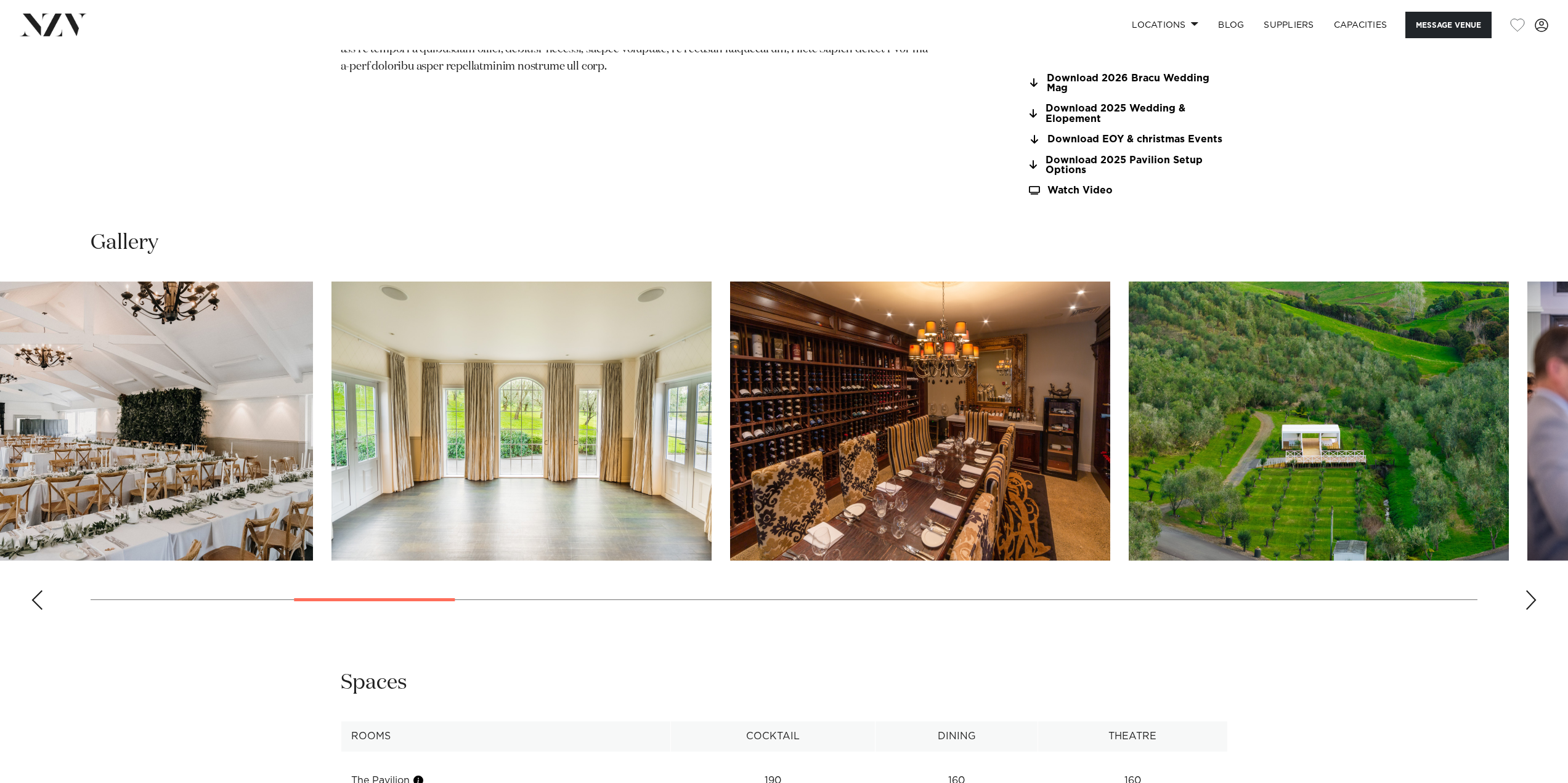
click at [344, 349] on img "6 / 30" at bounding box center [522, 420] width 380 height 279
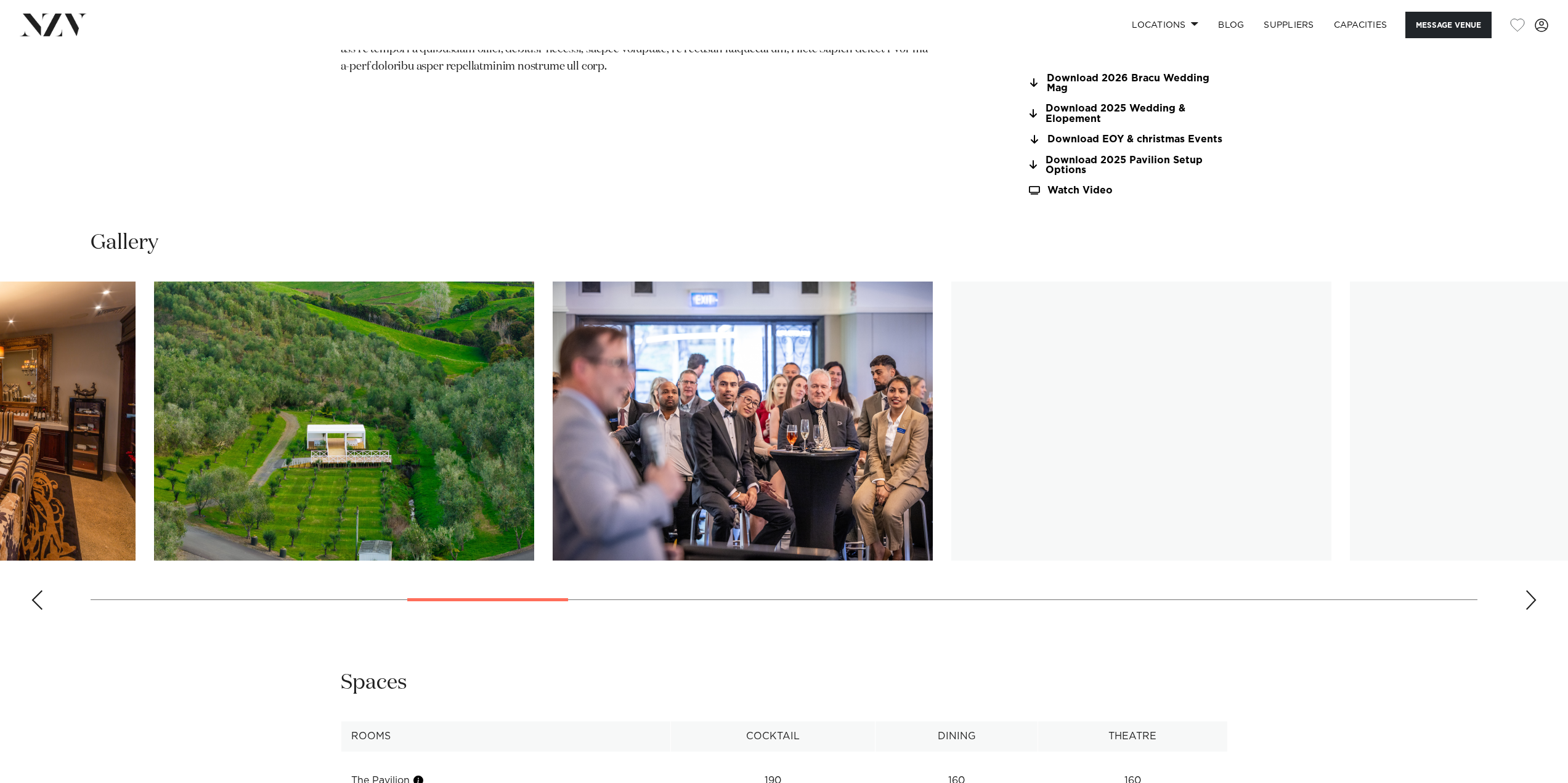
click at [251, 314] on img "8 / 30" at bounding box center [344, 420] width 380 height 279
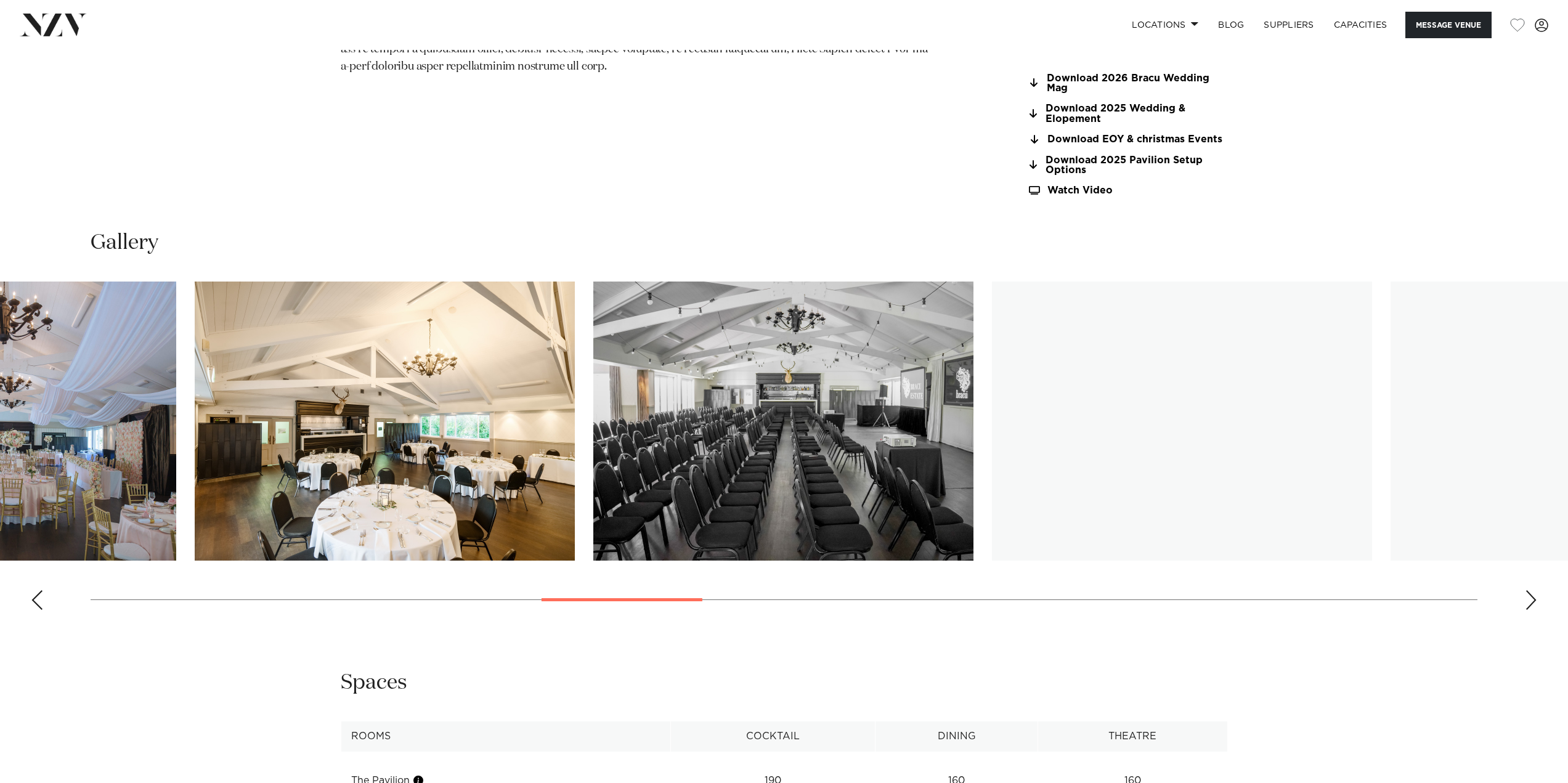
click at [354, 414] on img "11 / 30" at bounding box center [385, 420] width 380 height 279
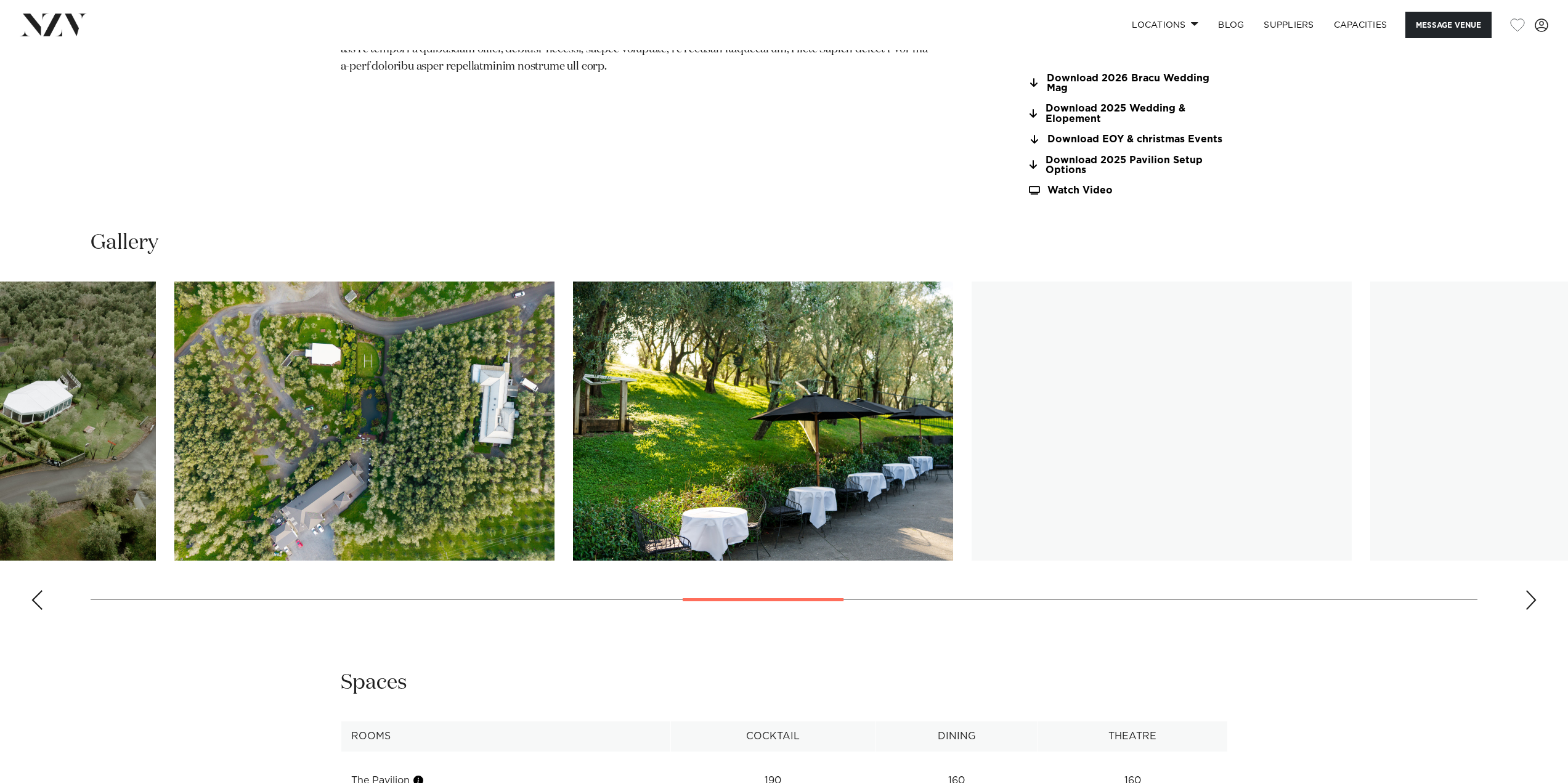
click at [340, 350] on img "14 / 30" at bounding box center [365, 420] width 380 height 279
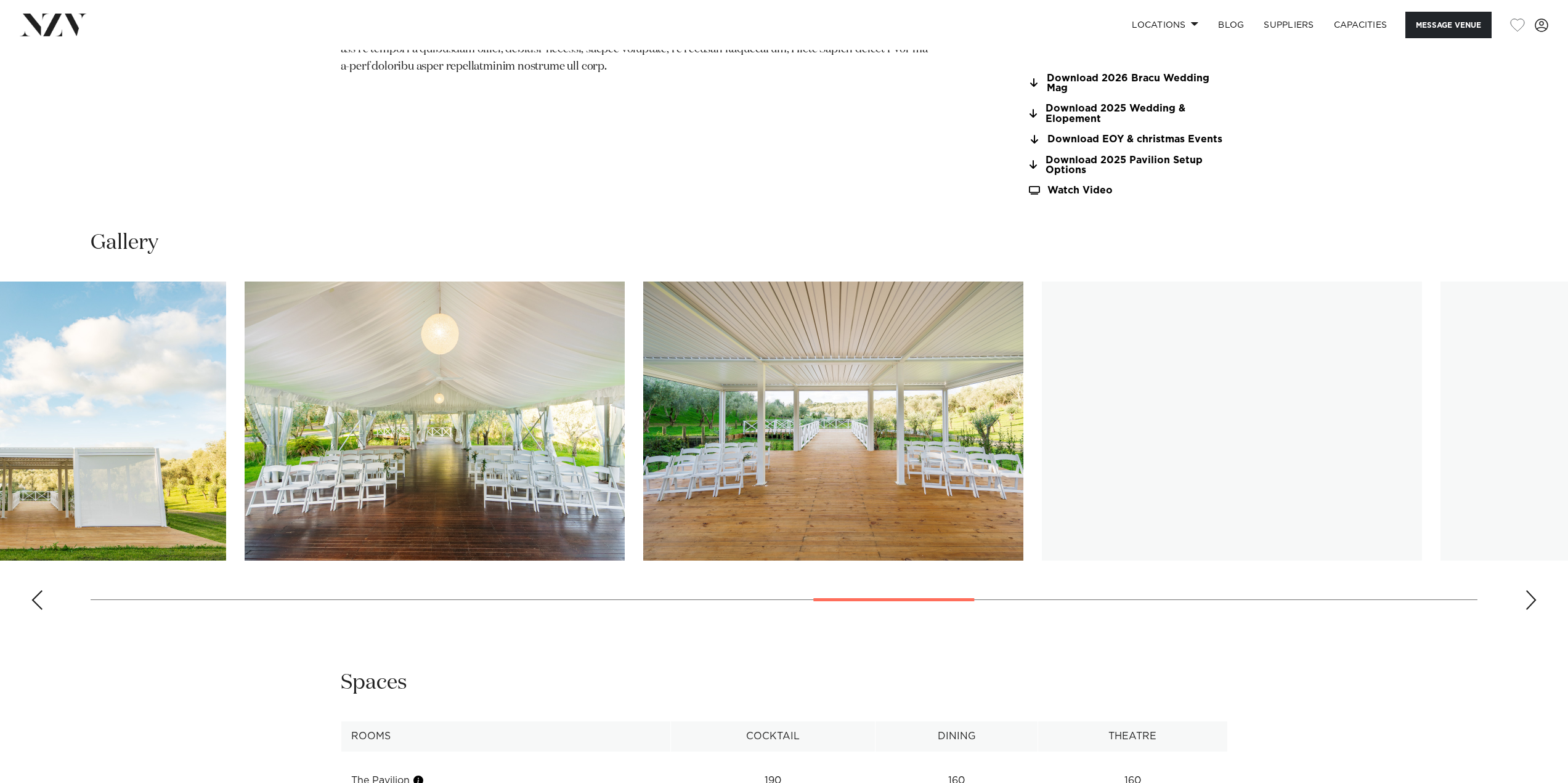
click at [424, 489] on img "17 / 30" at bounding box center [435, 420] width 380 height 279
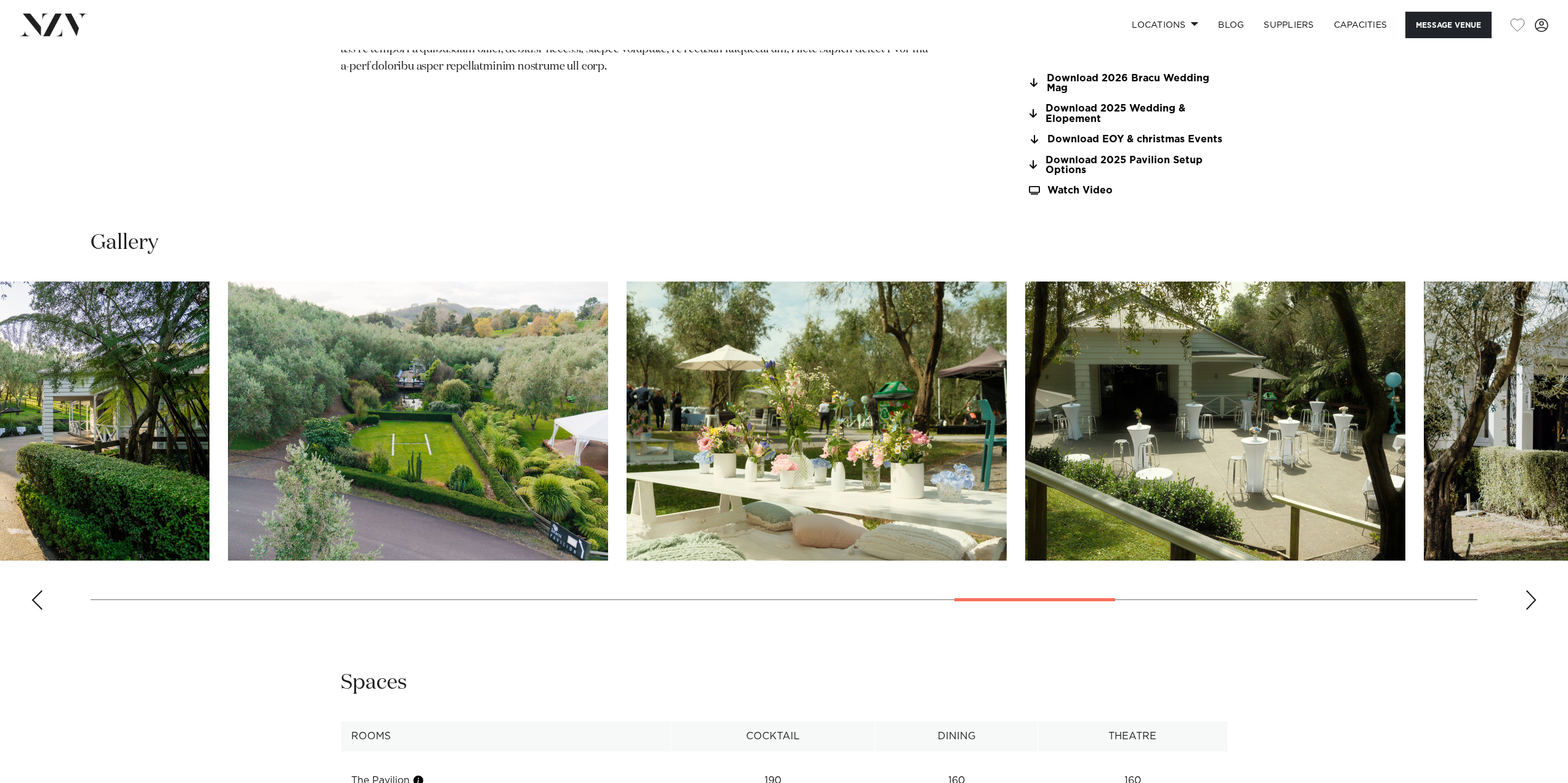
click at [229, 312] on img "20 / 30" at bounding box center [418, 420] width 380 height 279
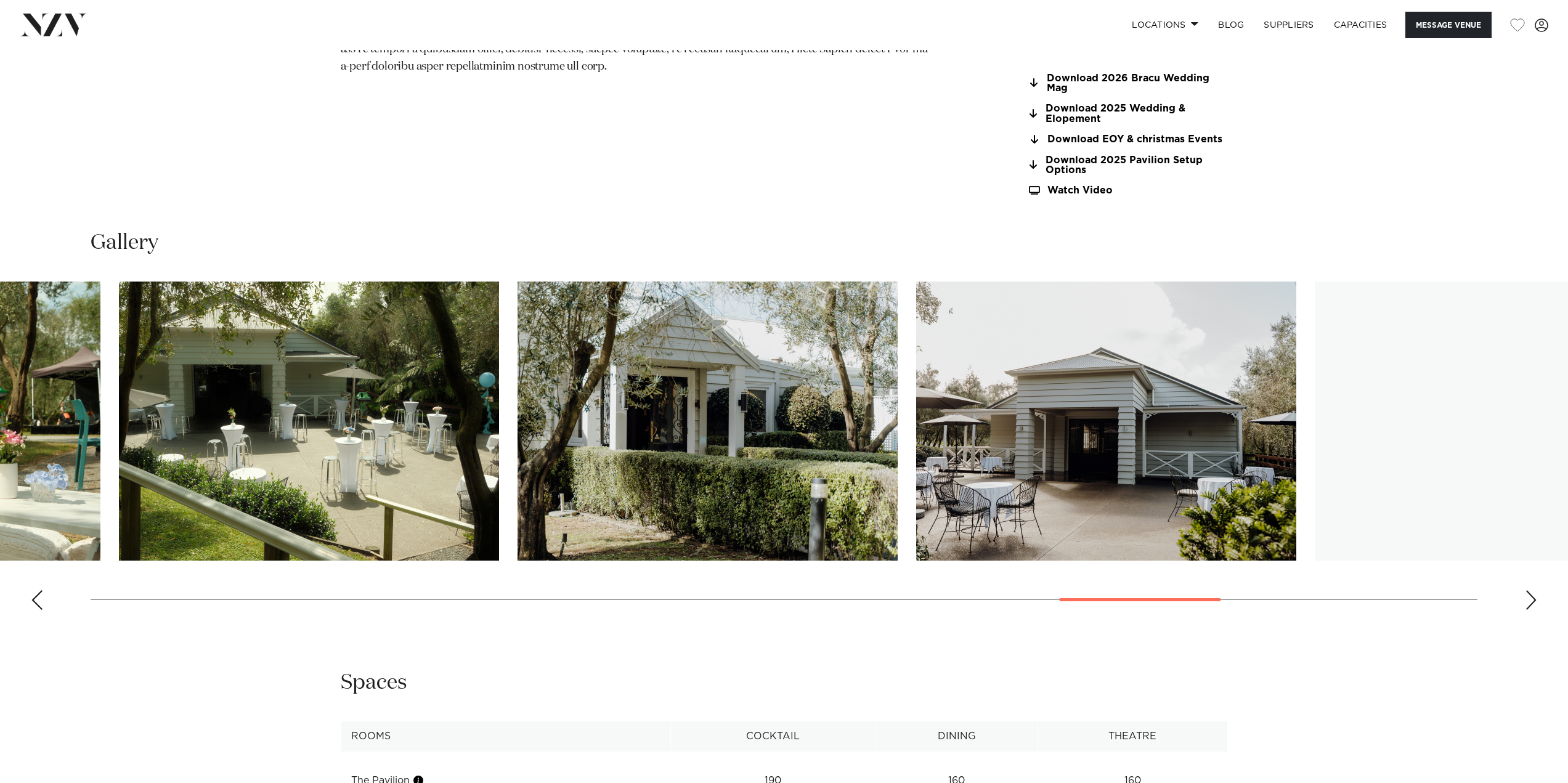
click at [279, 229] on div "Gallery" at bounding box center [784, 424] width 1548 height 390
